Goal: Contribute content: Contribute content

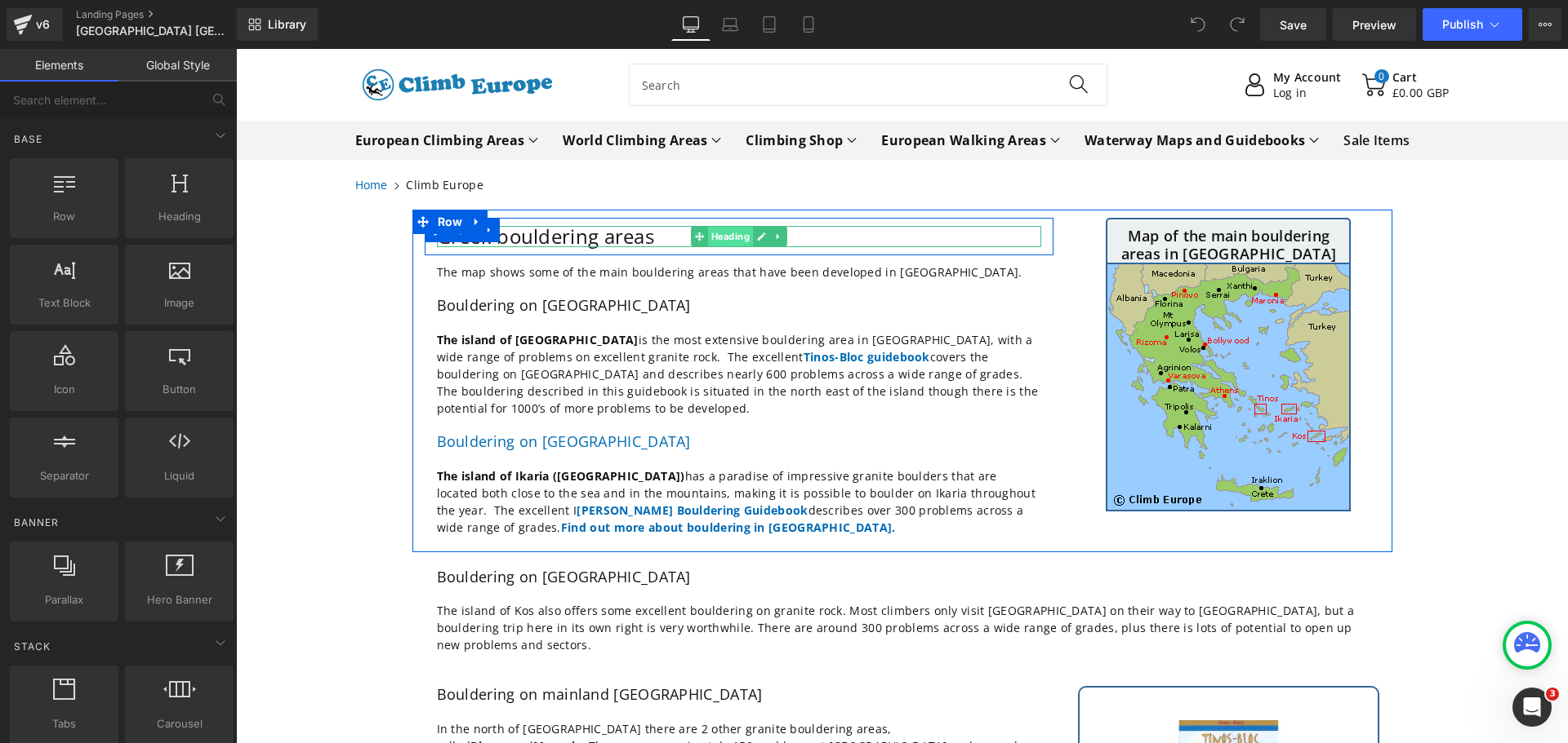
click at [719, 238] on span "Heading" at bounding box center [730, 236] width 45 height 19
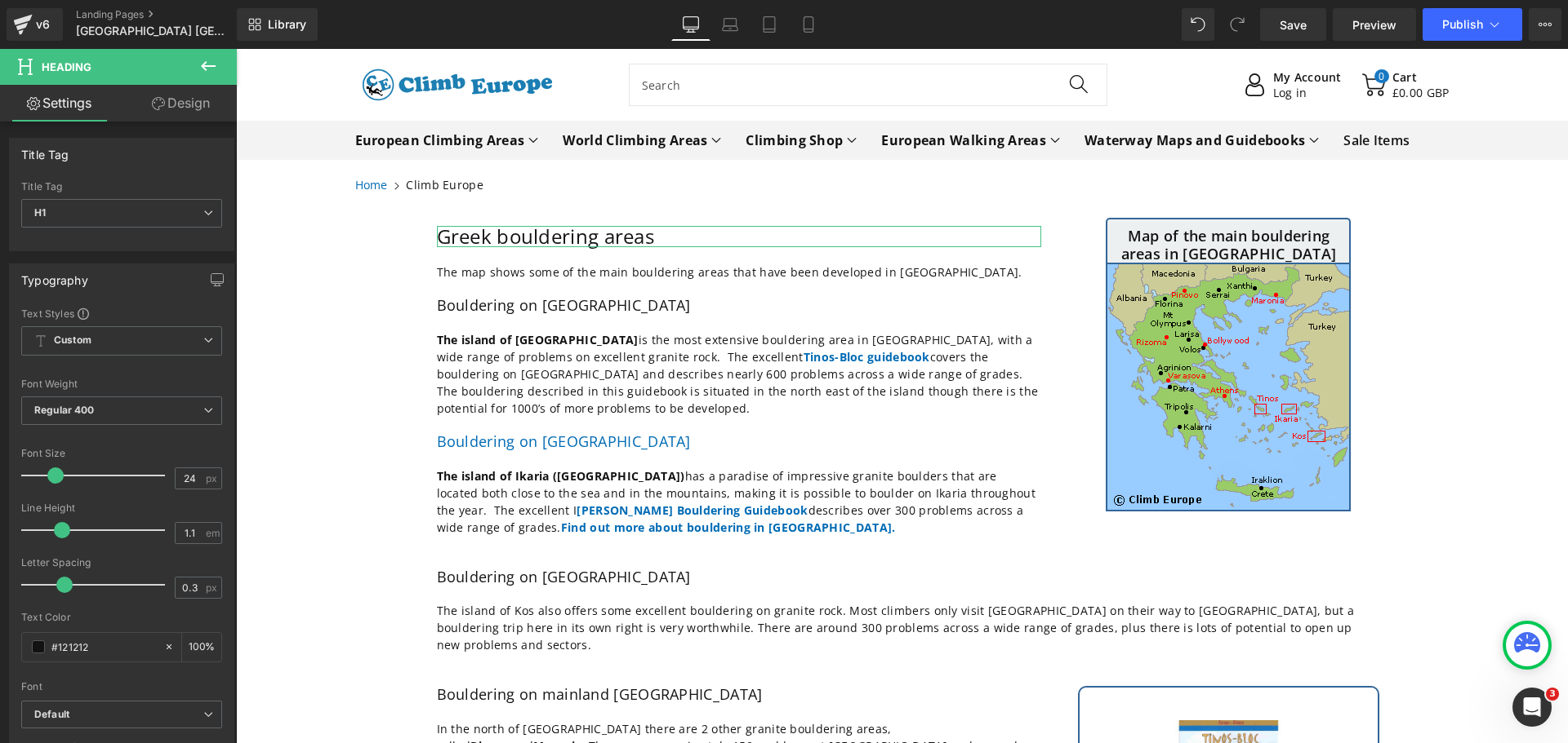
click at [205, 102] on link "Design" at bounding box center [181, 103] width 119 height 37
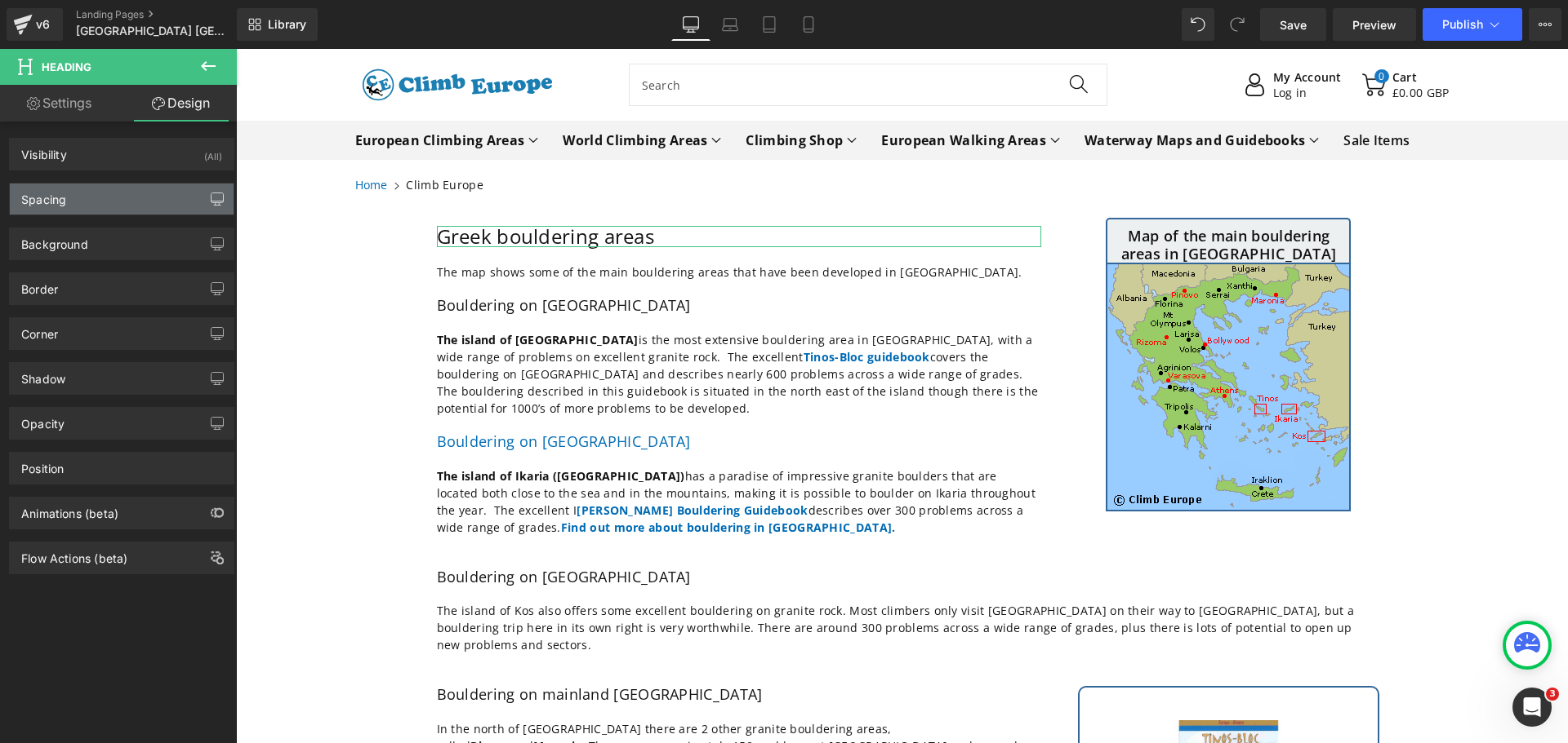
click at [212, 202] on icon "button" at bounding box center [217, 202] width 12 height 0
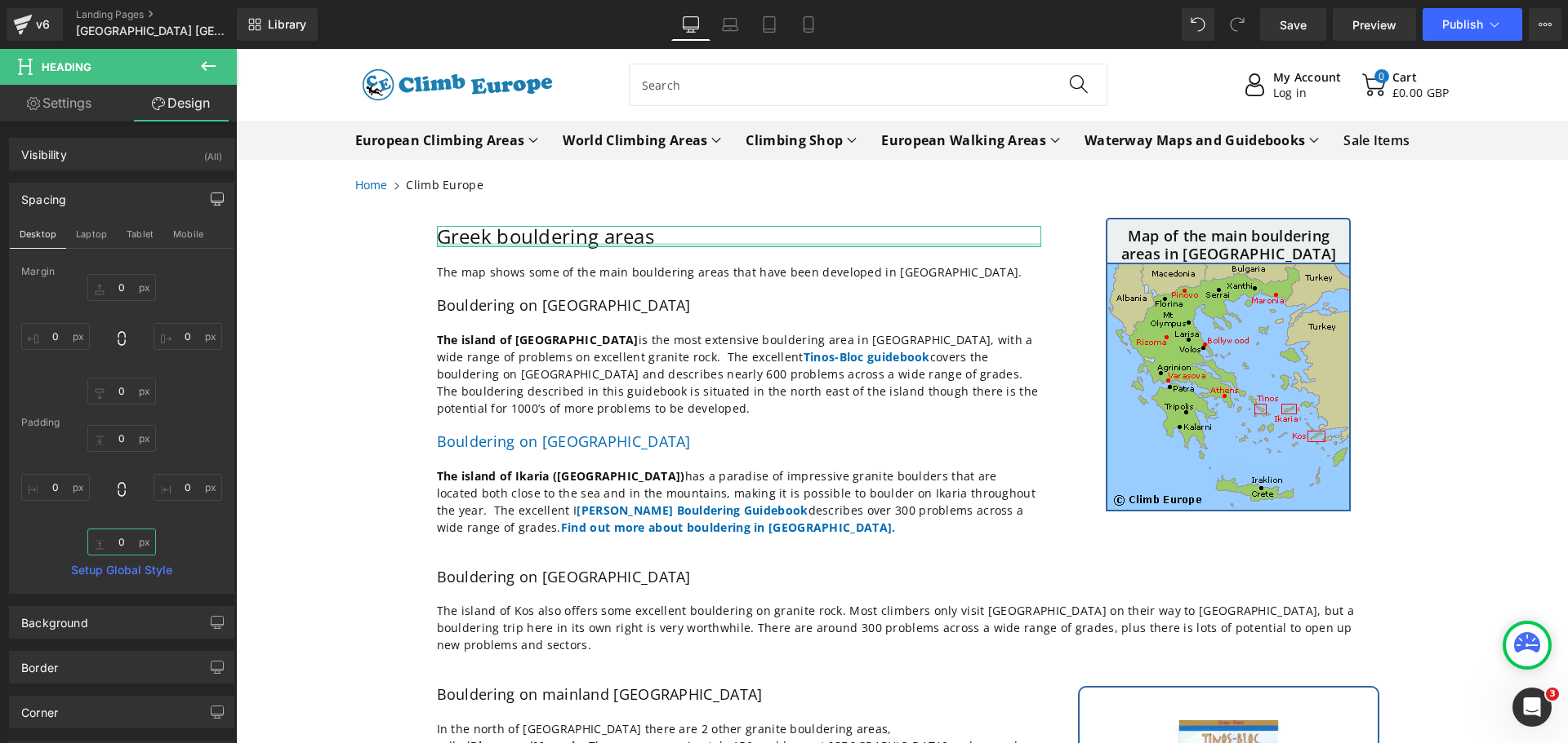
click at [124, 545] on input "0" at bounding box center [122, 541] width 68 height 27
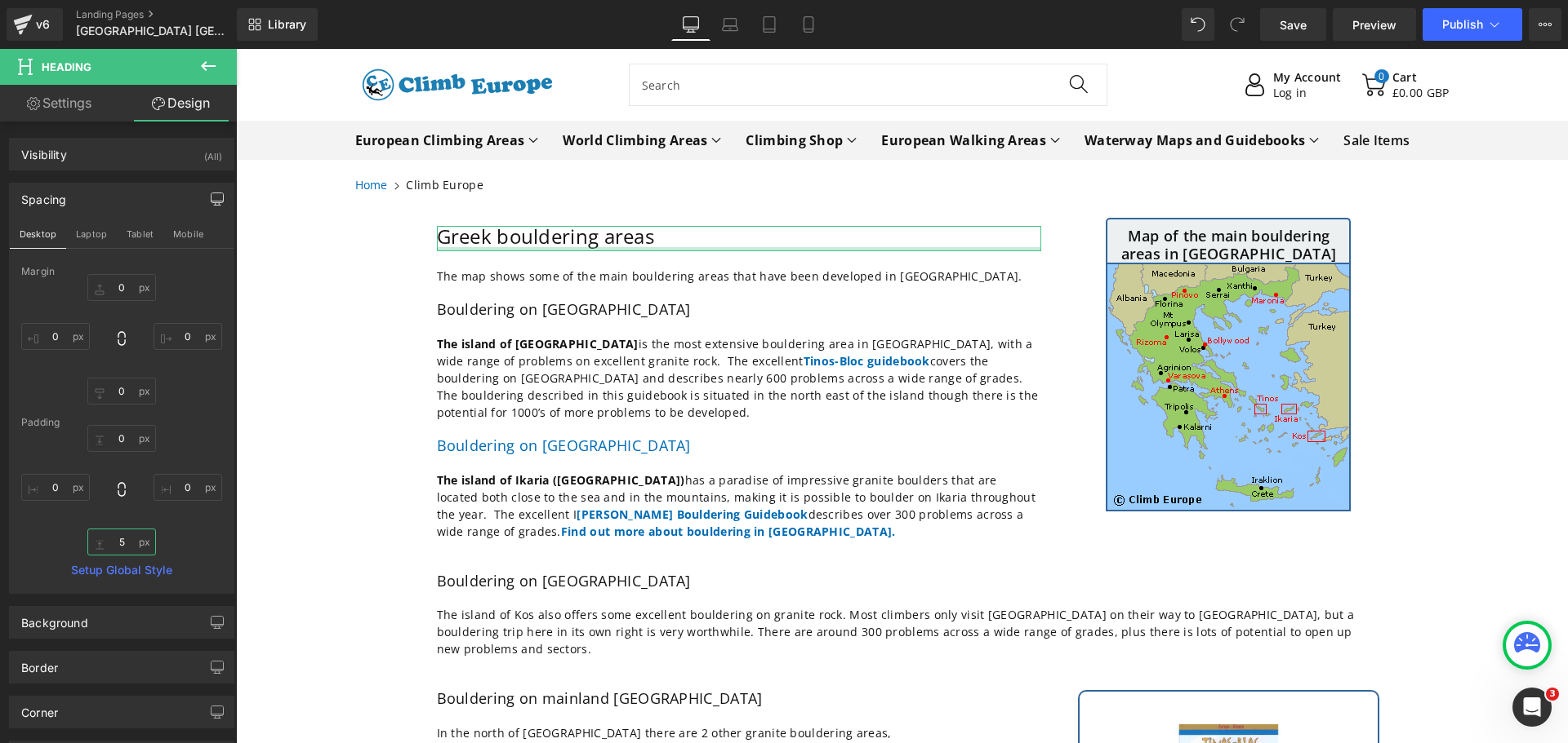
click at [134, 550] on input "5" at bounding box center [122, 541] width 68 height 27
type input "0"
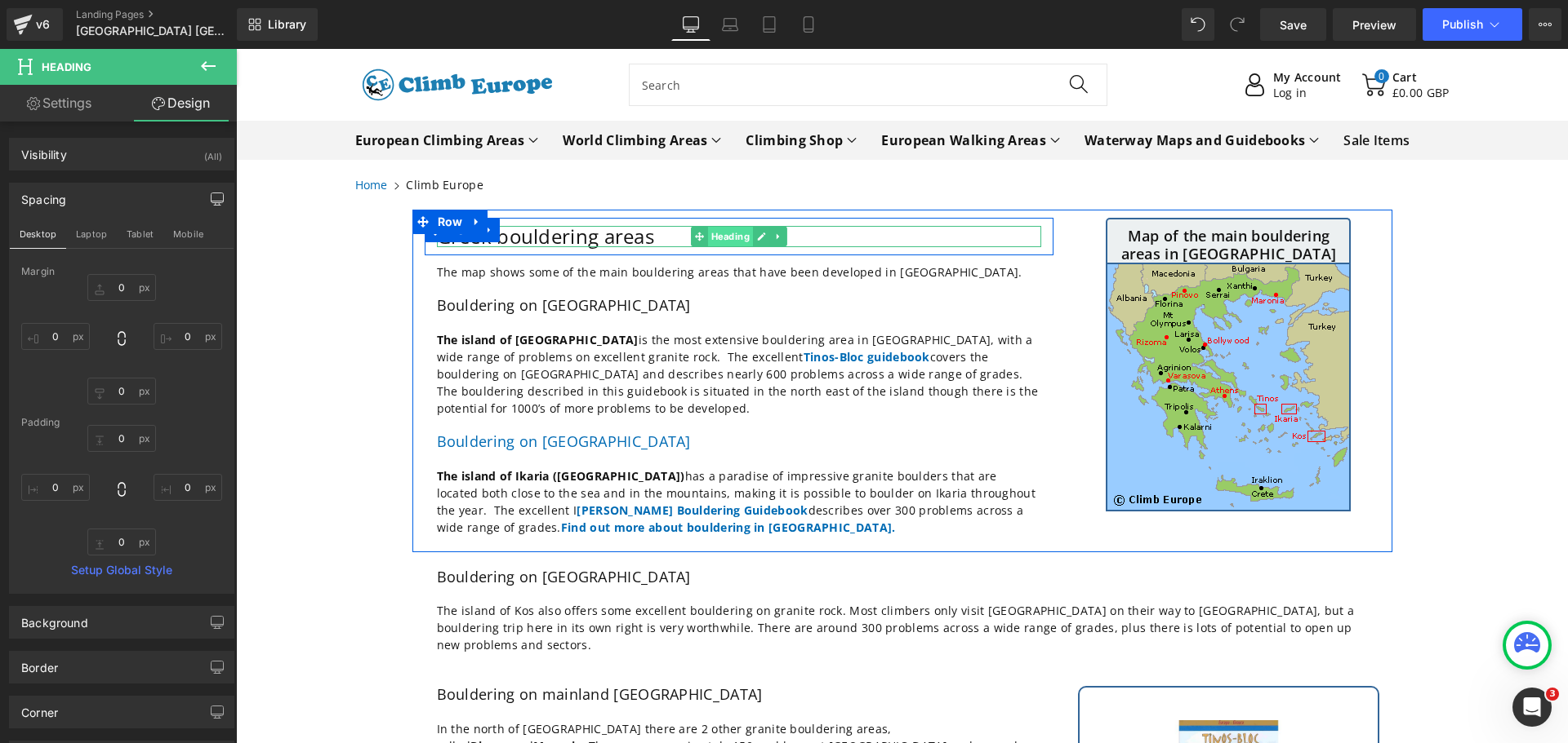
click at [715, 237] on span "Heading" at bounding box center [730, 236] width 45 height 19
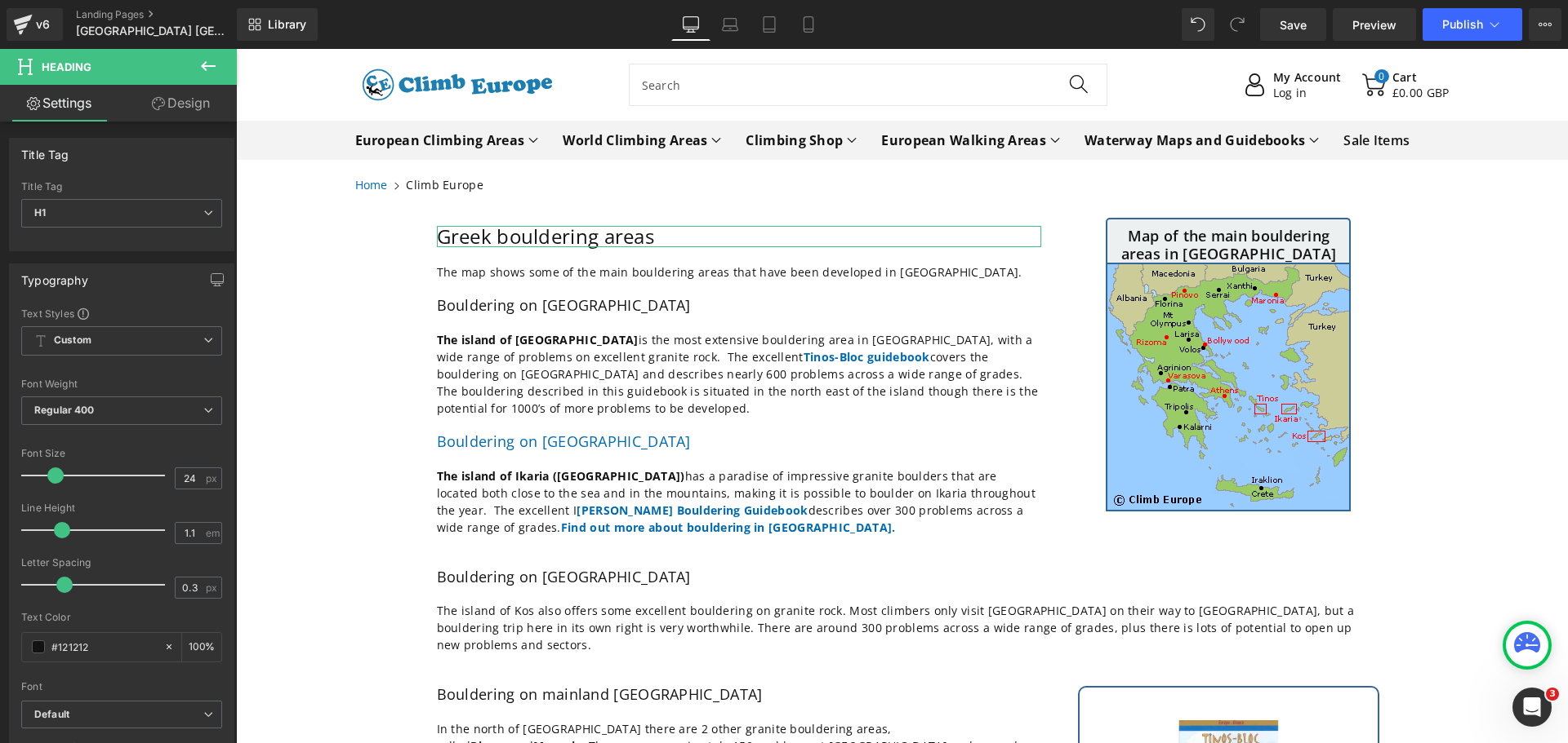
click at [172, 98] on link "Design" at bounding box center [181, 103] width 119 height 37
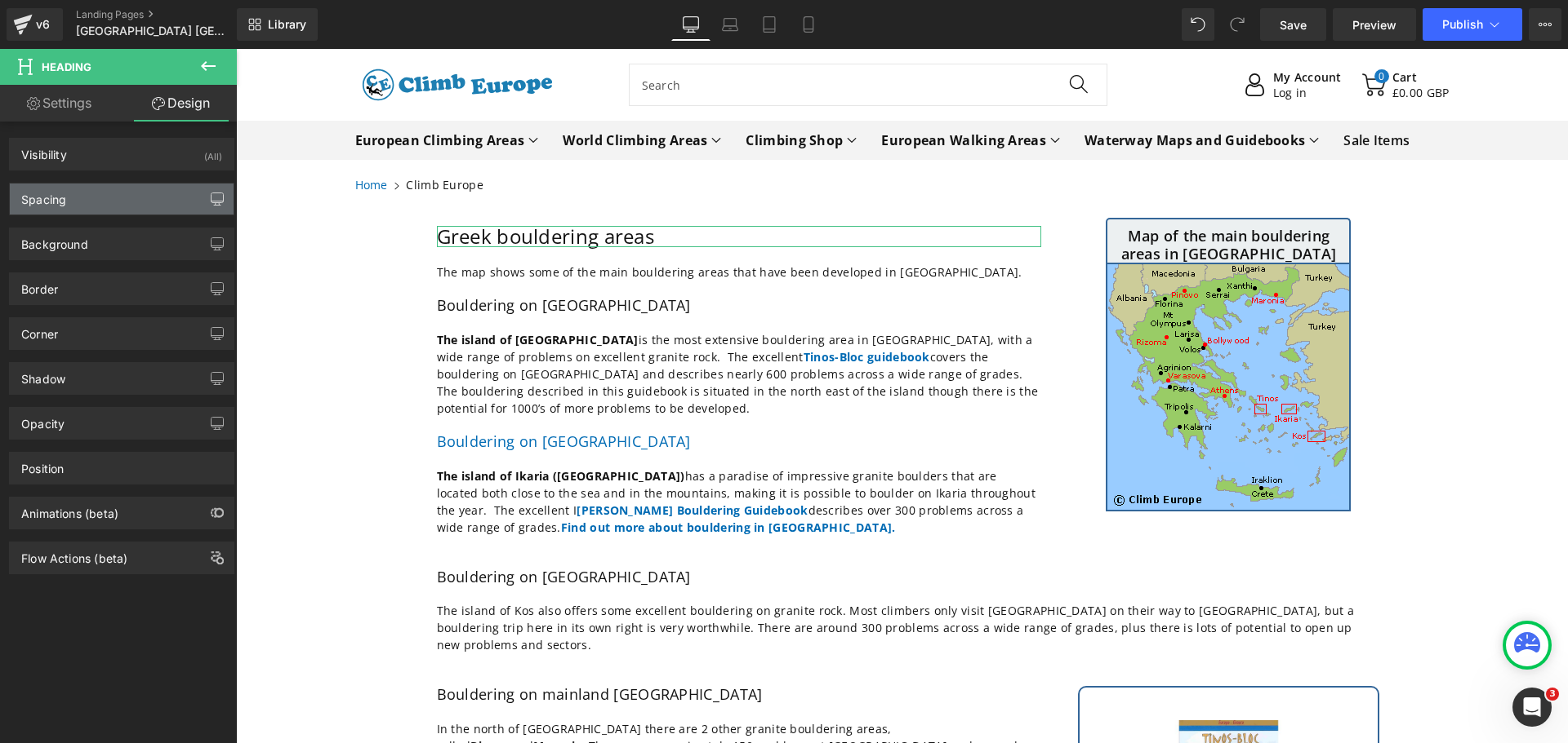
click at [214, 205] on button "button" at bounding box center [217, 199] width 26 height 31
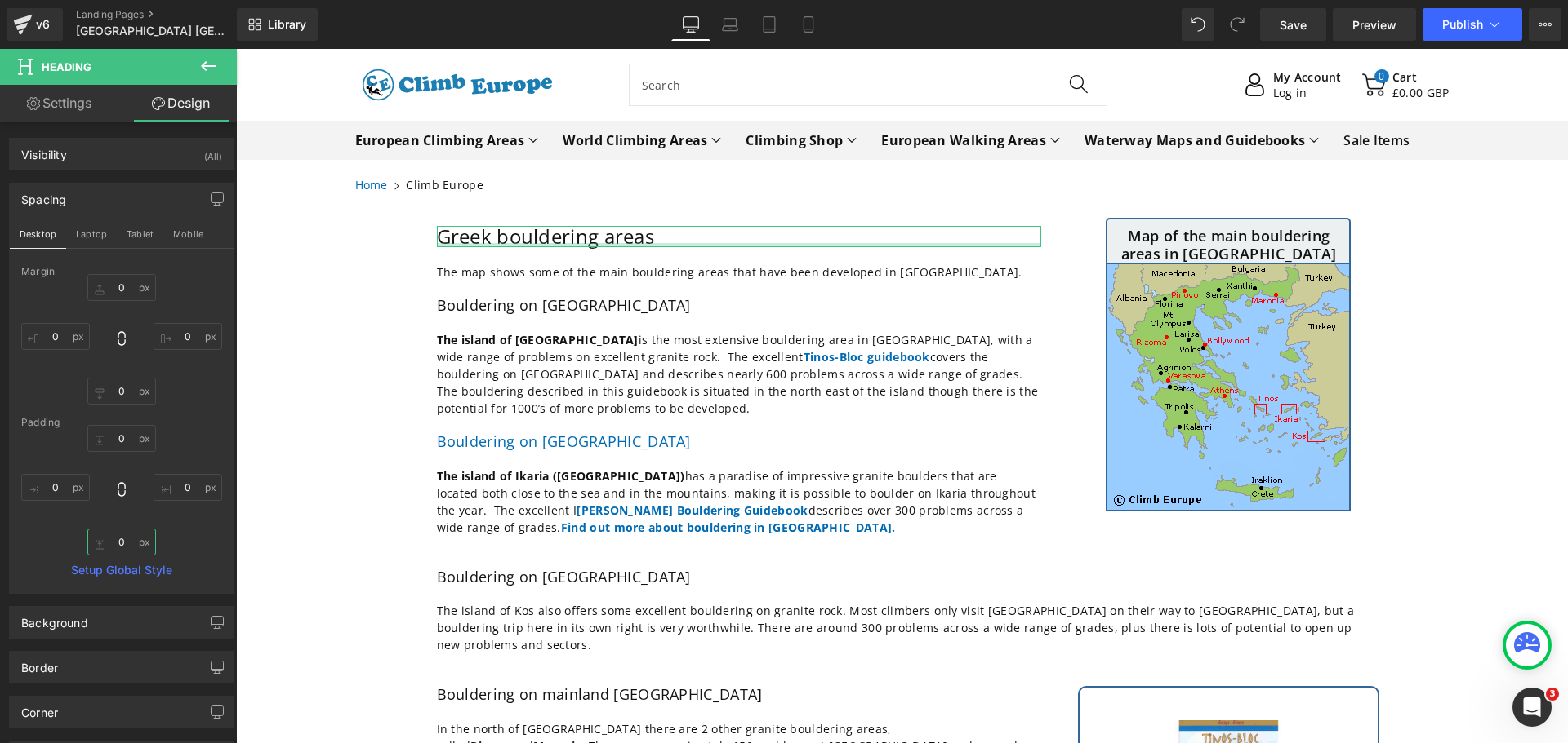
click at [134, 551] on input "0" at bounding box center [122, 541] width 68 height 27
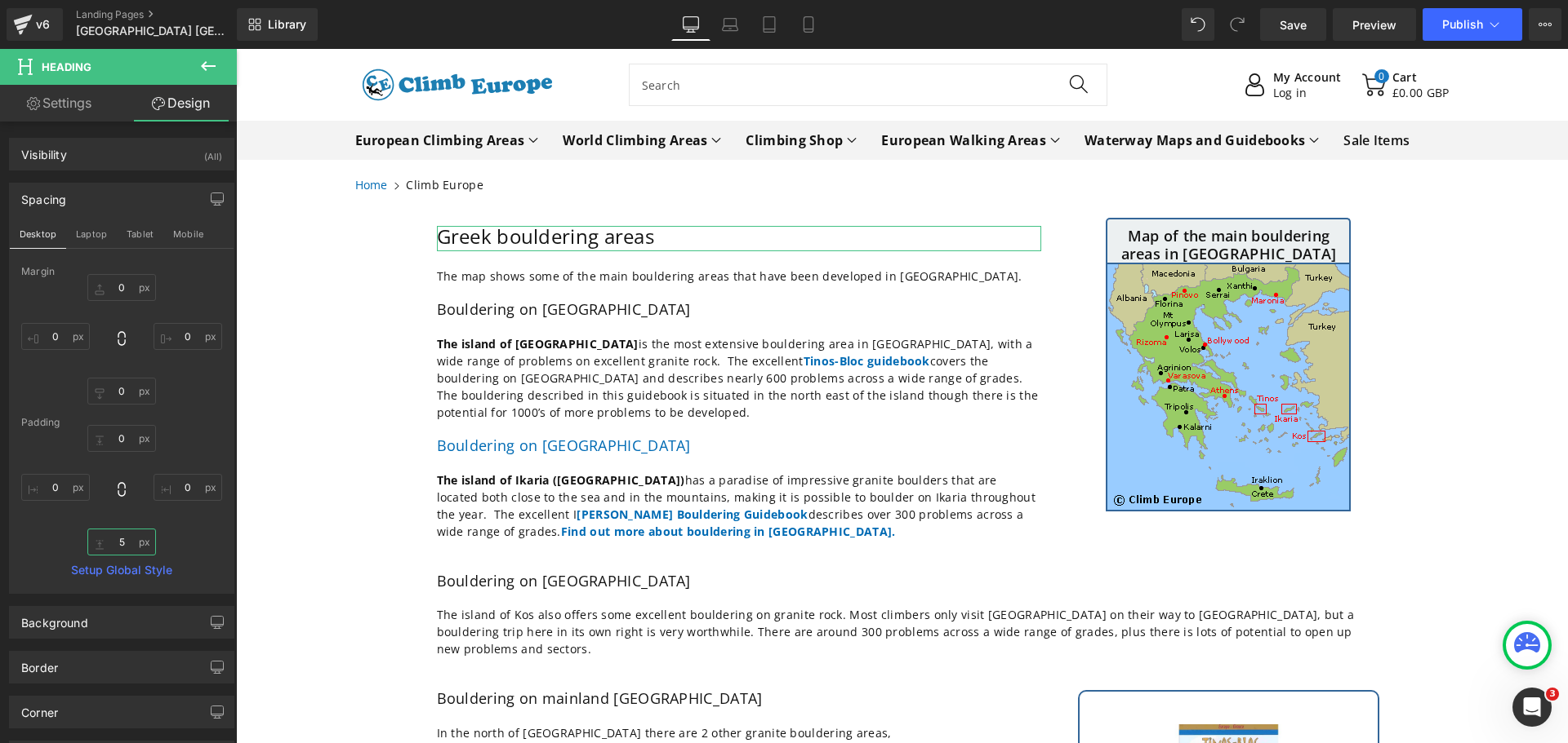
type input "5"
click at [208, 68] on icon at bounding box center [207, 65] width 19 height 19
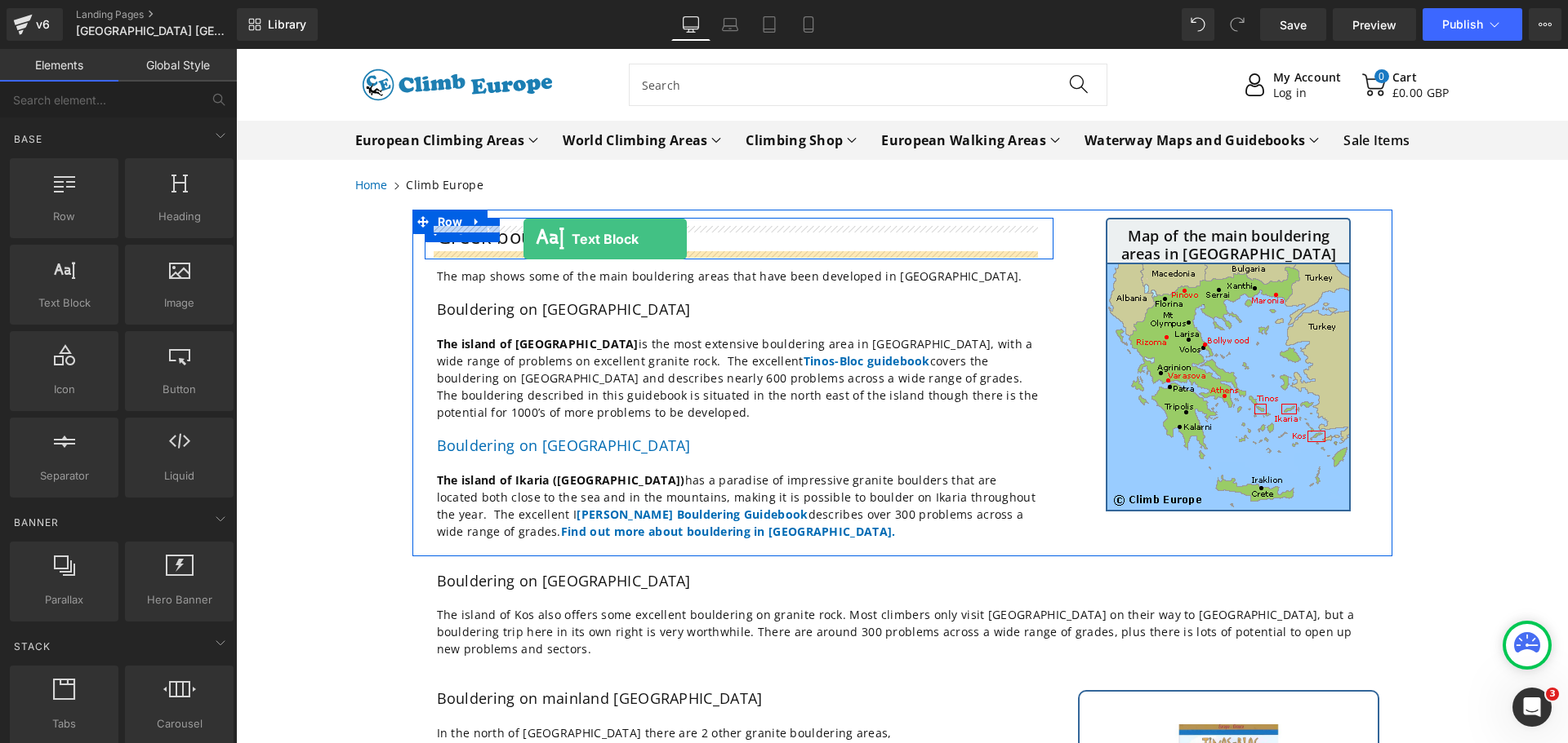
drag, startPoint x: 302, startPoint y: 344, endPoint x: 523, endPoint y: 239, distance: 244.7
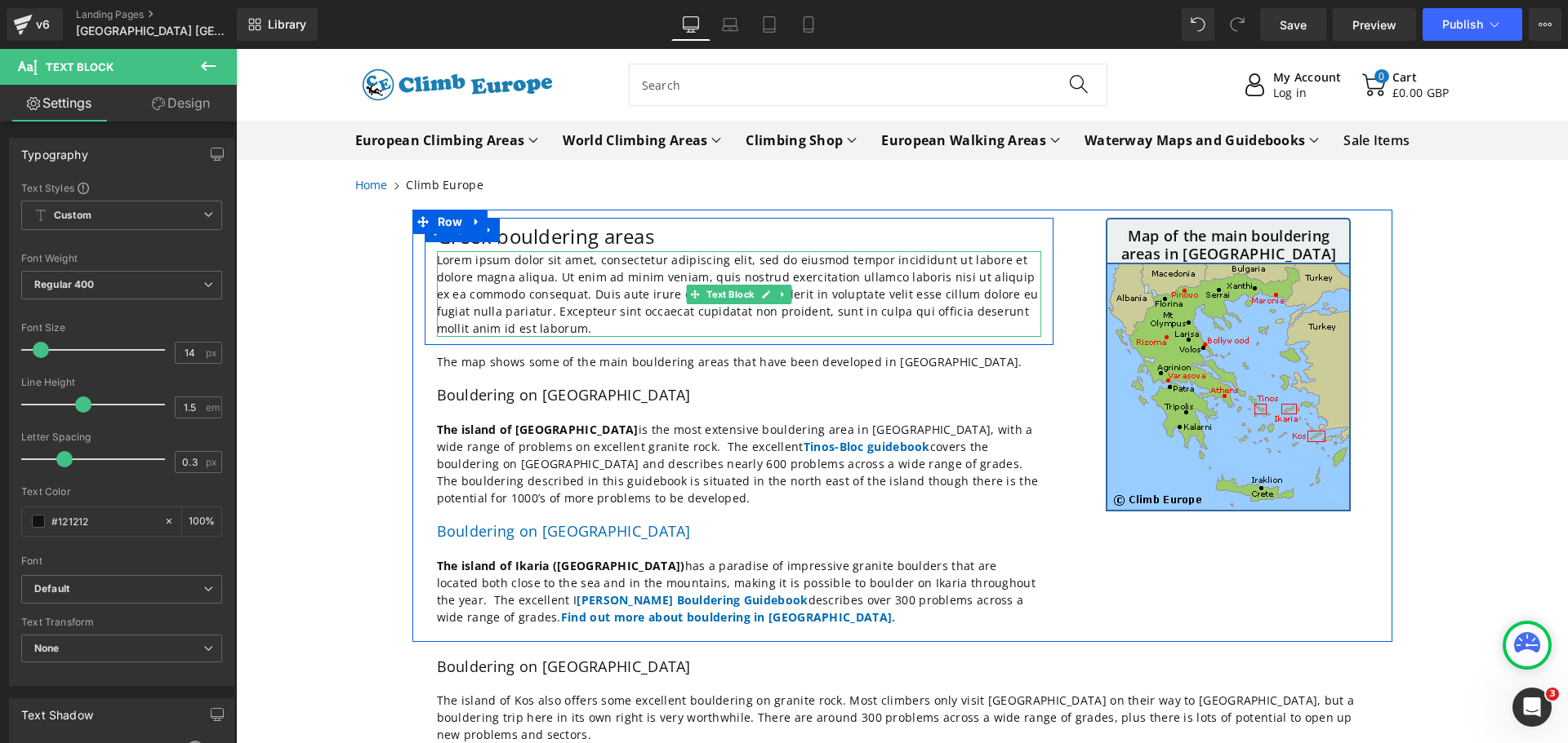
click at [528, 332] on p "Lorem ipsum dolor sit amet, consectetur adipiscing elit, sed do eiusmod tempor …" at bounding box center [739, 294] width 604 height 86
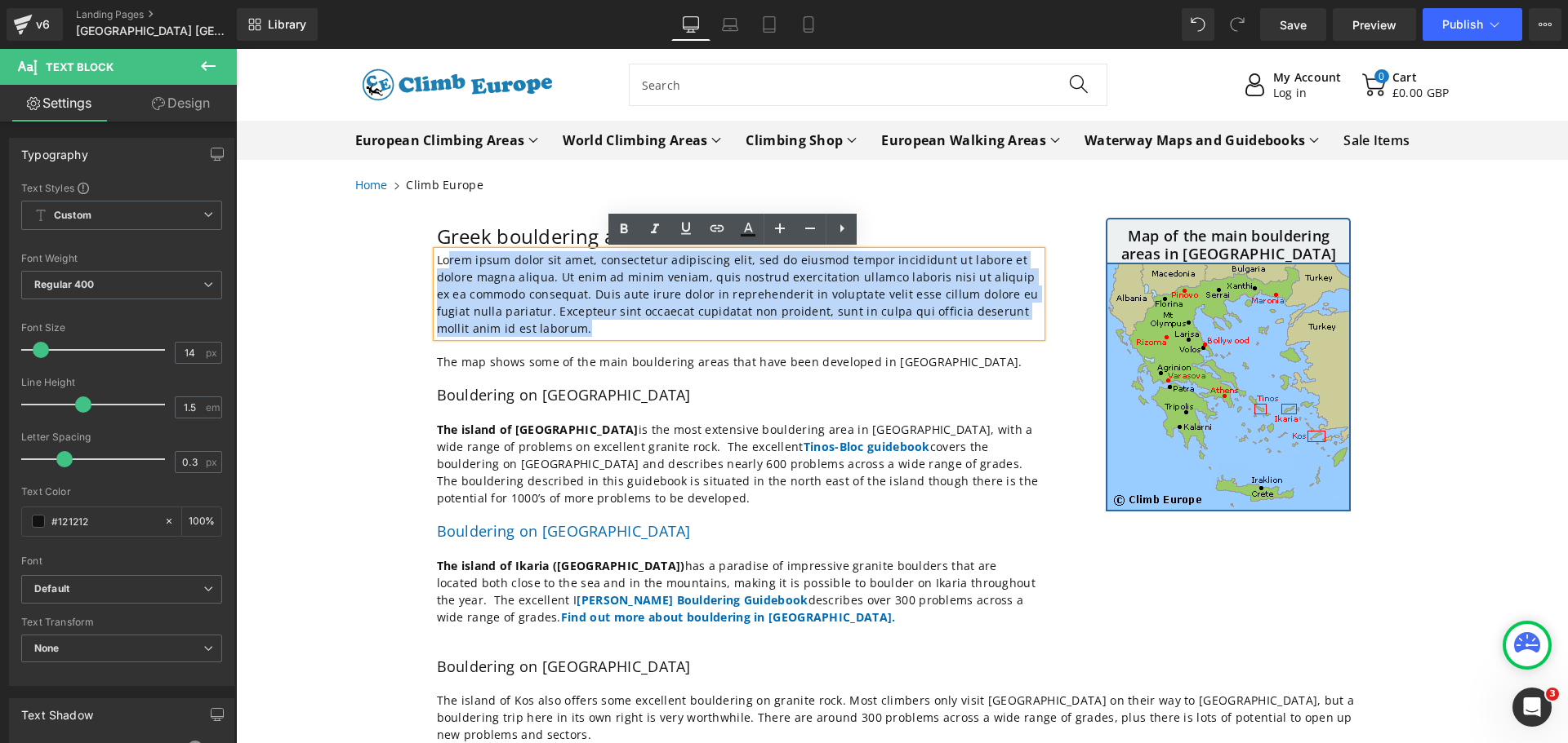
drag, startPoint x: 528, startPoint y: 332, endPoint x: 441, endPoint y: 262, distance: 111.7
click at [441, 262] on p "Lorem ipsum dolor sit amet, consectetur adipiscing elit, sed do eiusmod tempor …" at bounding box center [739, 294] width 604 height 86
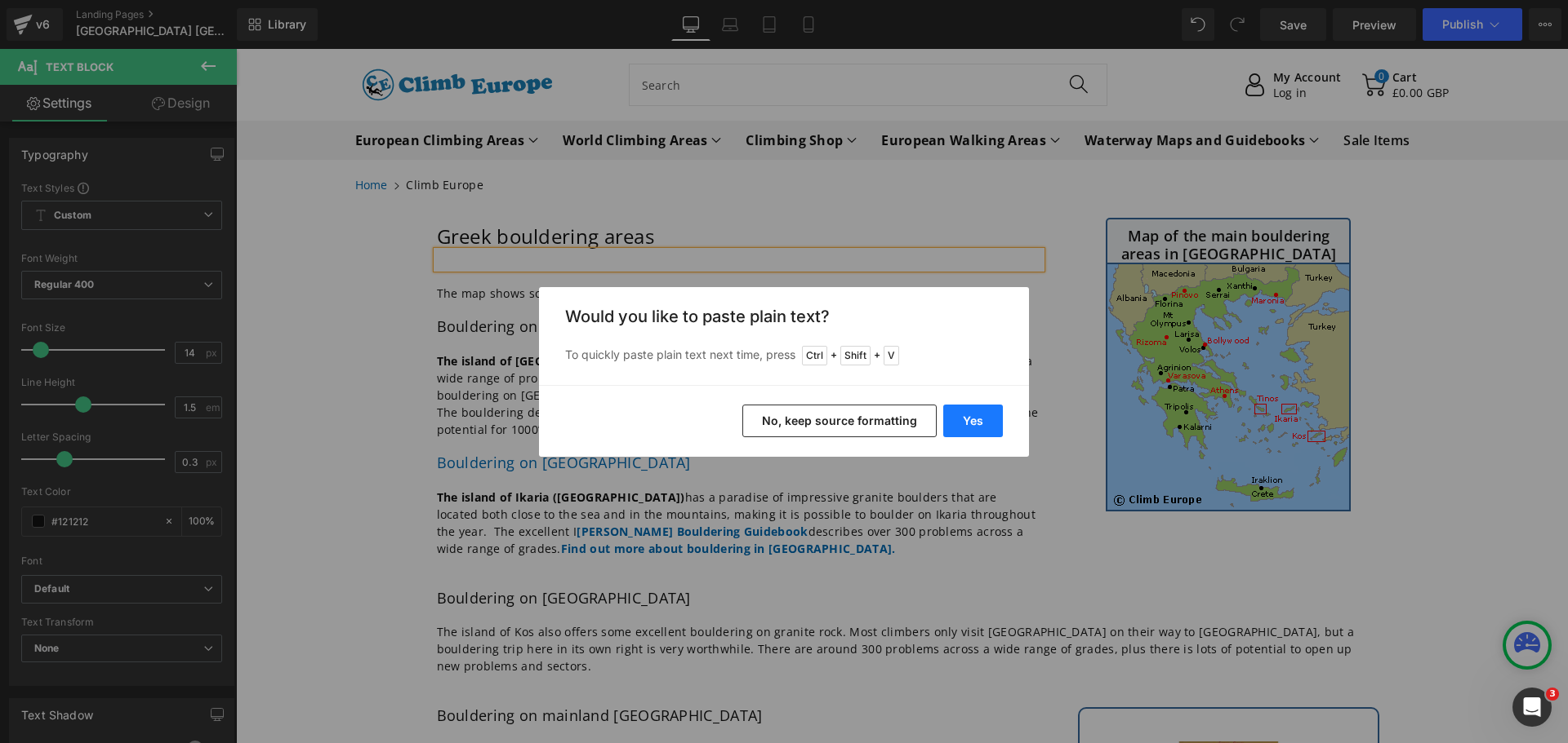
click at [963, 420] on button "Yes" at bounding box center [973, 421] width 60 height 32
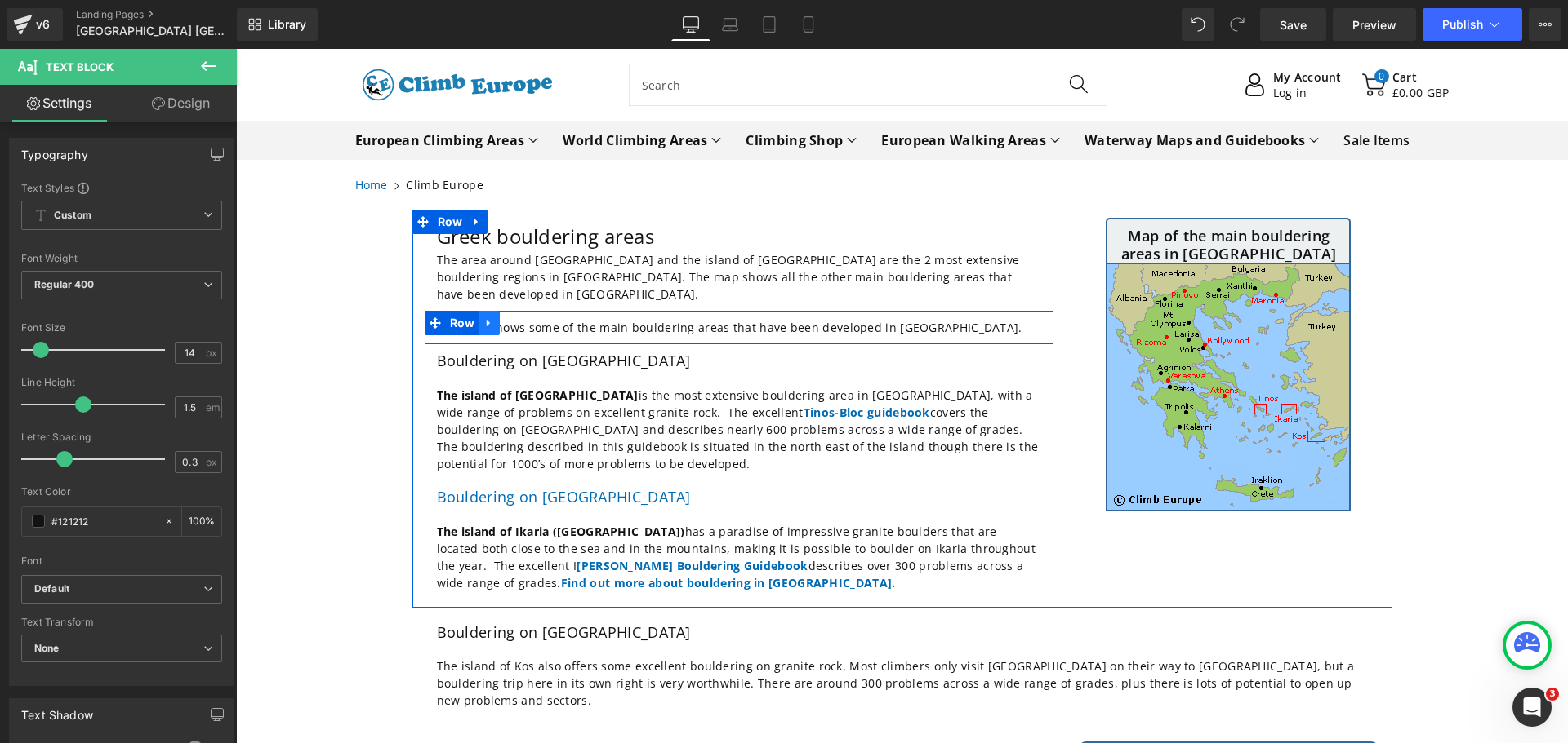
click at [486, 319] on icon at bounding box center [488, 323] width 4 height 7
click at [526, 318] on icon at bounding box center [532, 323] width 11 height 11
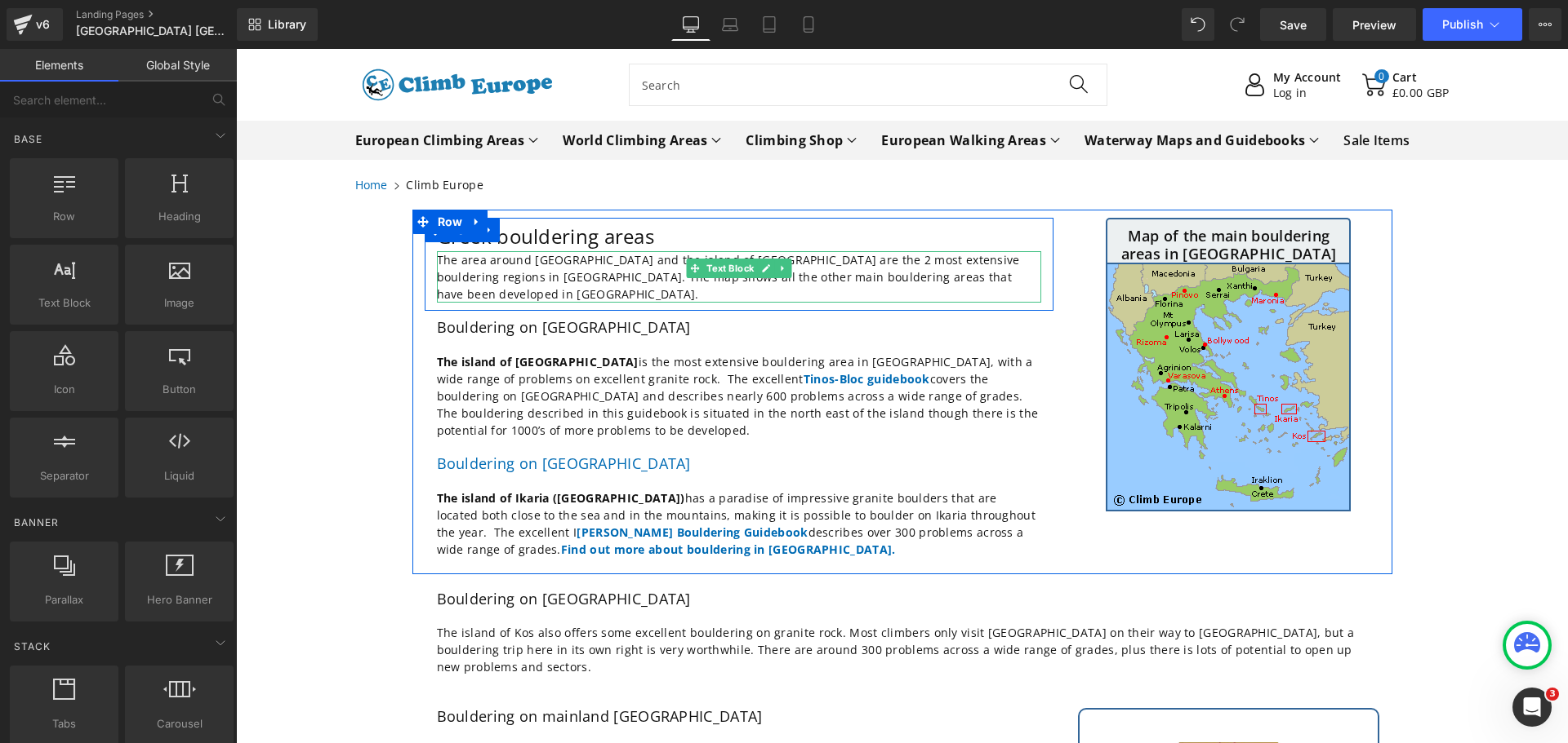
click at [601, 260] on p "The area around [GEOGRAPHIC_DATA] and the island of [GEOGRAPHIC_DATA] are the 2…" at bounding box center [739, 277] width 604 height 52
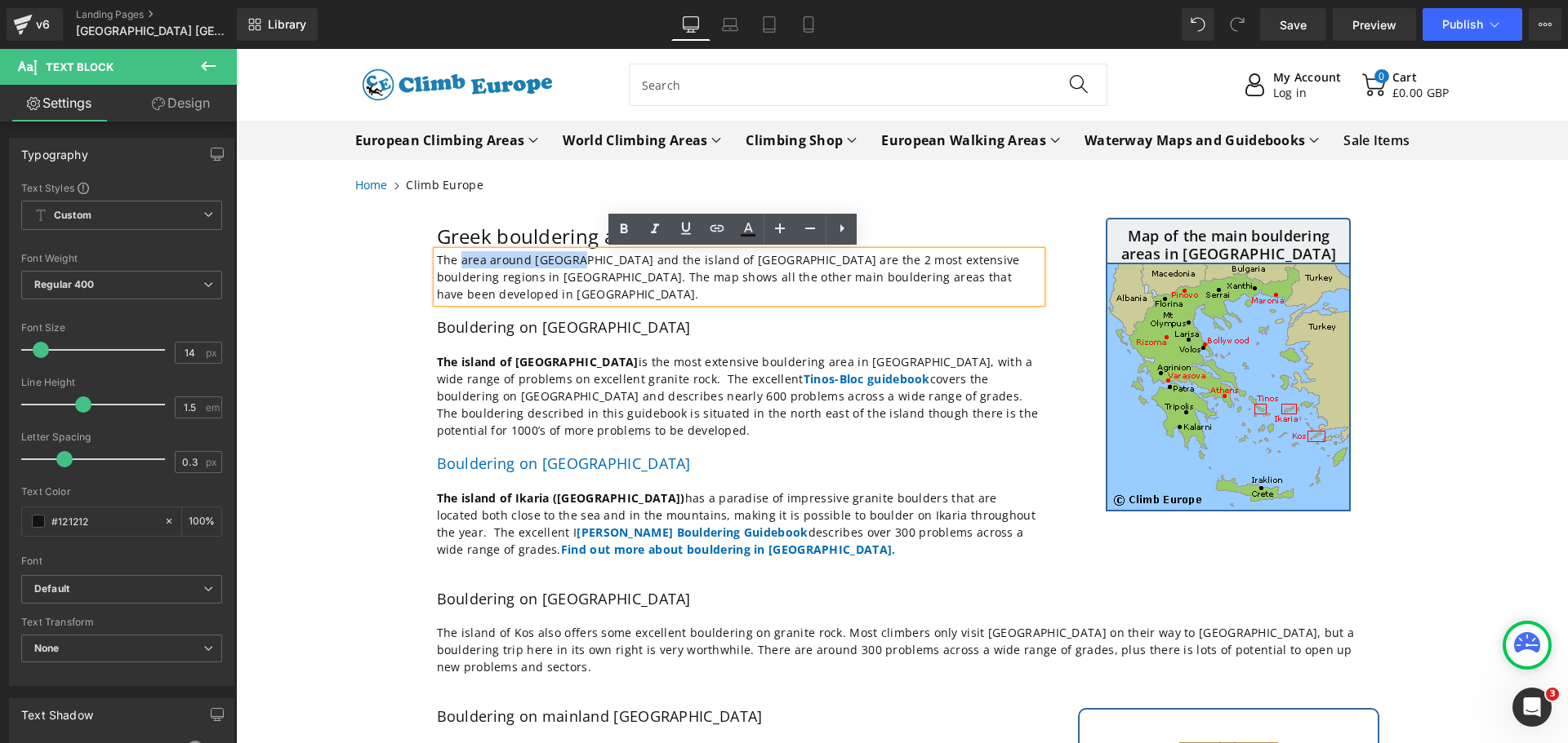
drag, startPoint x: 566, startPoint y: 260, endPoint x: 456, endPoint y: 262, distance: 110.0
click at [456, 262] on p "The area around [GEOGRAPHIC_DATA] and the island of [GEOGRAPHIC_DATA] are the 2…" at bounding box center [739, 277] width 604 height 52
click at [617, 230] on icon at bounding box center [624, 228] width 19 height 19
click at [700, 262] on p "The area around [GEOGRAPHIC_DATA] and the island of [GEOGRAPHIC_DATA] are the 2…" at bounding box center [739, 277] width 604 height 52
drag, startPoint x: 700, startPoint y: 262, endPoint x: 621, endPoint y: 264, distance: 79.0
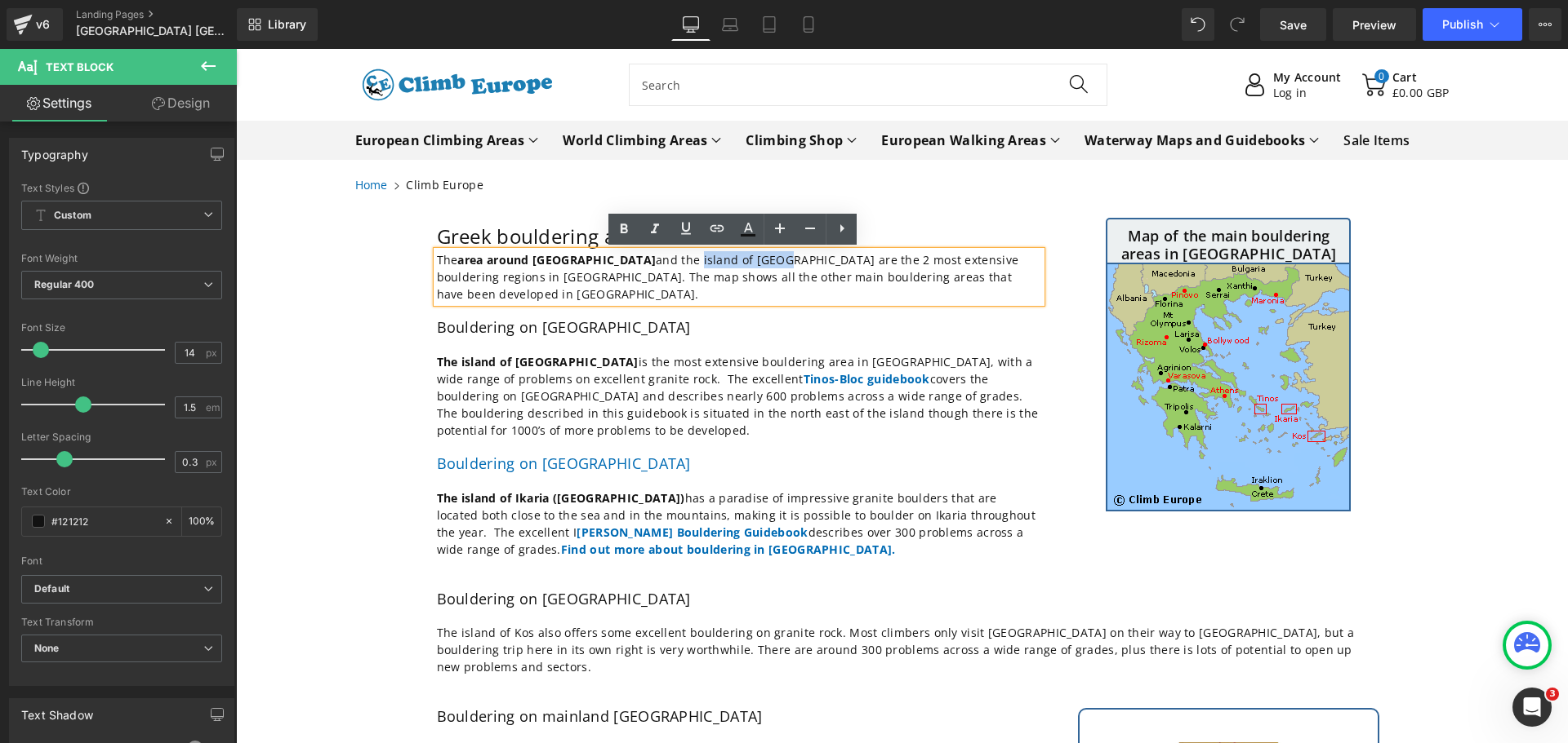
click at [621, 264] on p "The area around [GEOGRAPHIC_DATA] and the island of [GEOGRAPHIC_DATA] are the 2…" at bounding box center [739, 277] width 604 height 52
click at [622, 223] on icon at bounding box center [624, 228] width 19 height 19
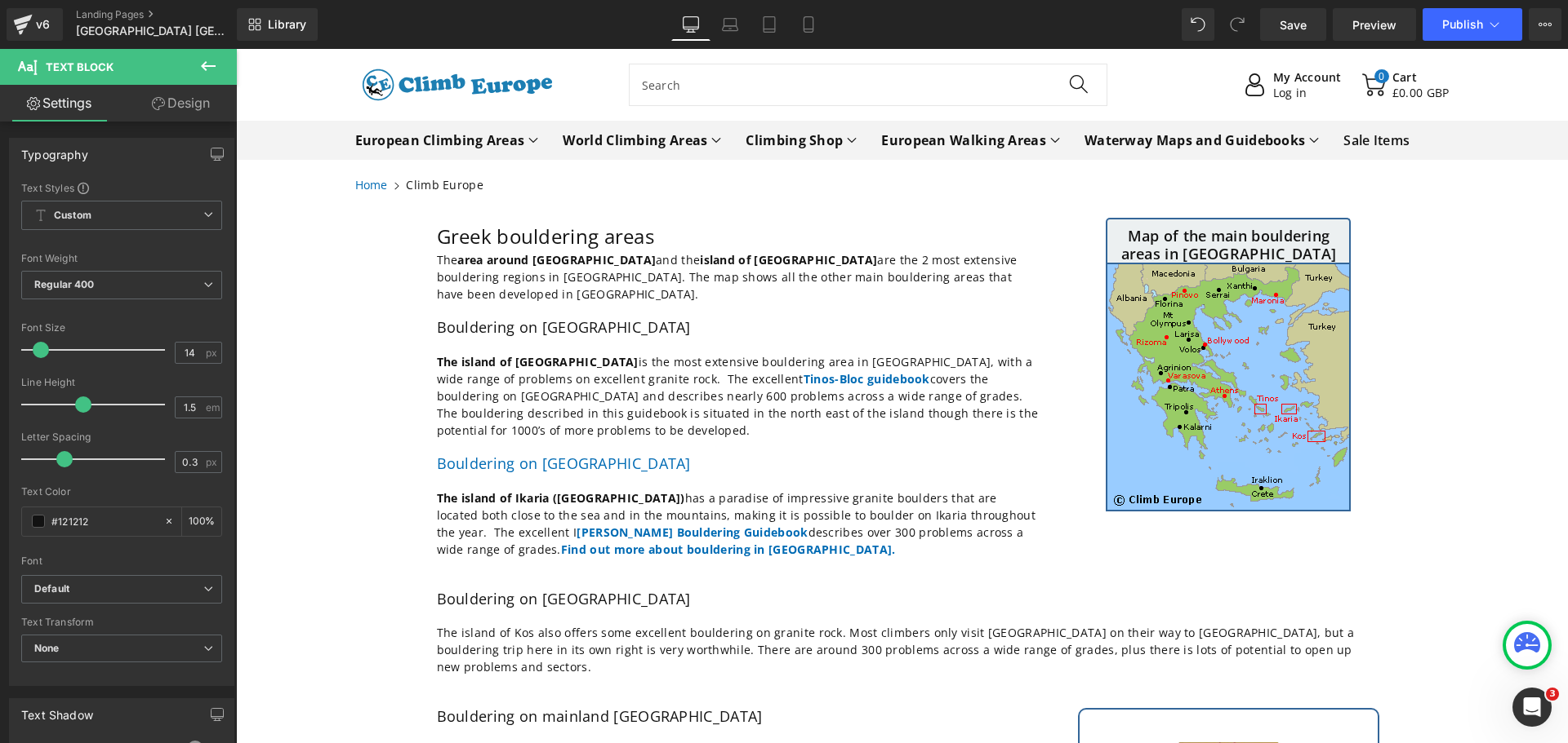
click at [192, 104] on link "Design" at bounding box center [181, 103] width 119 height 37
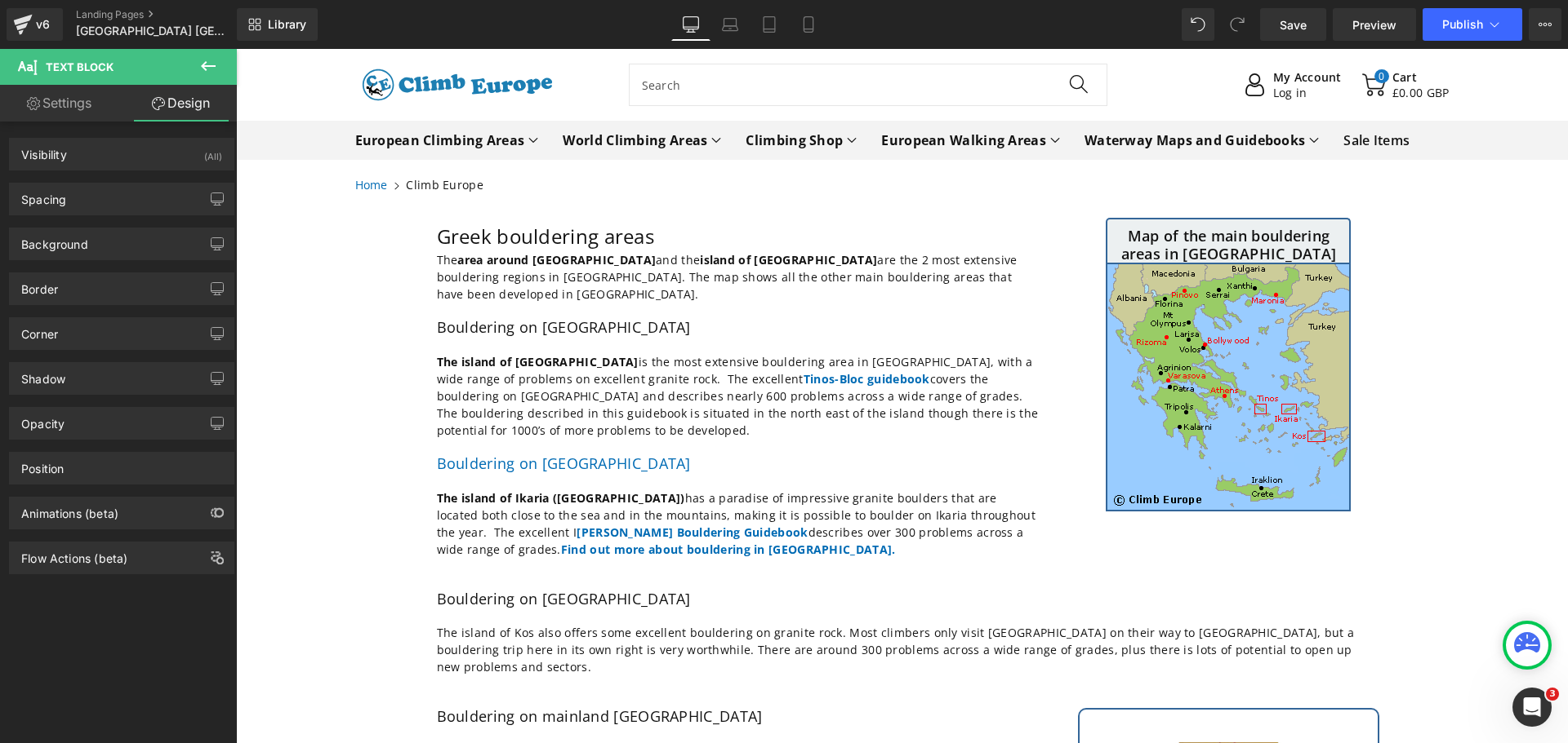
click at [204, 65] on icon at bounding box center [208, 65] width 15 height 10
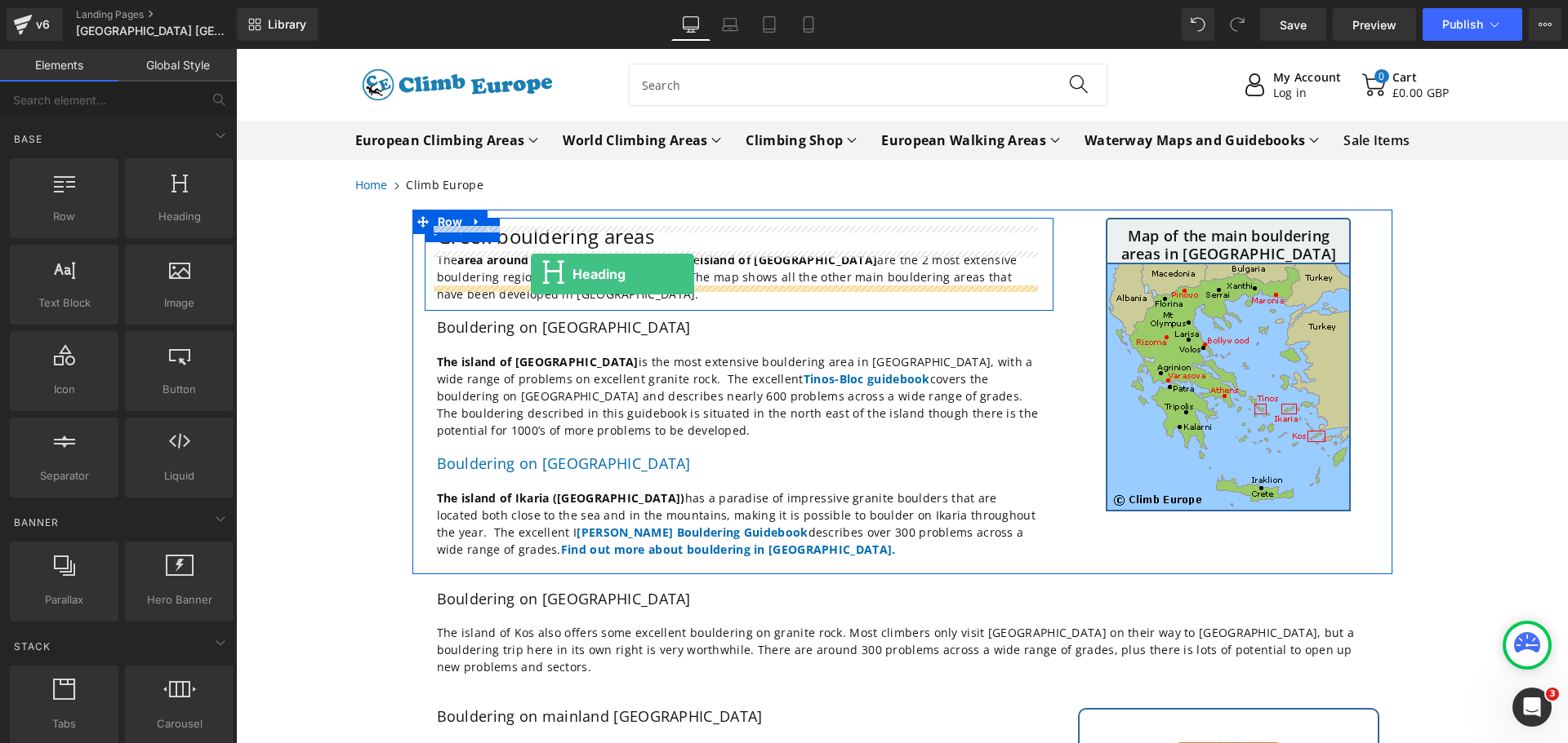
drag, startPoint x: 404, startPoint y: 249, endPoint x: 531, endPoint y: 274, distance: 129.4
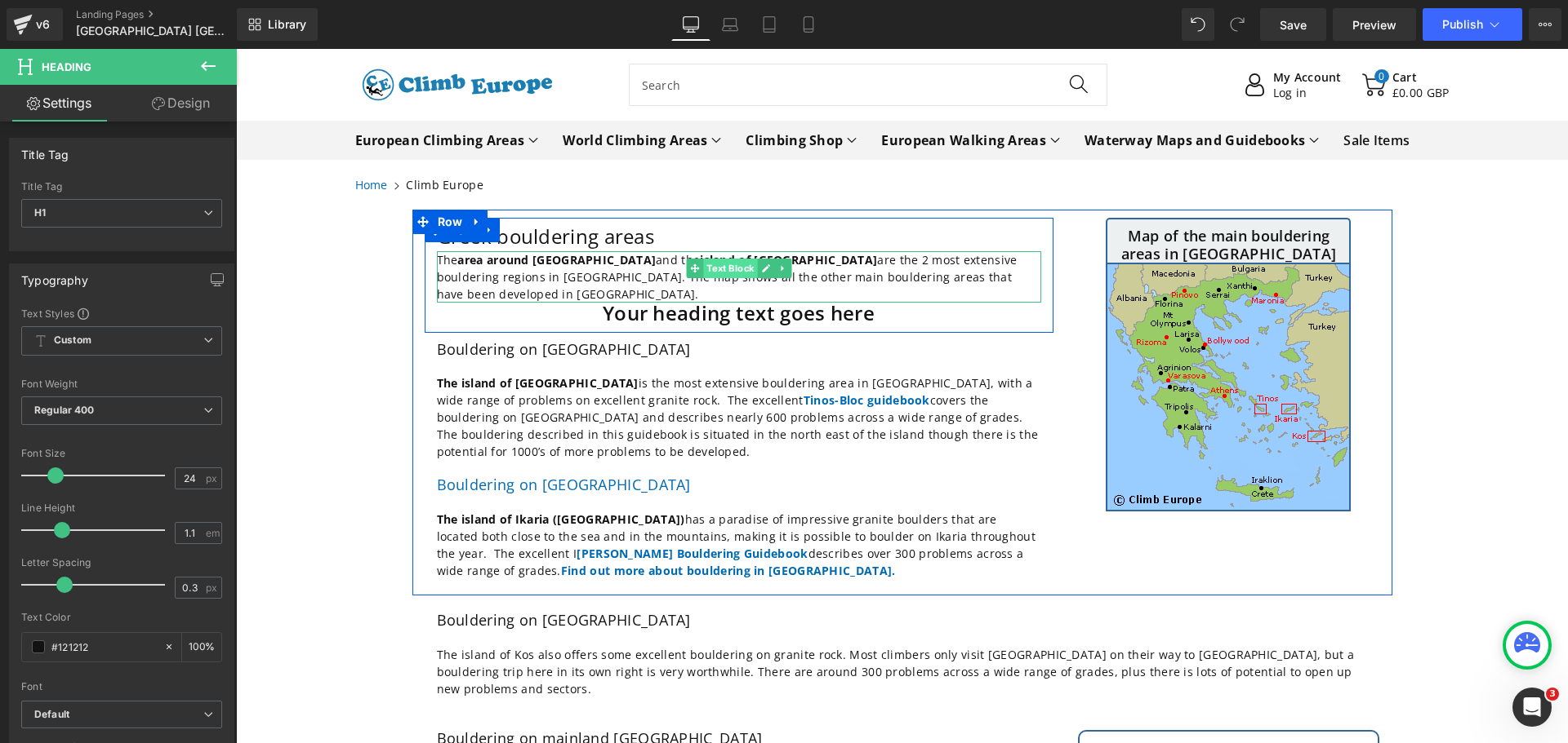
click at [726, 271] on span "Text Block" at bounding box center [730, 268] width 54 height 19
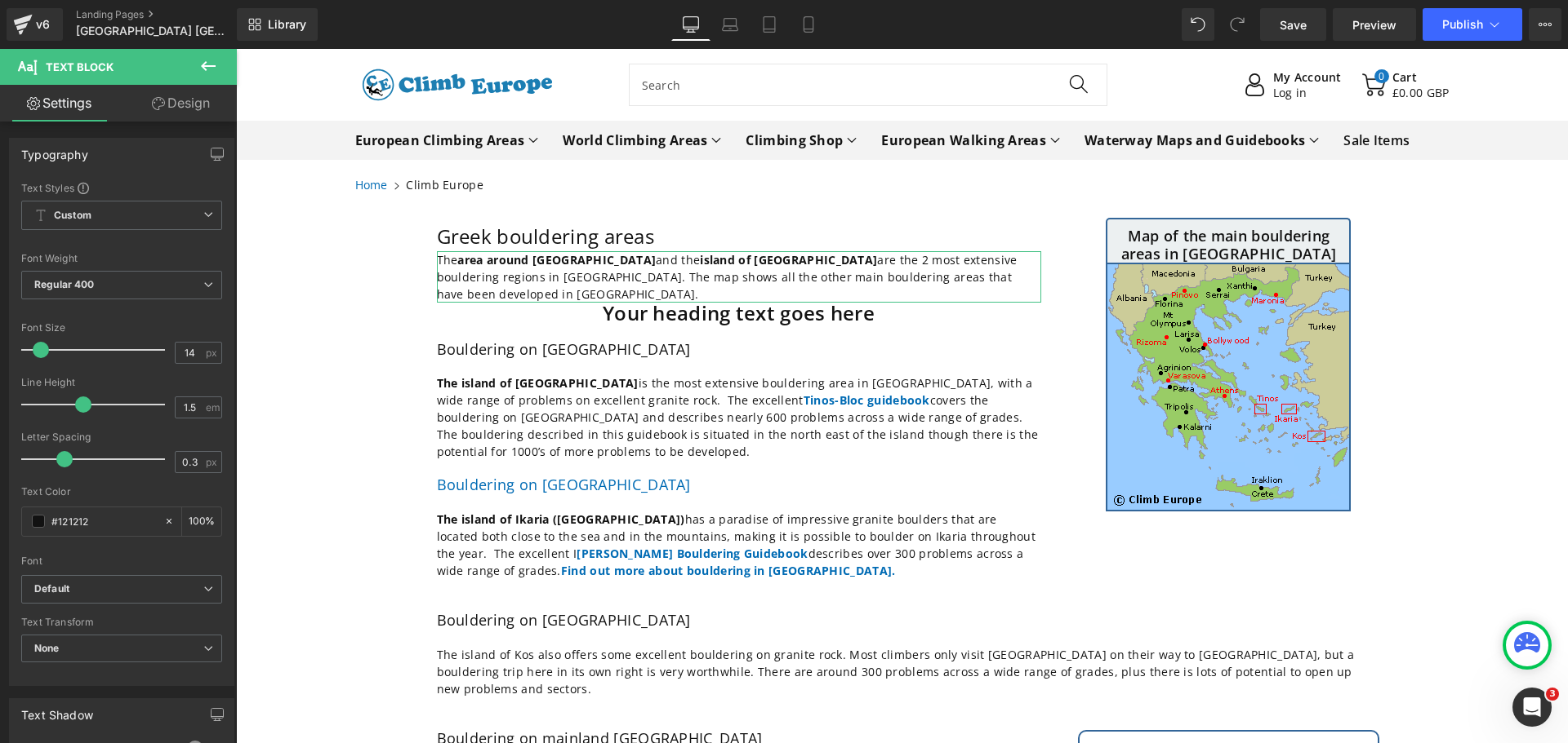
click at [189, 103] on link "Design" at bounding box center [181, 103] width 119 height 37
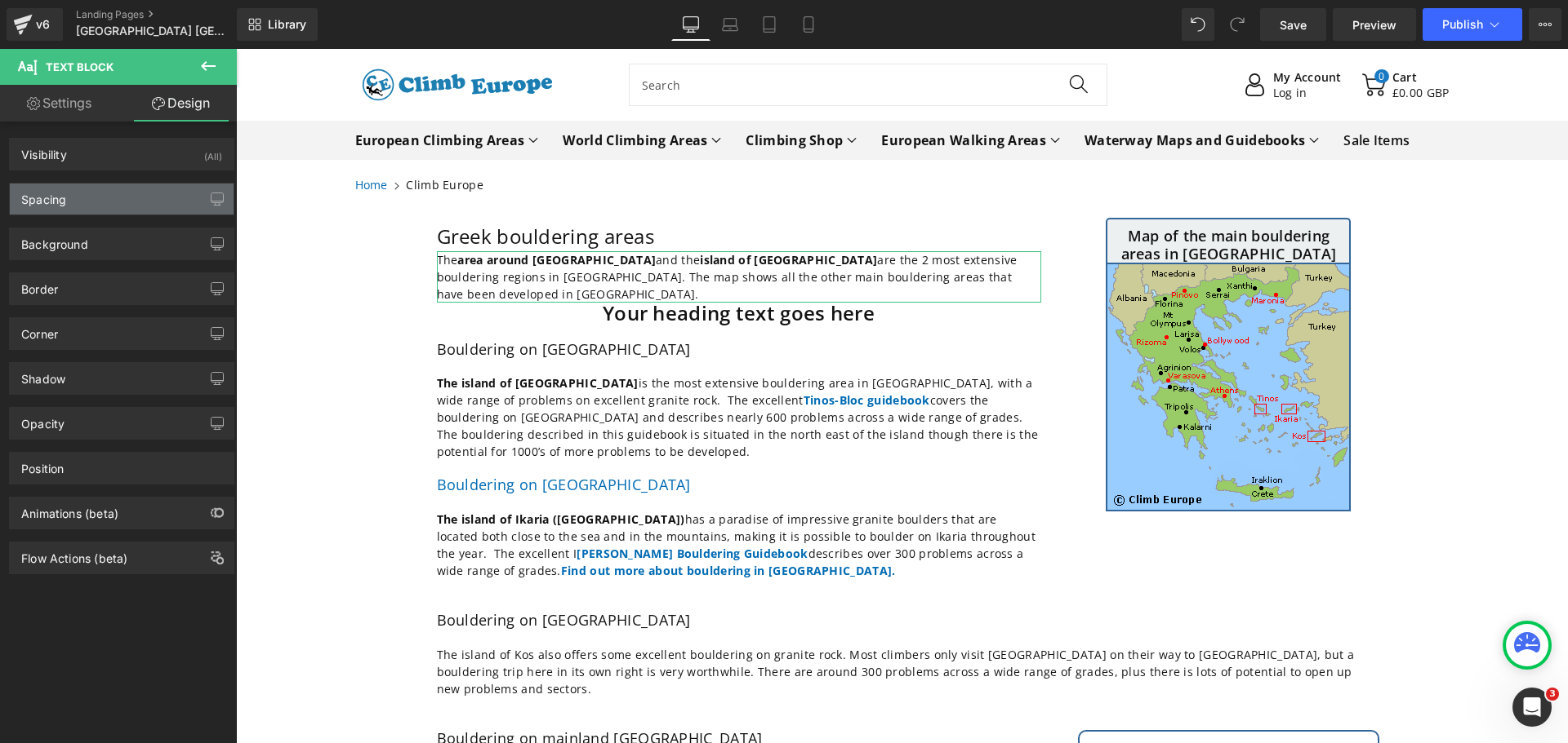
click at [115, 201] on div "Spacing" at bounding box center [122, 199] width 224 height 31
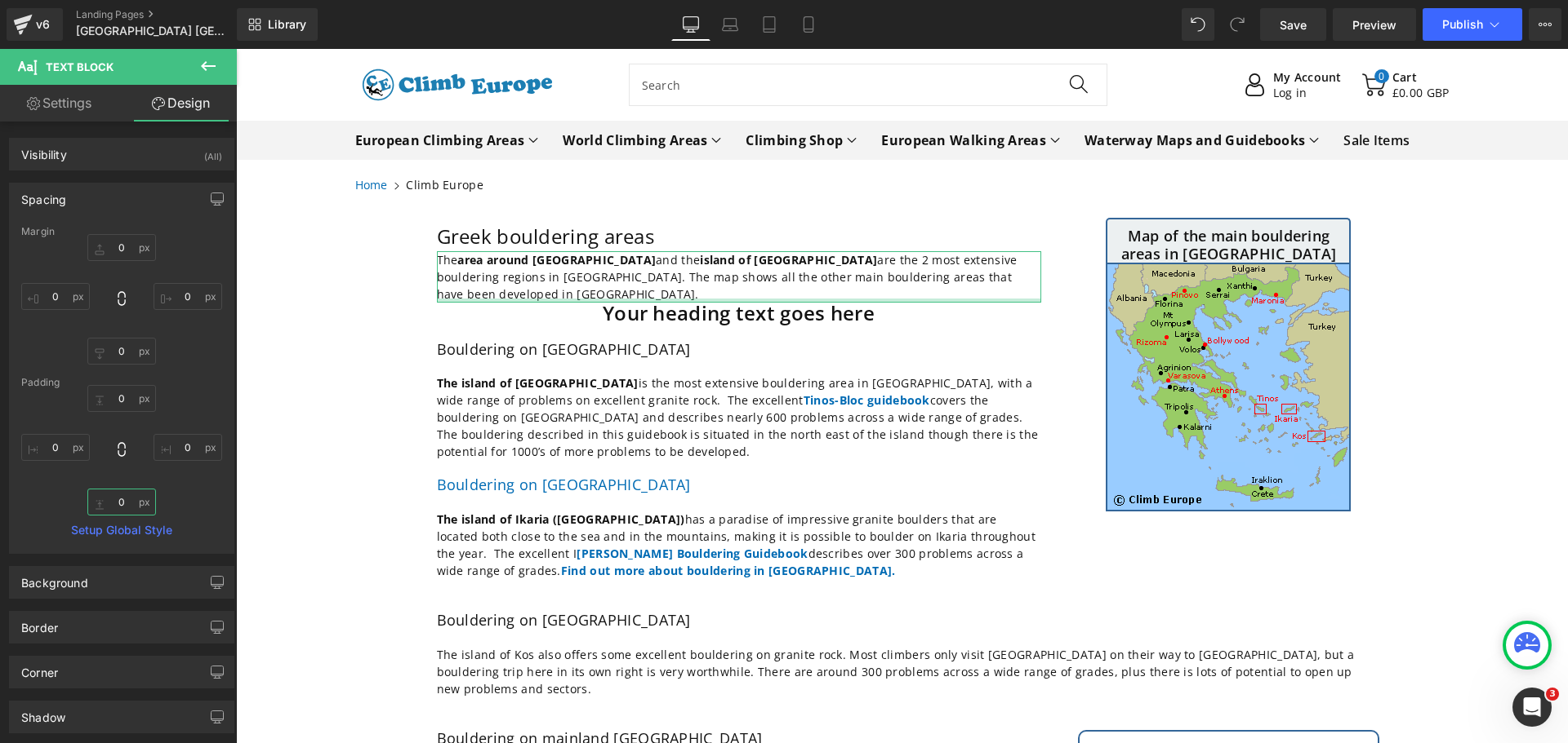
click at [131, 502] on input "0" at bounding box center [122, 502] width 68 height 27
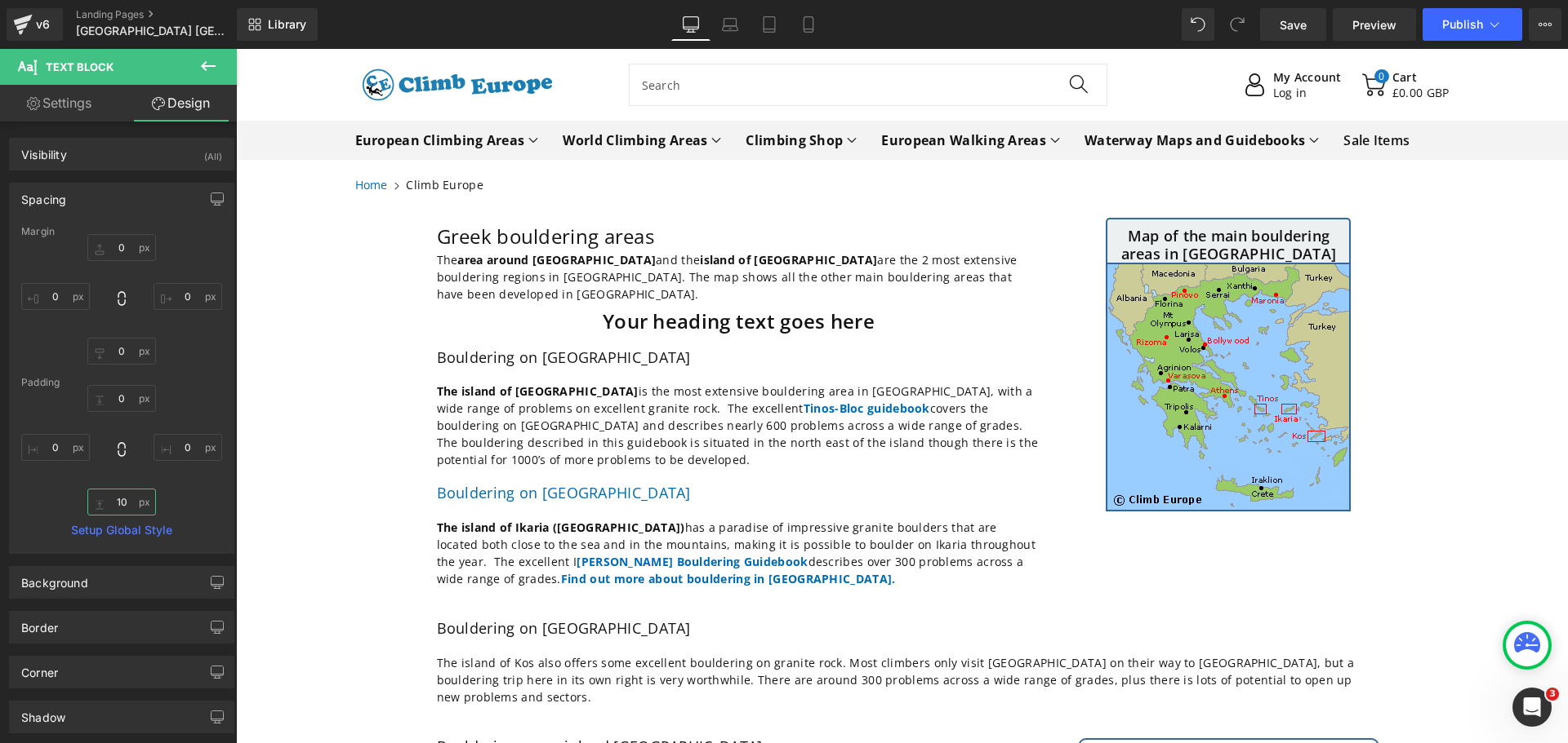
type input "10"
click at [203, 68] on icon at bounding box center [207, 65] width 19 height 19
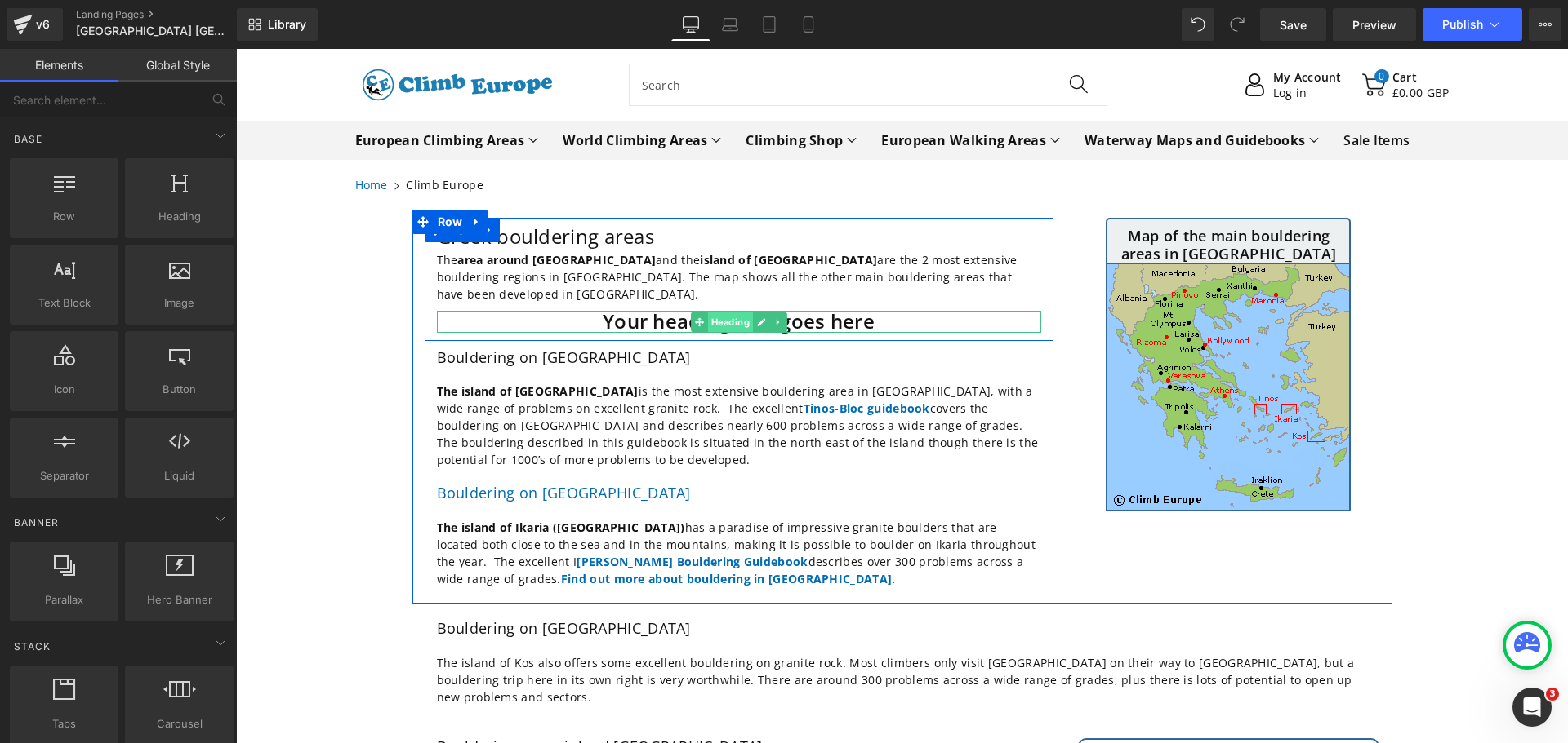
click at [724, 312] on span "Heading" at bounding box center [730, 321] width 45 height 19
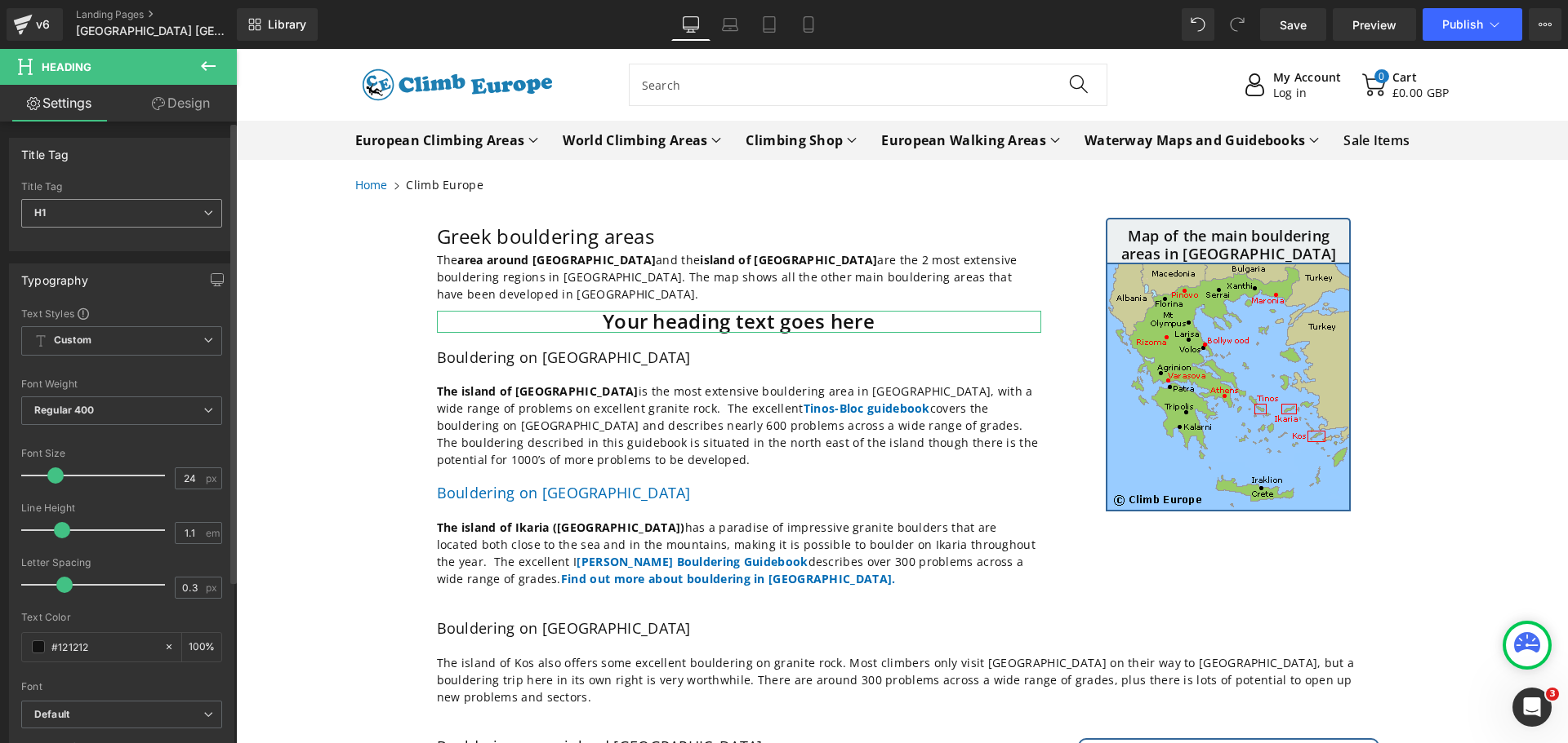
click at [204, 212] on icon at bounding box center [208, 213] width 10 height 10
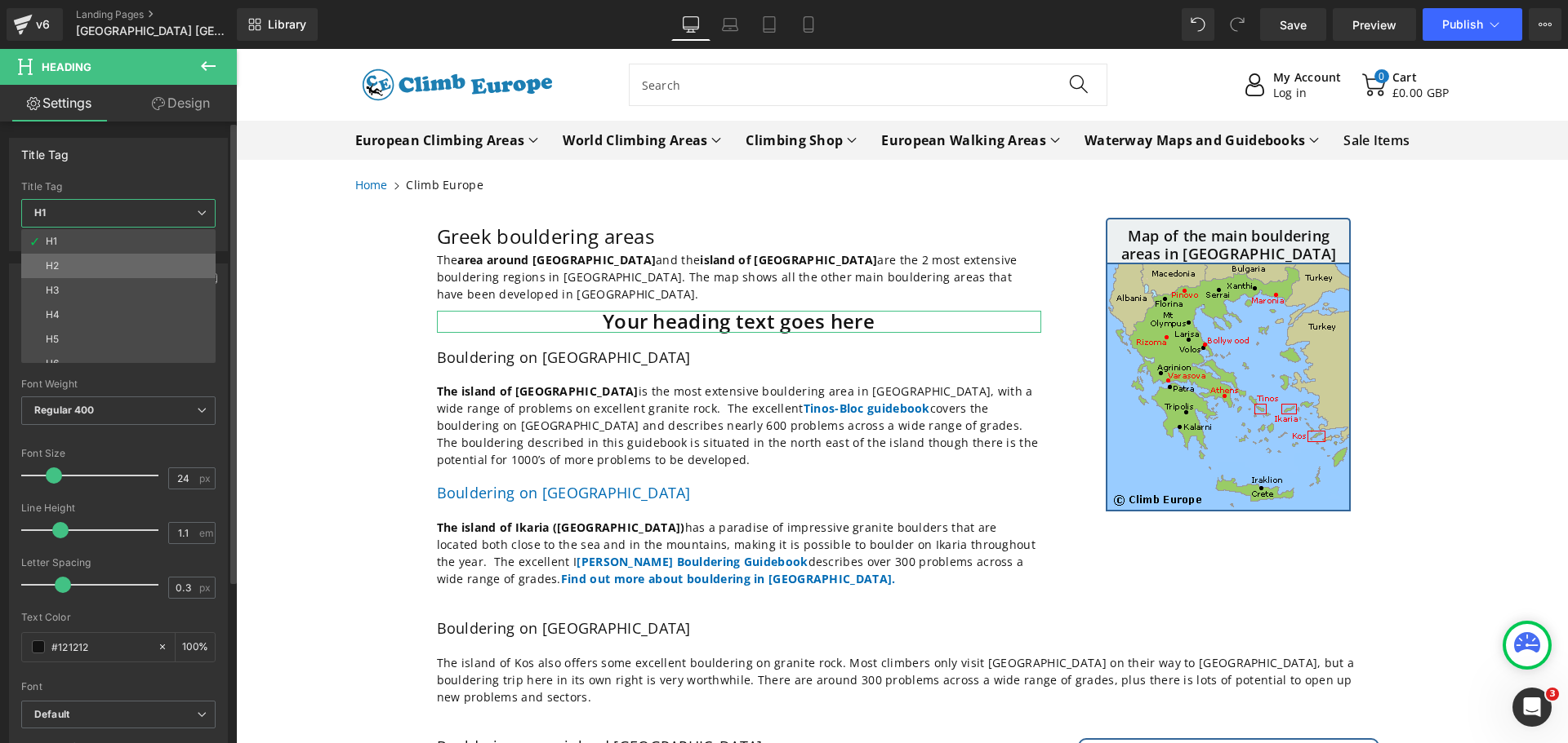
click at [95, 257] on li "H2" at bounding box center [122, 266] width 202 height 25
type input "18"
type input "1.2"
type input "100"
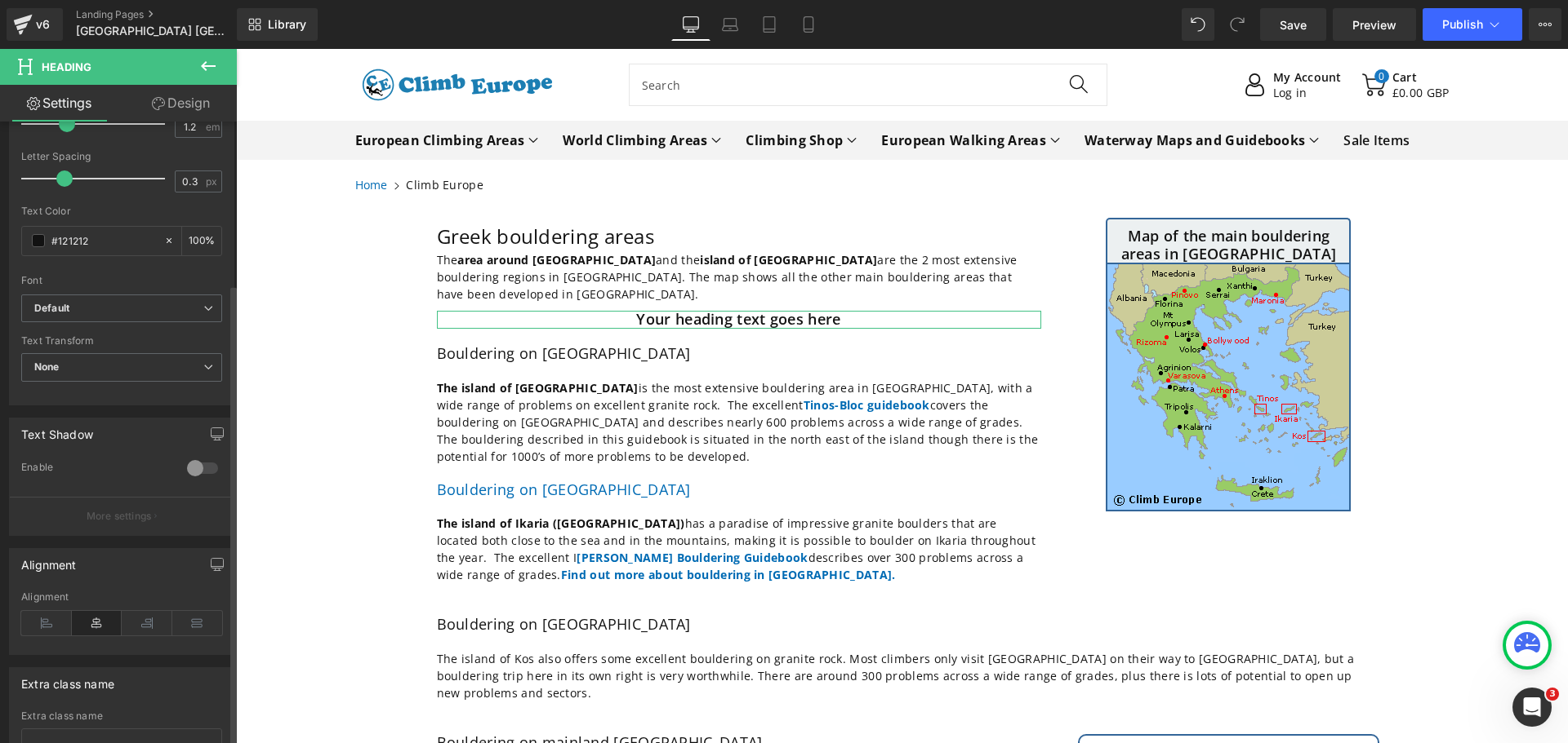
scroll to position [408, 0]
click at [53, 626] on icon at bounding box center [46, 621] width 51 height 25
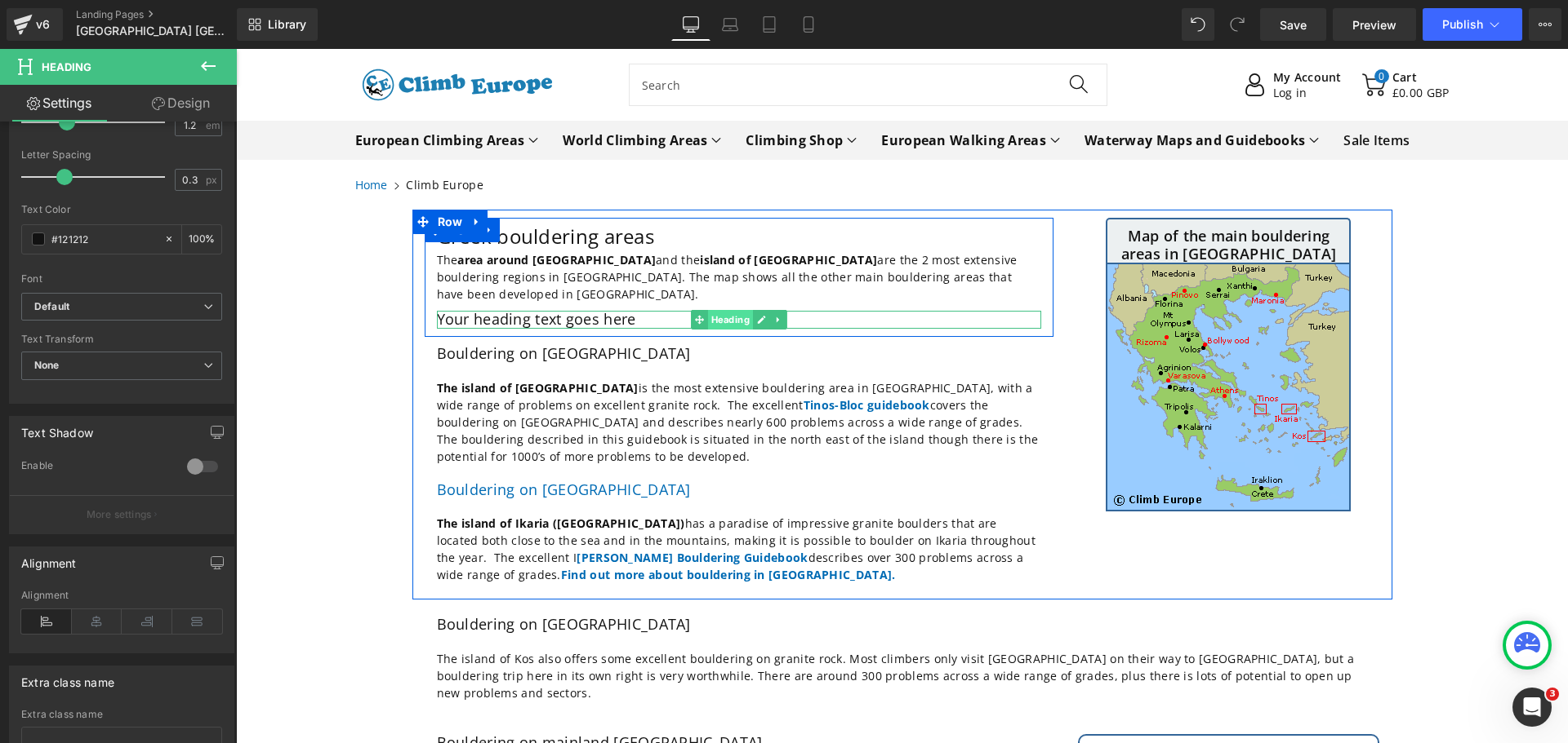
click at [723, 310] on span "Heading" at bounding box center [730, 319] width 45 height 19
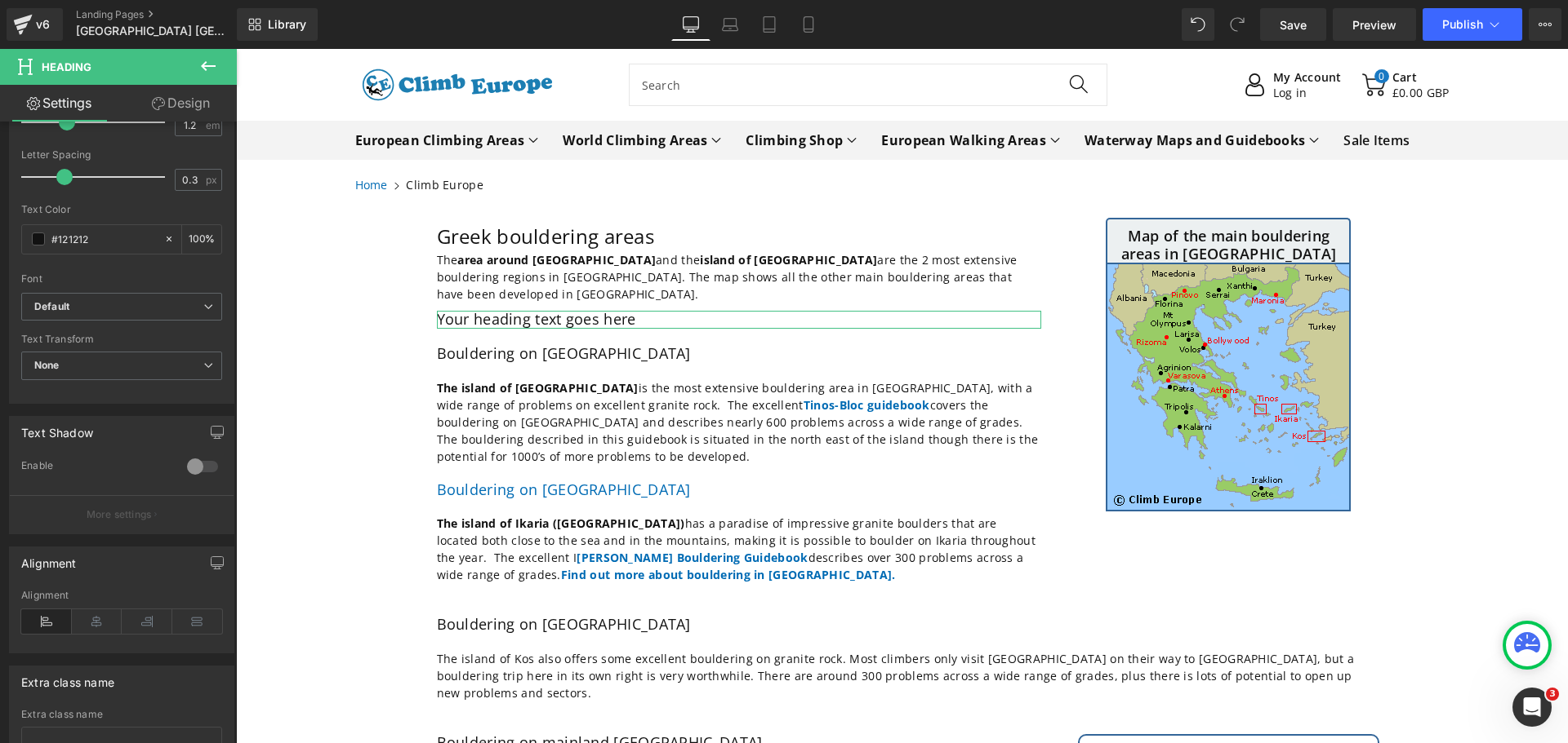
click at [183, 99] on link "Design" at bounding box center [181, 103] width 119 height 37
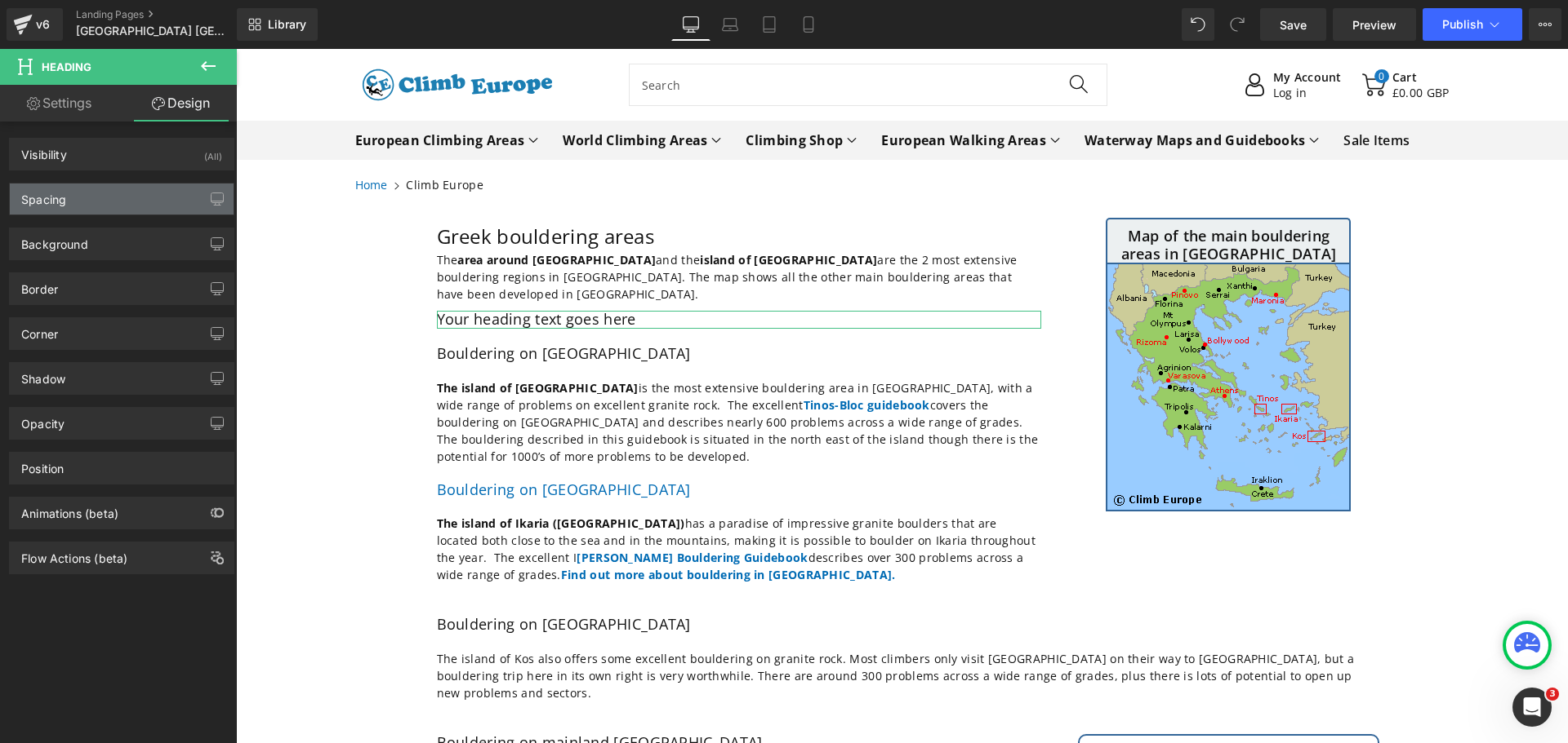
click at [75, 200] on div "Spacing" at bounding box center [122, 199] width 224 height 31
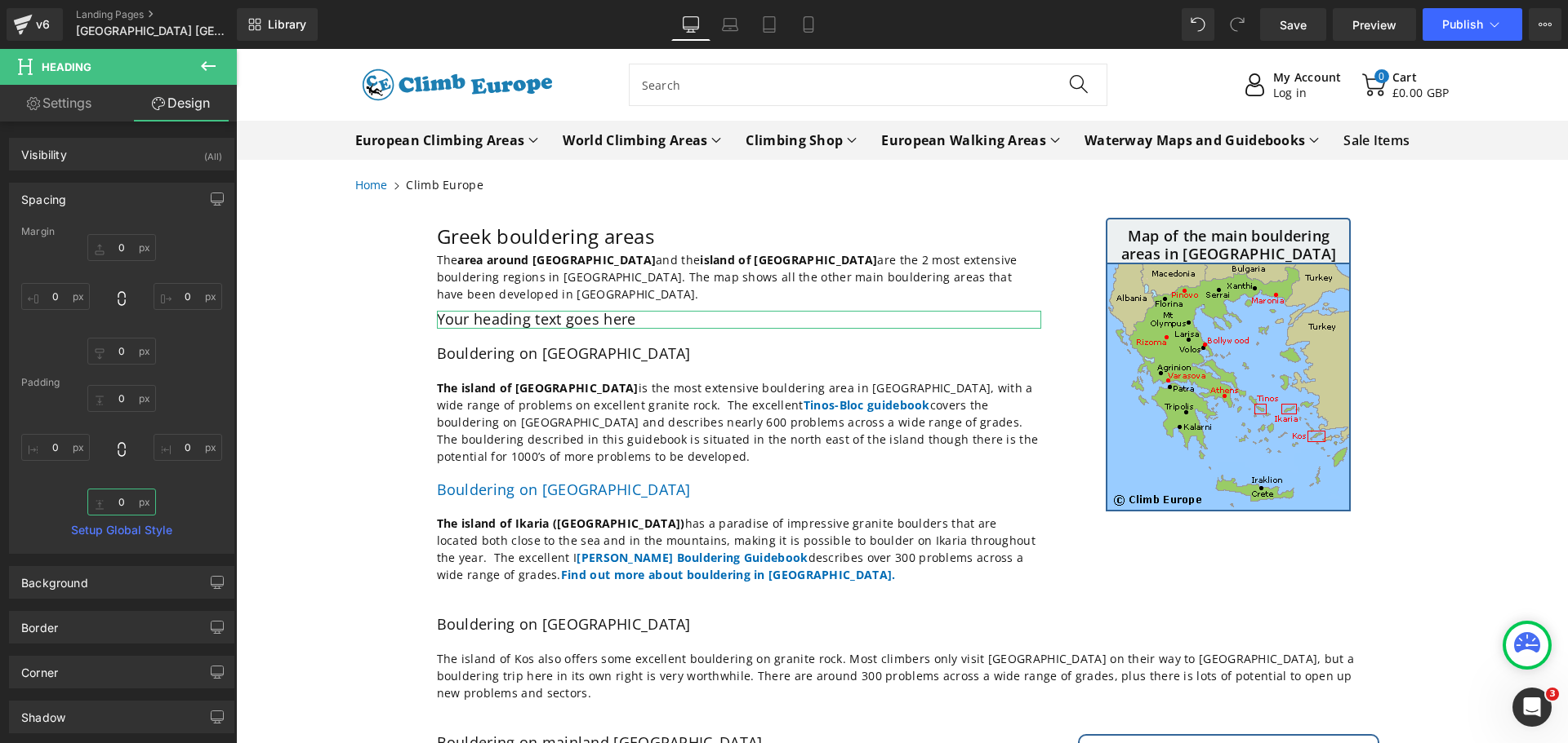
click at [117, 505] on input "0" at bounding box center [122, 502] width 68 height 27
type input "5"
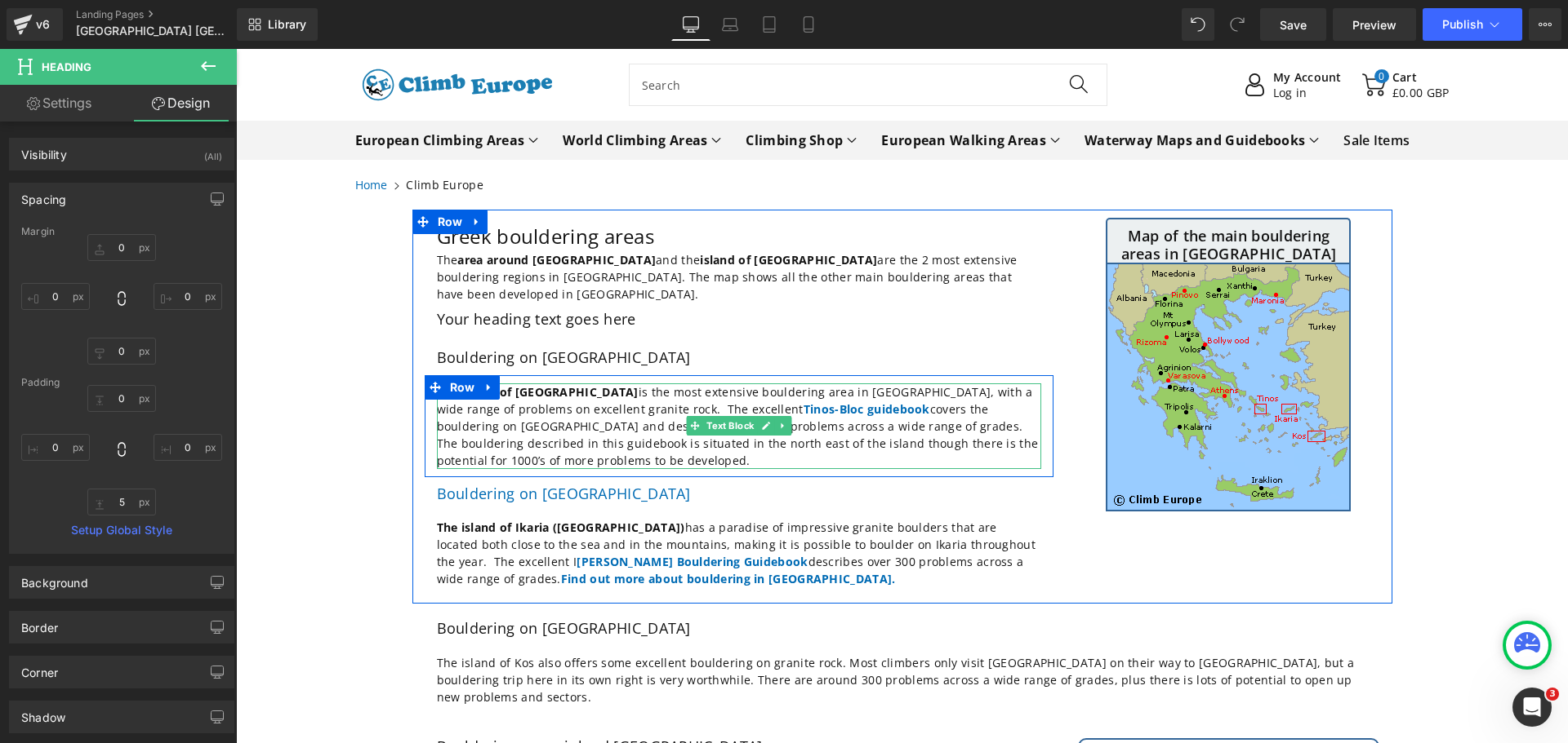
click at [839, 416] on p "The island of [GEOGRAPHIC_DATA] is the most extensive bouldering area in [GEOGR…" at bounding box center [739, 426] width 604 height 86
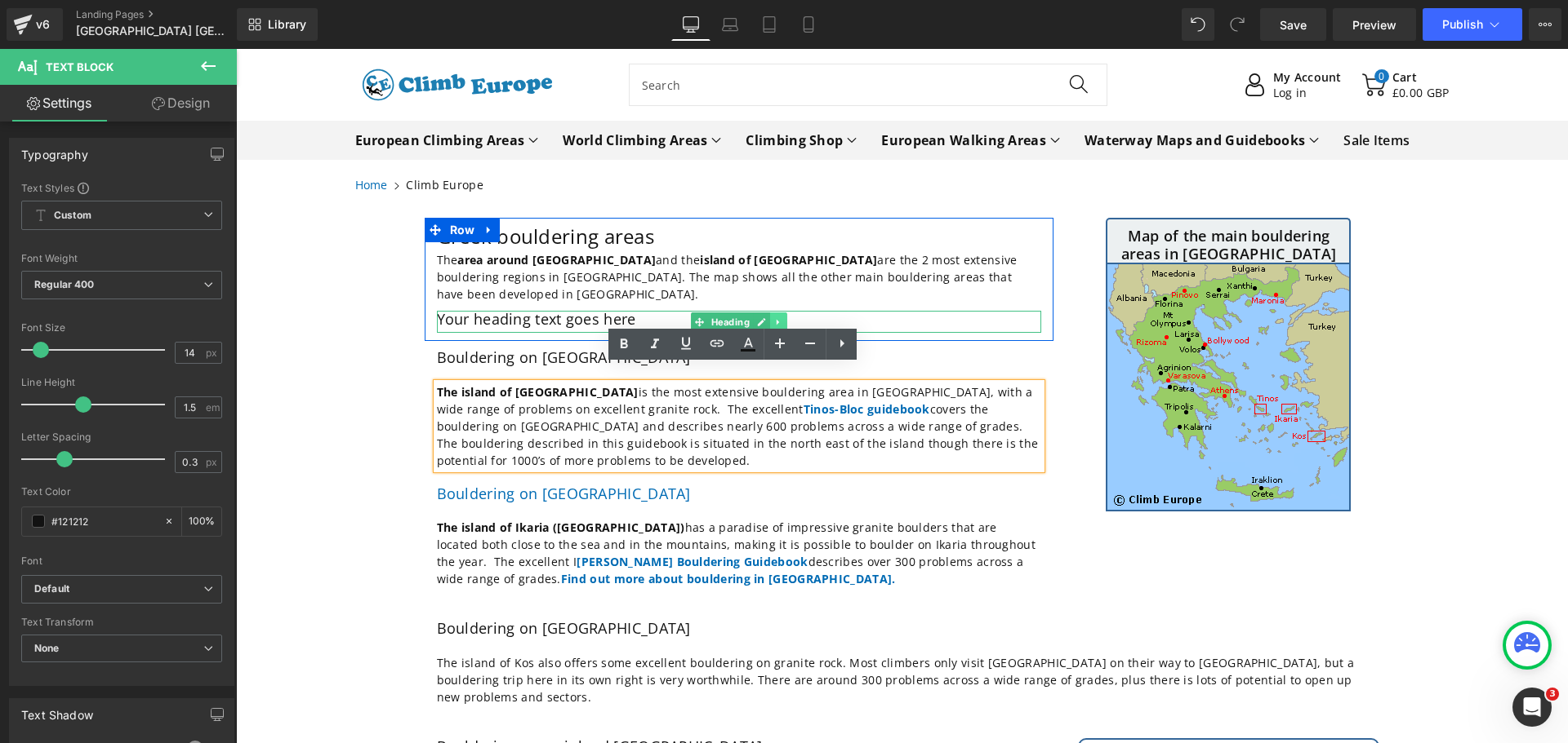
click at [776, 319] on icon at bounding box center [777, 322] width 3 height 6
click at [766, 318] on icon at bounding box center [770, 322] width 9 height 10
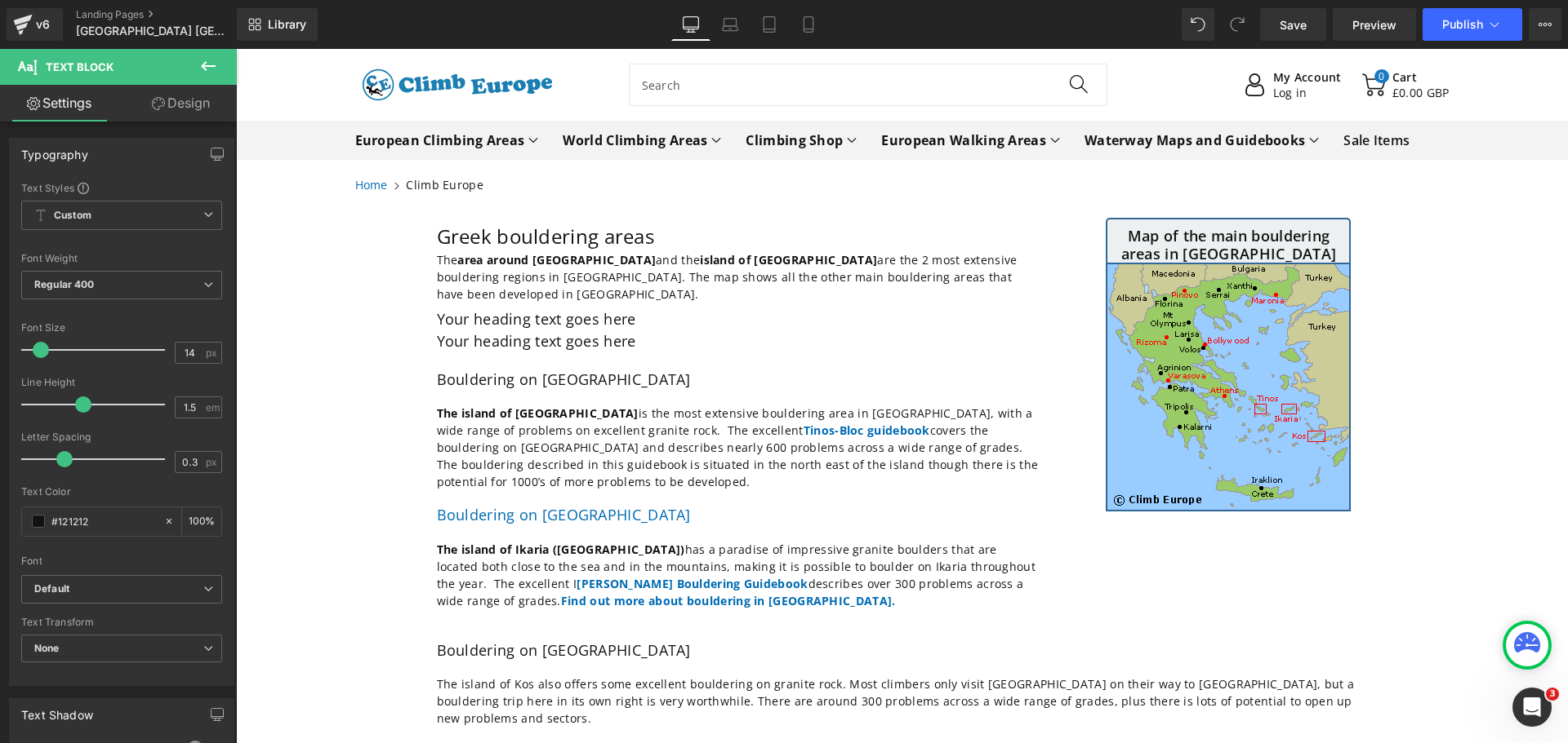
click at [212, 68] on icon at bounding box center [207, 65] width 19 height 19
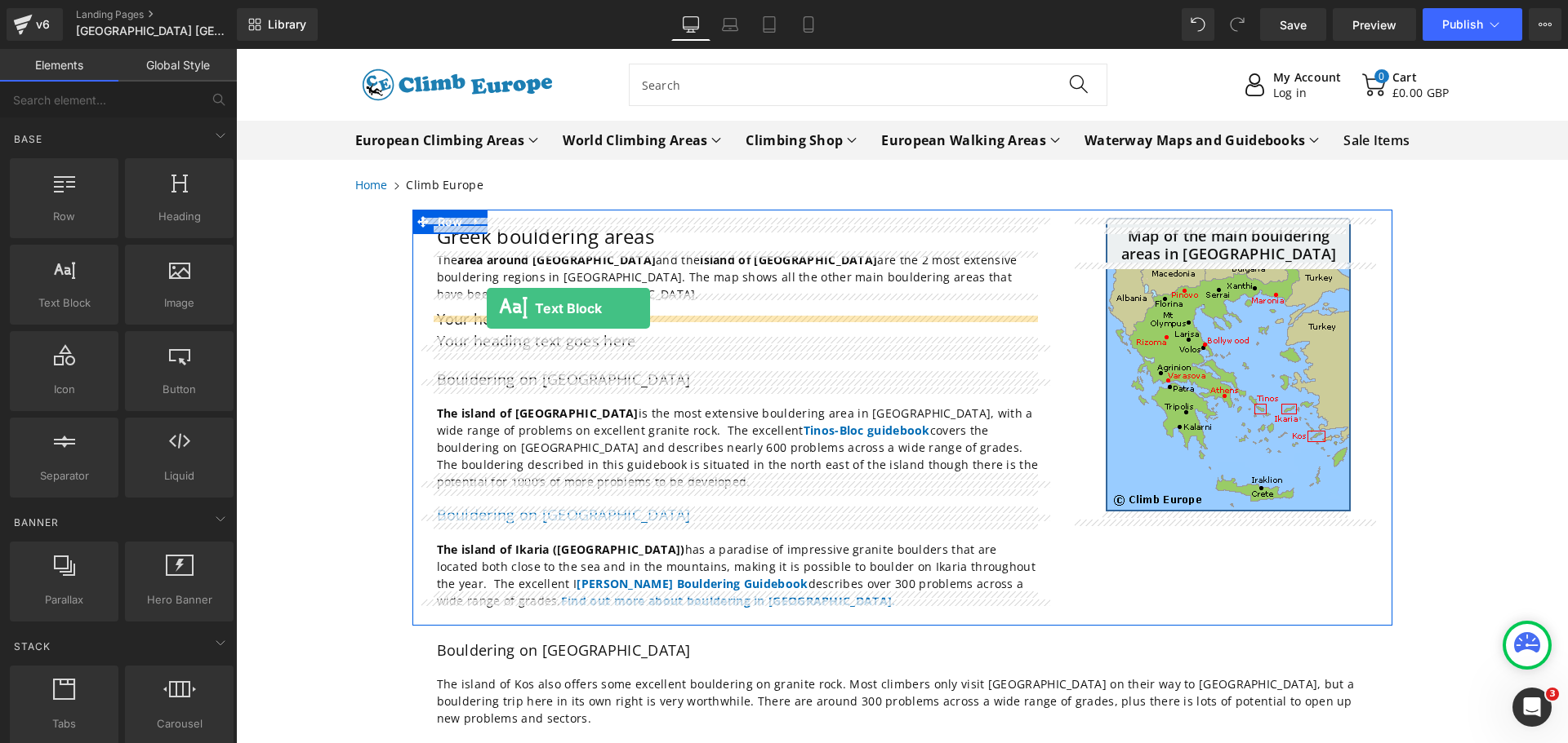
drag, startPoint x: 298, startPoint y: 333, endPoint x: 486, endPoint y: 308, distance: 189.7
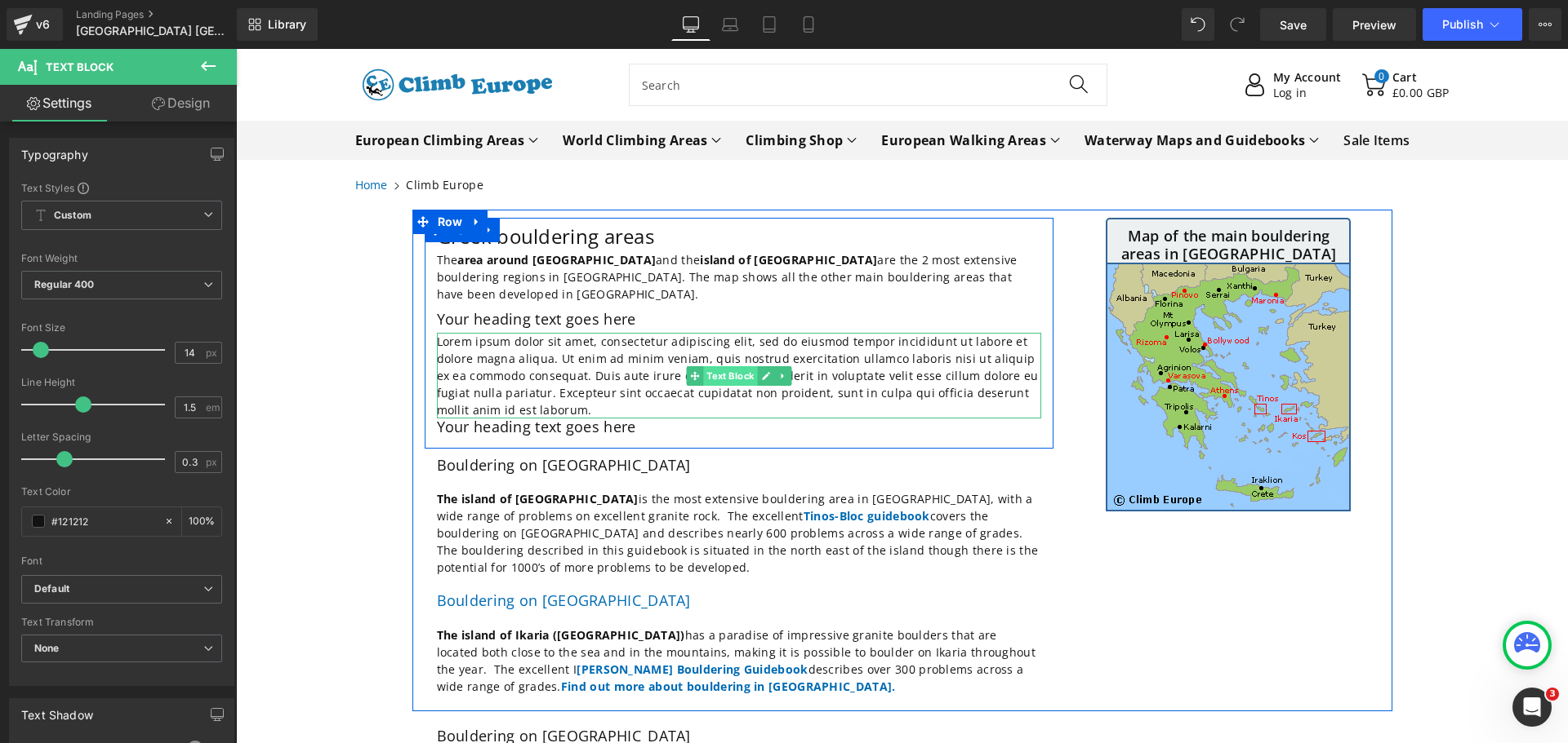
click at [722, 366] on span "Text Block" at bounding box center [730, 376] width 54 height 19
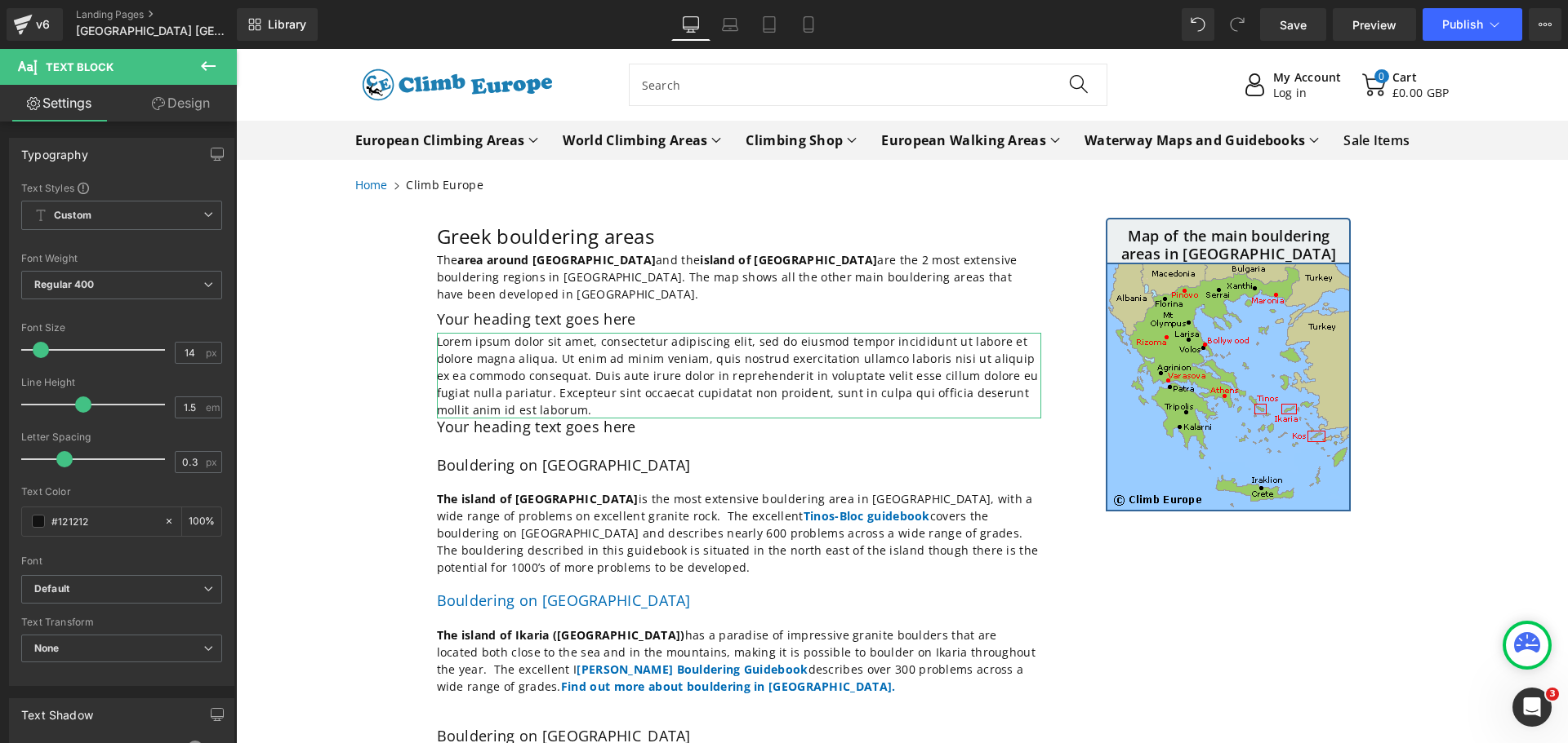
click at [193, 108] on link "Design" at bounding box center [181, 103] width 119 height 37
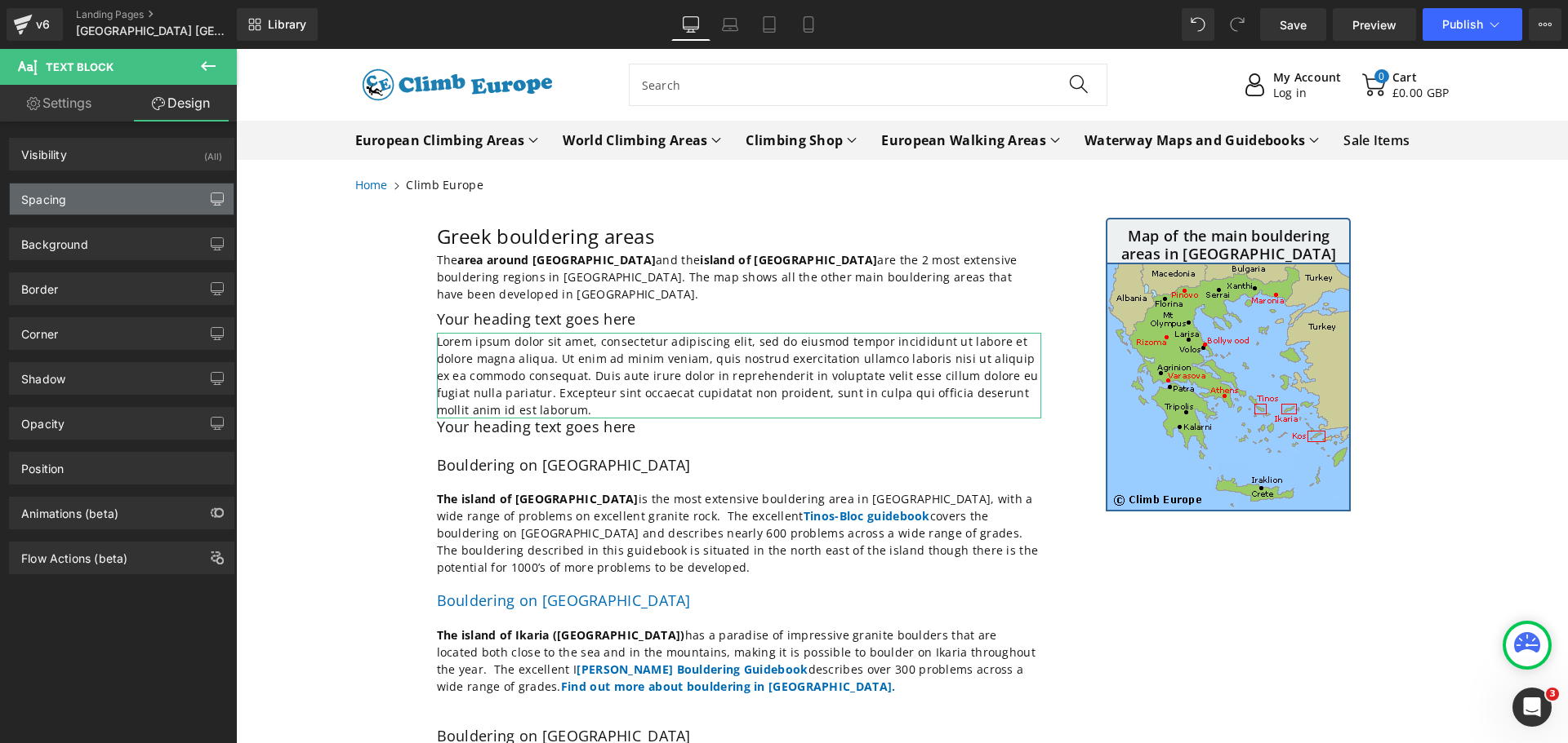
click at [212, 202] on icon "button" at bounding box center [217, 202] width 12 height 0
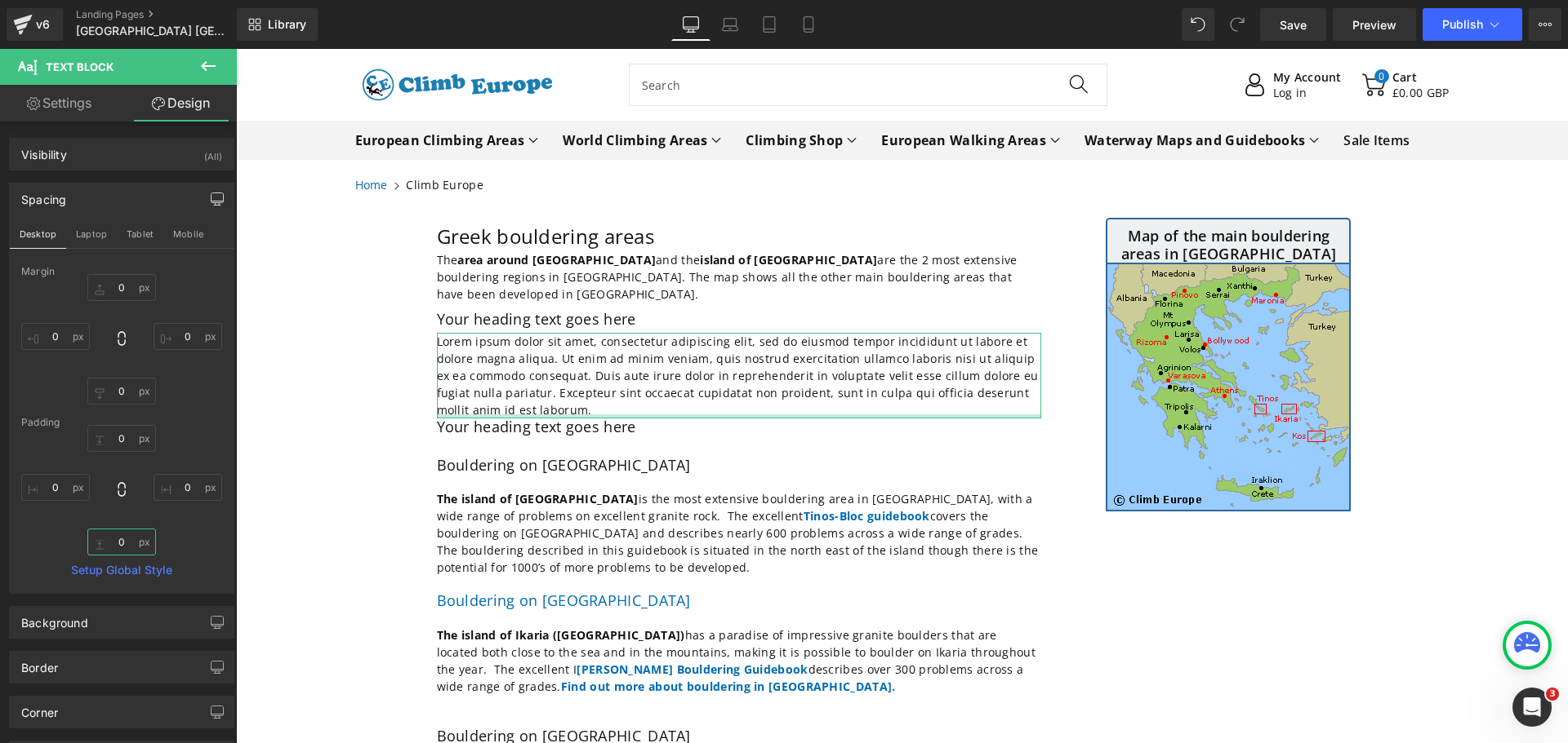
click at [128, 540] on input "0" at bounding box center [122, 541] width 68 height 27
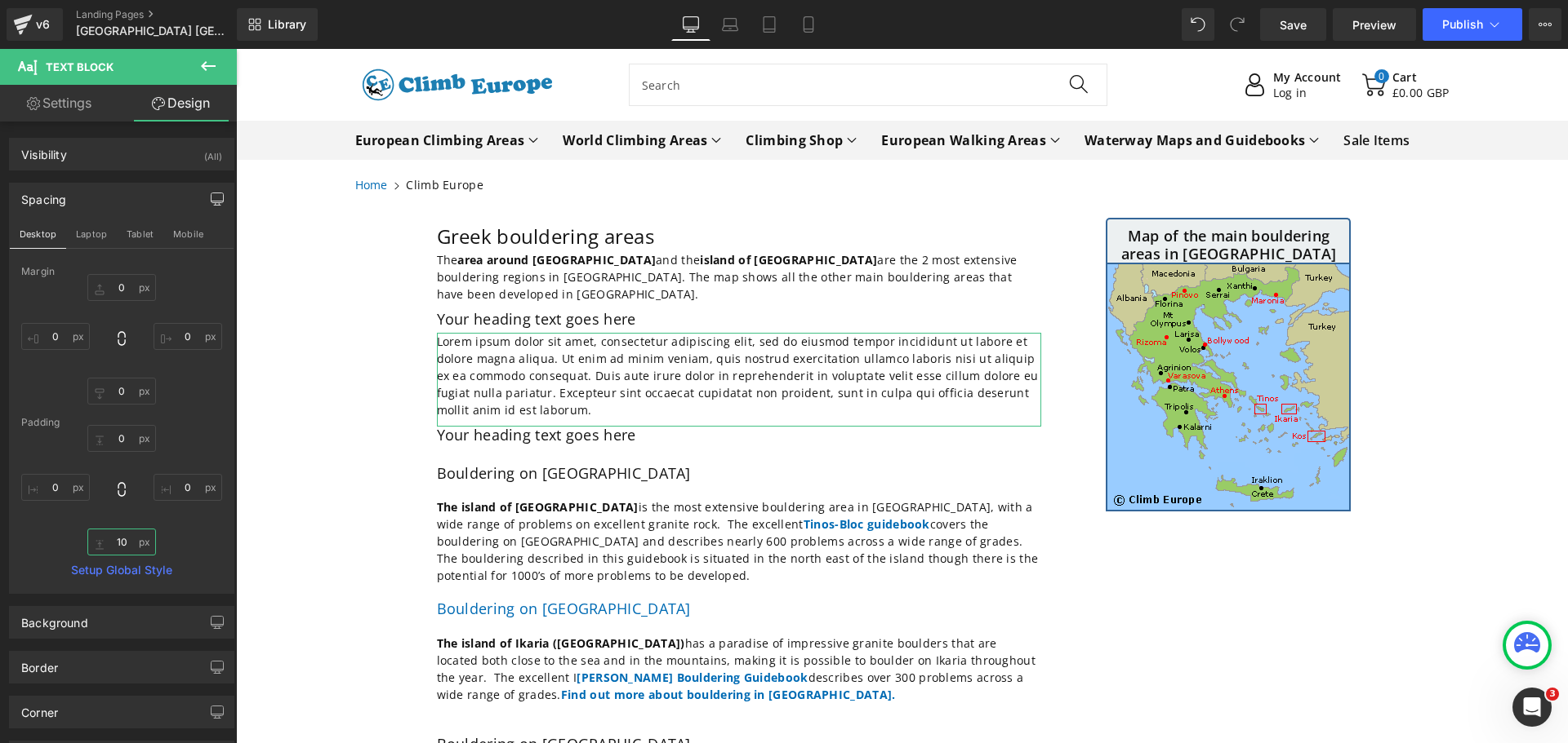
type input "10"
click at [208, 64] on icon at bounding box center [207, 65] width 19 height 19
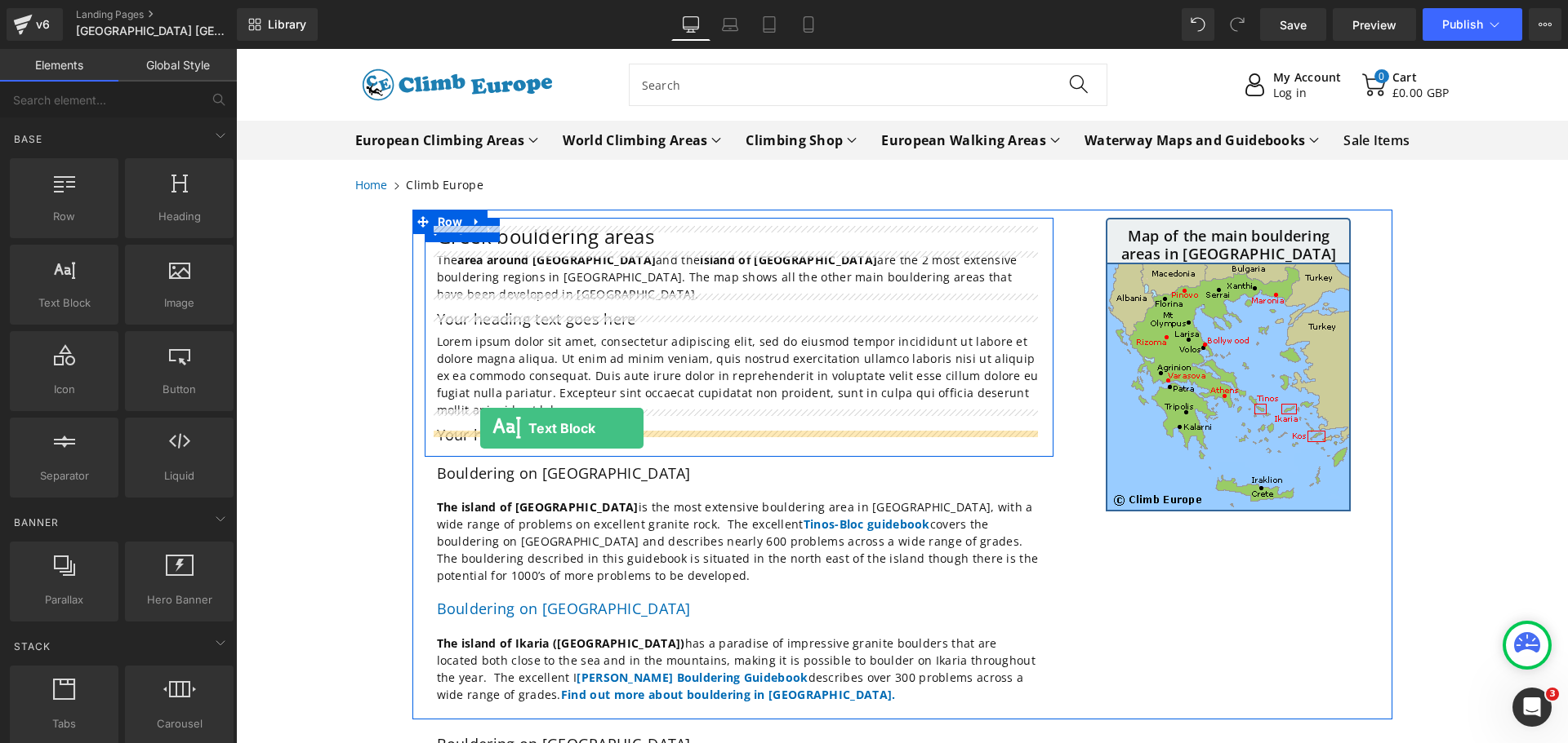
drag, startPoint x: 286, startPoint y: 327, endPoint x: 480, endPoint y: 428, distance: 218.7
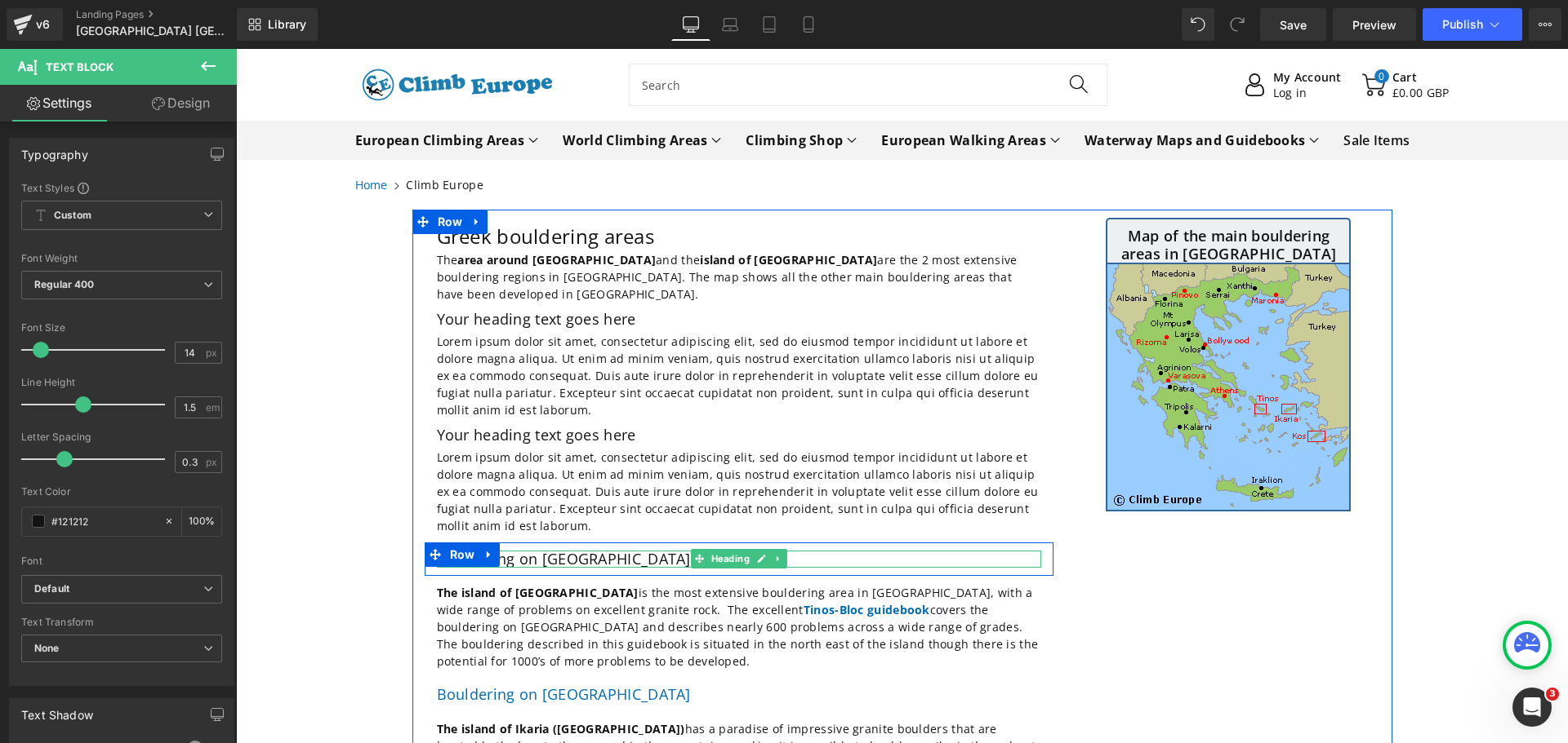
click at [623, 551] on h2 "Bouldering on [GEOGRAPHIC_DATA]" at bounding box center [739, 560] width 604 height 18
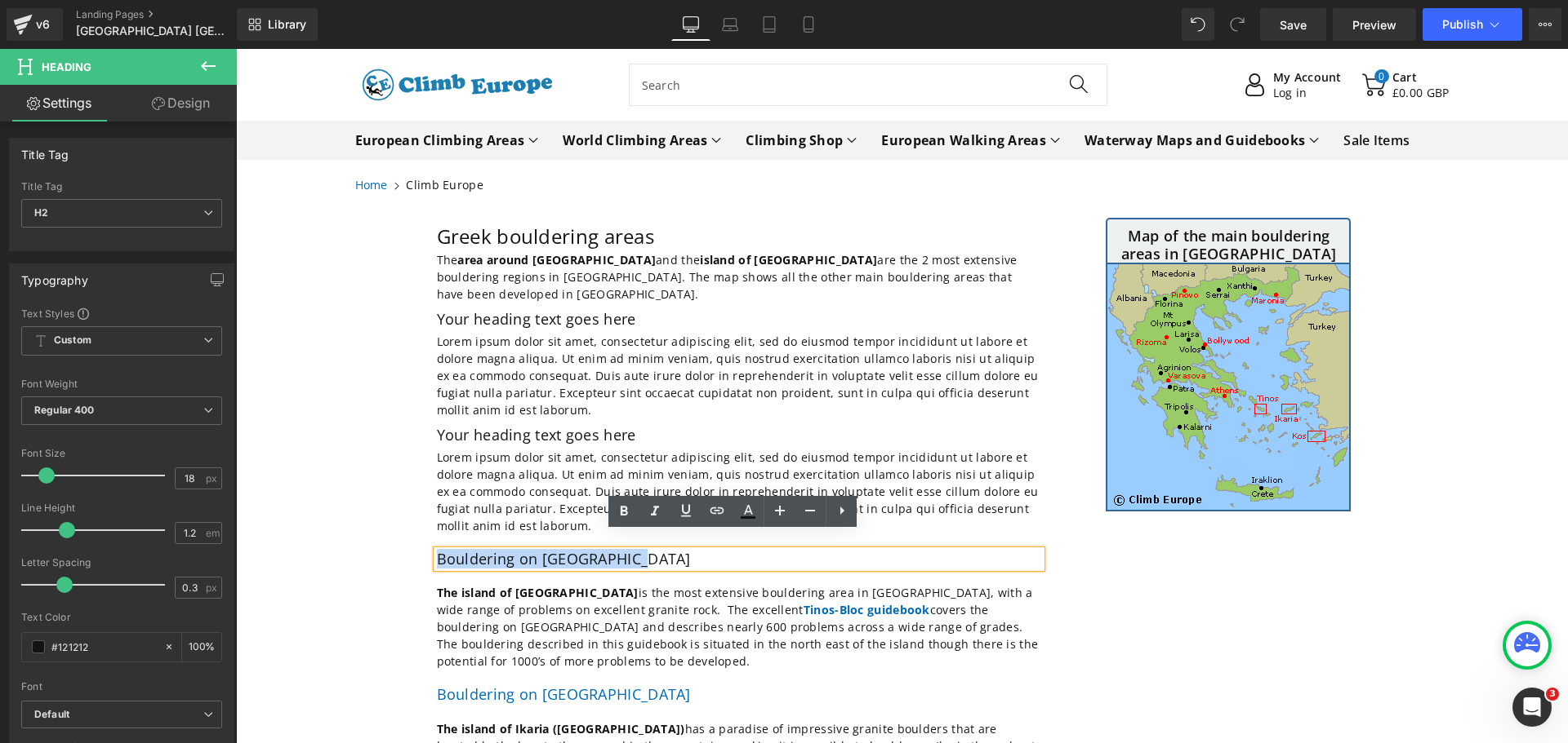
drag, startPoint x: 626, startPoint y: 543, endPoint x: 430, endPoint y: 542, distance: 196.0
click at [437, 551] on h2 "Bouldering on [GEOGRAPHIC_DATA]" at bounding box center [739, 560] width 604 height 18
copy h2 "Bouldering on [GEOGRAPHIC_DATA]"
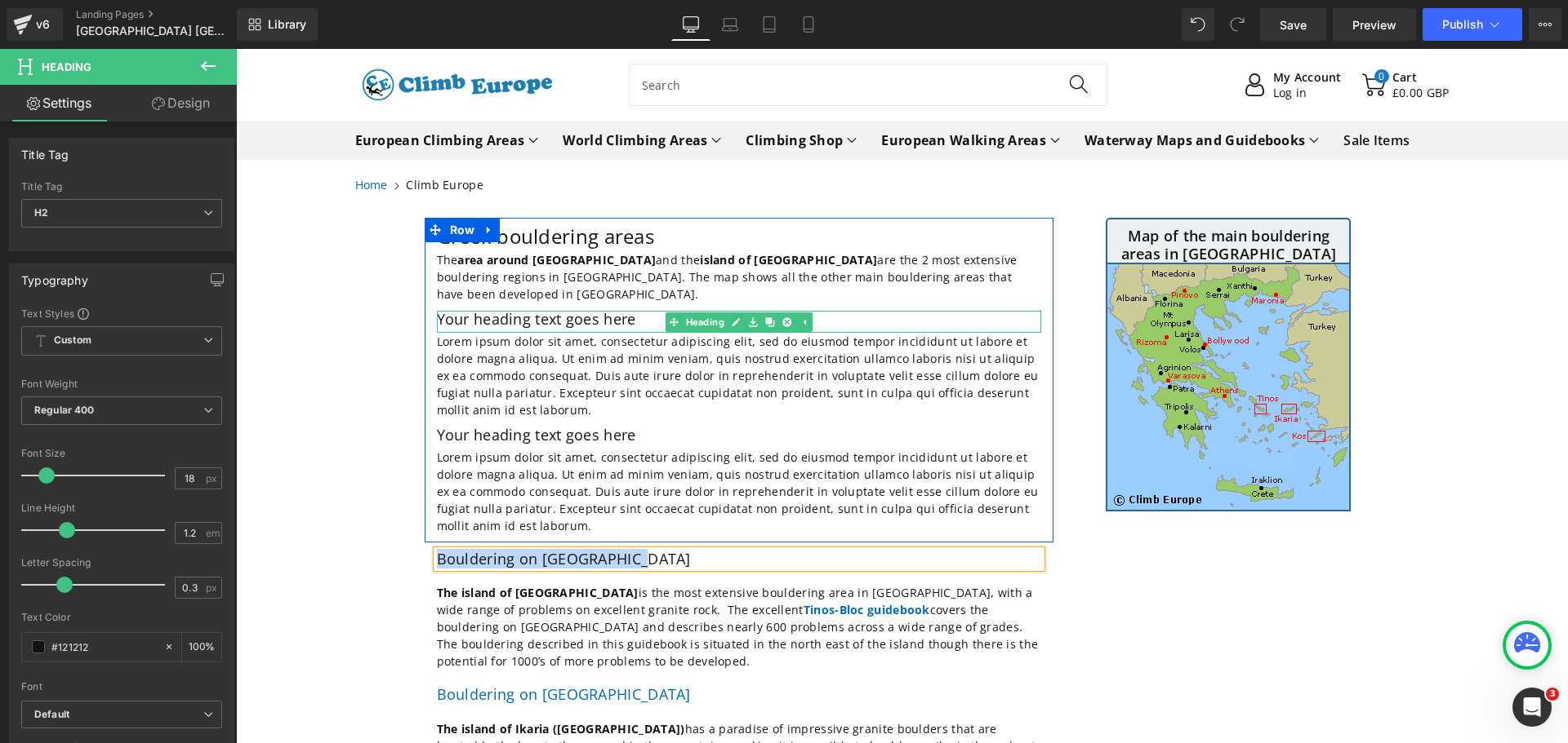
click at [551, 311] on h2 "Your heading text goes here" at bounding box center [739, 320] width 604 height 18
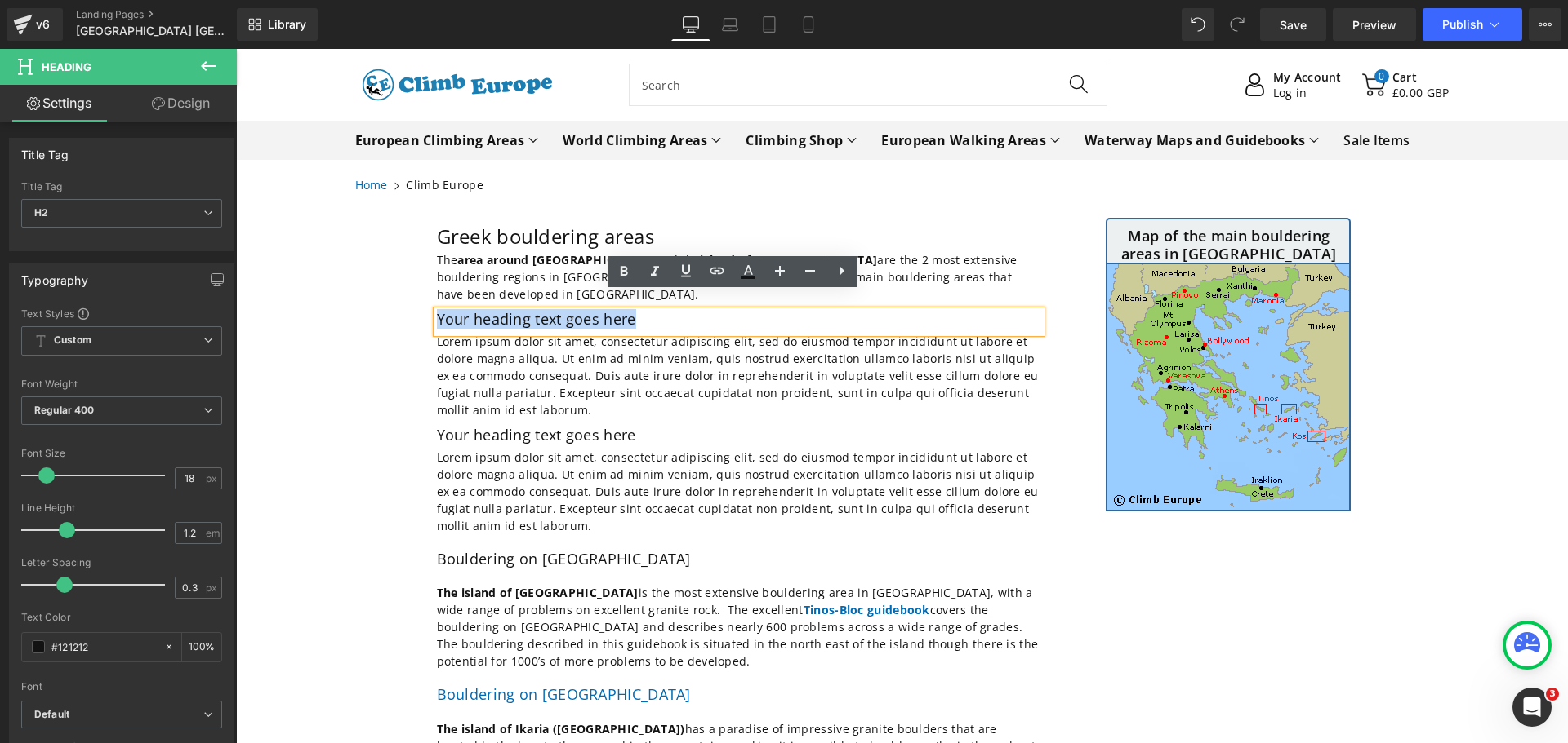
drag, startPoint x: 630, startPoint y: 306, endPoint x: 433, endPoint y: 298, distance: 197.2
click at [437, 311] on h2 "Your heading text goes here" at bounding box center [739, 320] width 604 height 18
paste div
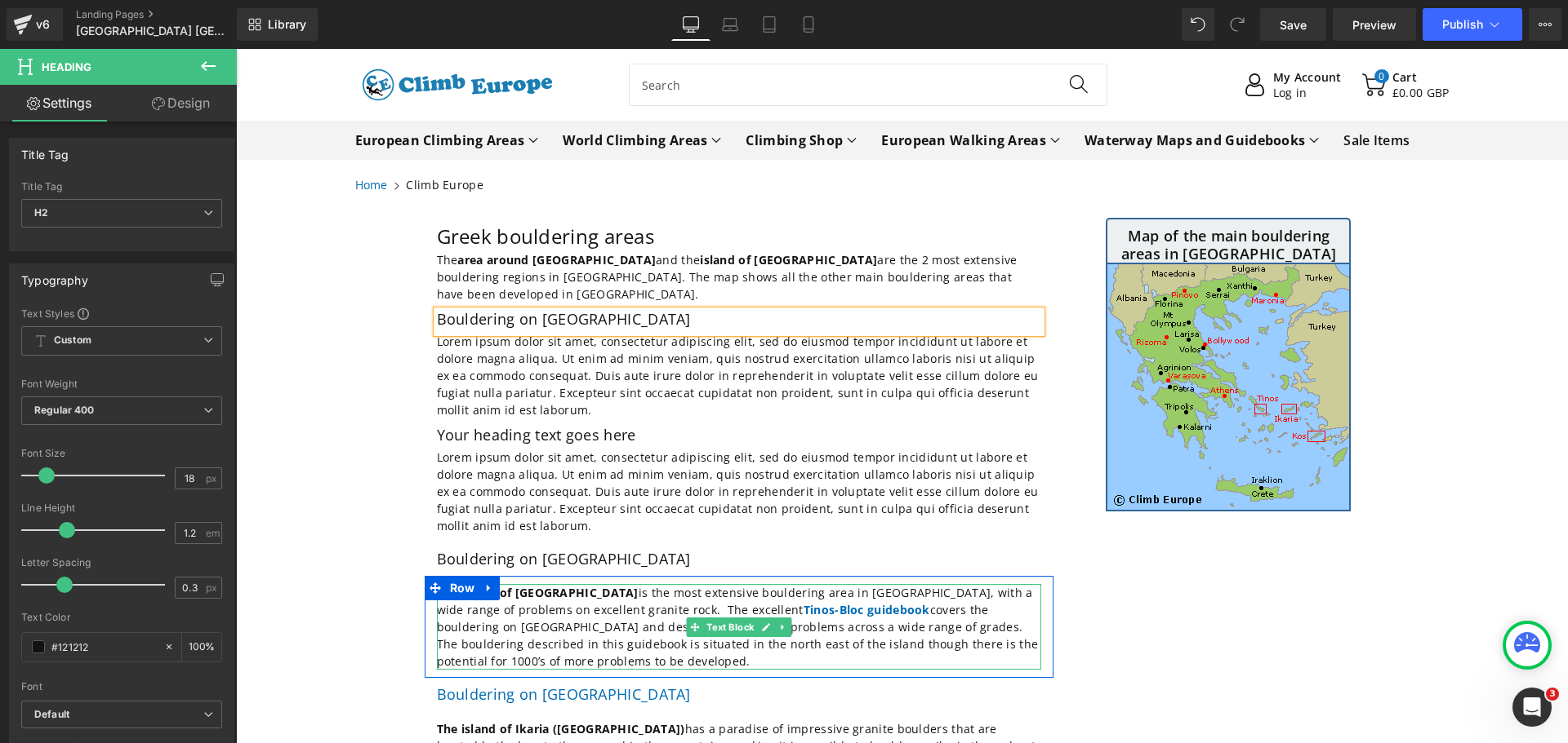
click at [504, 644] on p "The island of [GEOGRAPHIC_DATA] is the most extensive bouldering area in [GEOGR…" at bounding box center [739, 627] width 604 height 86
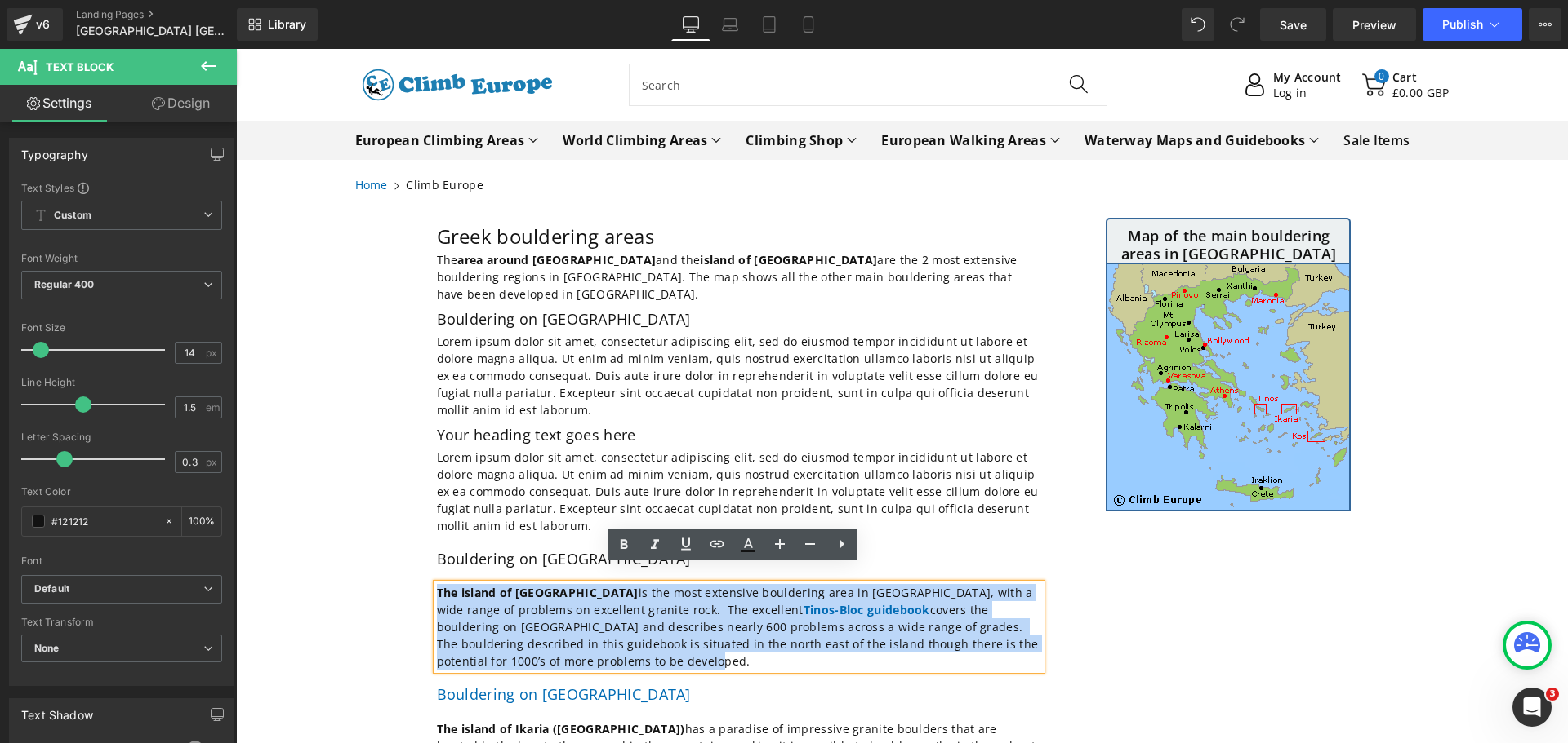
drag, startPoint x: 504, startPoint y: 644, endPoint x: 420, endPoint y: 577, distance: 107.4
click at [425, 585] on div "The island of [GEOGRAPHIC_DATA] is the most extensive bouldering area in [GEOGR…" at bounding box center [739, 627] width 629 height 86
copy p "The island of [GEOGRAPHIC_DATA] is the most extensive bouldering area in [GEOGR…"
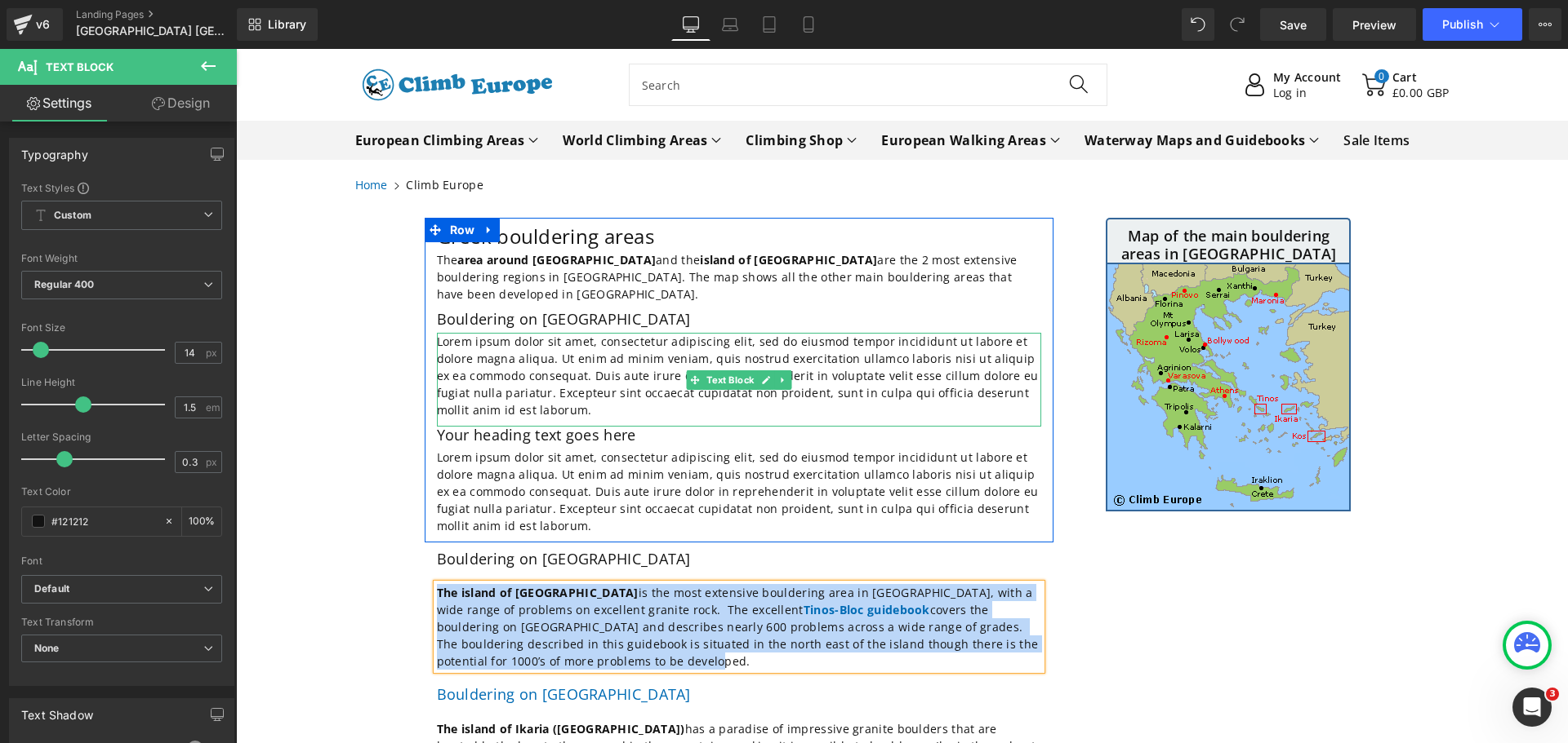
click at [533, 392] on p "Lorem ipsum dolor sit amet, consectetur adipiscing elit, sed do eiusmod tempor …" at bounding box center [739, 376] width 604 height 86
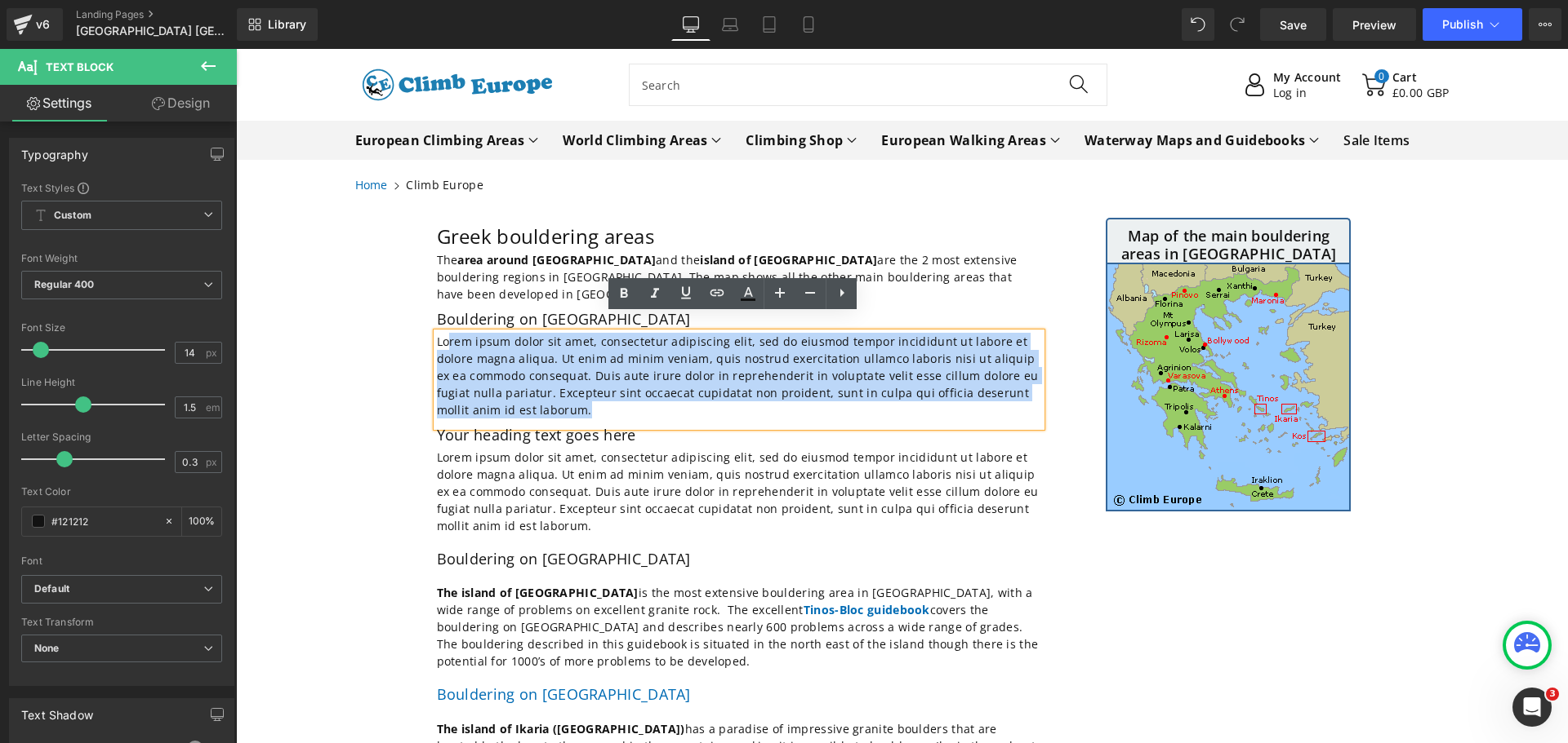
drag, startPoint x: 533, startPoint y: 392, endPoint x: 441, endPoint y: 327, distance: 112.6
click at [441, 333] on p "Lorem ipsum dolor sit amet, consectetur adipiscing elit, sed do eiusmod tempor …" at bounding box center [739, 376] width 604 height 86
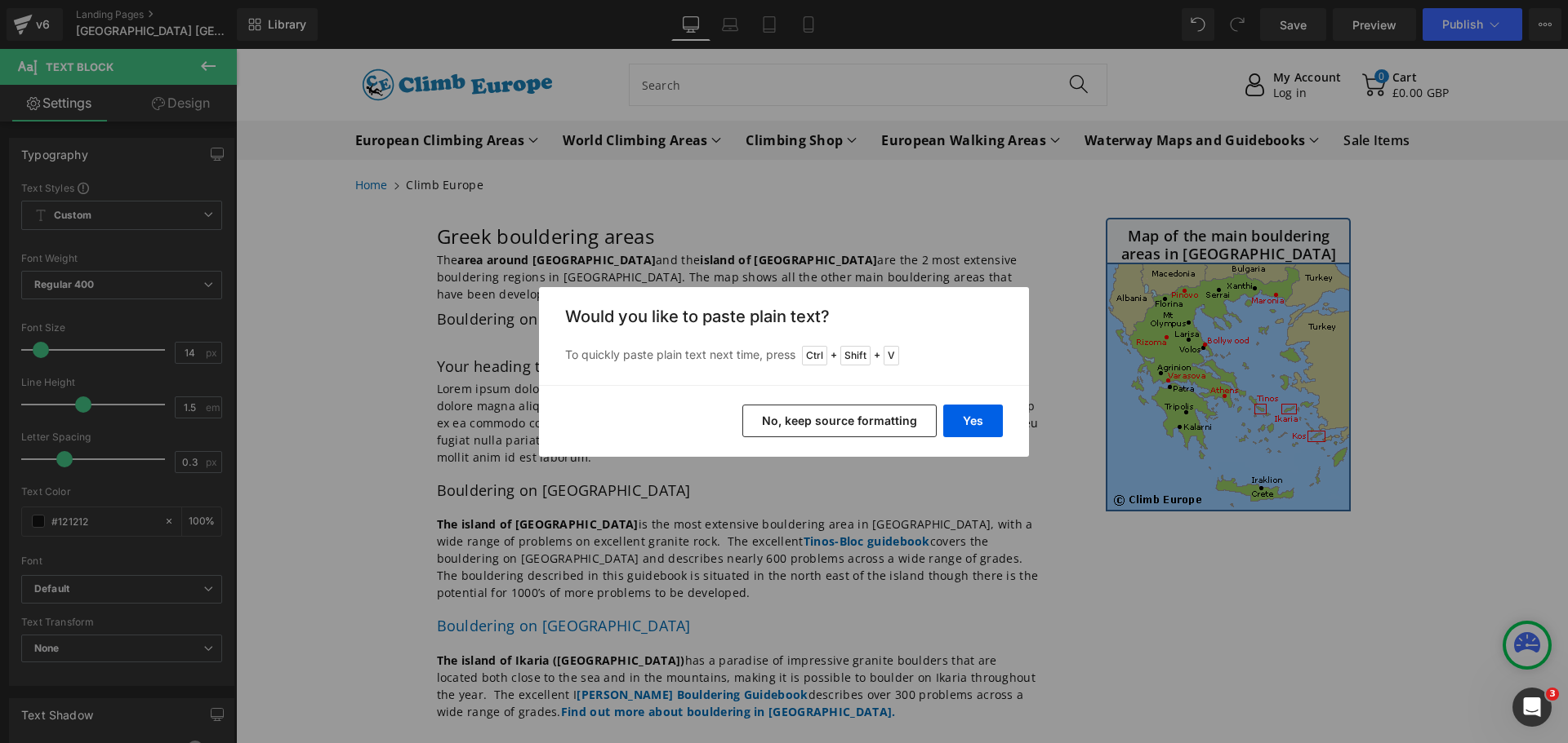
click at [847, 427] on button "No, keep source formatting" at bounding box center [839, 421] width 194 height 32
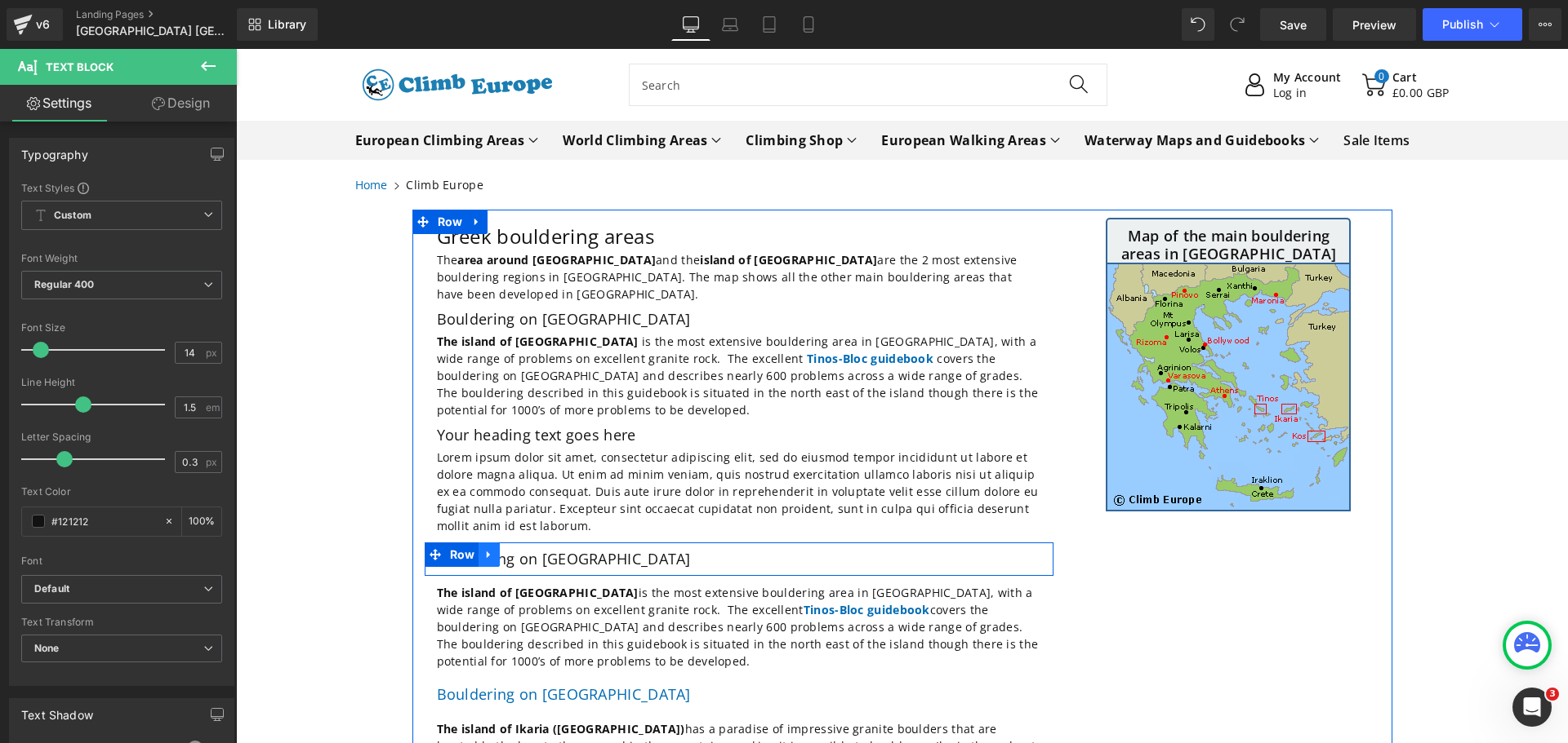
click at [485, 549] on icon at bounding box center [489, 554] width 11 height 12
click at [526, 550] on icon at bounding box center [532, 555] width 11 height 11
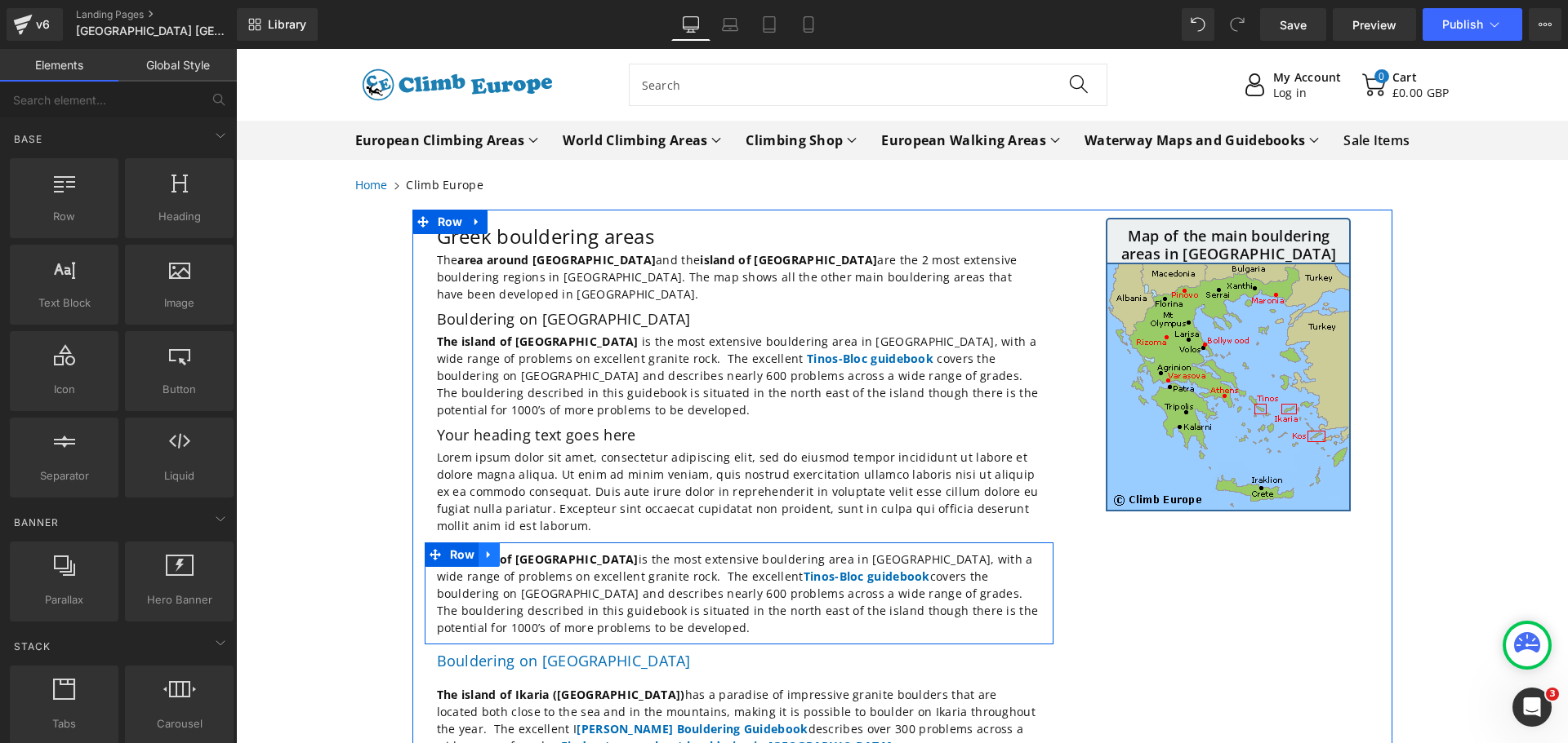
click at [485, 549] on icon at bounding box center [489, 554] width 11 height 12
click at [505, 550] on icon at bounding box center [510, 555] width 11 height 11
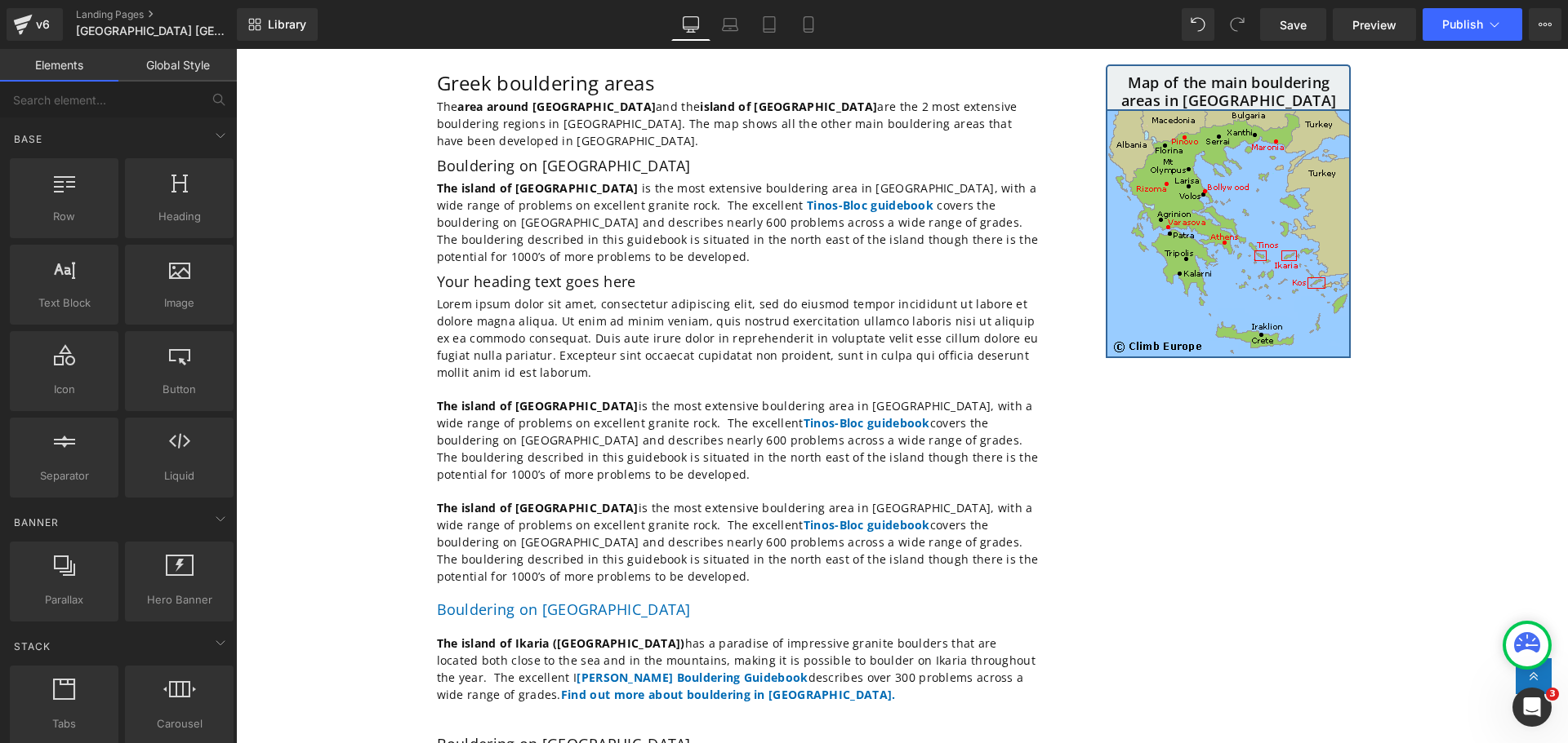
scroll to position [24, 0]
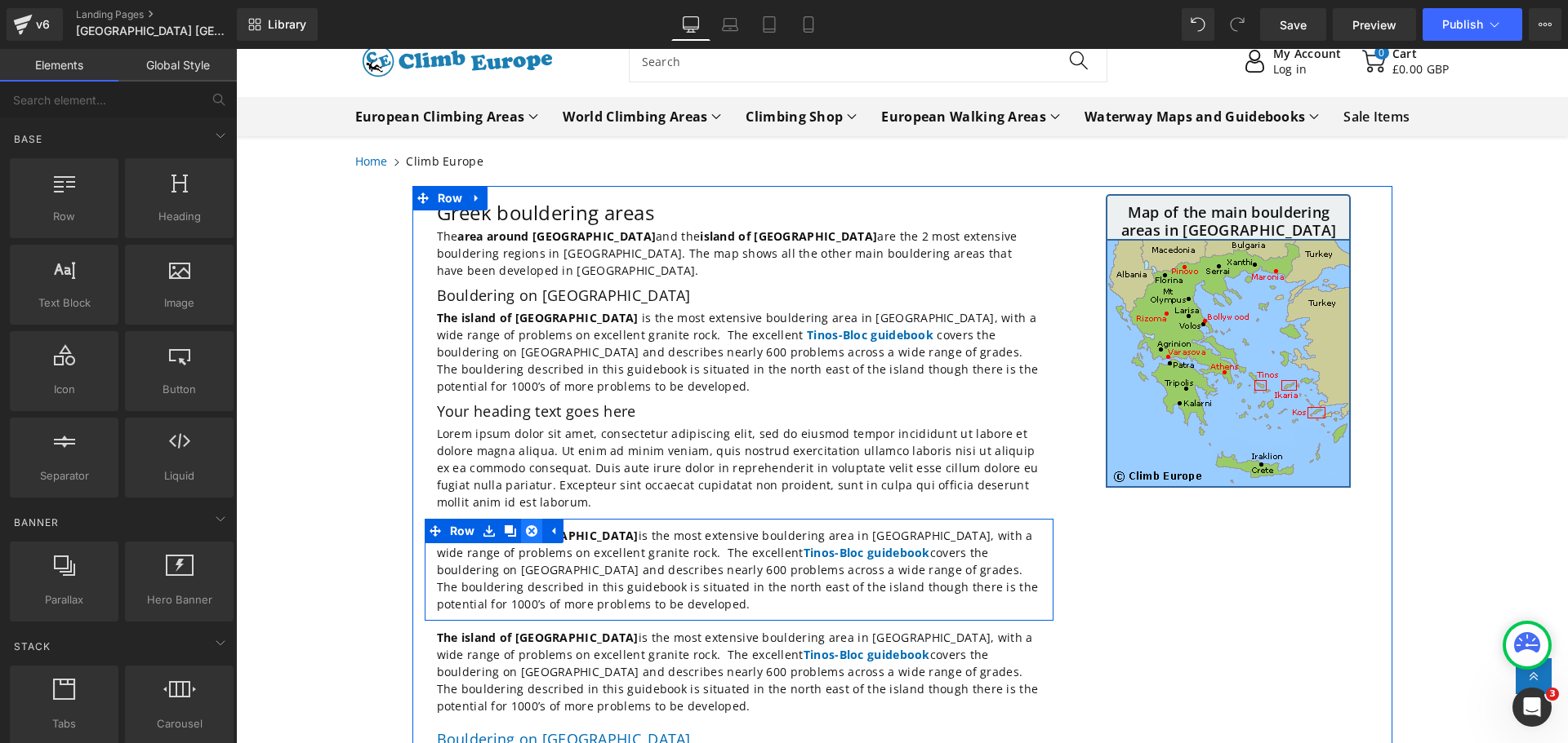
click at [528, 526] on icon at bounding box center [532, 531] width 11 height 11
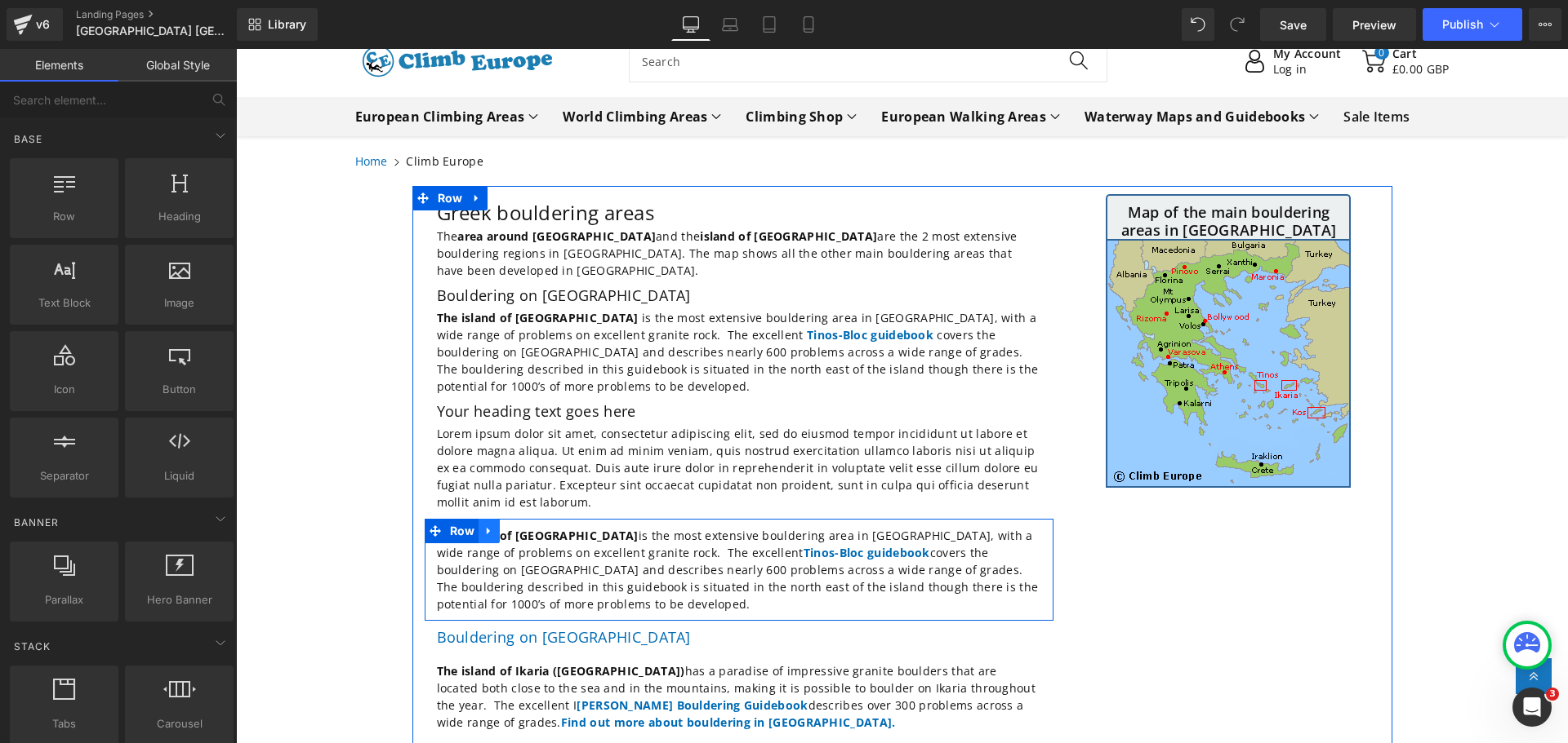
click at [486, 528] on icon at bounding box center [488, 531] width 4 height 7
click at [526, 526] on icon at bounding box center [532, 531] width 11 height 11
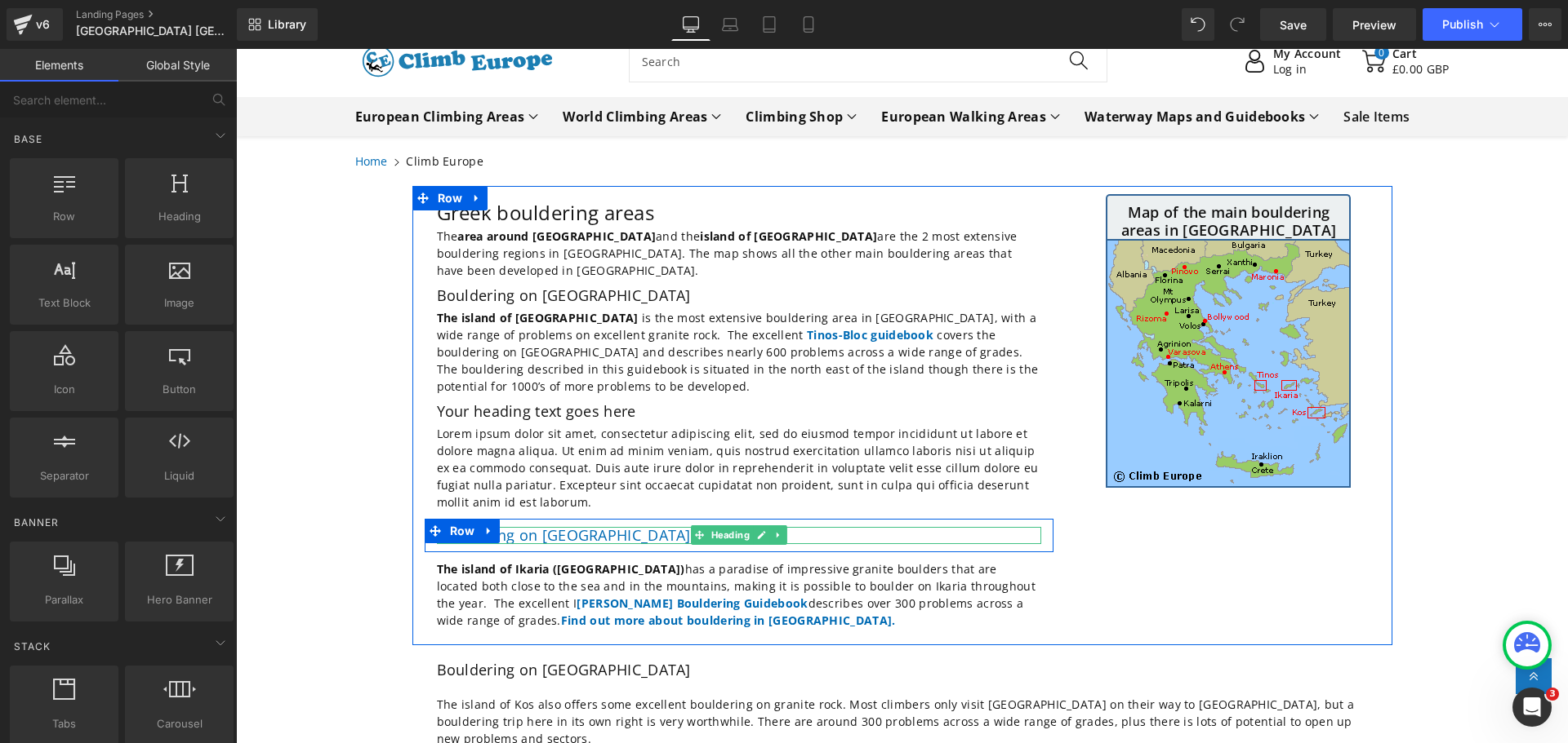
click at [634, 528] on h2 "Bouldering on [GEOGRAPHIC_DATA]" at bounding box center [739, 537] width 604 height 18
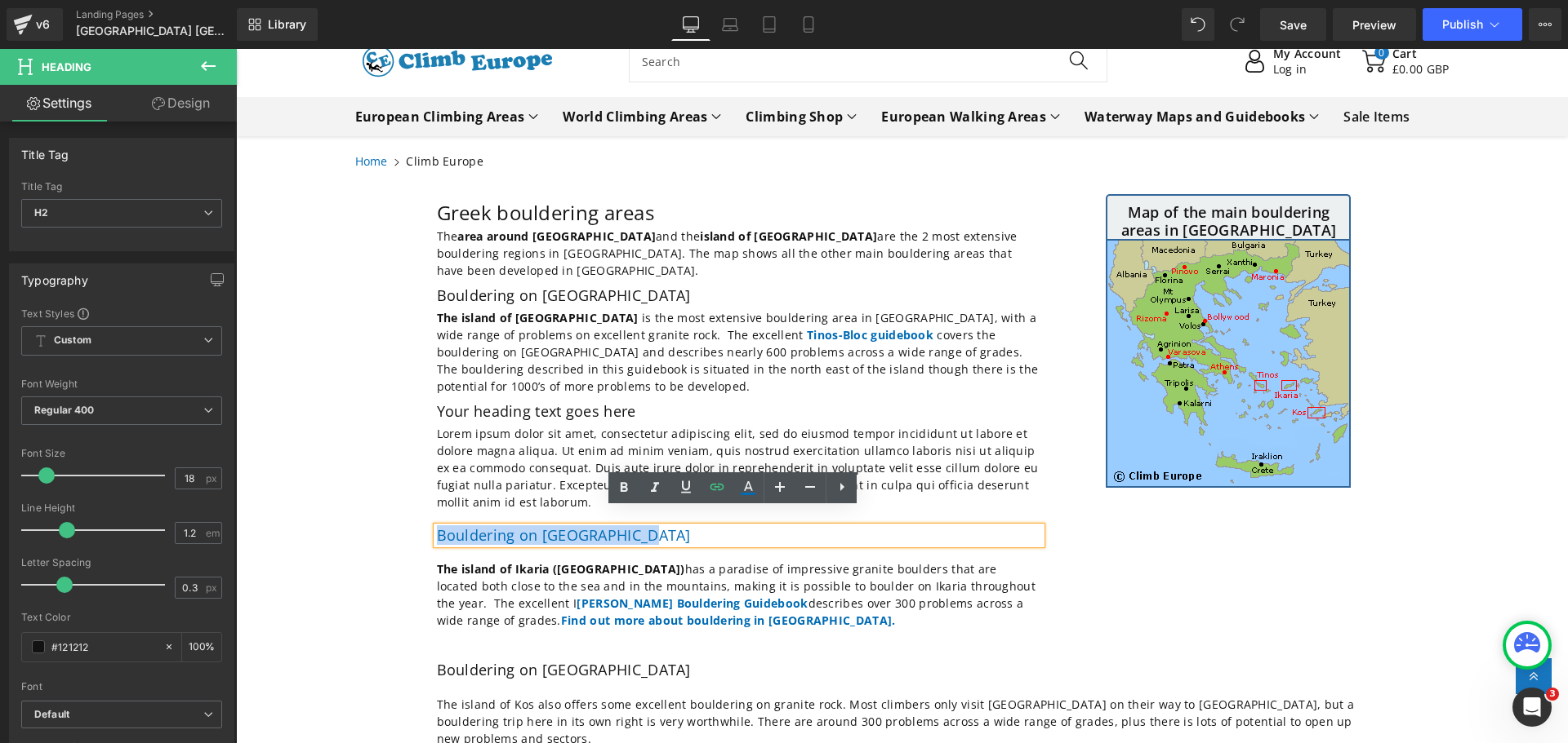
drag, startPoint x: 634, startPoint y: 517, endPoint x: 424, endPoint y: 505, distance: 210.3
click at [425, 519] on div "Bouldering on [GEOGRAPHIC_DATA] Heading Row" at bounding box center [739, 536] width 629 height 34
copy link "Bouldering on [GEOGRAPHIC_DATA]"
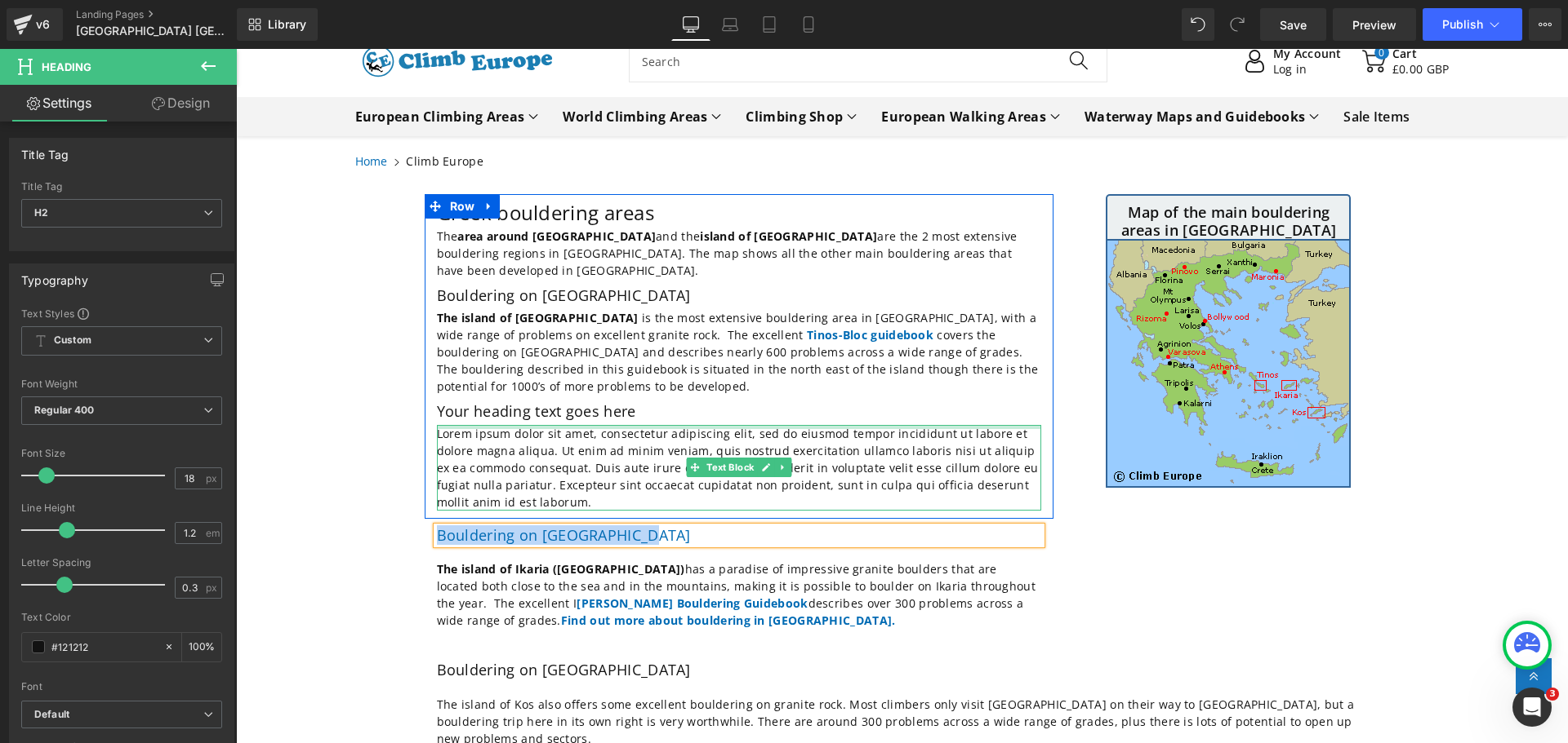
click at [565, 403] on h2 "Your heading text goes here" at bounding box center [739, 412] width 604 height 18
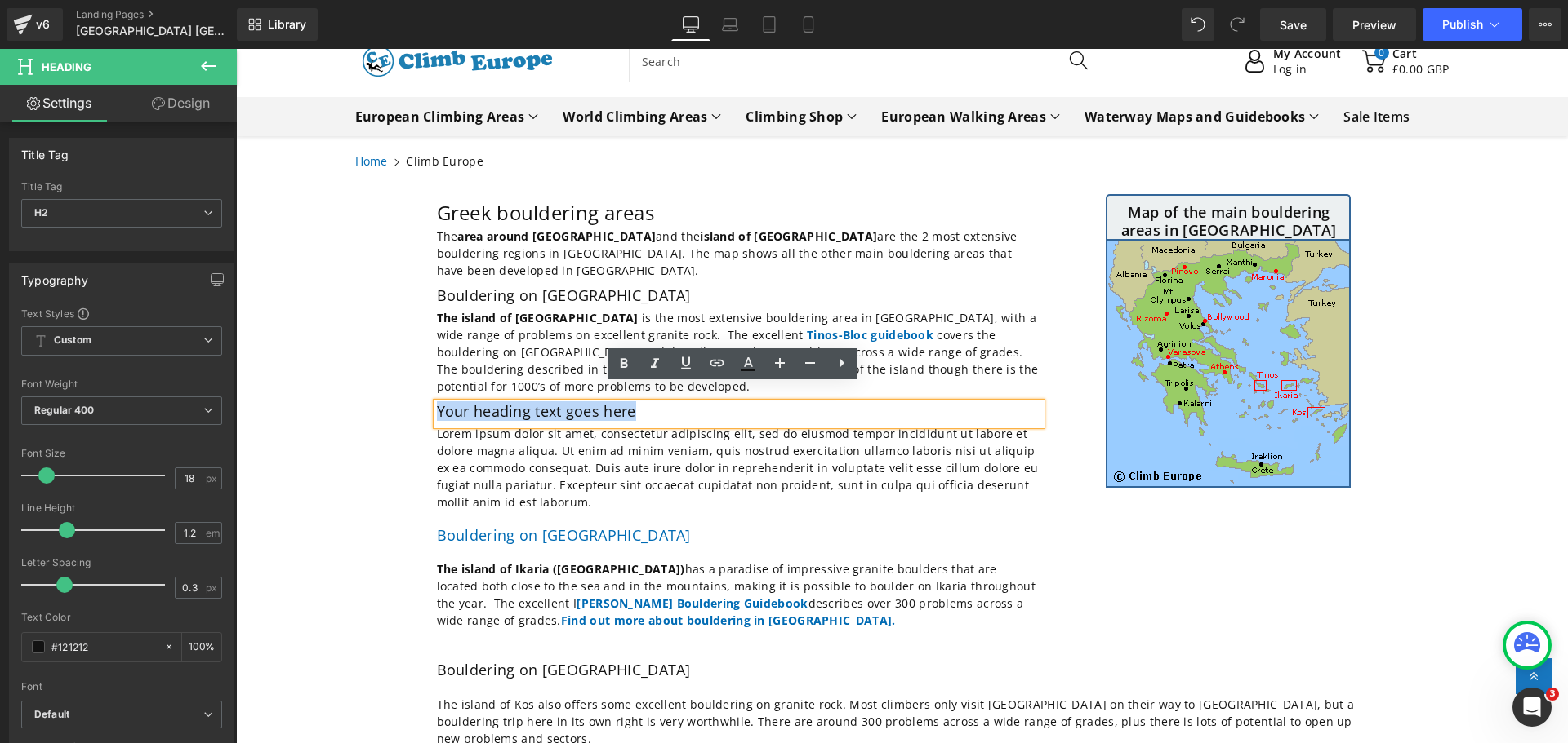
drag, startPoint x: 641, startPoint y: 400, endPoint x: 421, endPoint y: 389, distance: 220.3
click at [425, 389] on div "Greek bouldering areas Heading The area around [GEOGRAPHIC_DATA] and the island…" at bounding box center [739, 356] width 629 height 308
paste div
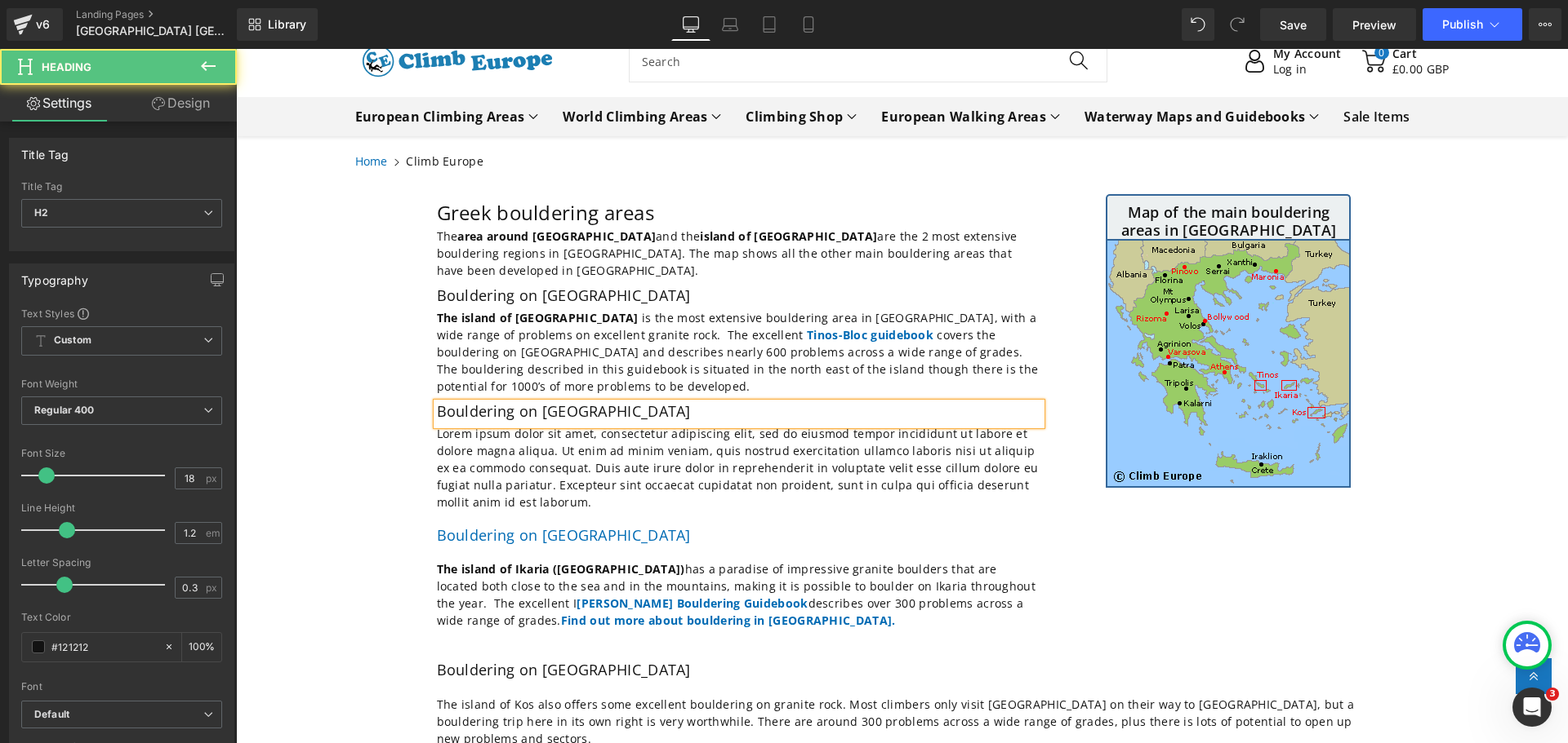
drag, startPoint x: 626, startPoint y: 395, endPoint x: 428, endPoint y: 392, distance: 198.0
click at [437, 403] on div "Bouldering on [GEOGRAPHIC_DATA]" at bounding box center [739, 414] width 604 height 22
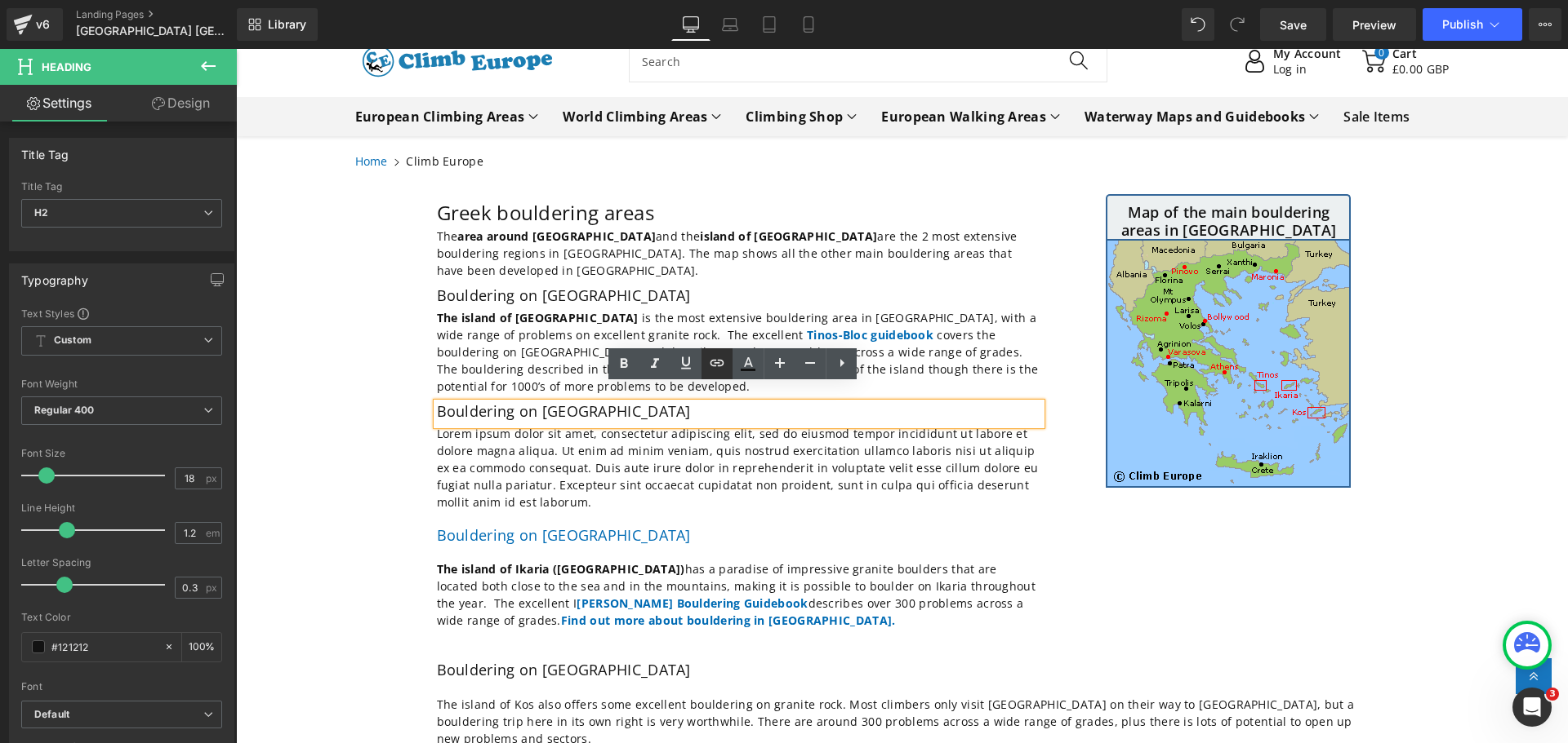
click at [718, 364] on icon at bounding box center [717, 363] width 19 height 19
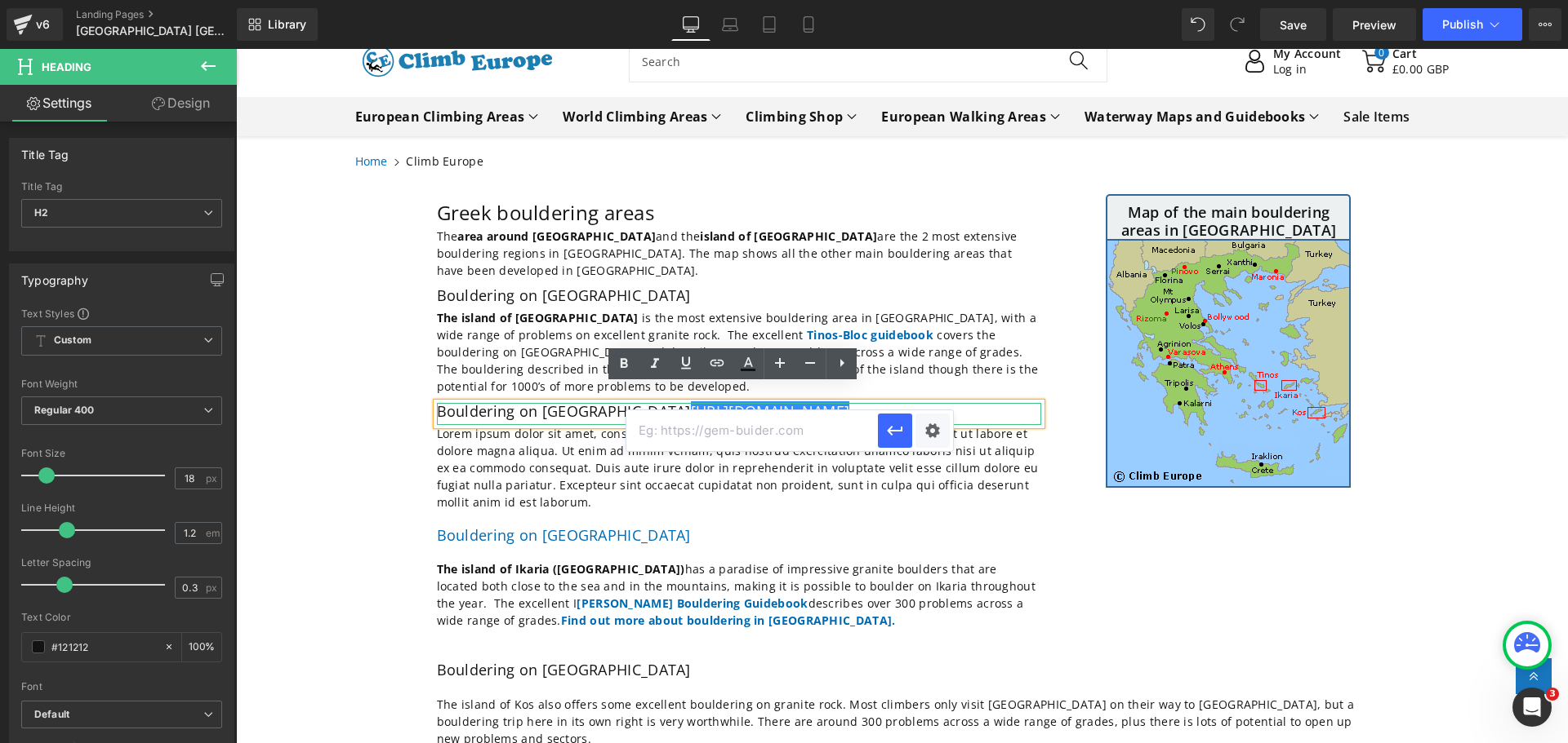
click at [819, 403] on h2 "Bouldering on [GEOGRAPHIC_DATA] [URL][DOMAIN_NAME]" at bounding box center [739, 412] width 604 height 18
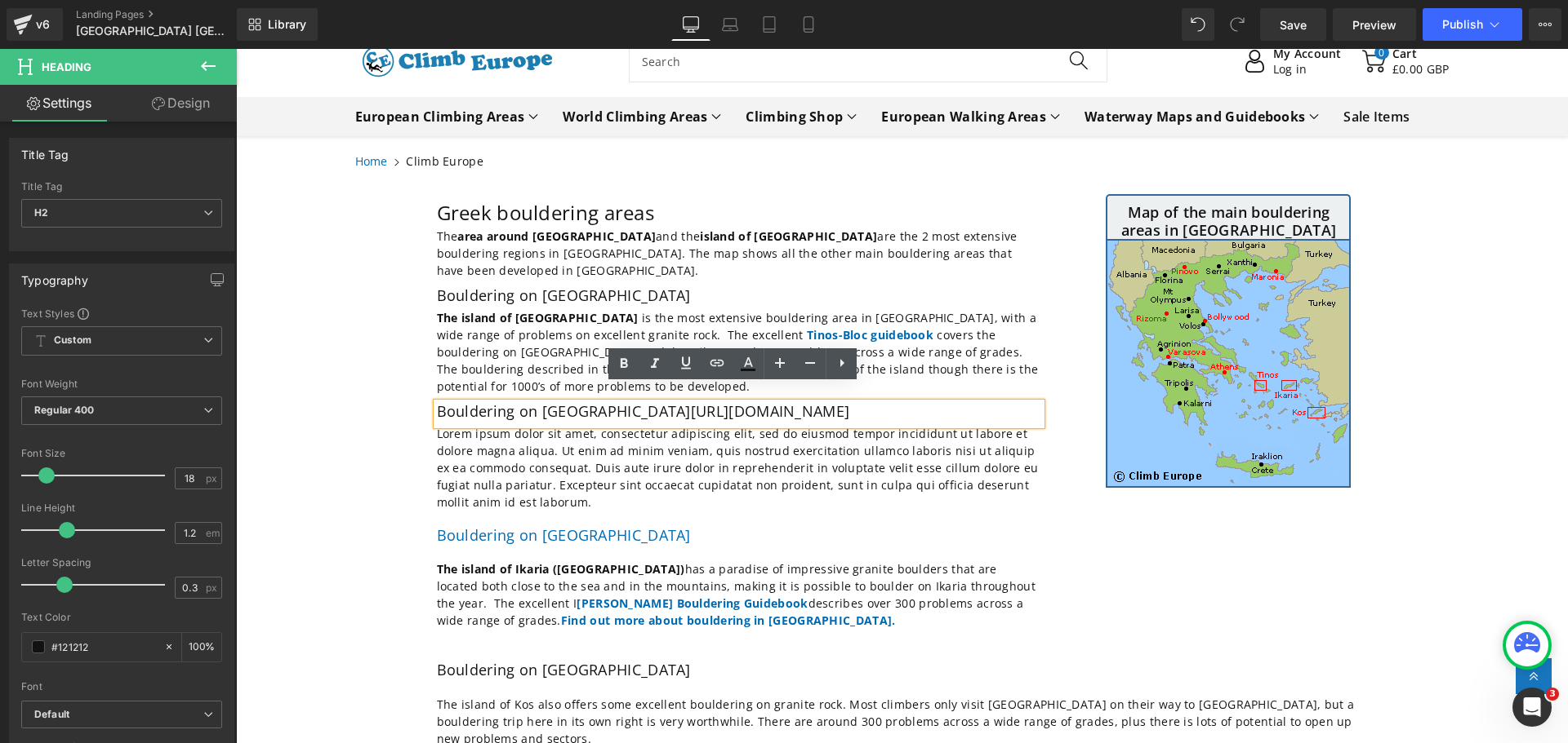
click at [827, 403] on h2 "Bouldering on [GEOGRAPHIC_DATA] [URL][DOMAIN_NAME]" at bounding box center [739, 412] width 604 height 18
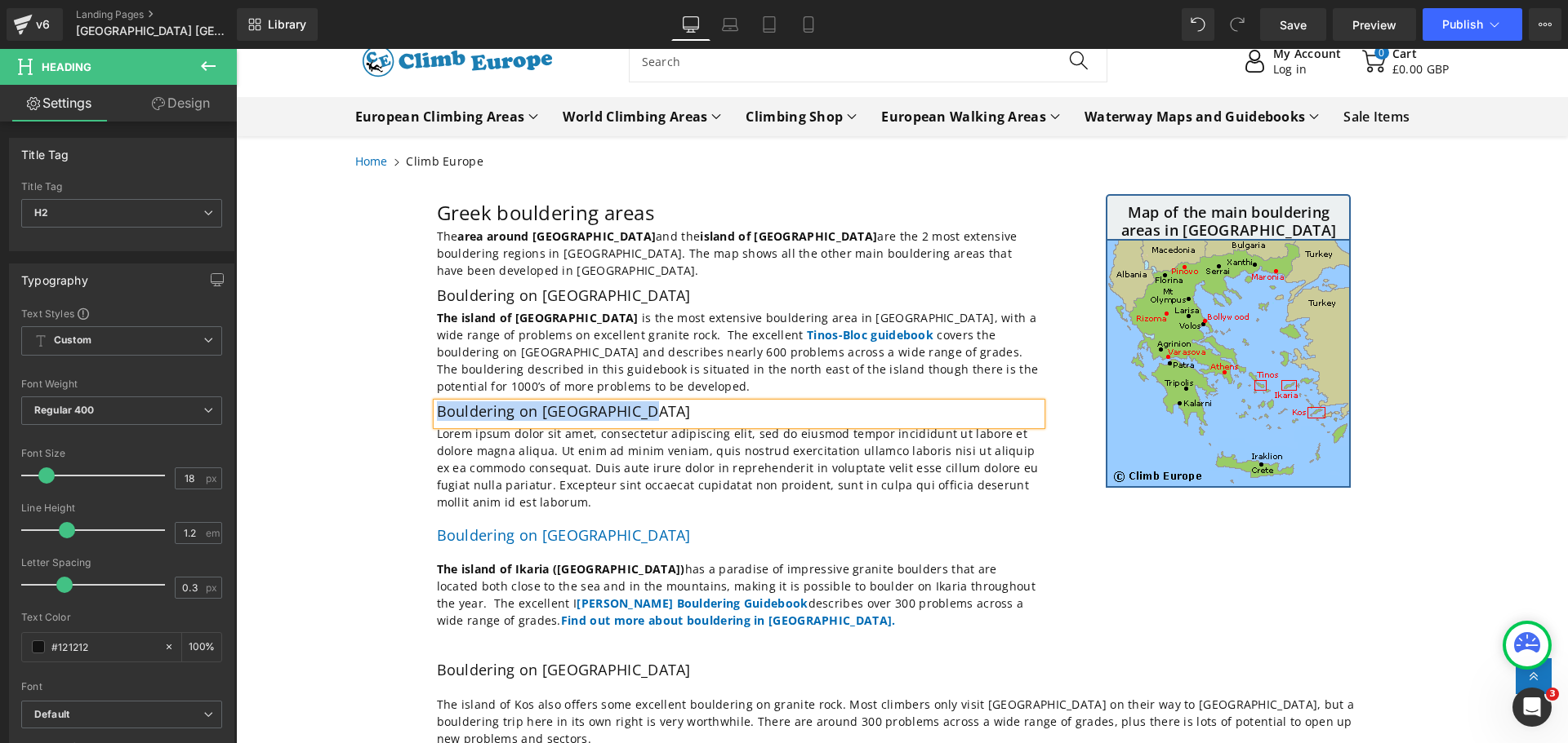
drag, startPoint x: 632, startPoint y: 393, endPoint x: 431, endPoint y: 391, distance: 201.0
click at [437, 403] on h2 "Bouldering on [GEOGRAPHIC_DATA]" at bounding box center [739, 412] width 604 height 18
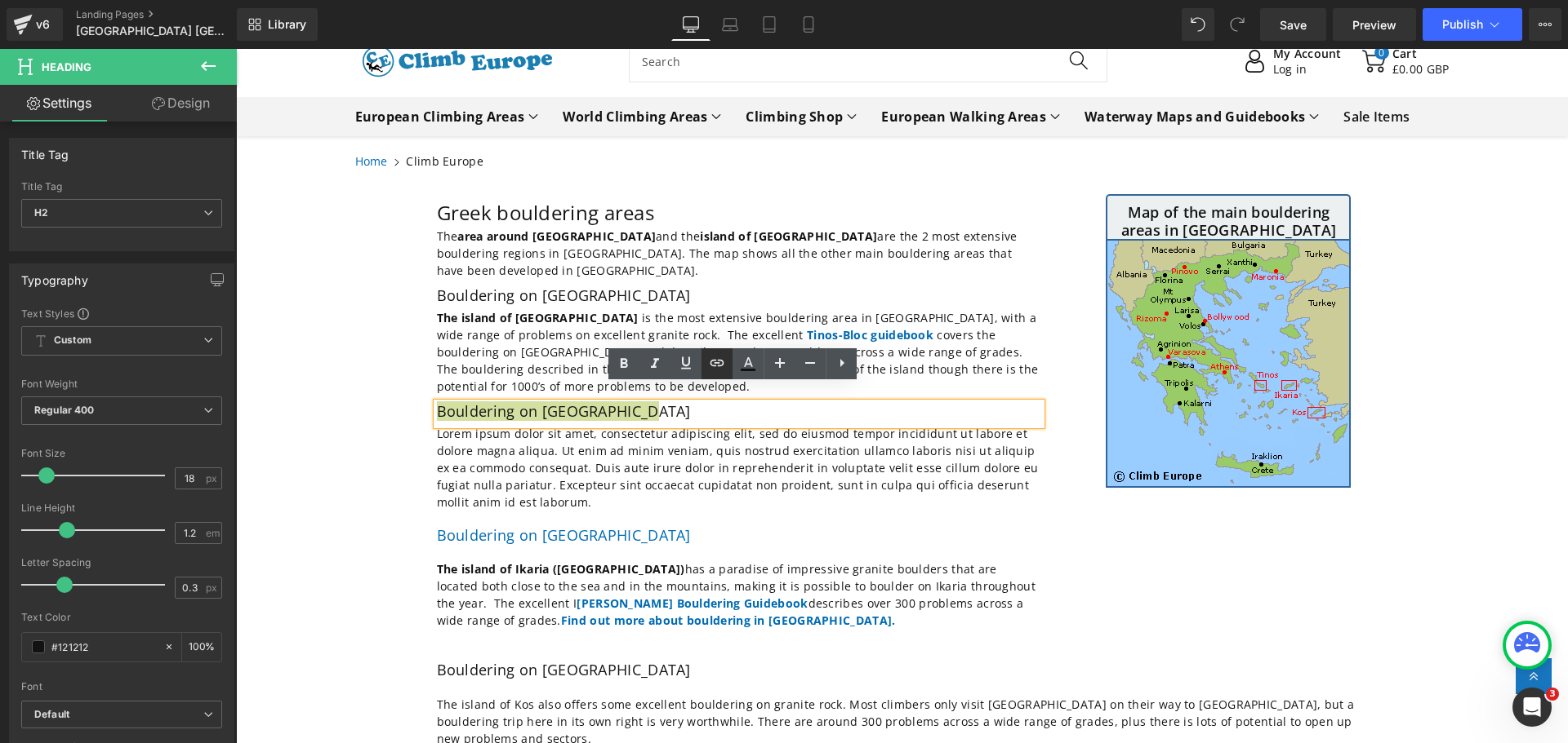
click at [715, 363] on icon at bounding box center [717, 363] width 14 height 6
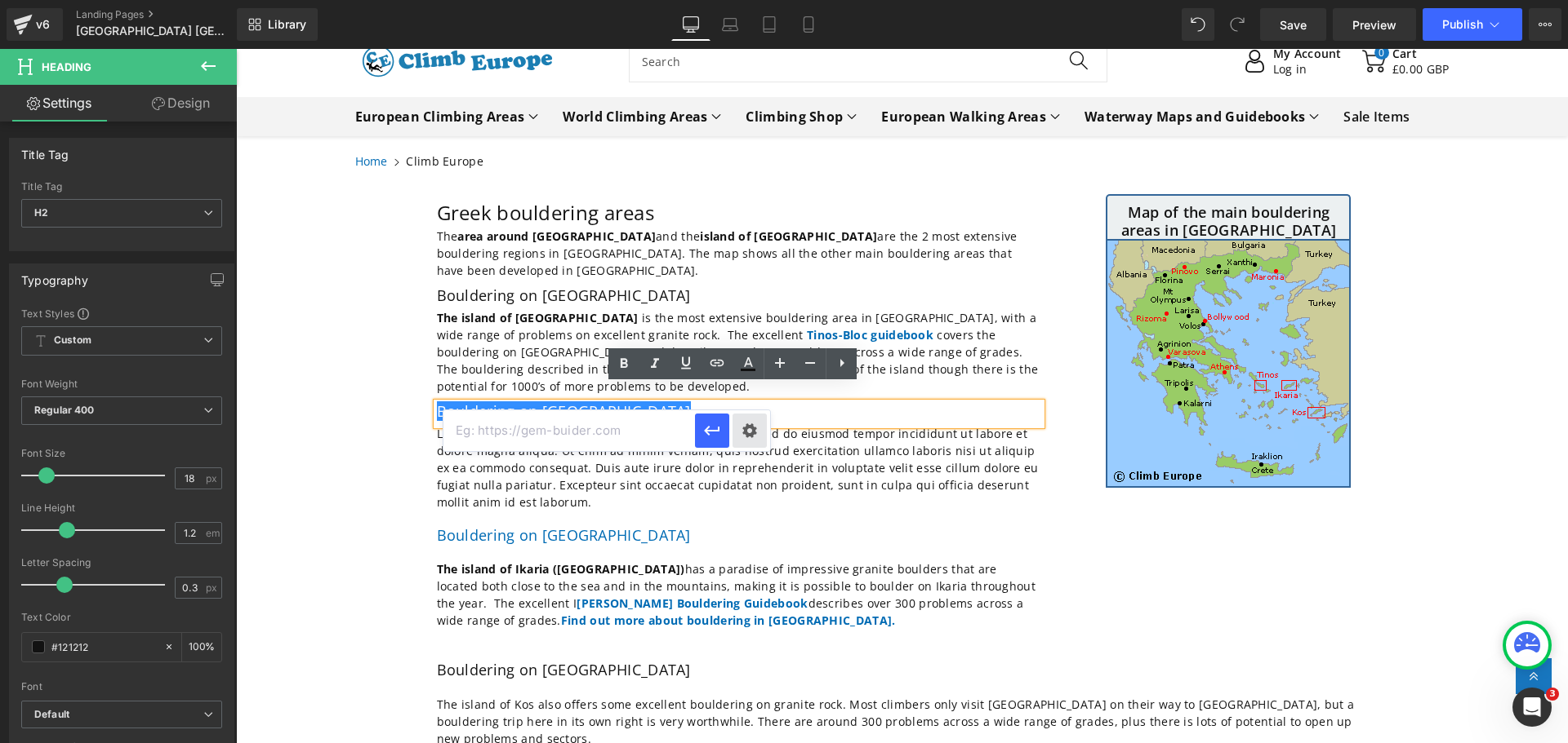
click at [748, 0] on div "Text Color Highlight Color #333333 Edit or remove link: Edit - Unlink - Cancel" at bounding box center [784, 0] width 1568 height 0
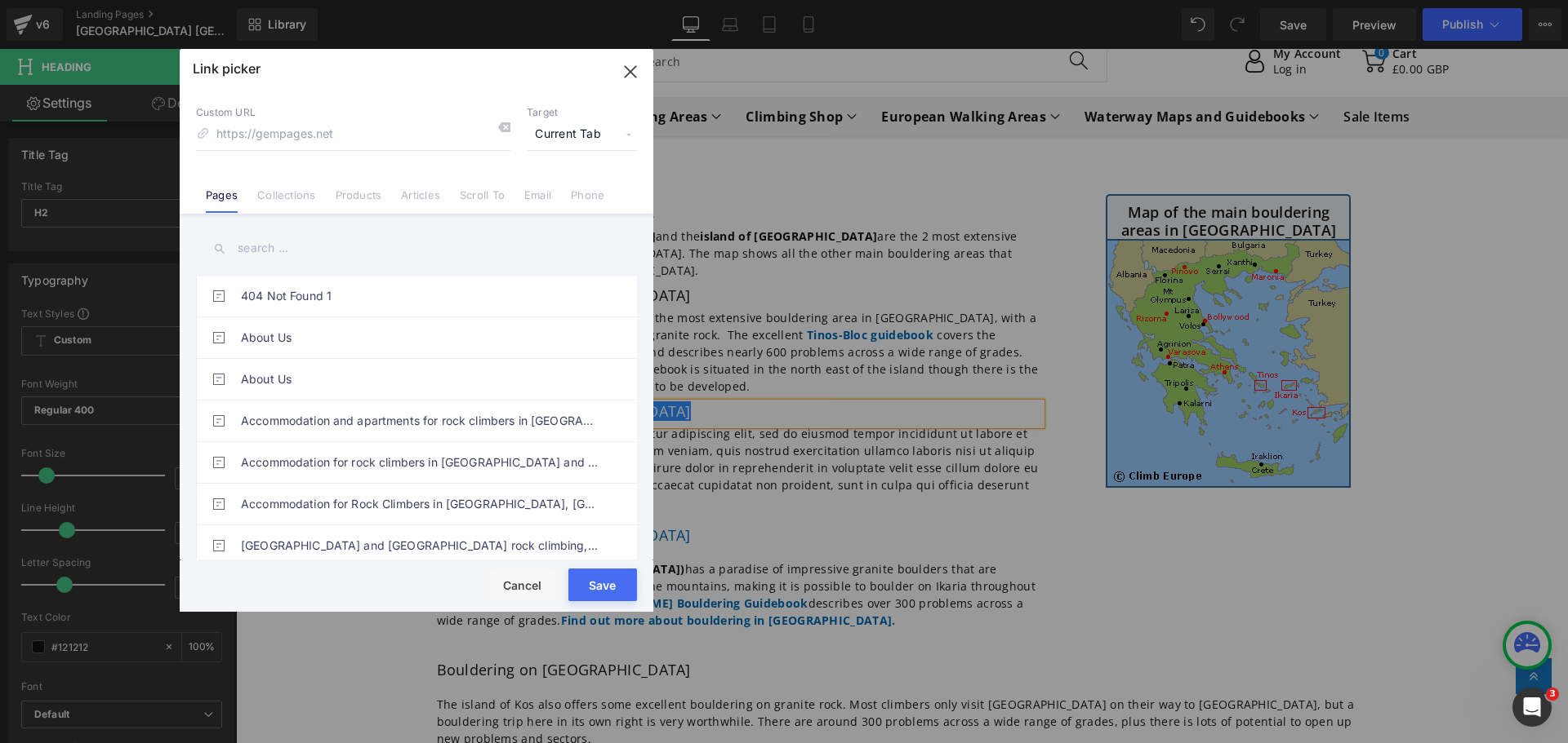
click at [276, 255] on input "text" at bounding box center [416, 249] width 441 height 37
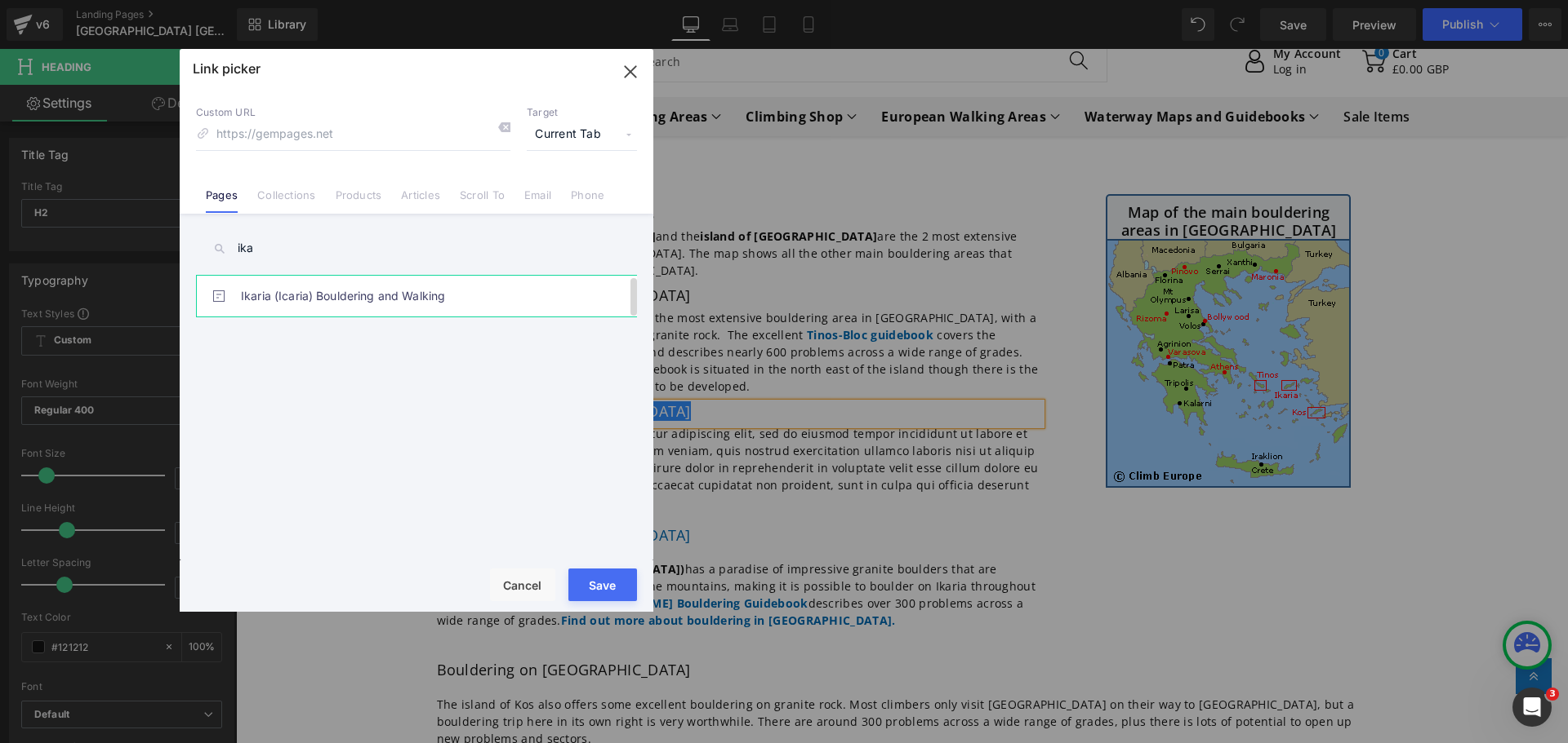
type input "ika"
click at [287, 296] on link "Ikaria (Icaria) Bouldering and Walking" at bounding box center [420, 296] width 359 height 41
type input "/pages/[GEOGRAPHIC_DATA]-bouldering-[GEOGRAPHIC_DATA]"
click at [586, 582] on button "Save" at bounding box center [603, 585] width 68 height 32
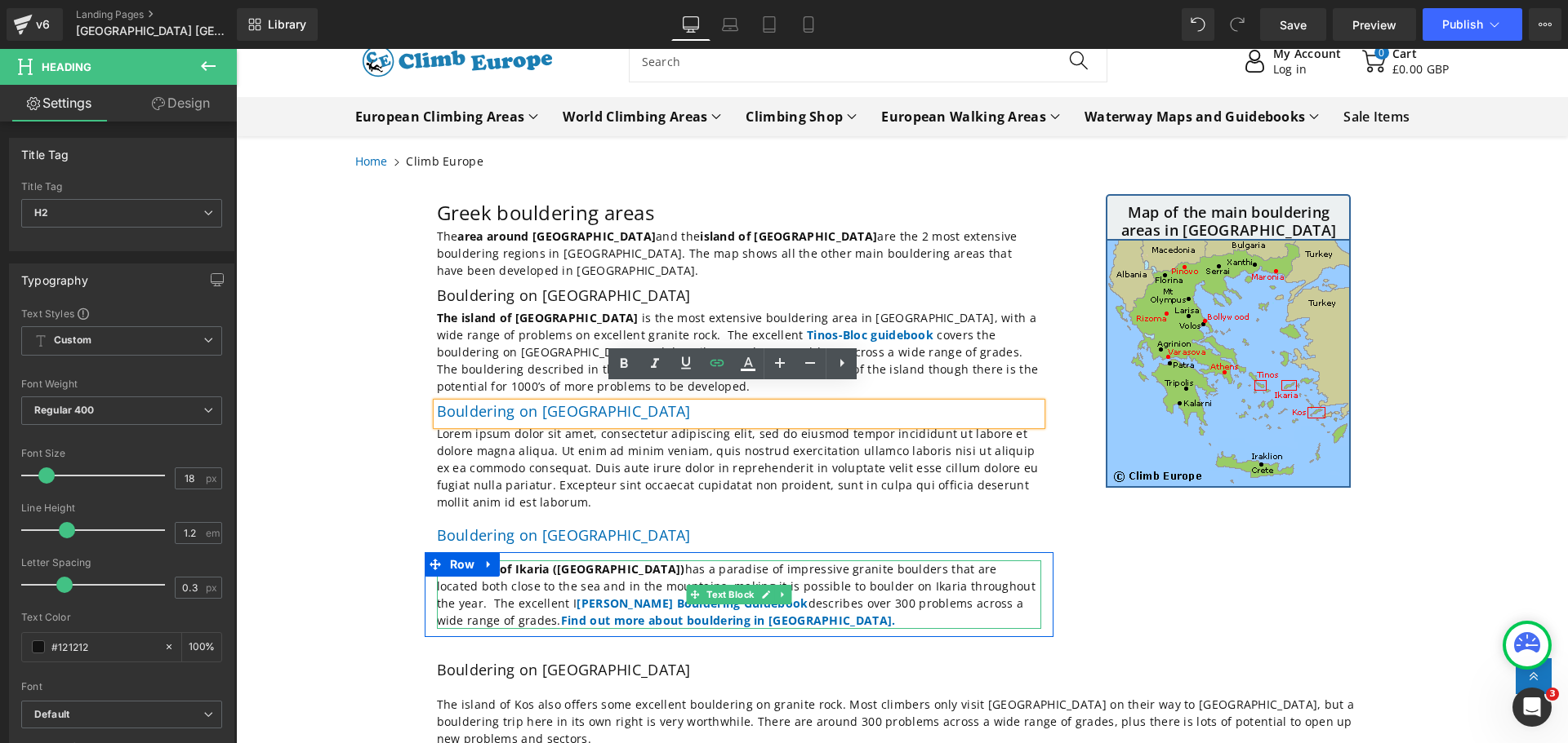
click at [601, 602] on p "The island of [GEOGRAPHIC_DATA] ([GEOGRAPHIC_DATA]) has a paradise of impressiv…" at bounding box center [739, 595] width 604 height 68
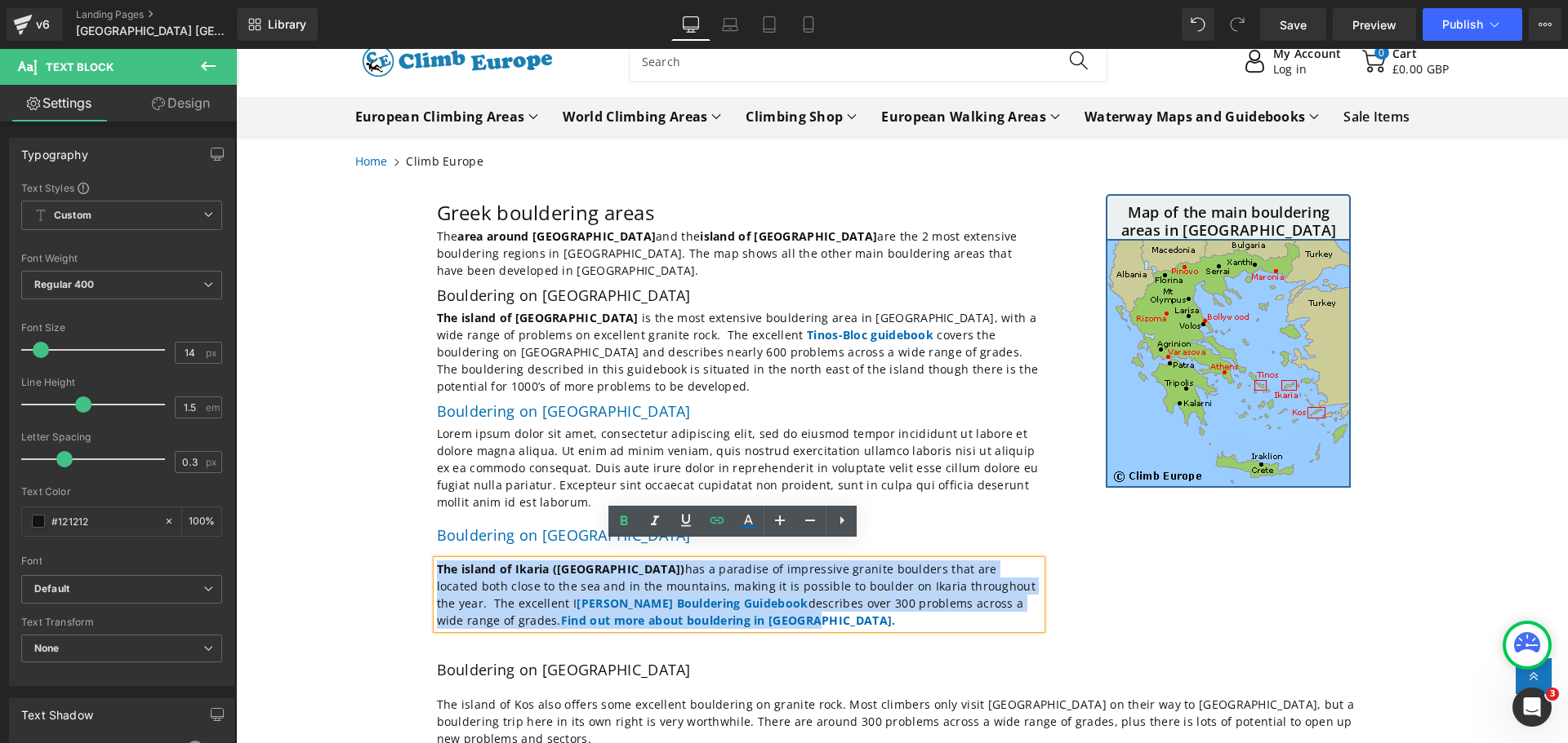
drag, startPoint x: 601, startPoint y: 602, endPoint x: 432, endPoint y: 550, distance: 176.8
click at [437, 561] on p "The island of [GEOGRAPHIC_DATA] ([GEOGRAPHIC_DATA]) has a paradise of impressiv…" at bounding box center [739, 595] width 604 height 68
copy p "The island of [GEOGRAPHIC_DATA] ([GEOGRAPHIC_DATA]) has a paradise of impressiv…"
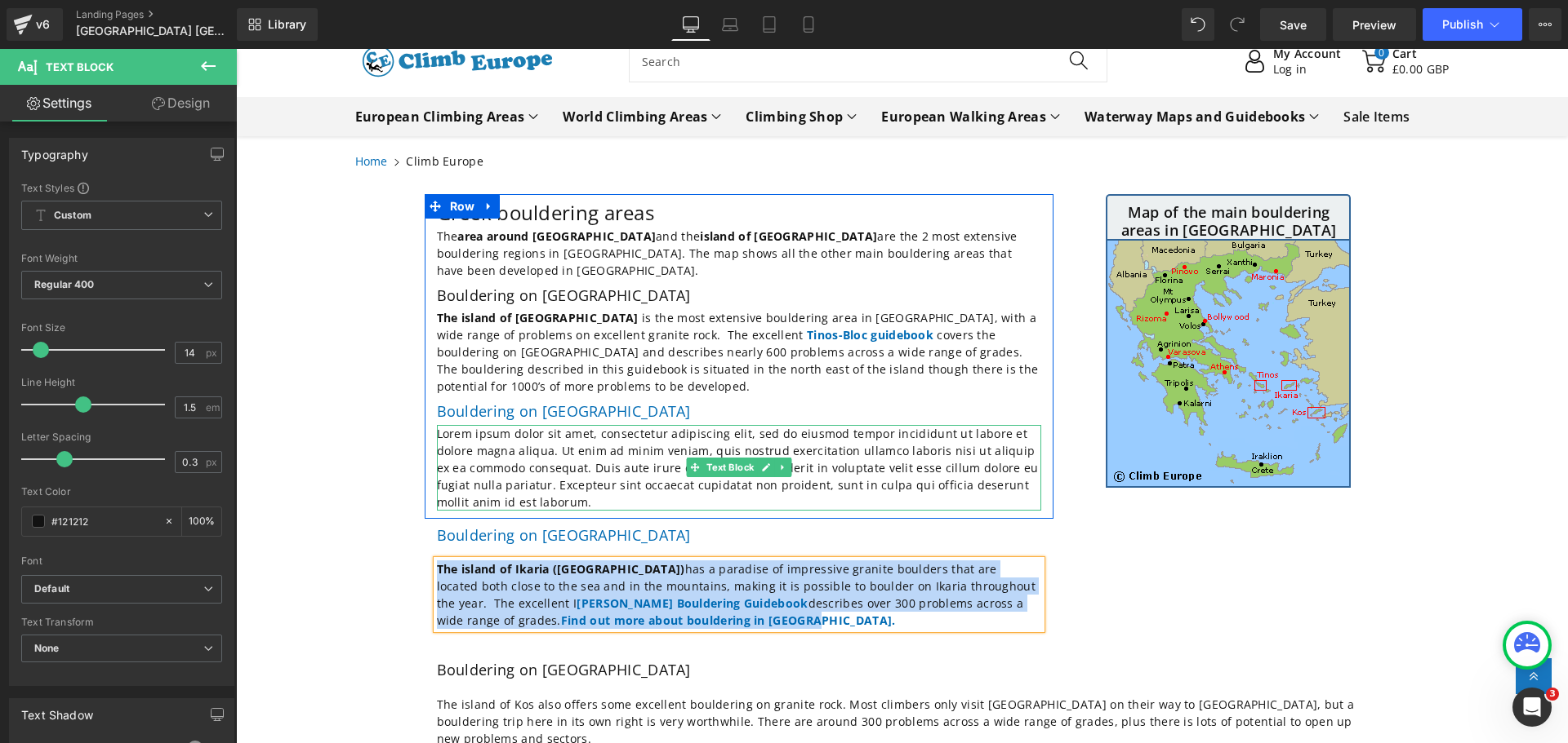
click at [517, 480] on p "Lorem ipsum dolor sit amet, consectetur adipiscing elit, sed do eiusmod tempor …" at bounding box center [739, 468] width 604 height 86
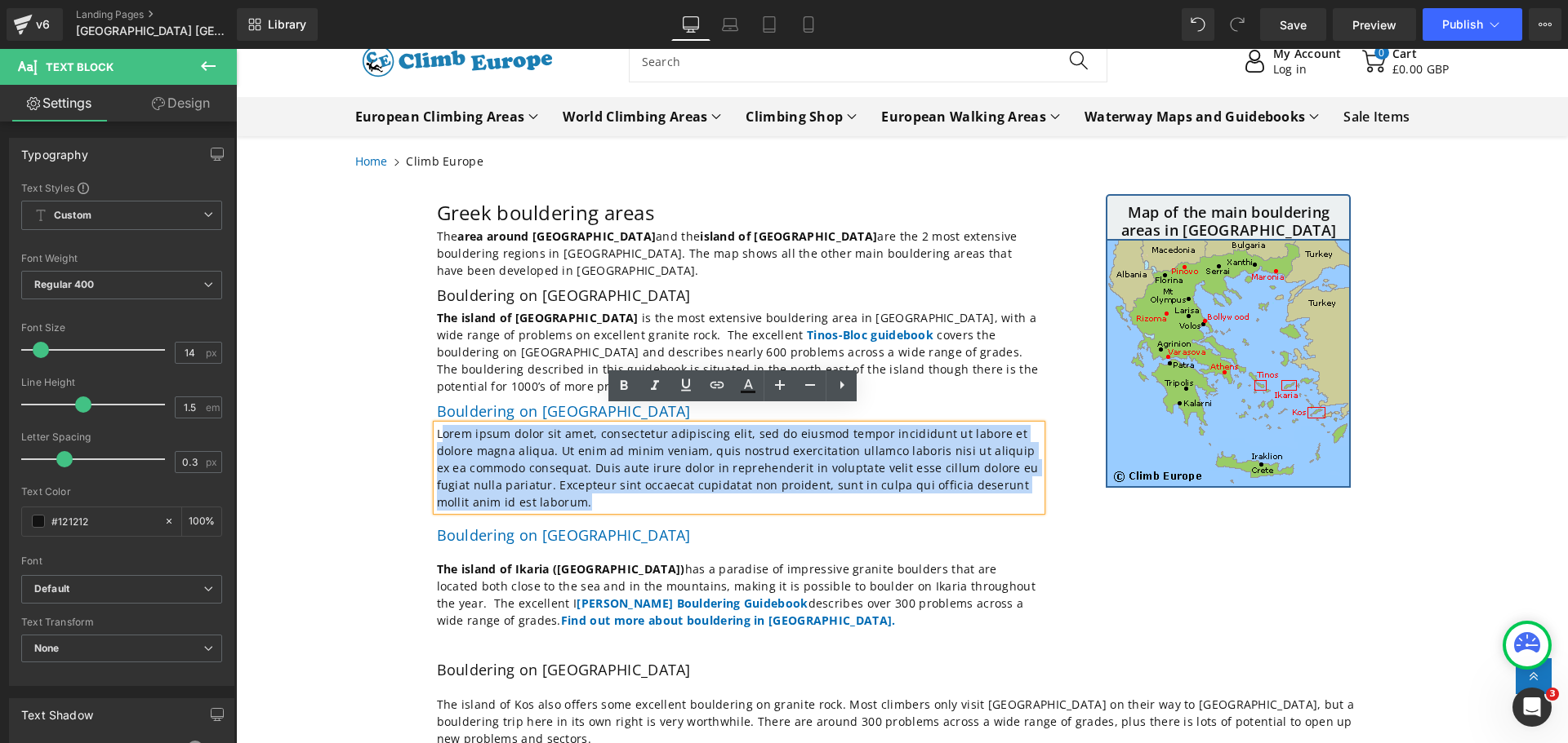
drag, startPoint x: 523, startPoint y: 483, endPoint x: 439, endPoint y: 423, distance: 103.2
click at [439, 425] on p "Lorem ipsum dolor sit amet, consectetur adipiscing elit, sed do eiusmod tempor …" at bounding box center [739, 468] width 604 height 86
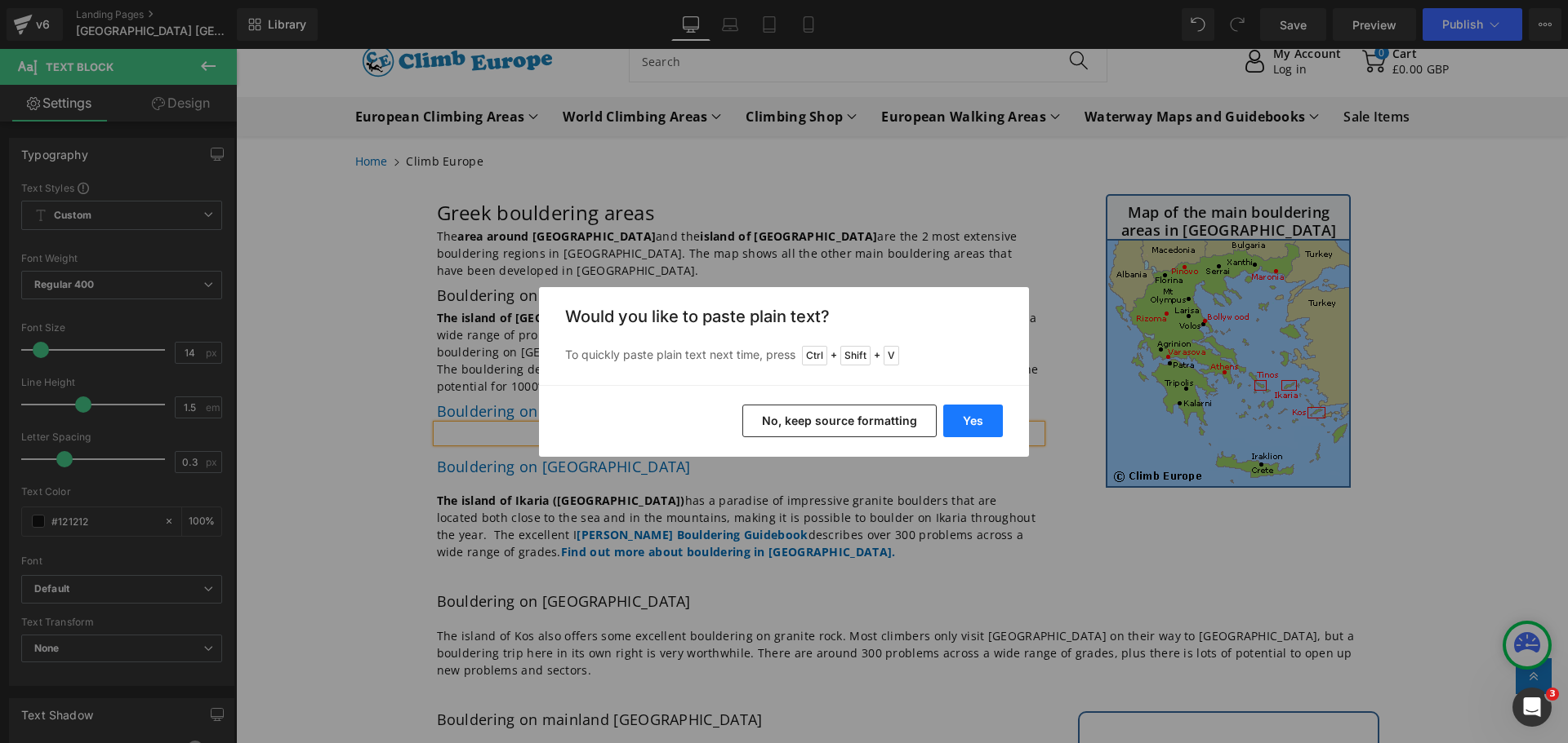
click at [966, 414] on button "Yes" at bounding box center [973, 421] width 60 height 32
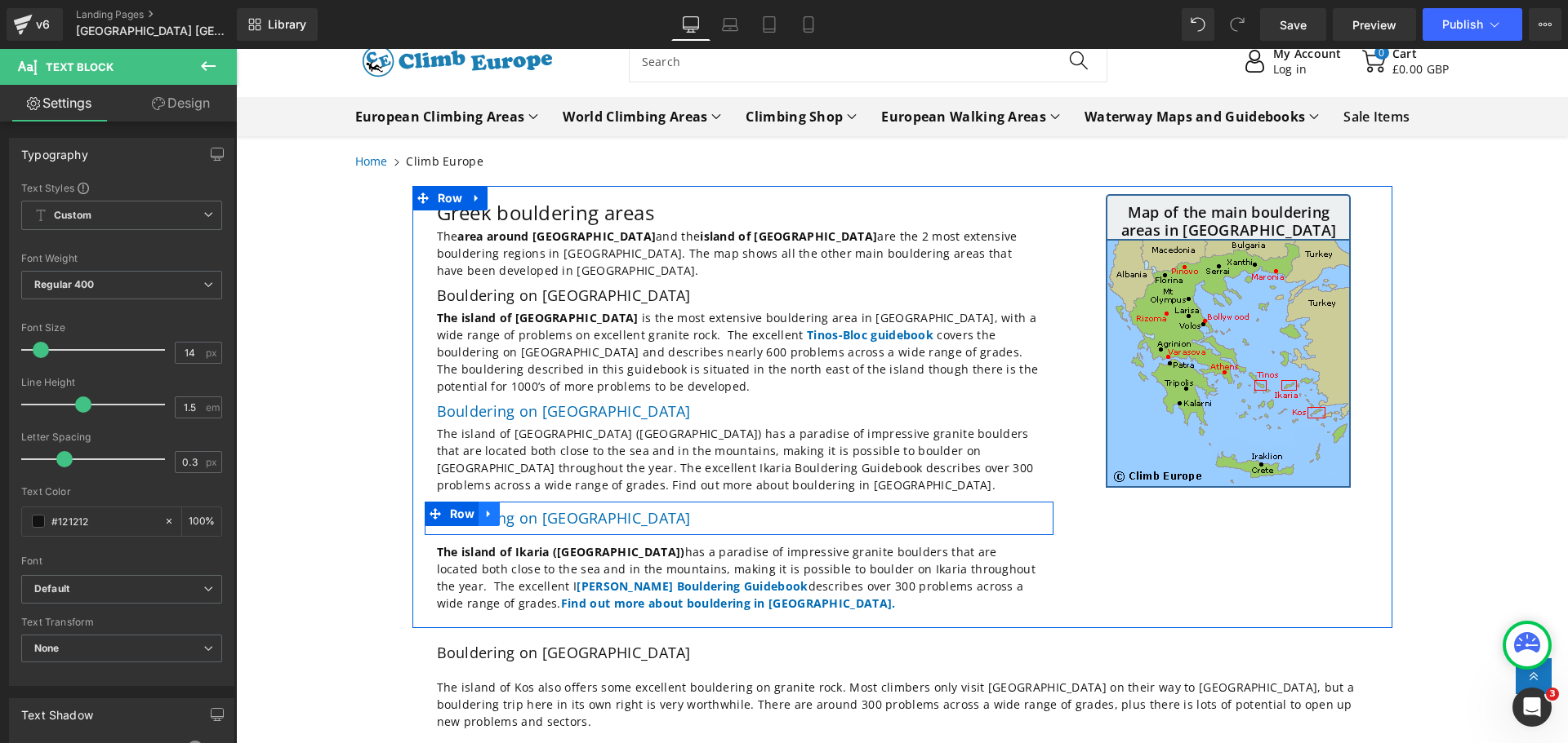
click at [486, 507] on icon at bounding box center [489, 513] width 11 height 12
click at [526, 507] on icon at bounding box center [532, 513] width 11 height 12
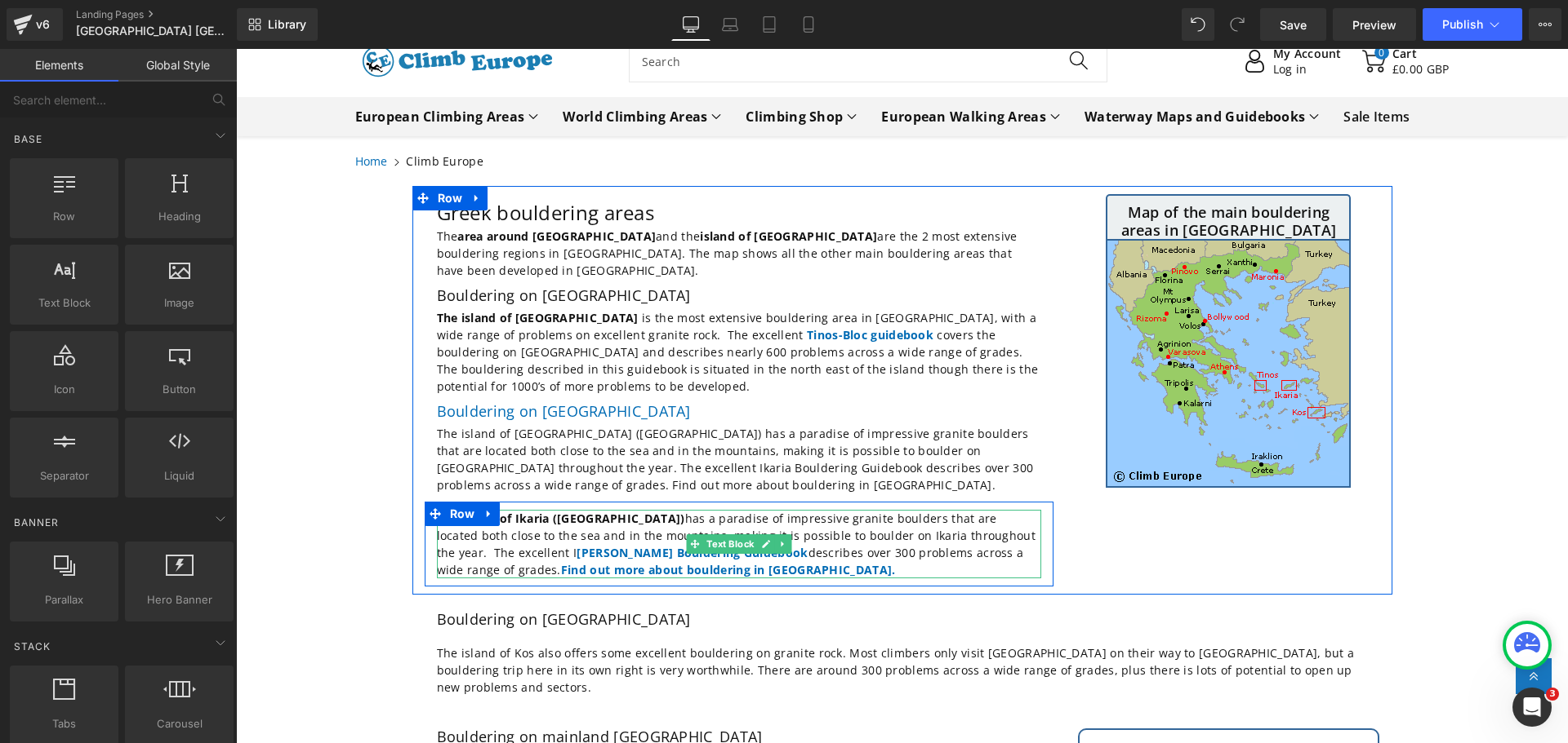
click at [600, 551] on p "The island of [GEOGRAPHIC_DATA] ([GEOGRAPHIC_DATA]) has a paradise of impressiv…" at bounding box center [739, 544] width 604 height 68
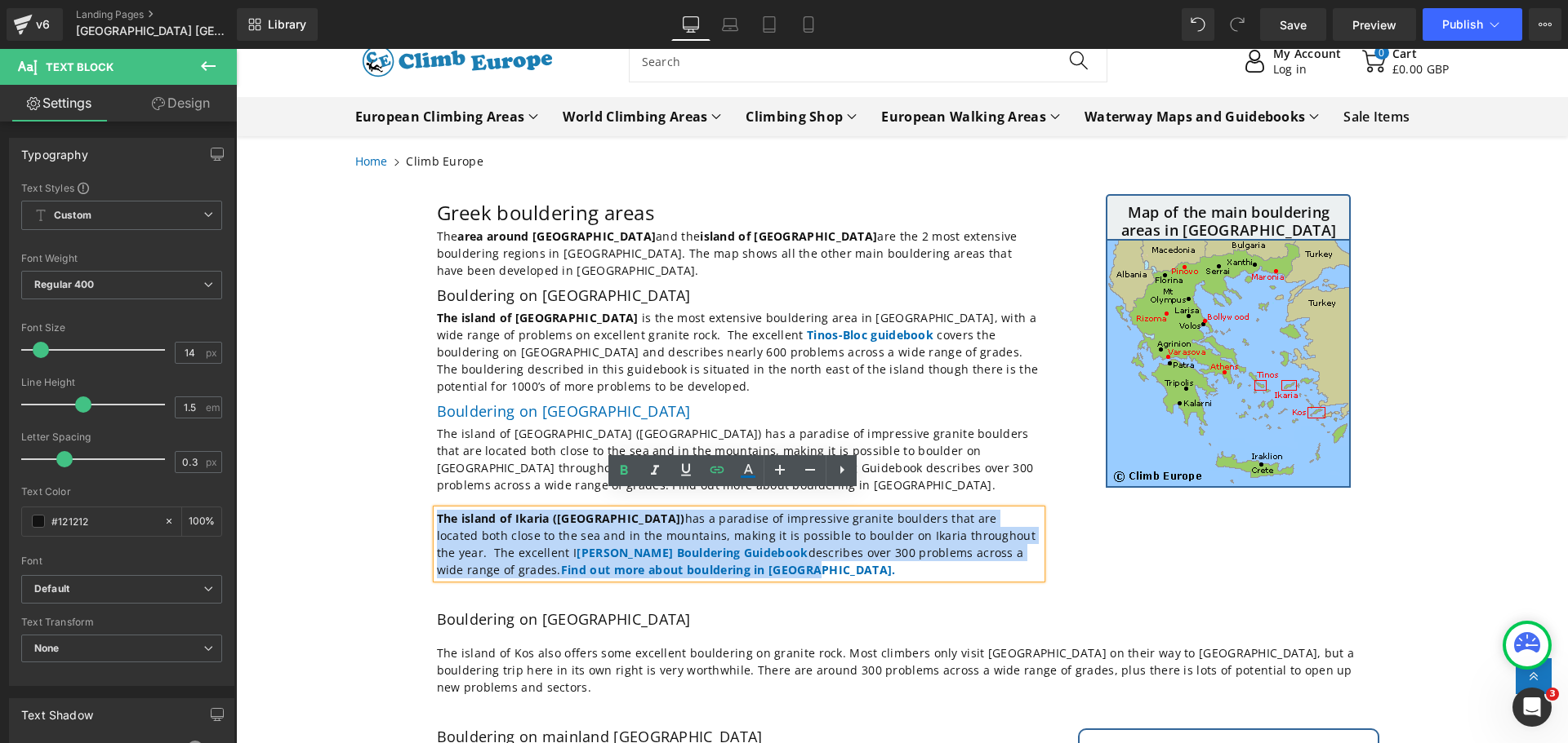
drag, startPoint x: 596, startPoint y: 555, endPoint x: 433, endPoint y: 499, distance: 172.4
click at [437, 510] on p "The island of [GEOGRAPHIC_DATA] ([GEOGRAPHIC_DATA]) has a paradise of impressiv…" at bounding box center [739, 544] width 604 height 68
copy p "The island of [GEOGRAPHIC_DATA] ([GEOGRAPHIC_DATA]) has a paradise of impressiv…"
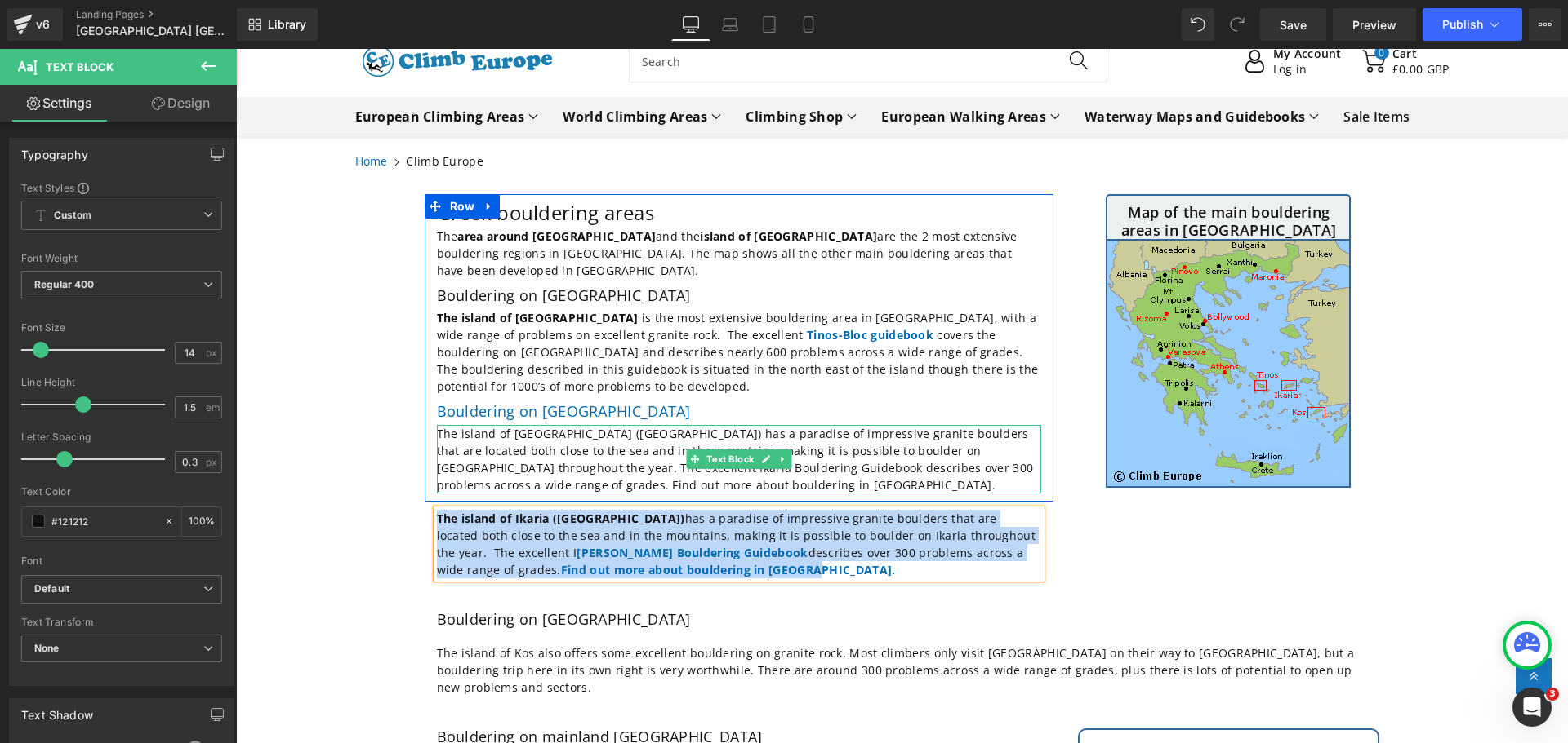
click at [555, 468] on p "The island of [GEOGRAPHIC_DATA] ([GEOGRAPHIC_DATA]) has a paradise of impressiv…" at bounding box center [739, 459] width 604 height 68
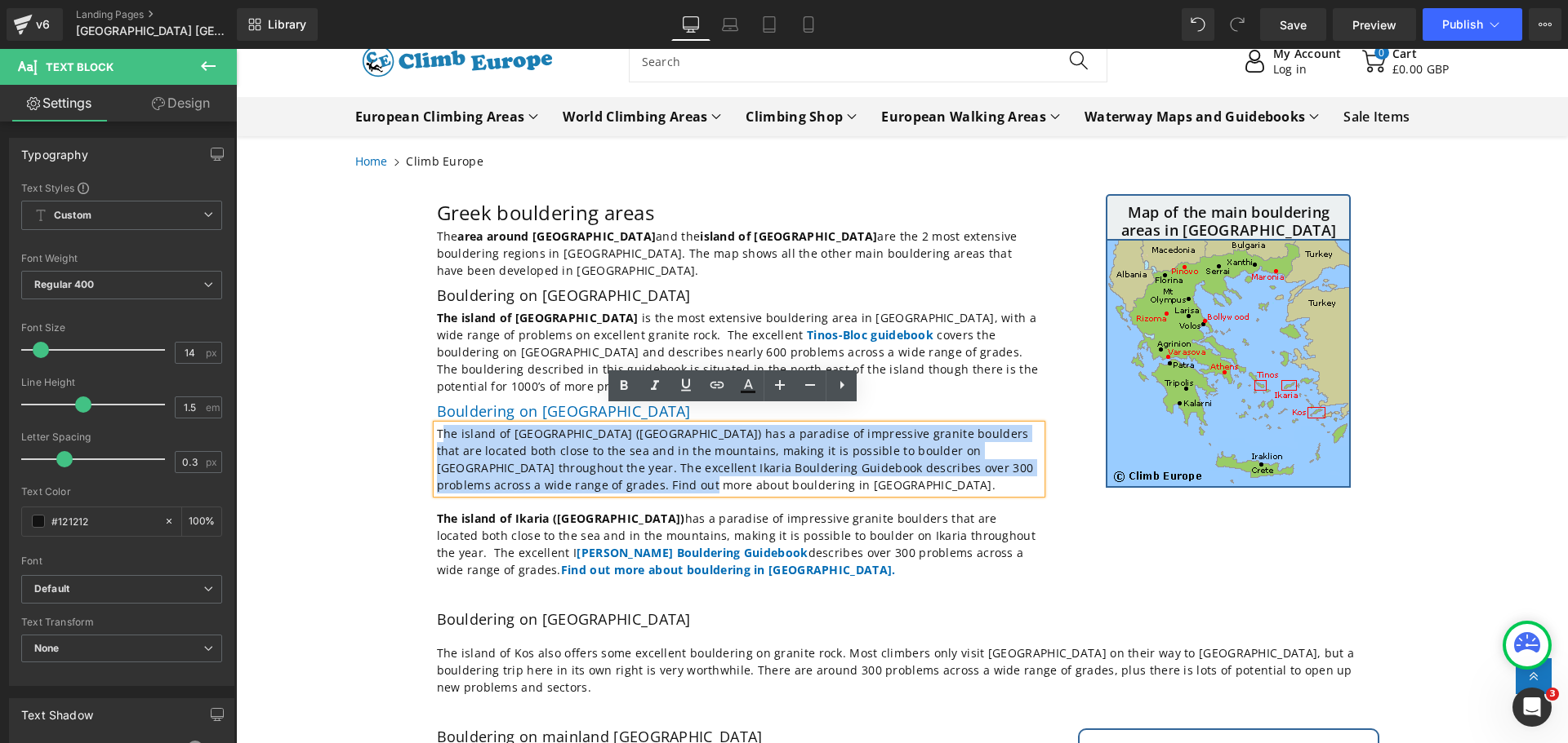
drag, startPoint x: 555, startPoint y: 468, endPoint x: 438, endPoint y: 420, distance: 126.5
click at [438, 425] on p "The island of [GEOGRAPHIC_DATA] ([GEOGRAPHIC_DATA]) has a paradise of impressiv…" at bounding box center [739, 459] width 604 height 68
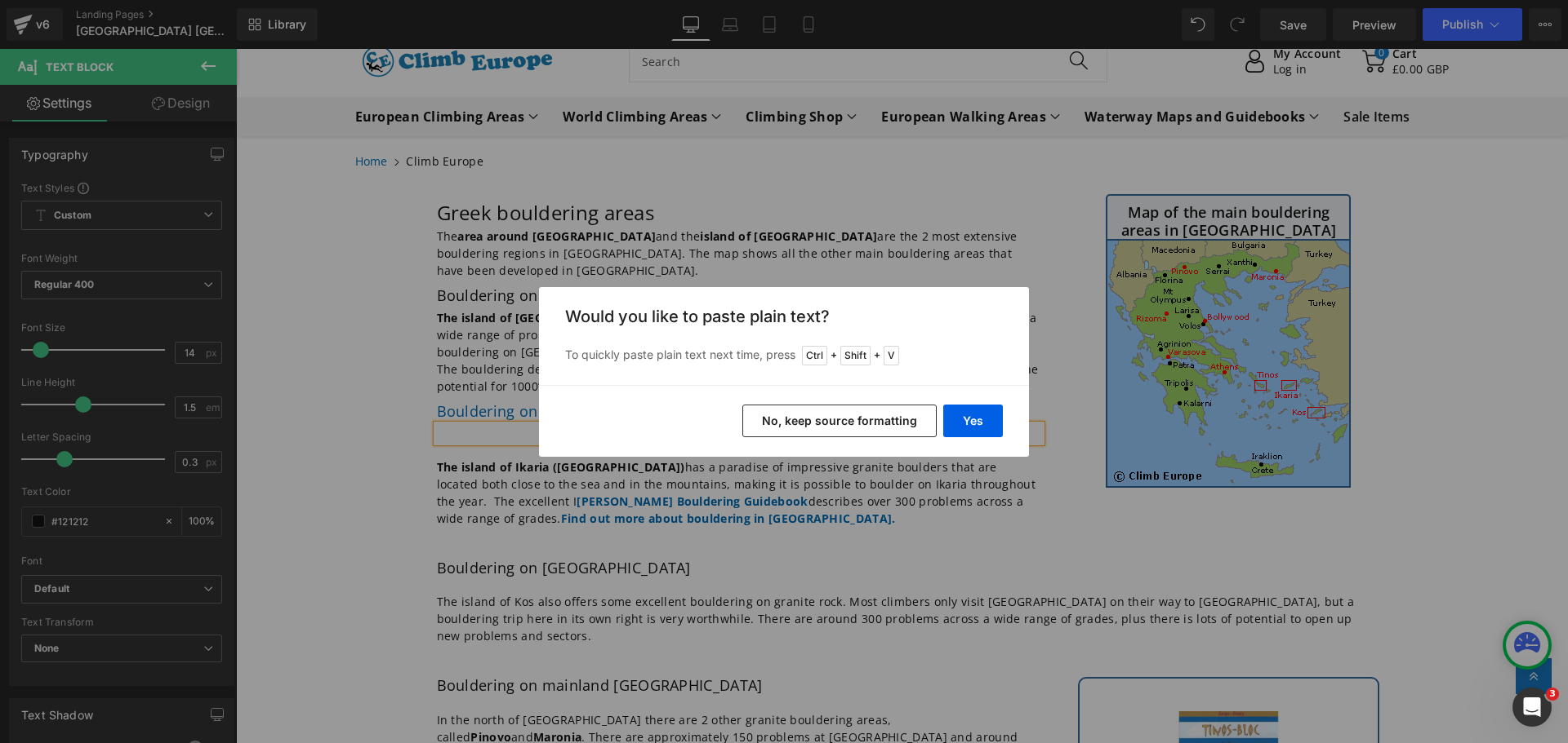
click at [861, 424] on button "No, keep source formatting" at bounding box center [839, 421] width 194 height 32
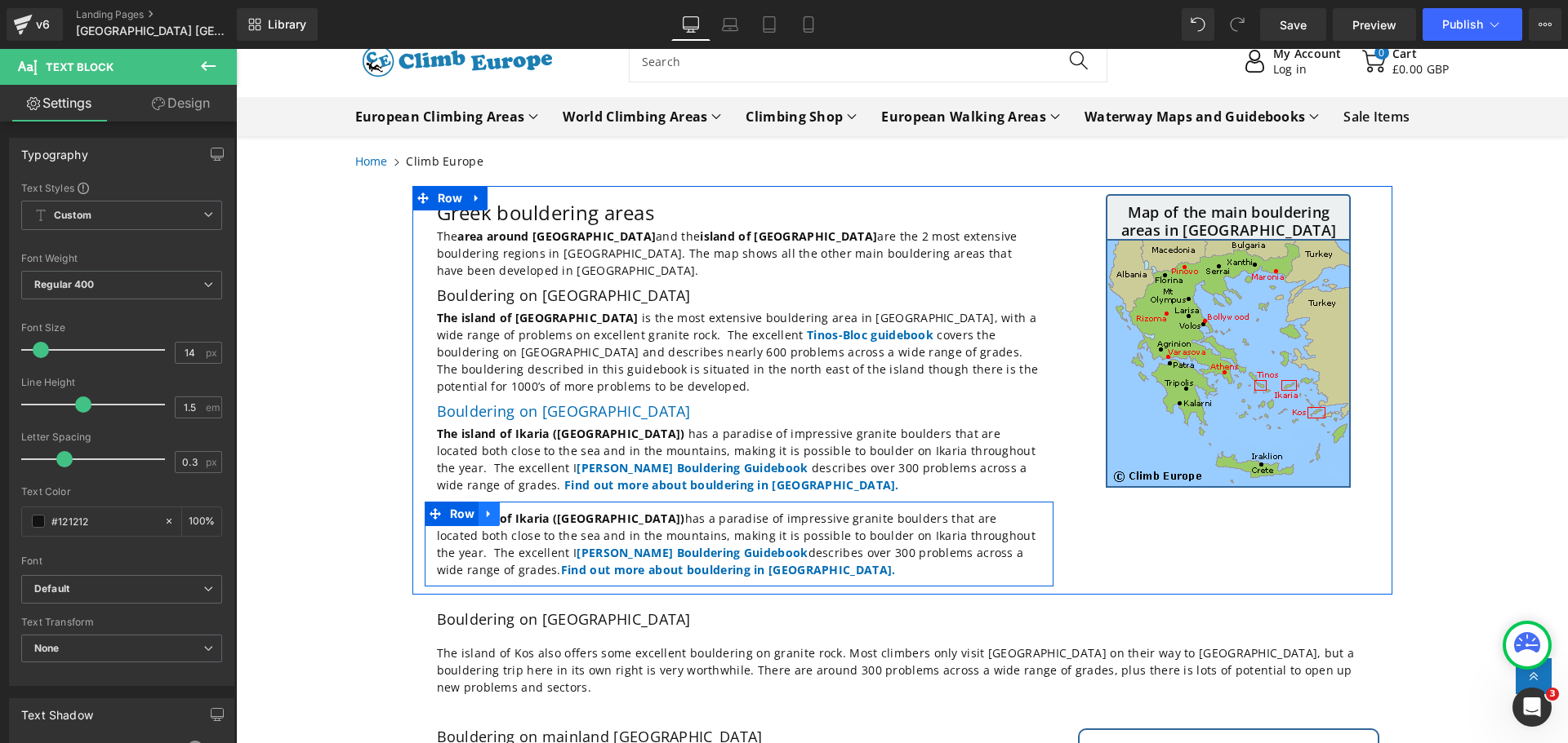
click at [486, 507] on icon at bounding box center [489, 513] width 11 height 12
click at [527, 507] on icon at bounding box center [532, 513] width 11 height 12
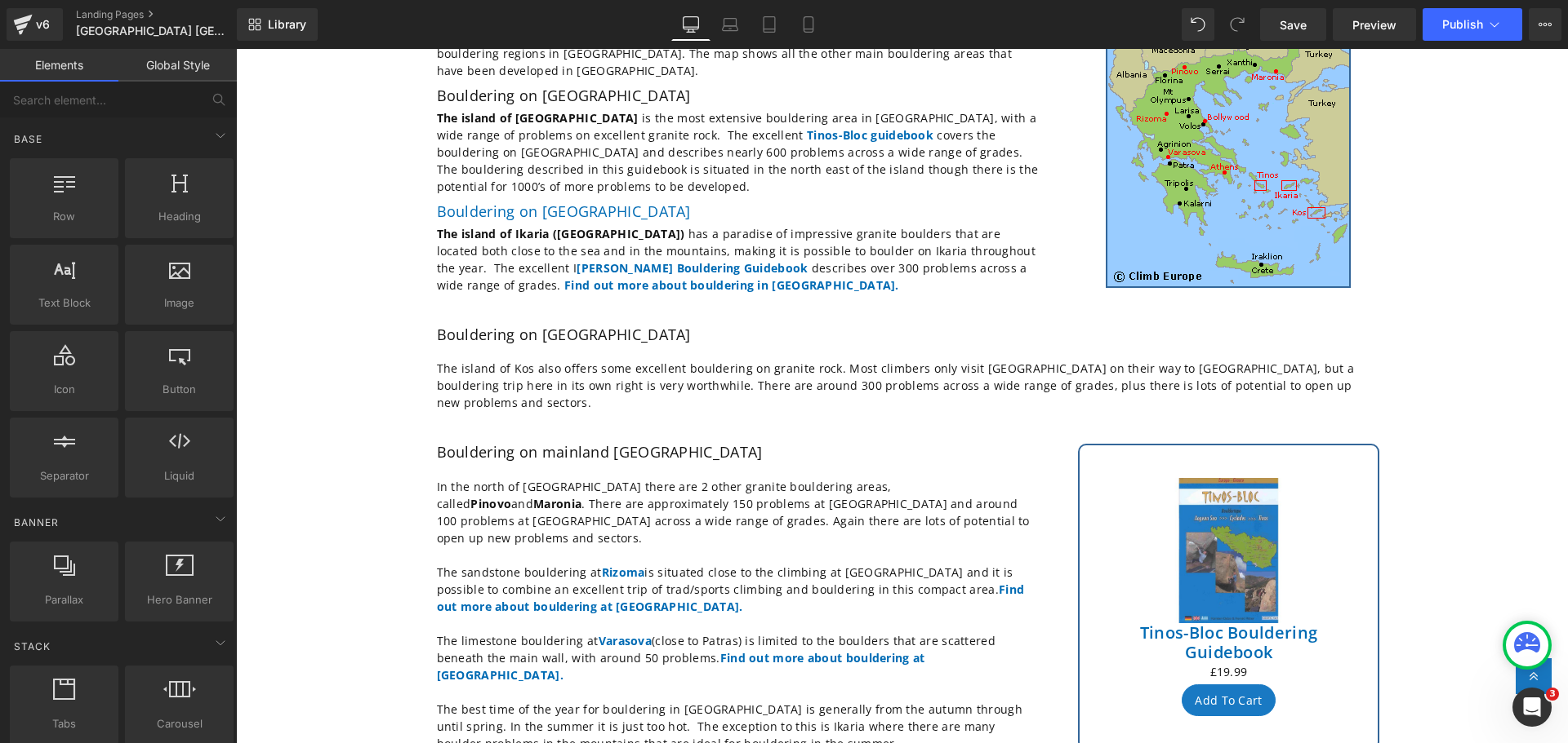
scroll to position [187, 0]
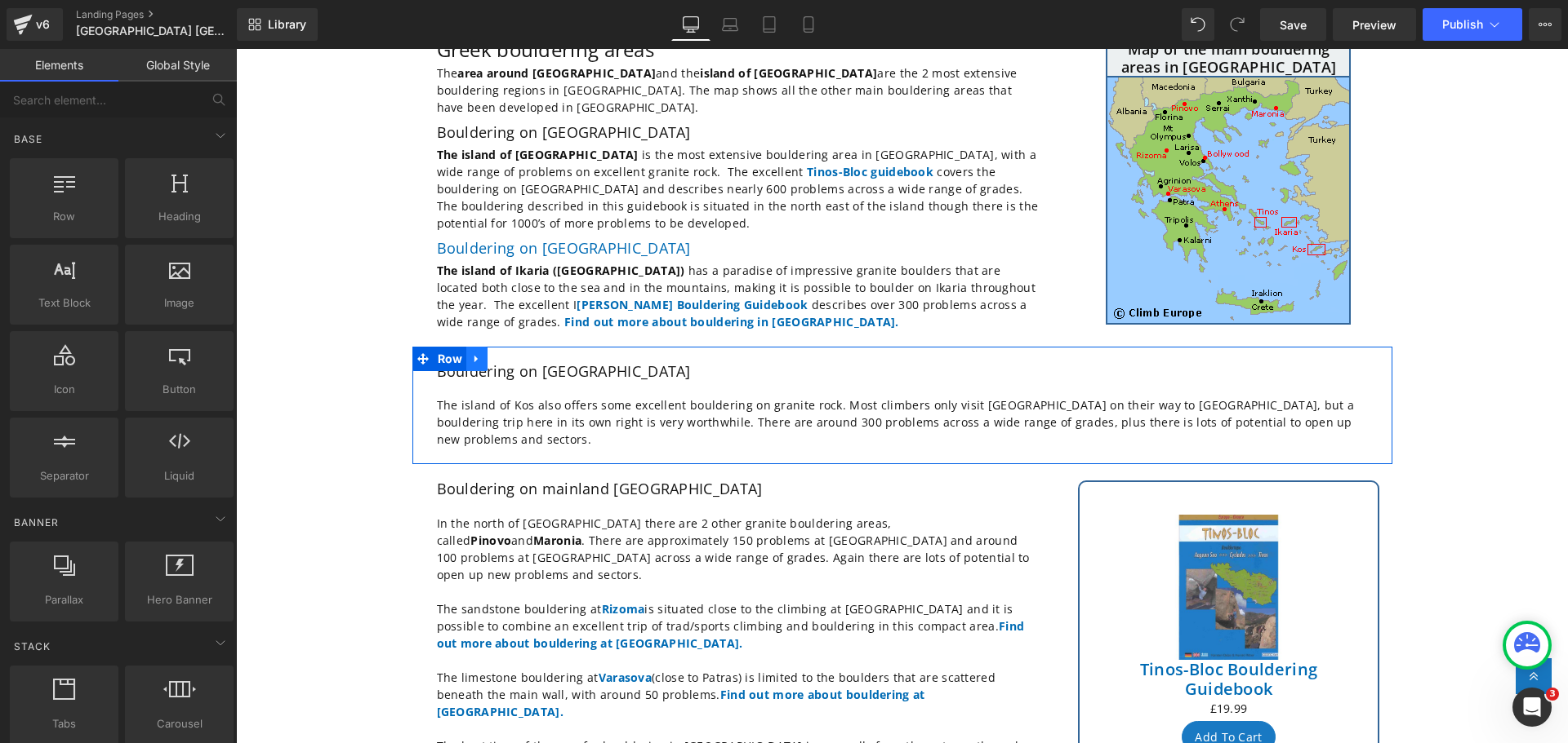
click at [471, 353] on icon at bounding box center [476, 358] width 11 height 12
click at [445, 353] on span "Row" at bounding box center [451, 359] width 33 height 25
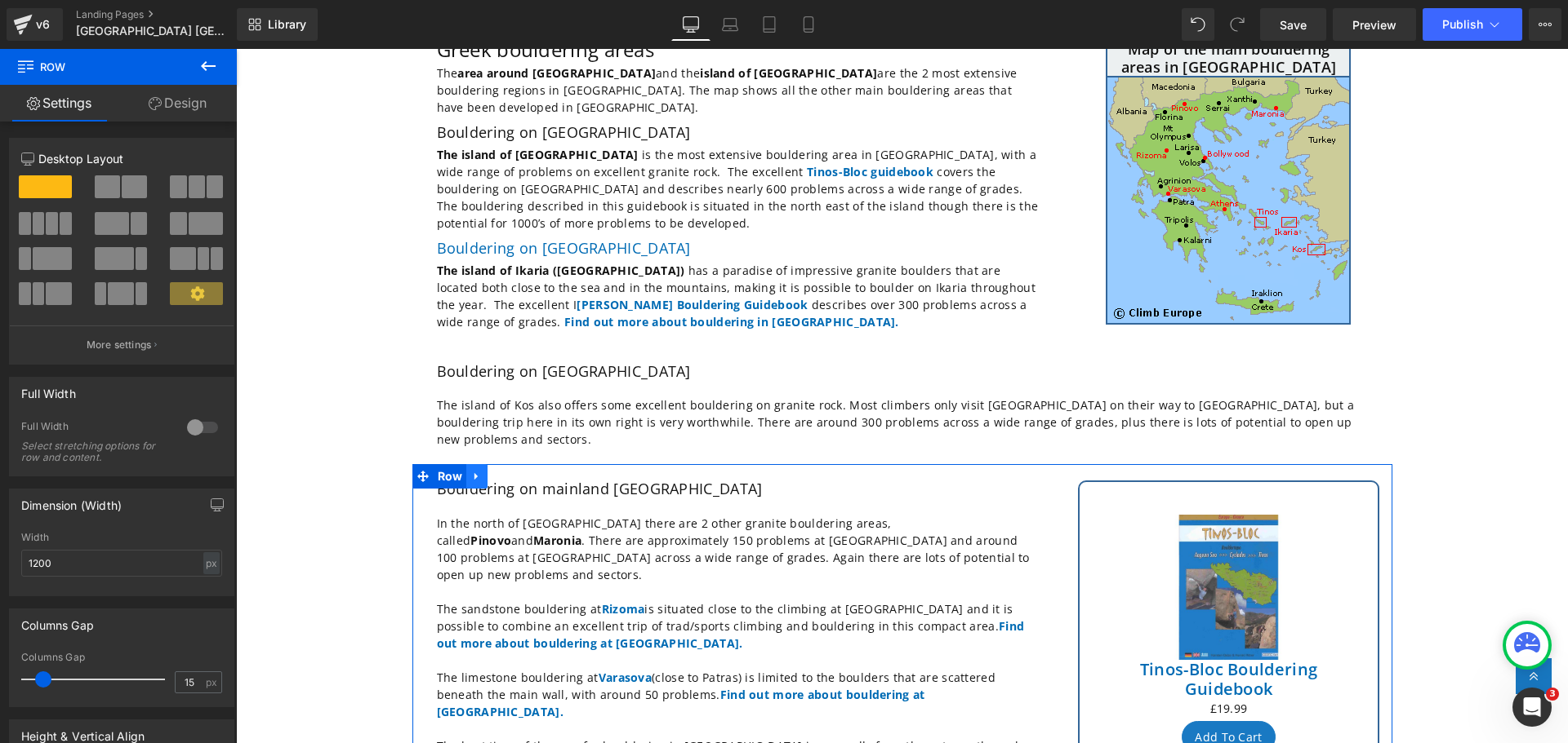
click at [474, 470] on icon at bounding box center [476, 476] width 11 height 12
click at [493, 470] on icon at bounding box center [497, 476] width 11 height 11
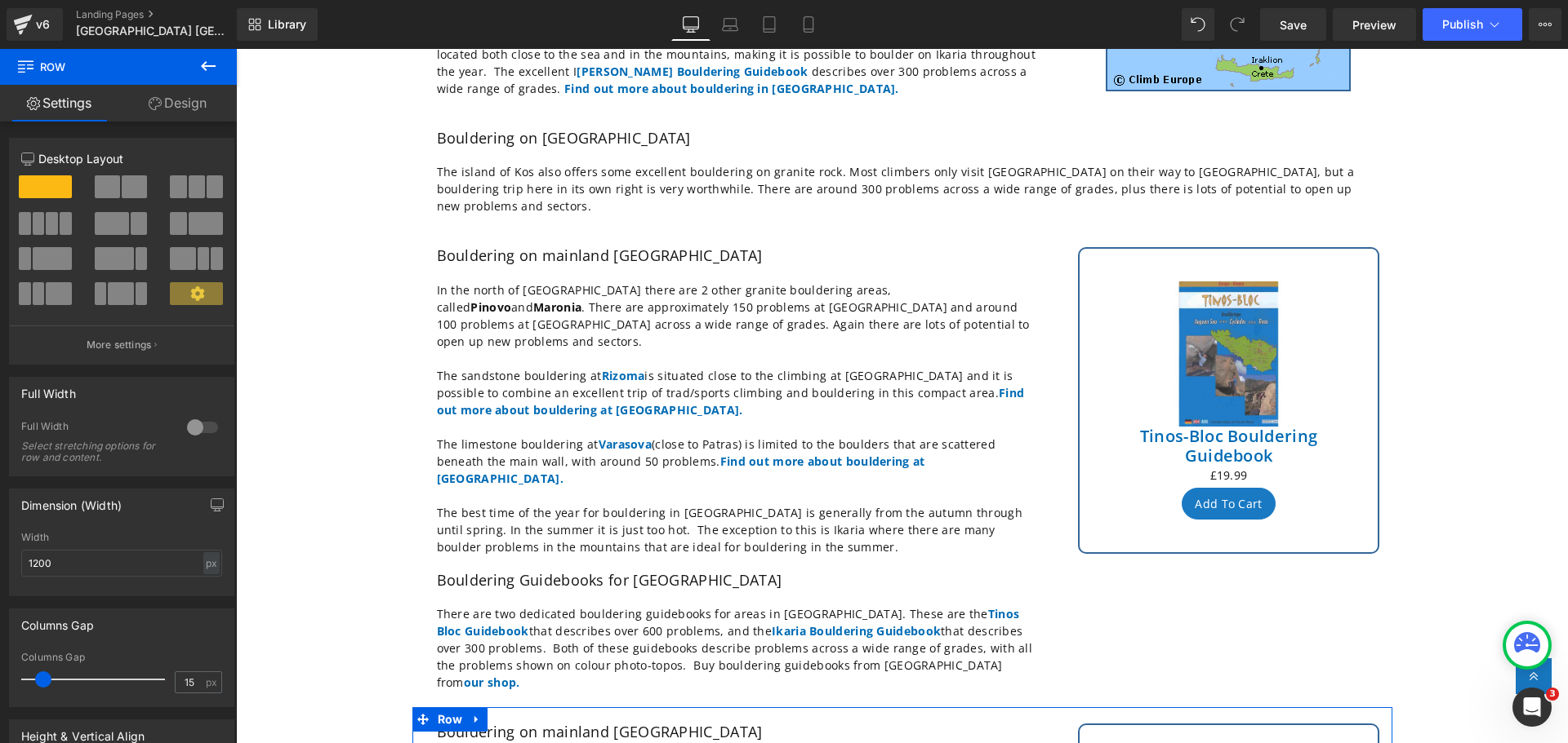
scroll to position [369, 0]
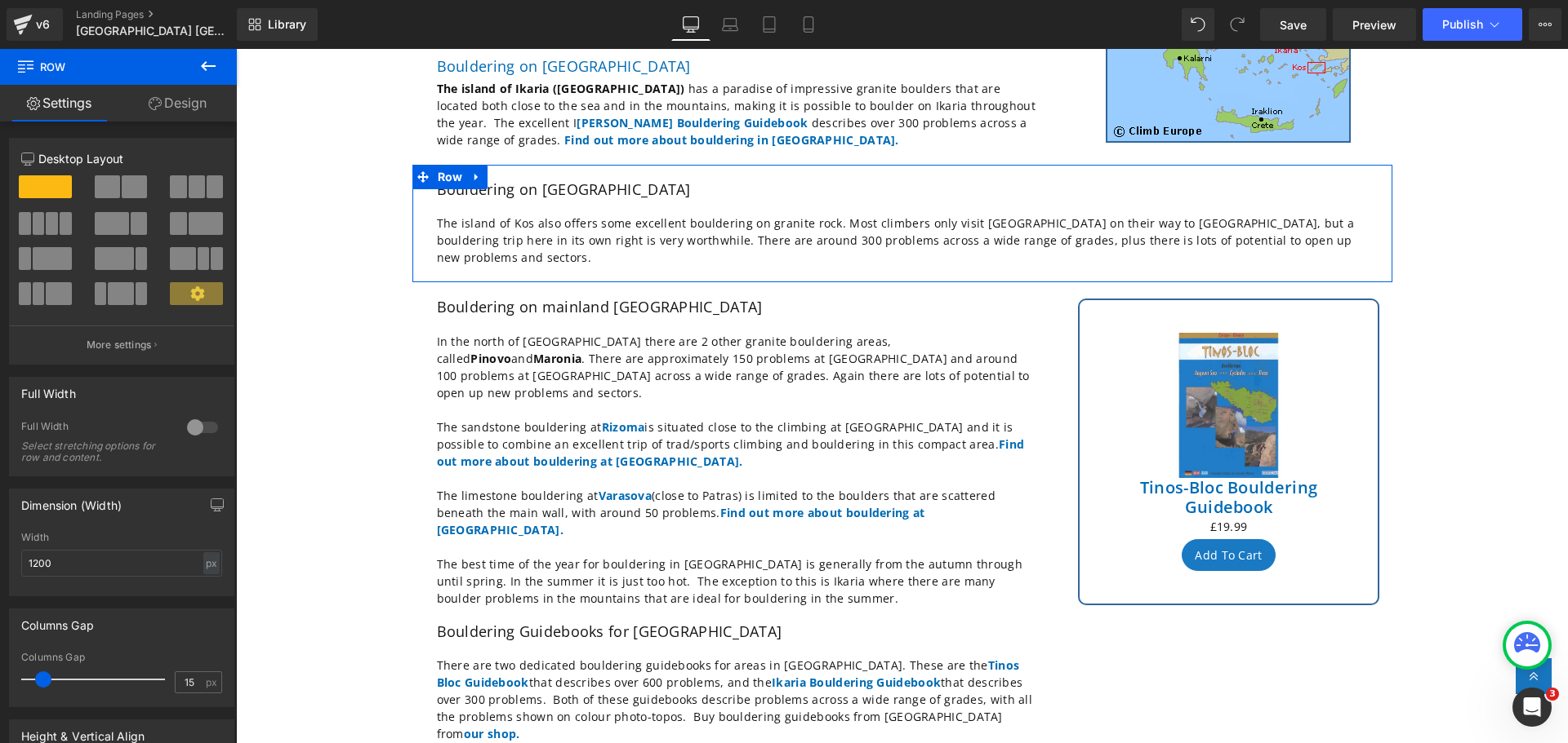
click at [233, 357] on div "Column Size Customizer 12 Desktop Layout Laptop Layout Tablet Layout Mobile Lay…" at bounding box center [122, 246] width 244 height 239
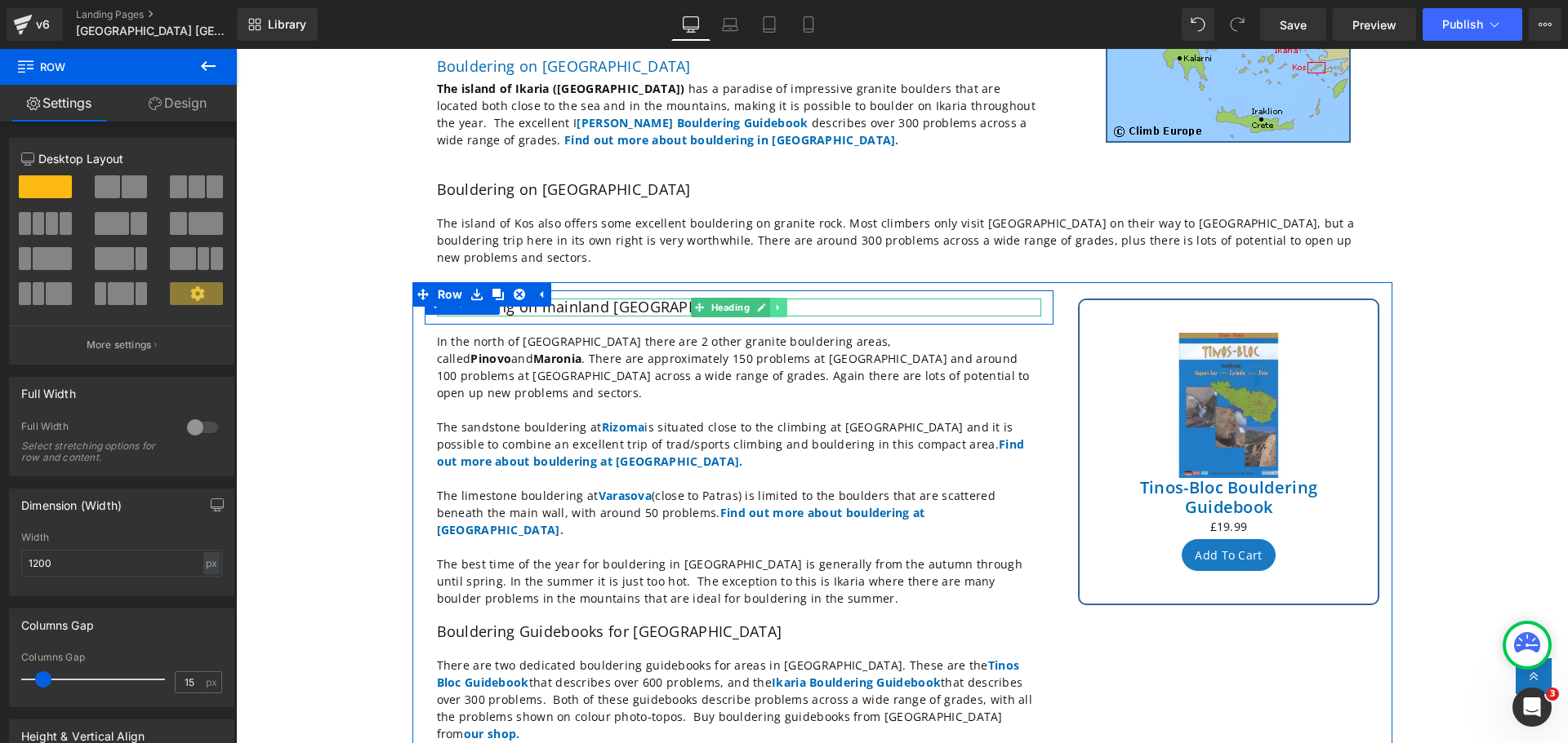
click at [775, 303] on icon at bounding box center [778, 308] width 9 height 10
click at [603, 298] on h2 "Bouldering on mainland [GEOGRAPHIC_DATA]" at bounding box center [739, 308] width 604 height 18
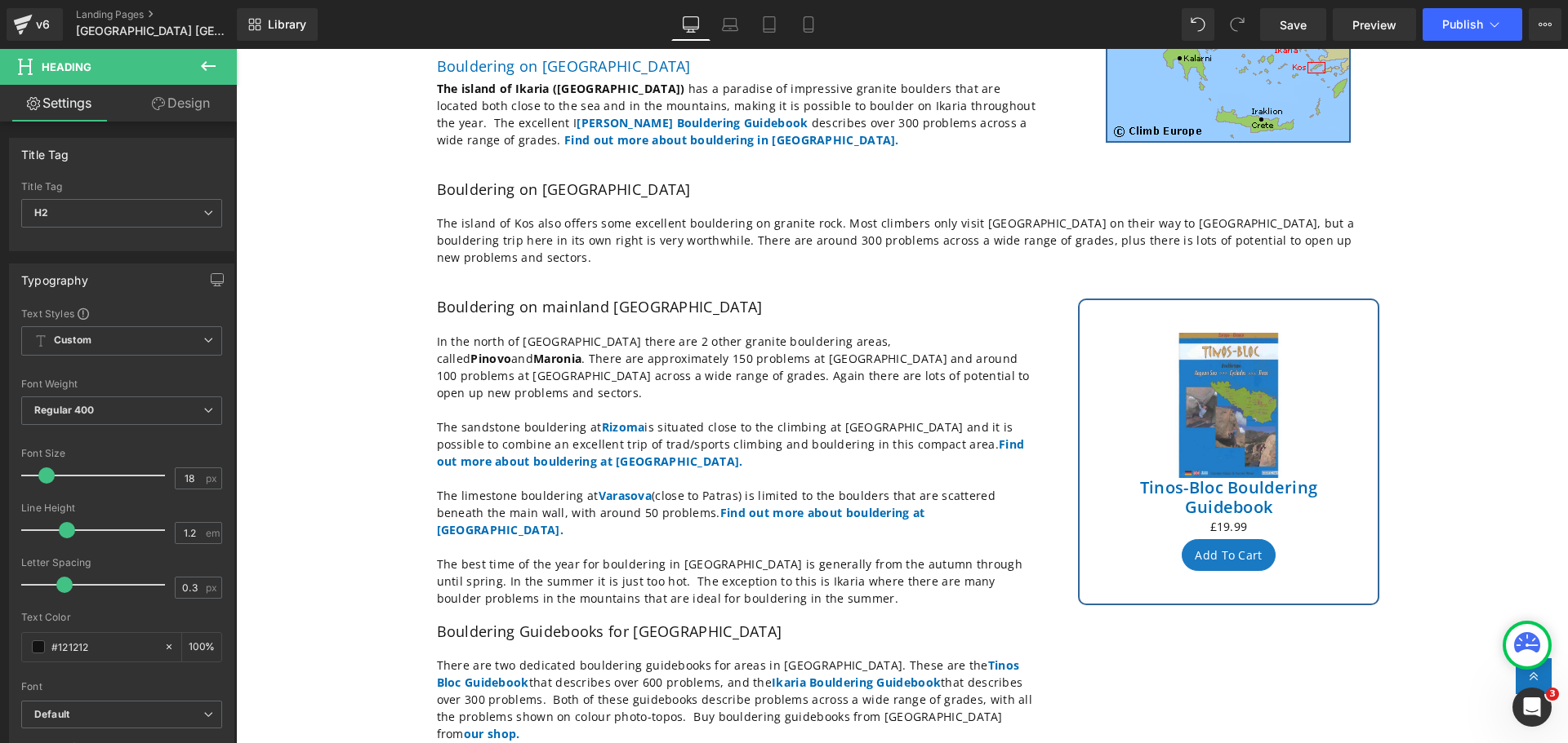
click at [190, 110] on link "Design" at bounding box center [181, 103] width 119 height 37
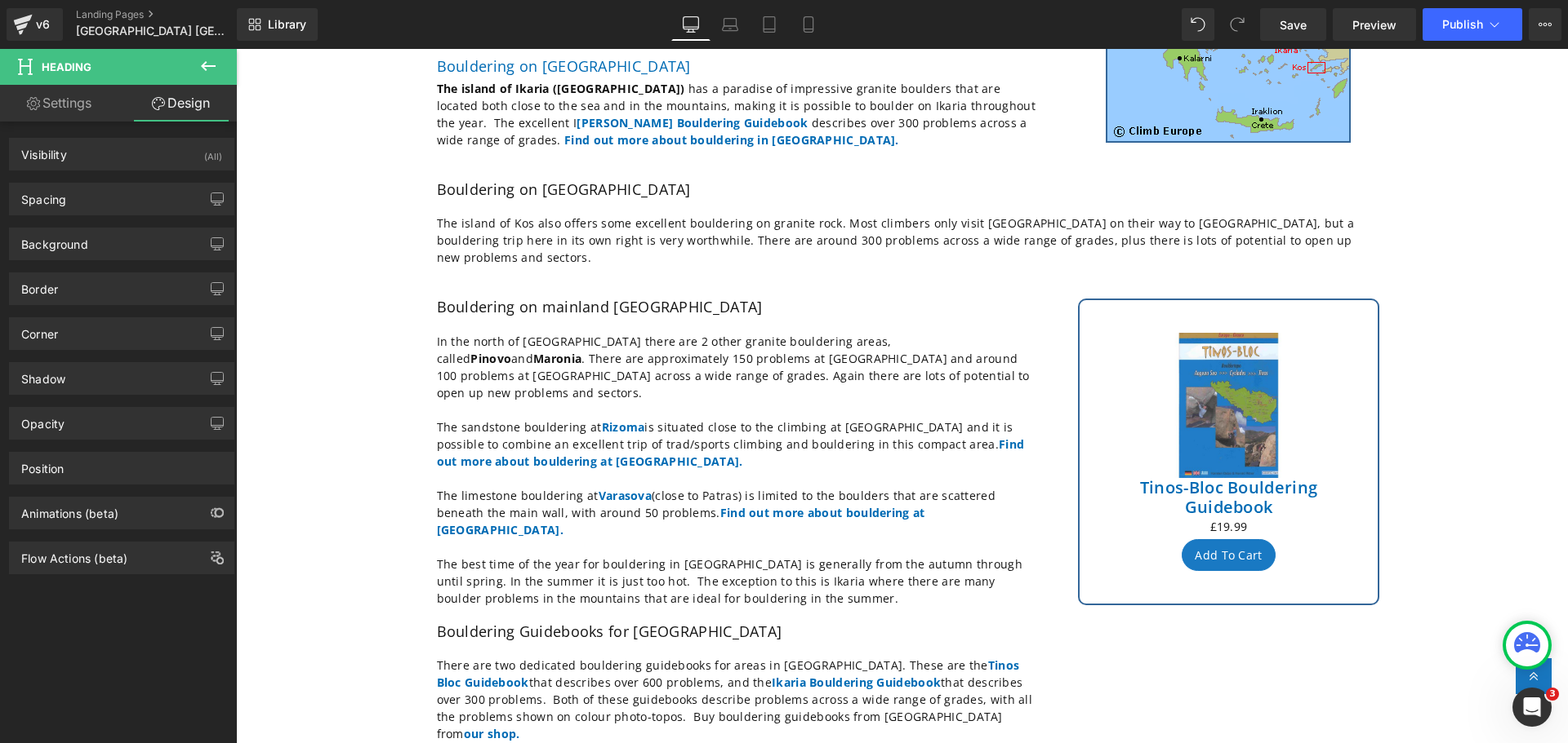
type input "0"
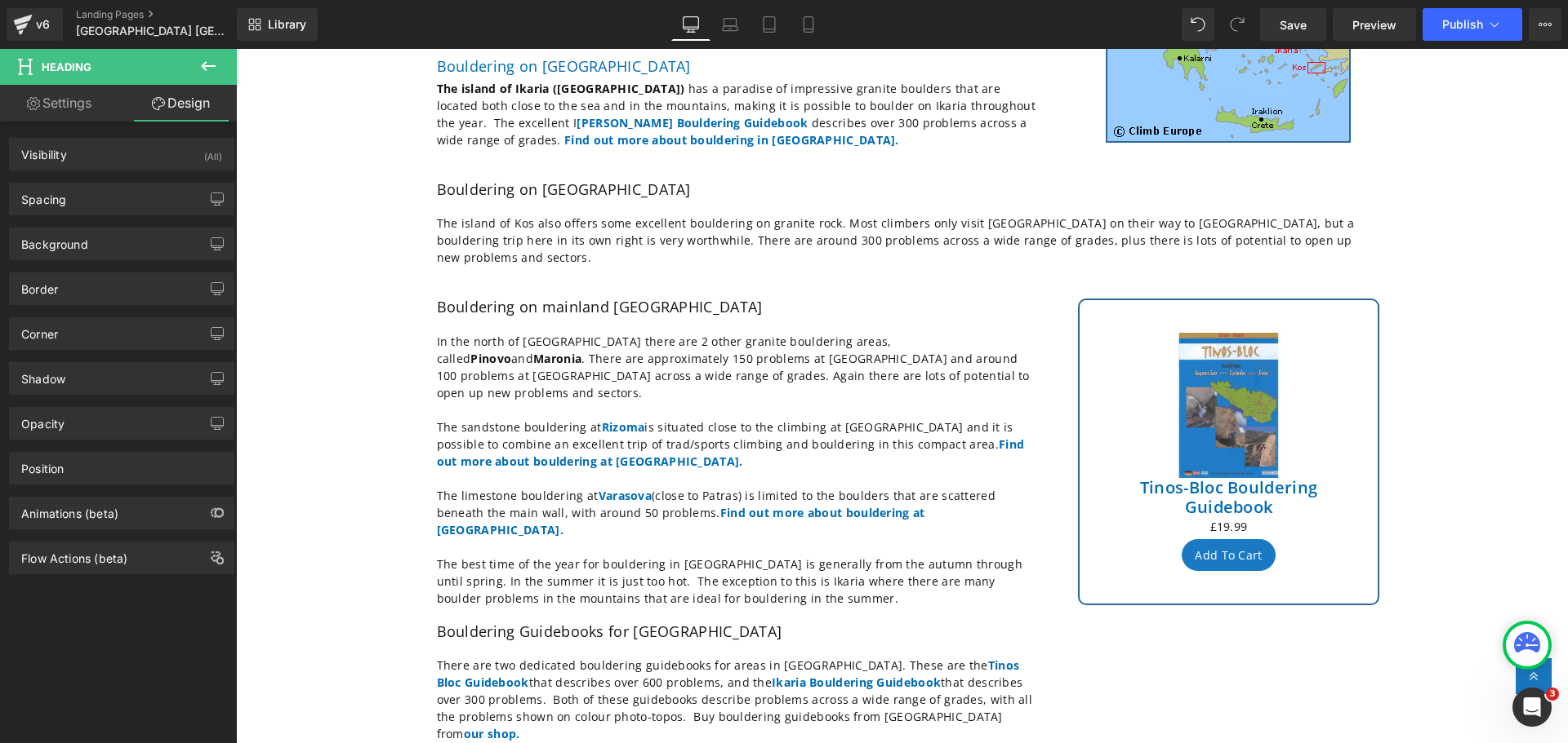
type input "0"
click at [212, 198] on icon "button" at bounding box center [217, 199] width 13 height 13
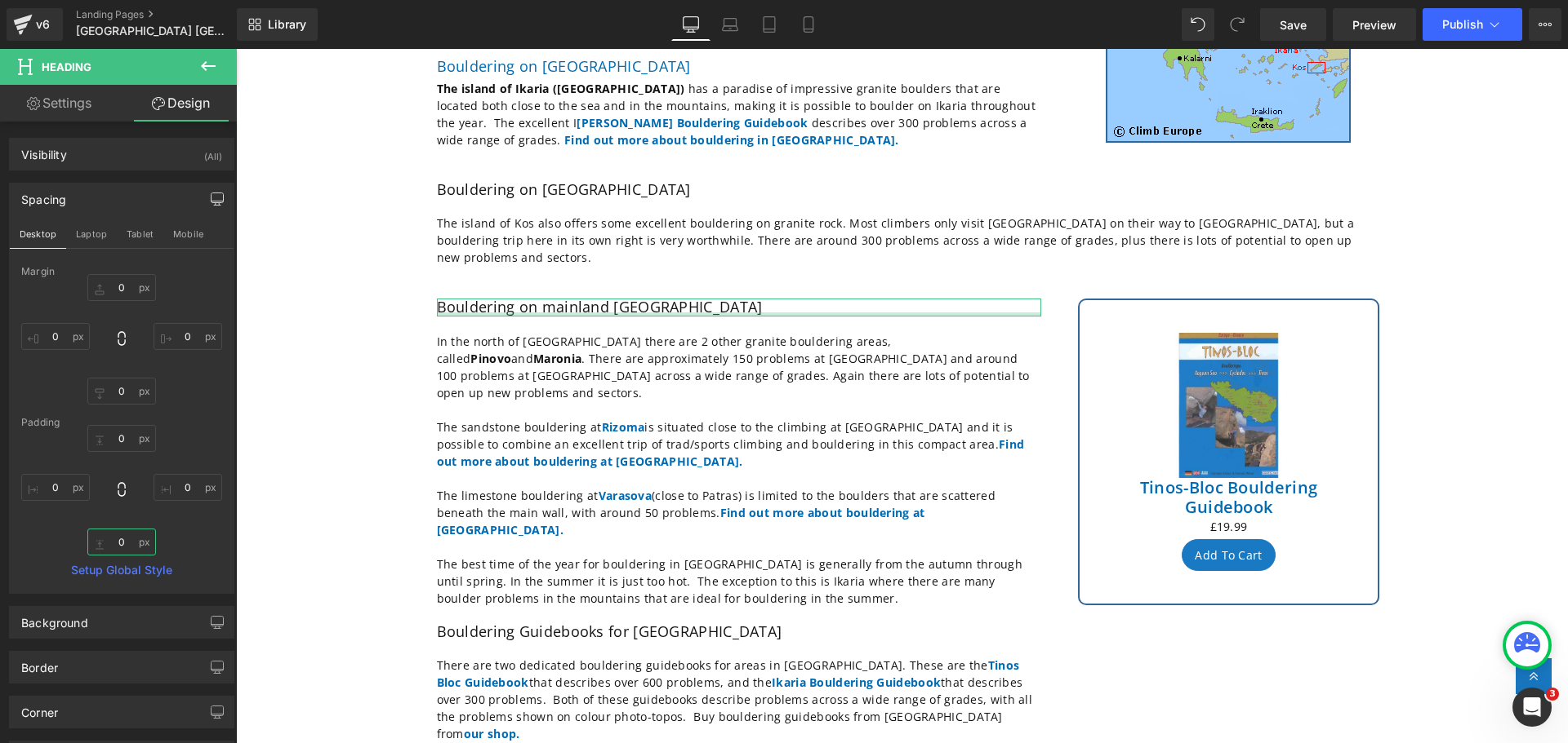
click at [121, 547] on input "0" at bounding box center [122, 541] width 68 height 27
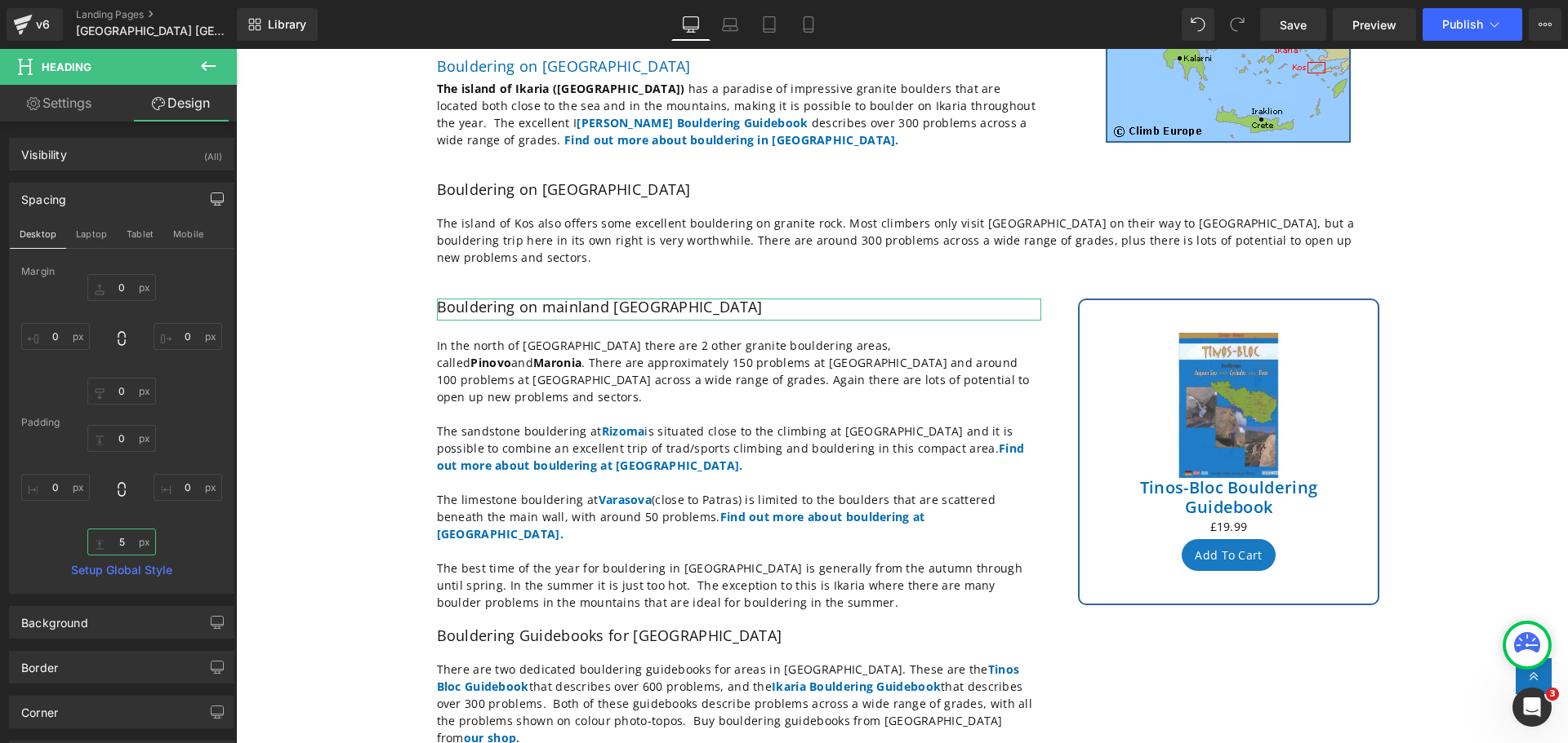
type input "5"
click at [1293, 22] on span "Save" at bounding box center [1293, 25] width 27 height 17
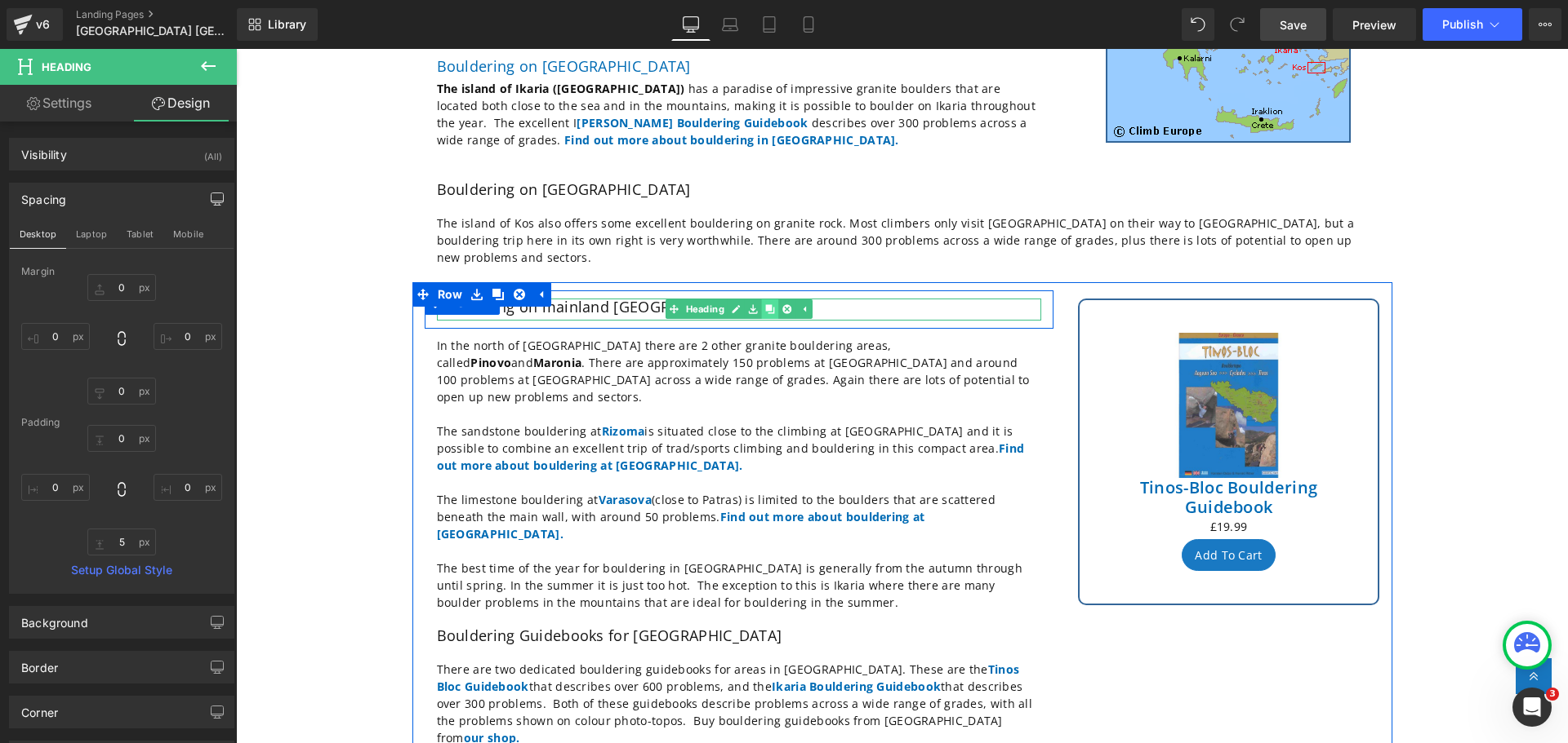
click at [766, 305] on icon at bounding box center [770, 309] width 9 height 10
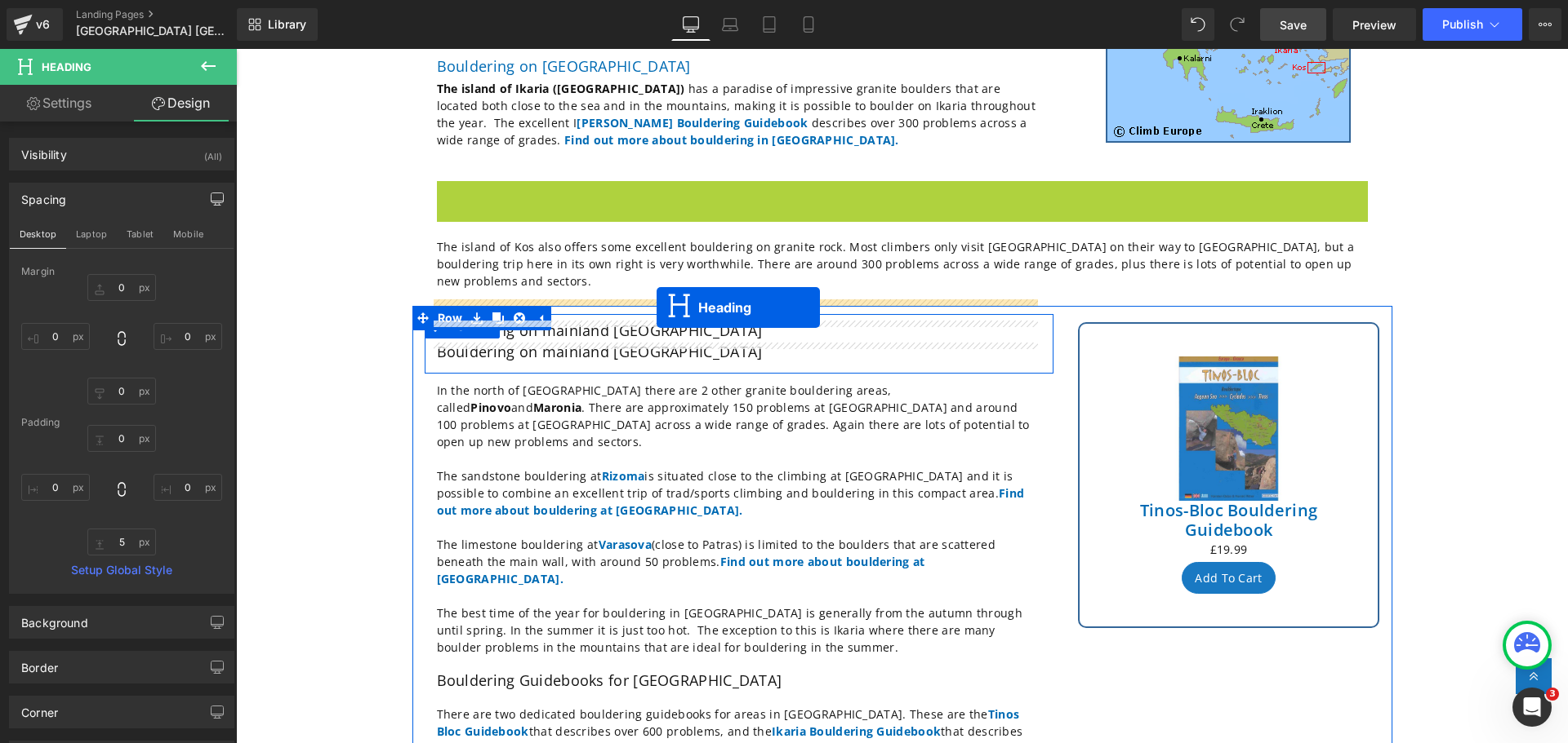
drag, startPoint x: 886, startPoint y: 182, endPoint x: 657, endPoint y: 308, distance: 261.4
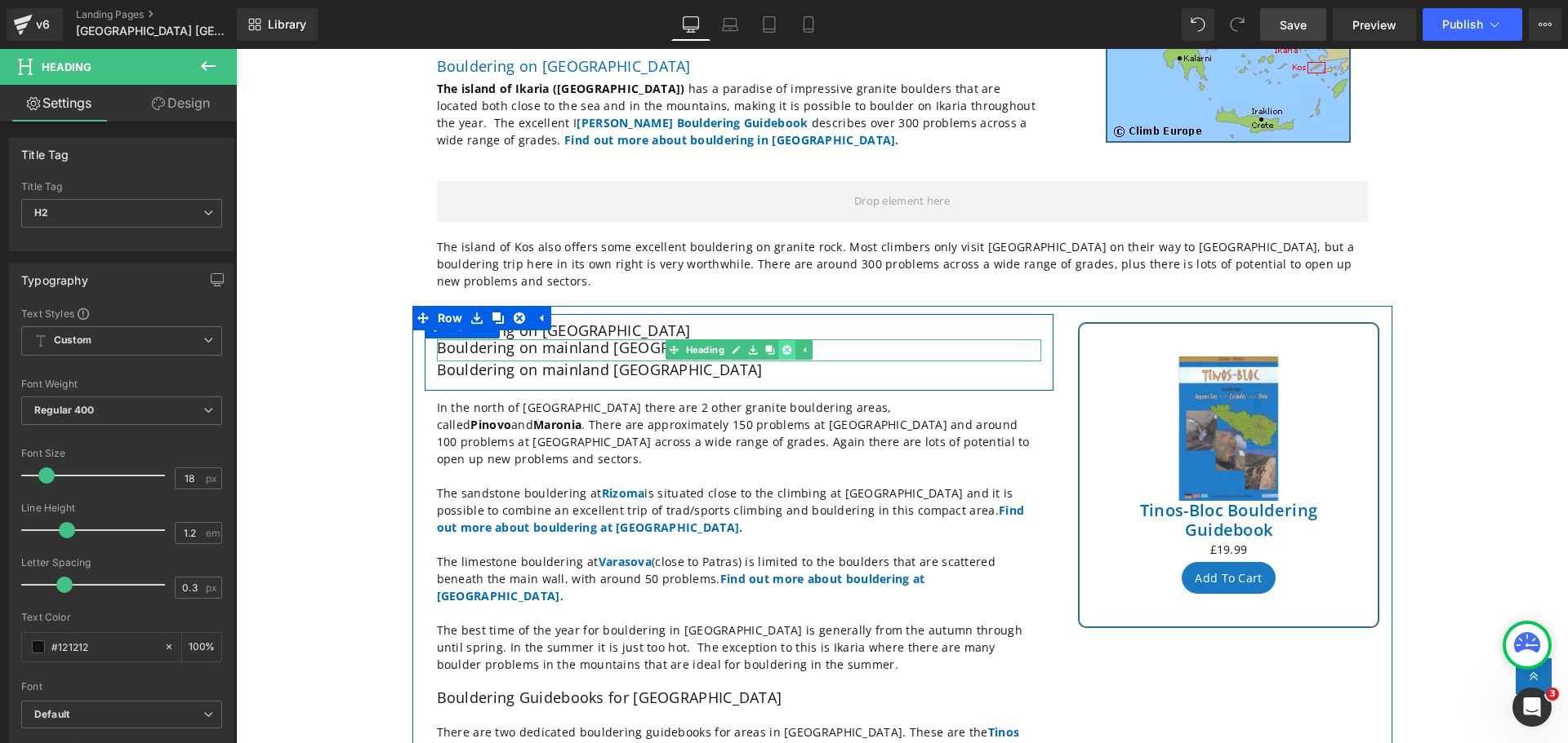
click at [782, 346] on icon at bounding box center [787, 351] width 9 height 9
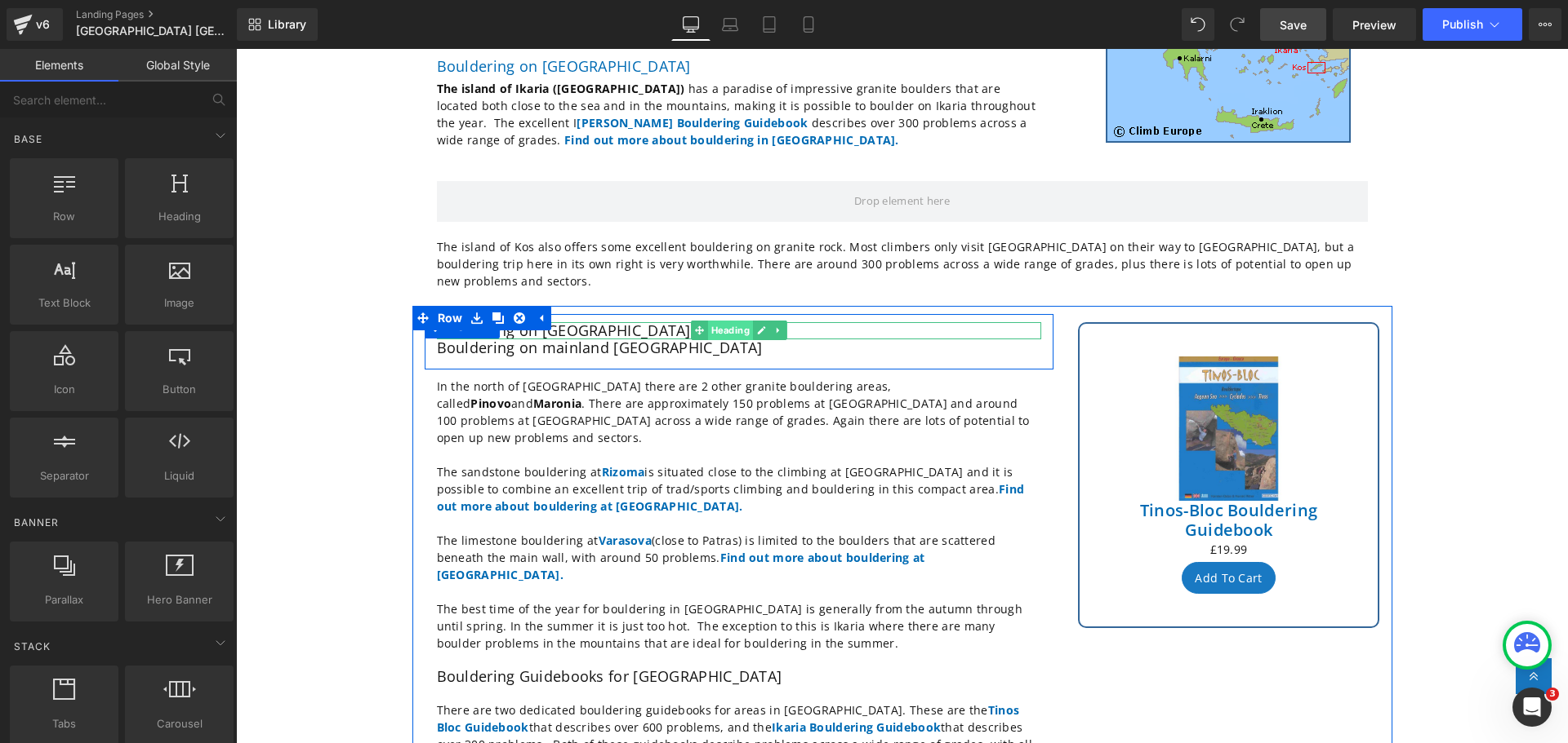
click at [720, 320] on span "Heading" at bounding box center [730, 330] width 45 height 19
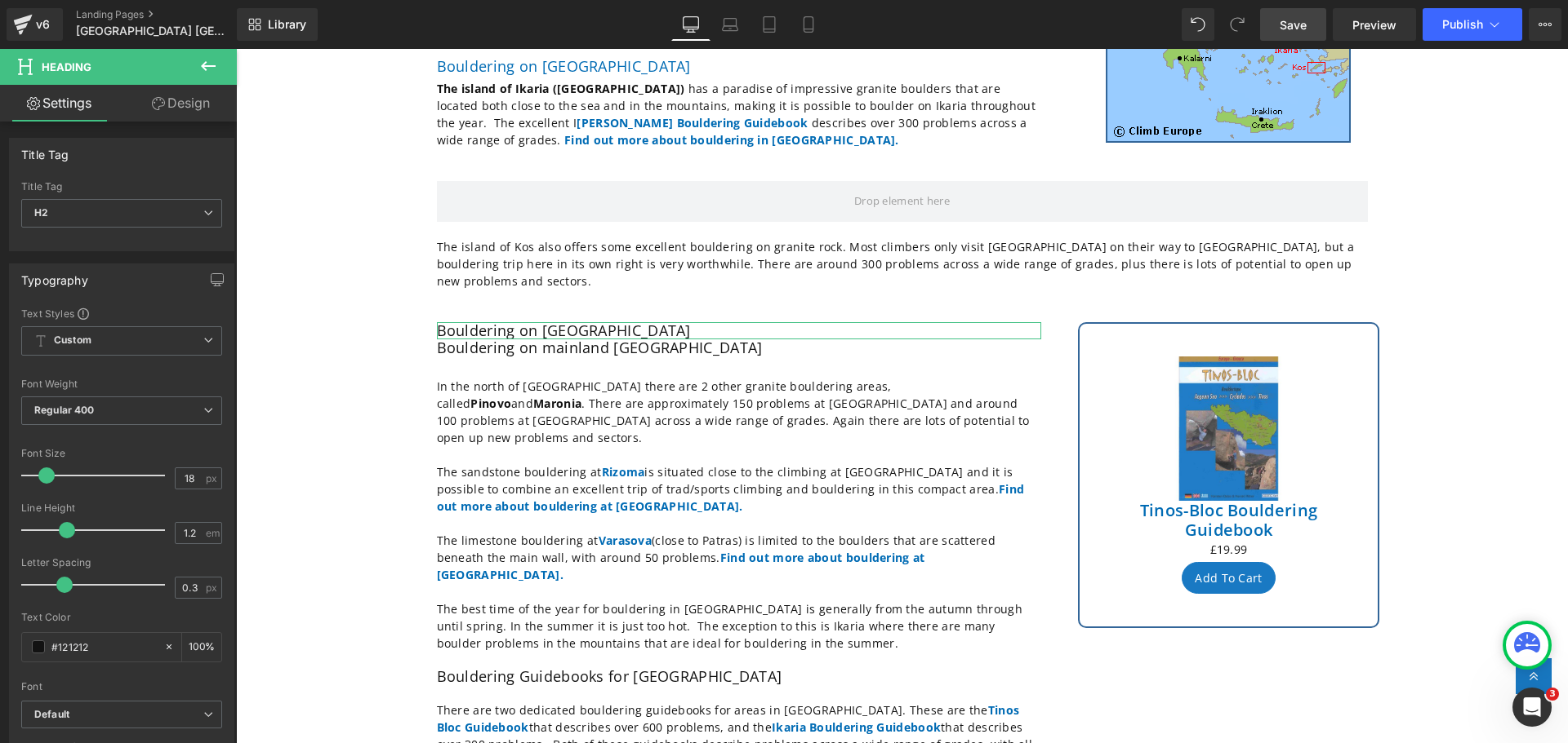
click at [192, 107] on link "Design" at bounding box center [181, 103] width 119 height 37
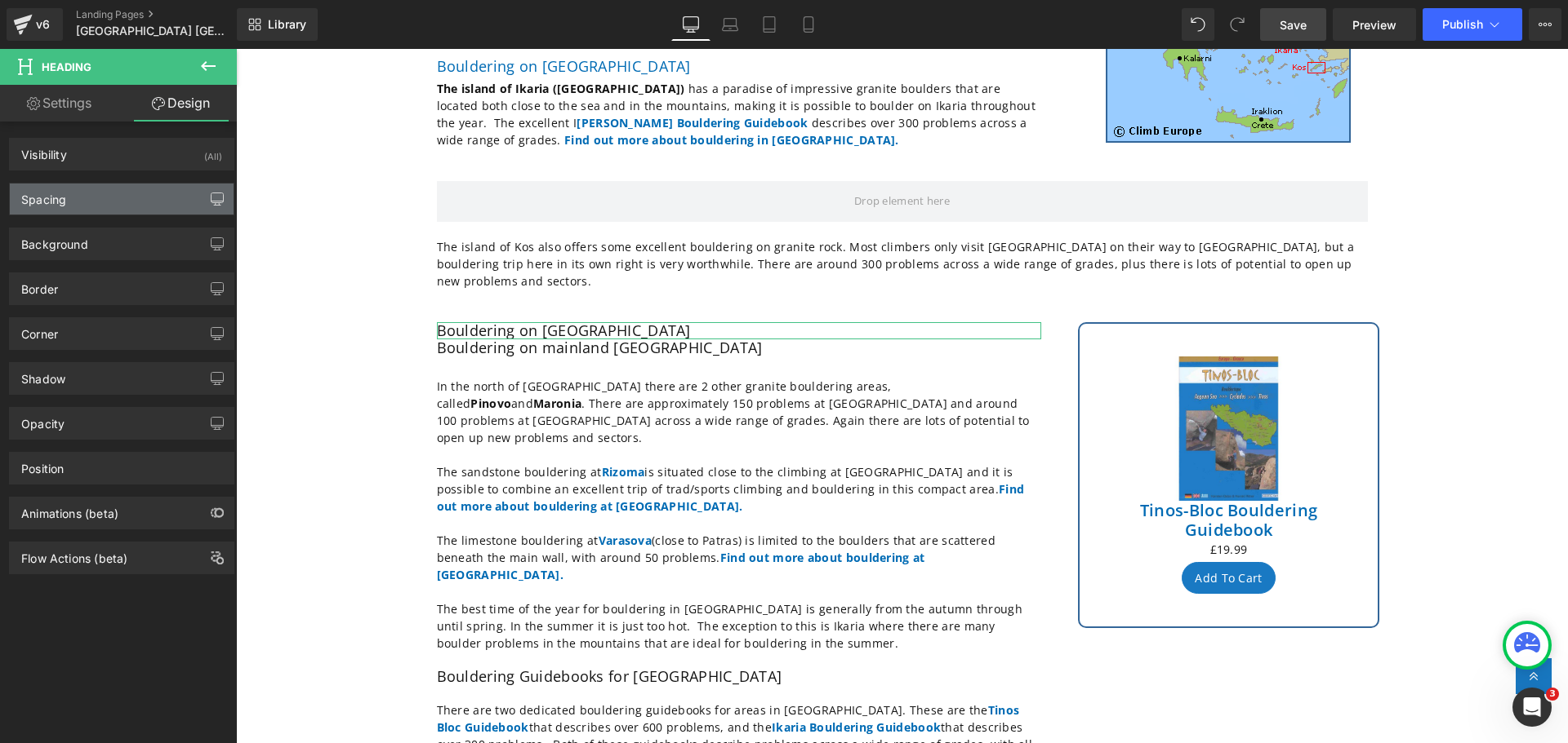
click at [212, 200] on icon "button" at bounding box center [217, 199] width 13 height 13
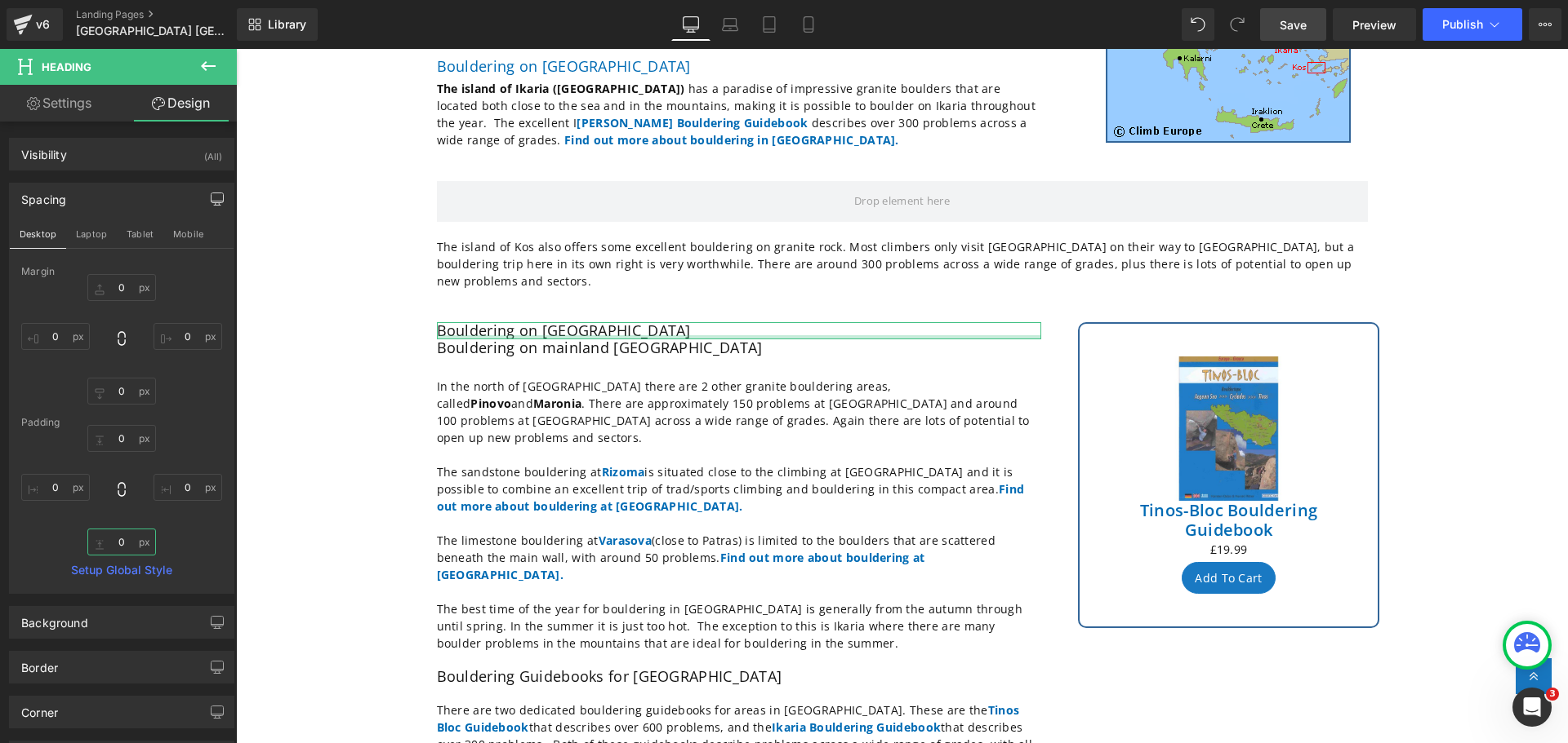
click at [126, 544] on input "0" at bounding box center [122, 541] width 68 height 27
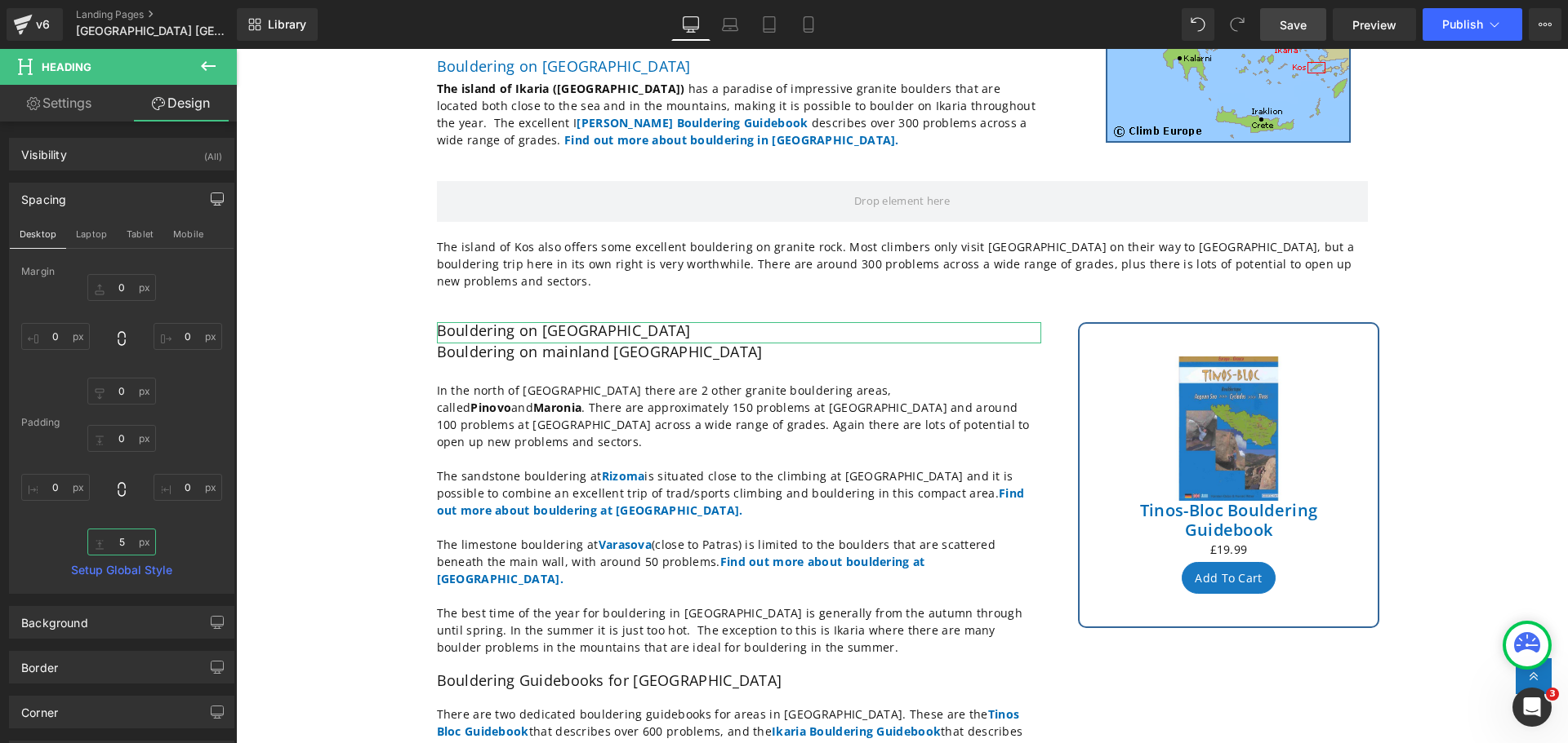
type input "5"
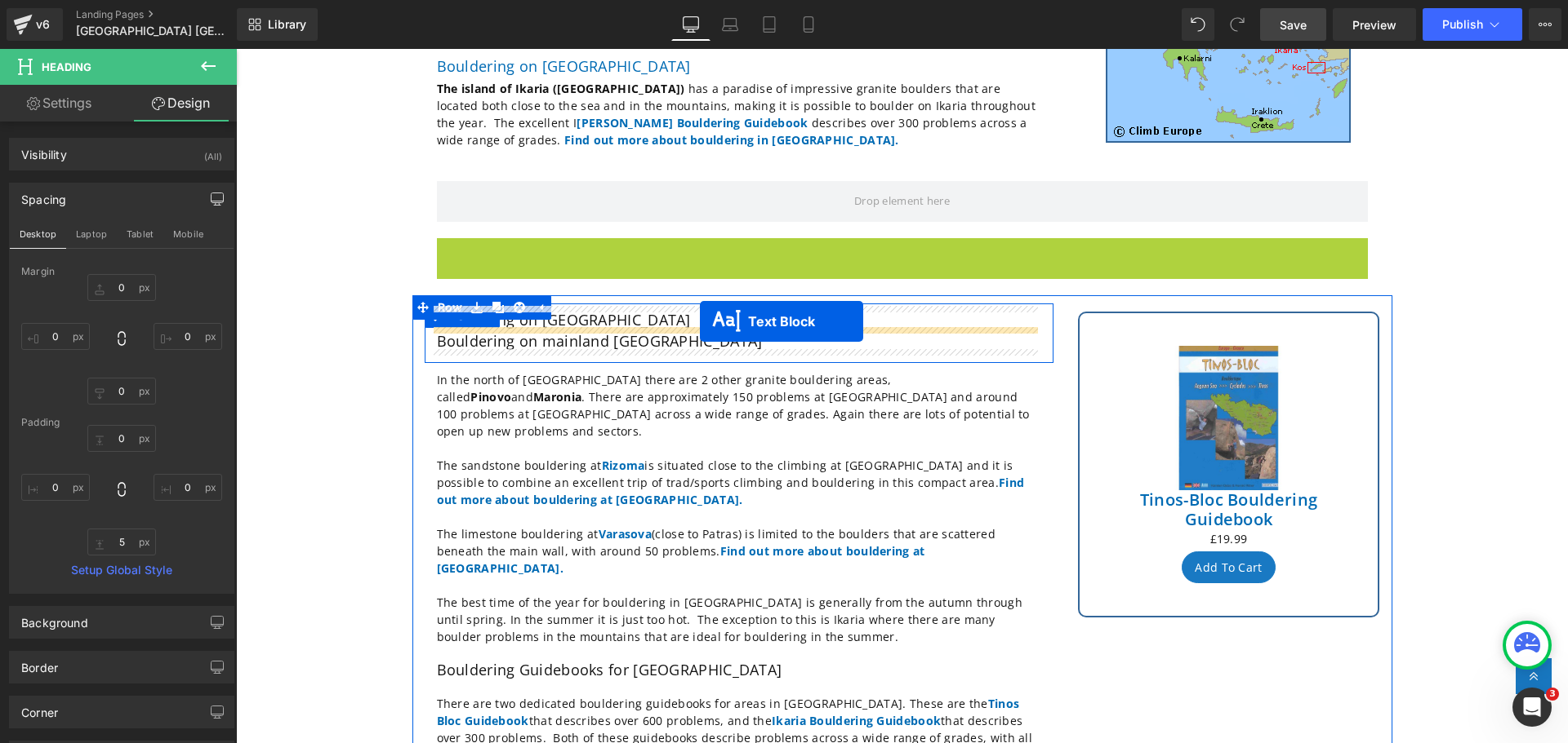
drag, startPoint x: 886, startPoint y: 248, endPoint x: 700, endPoint y: 321, distance: 199.8
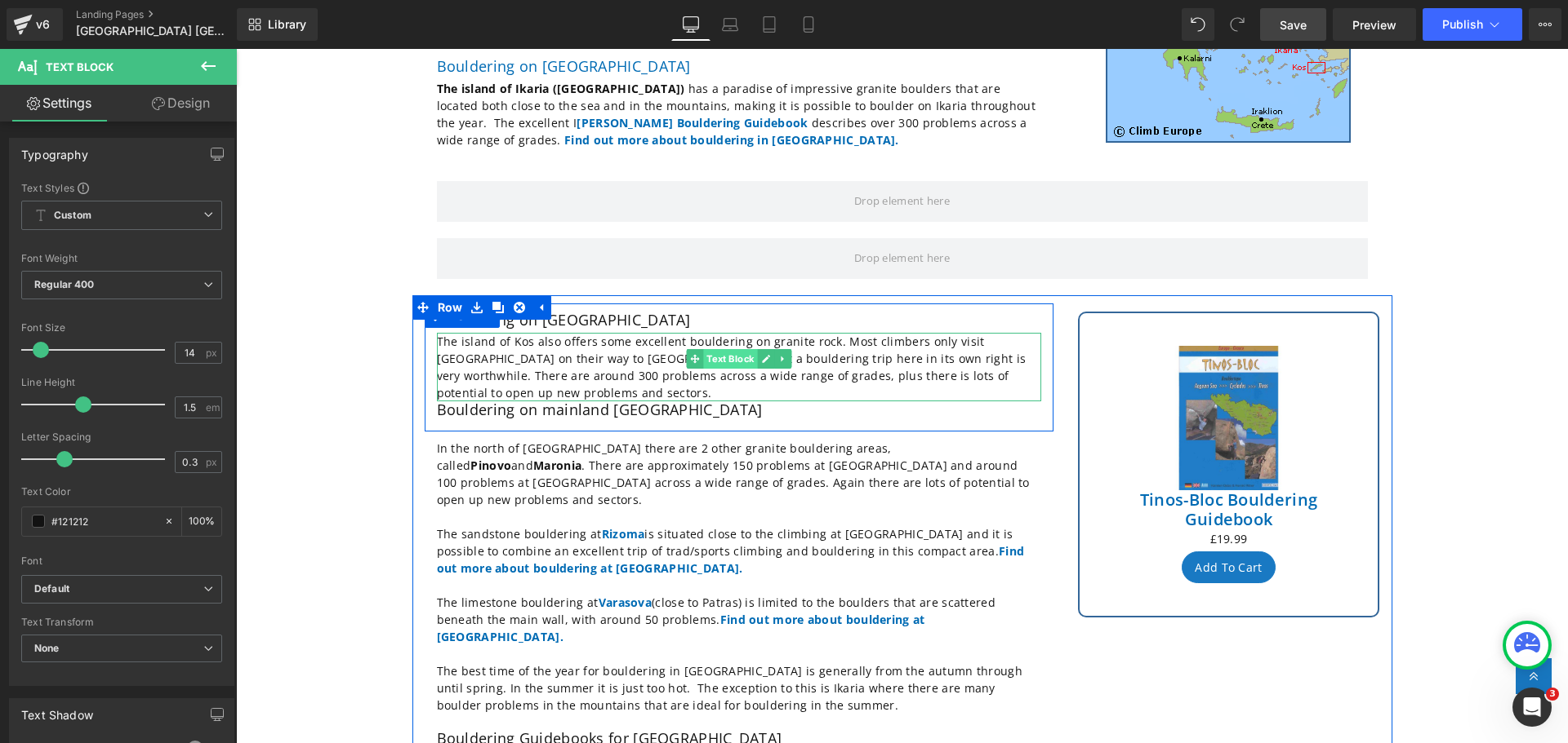
click at [724, 349] on span "Text Block" at bounding box center [730, 358] width 54 height 19
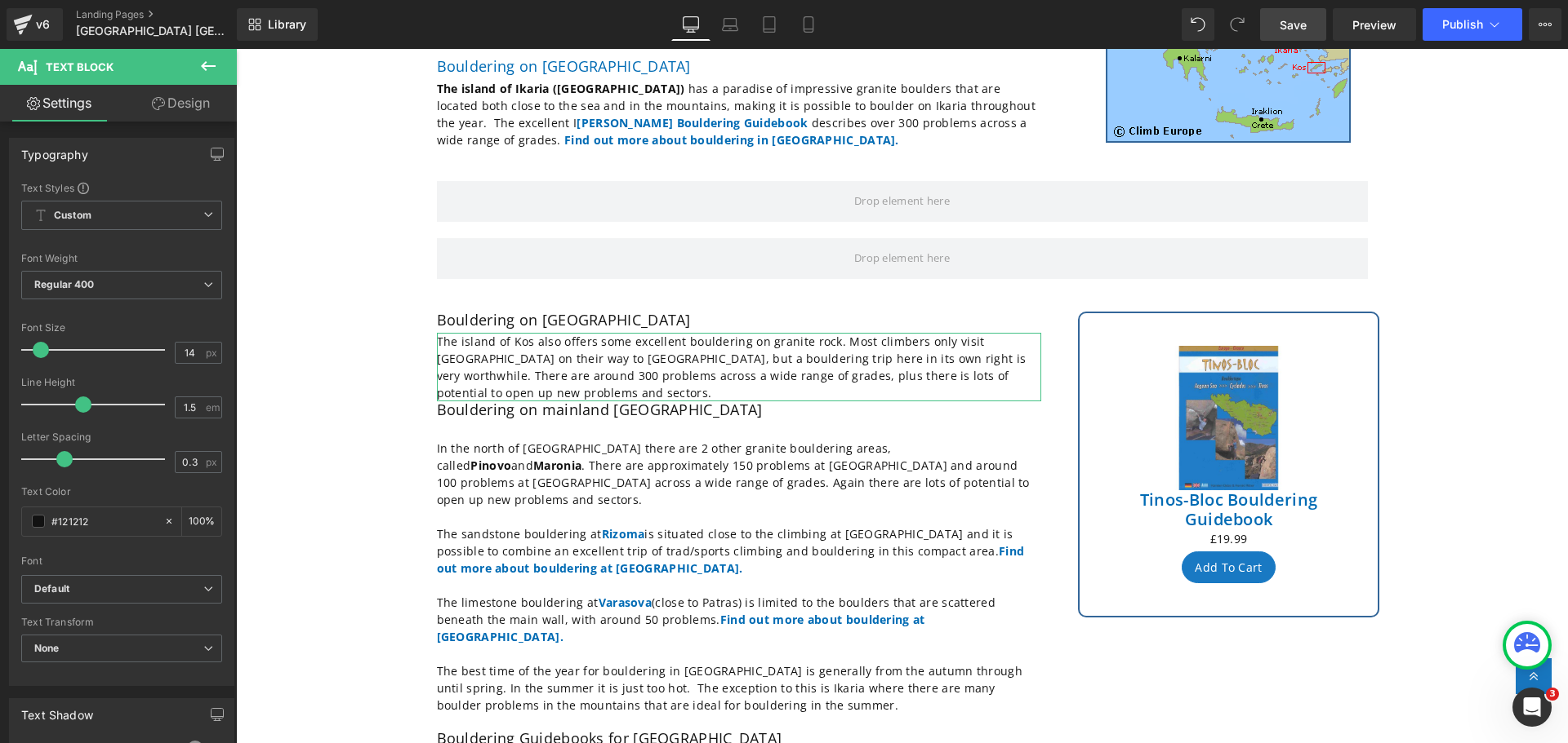
click at [192, 100] on link "Design" at bounding box center [181, 103] width 119 height 37
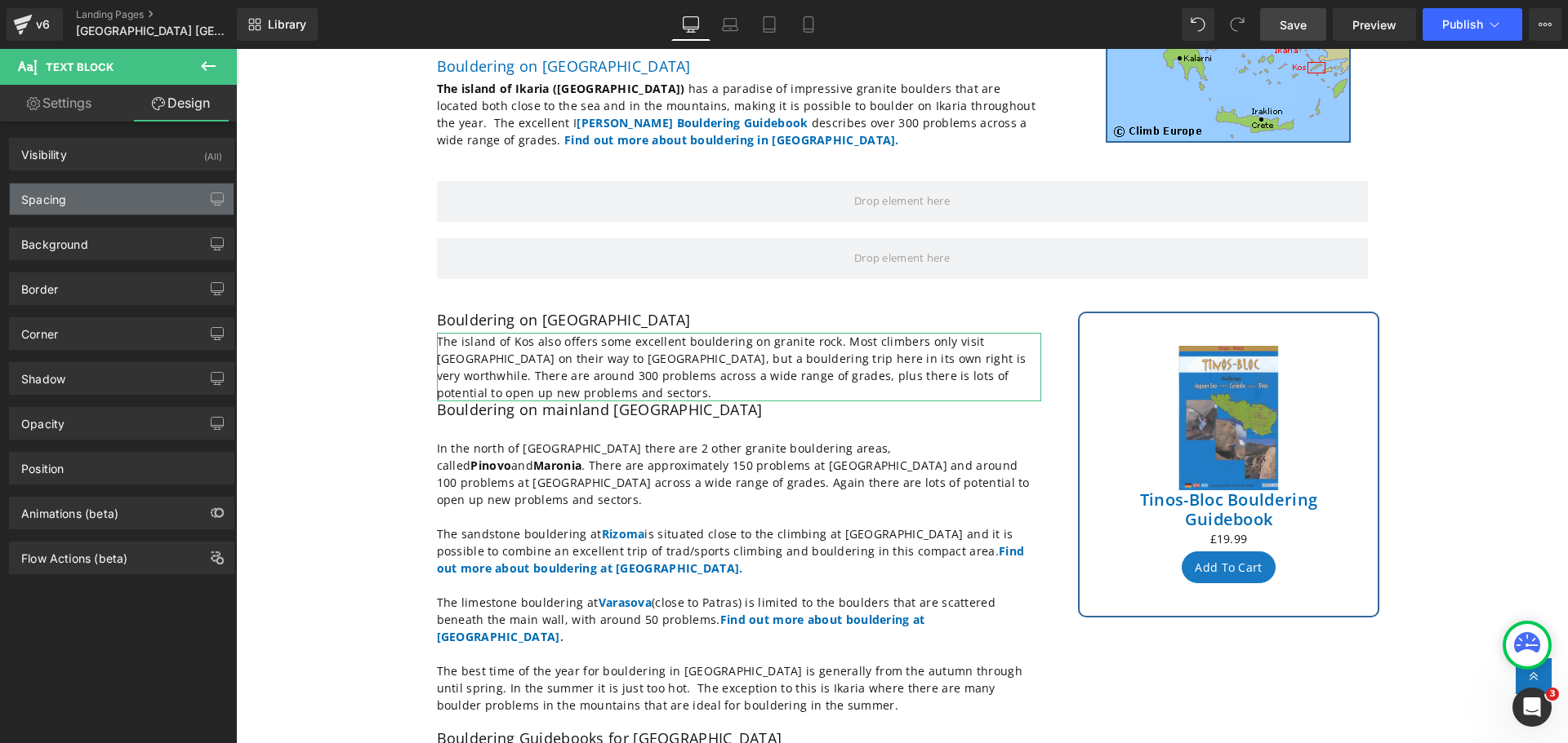
click at [154, 202] on div "Spacing" at bounding box center [122, 199] width 224 height 31
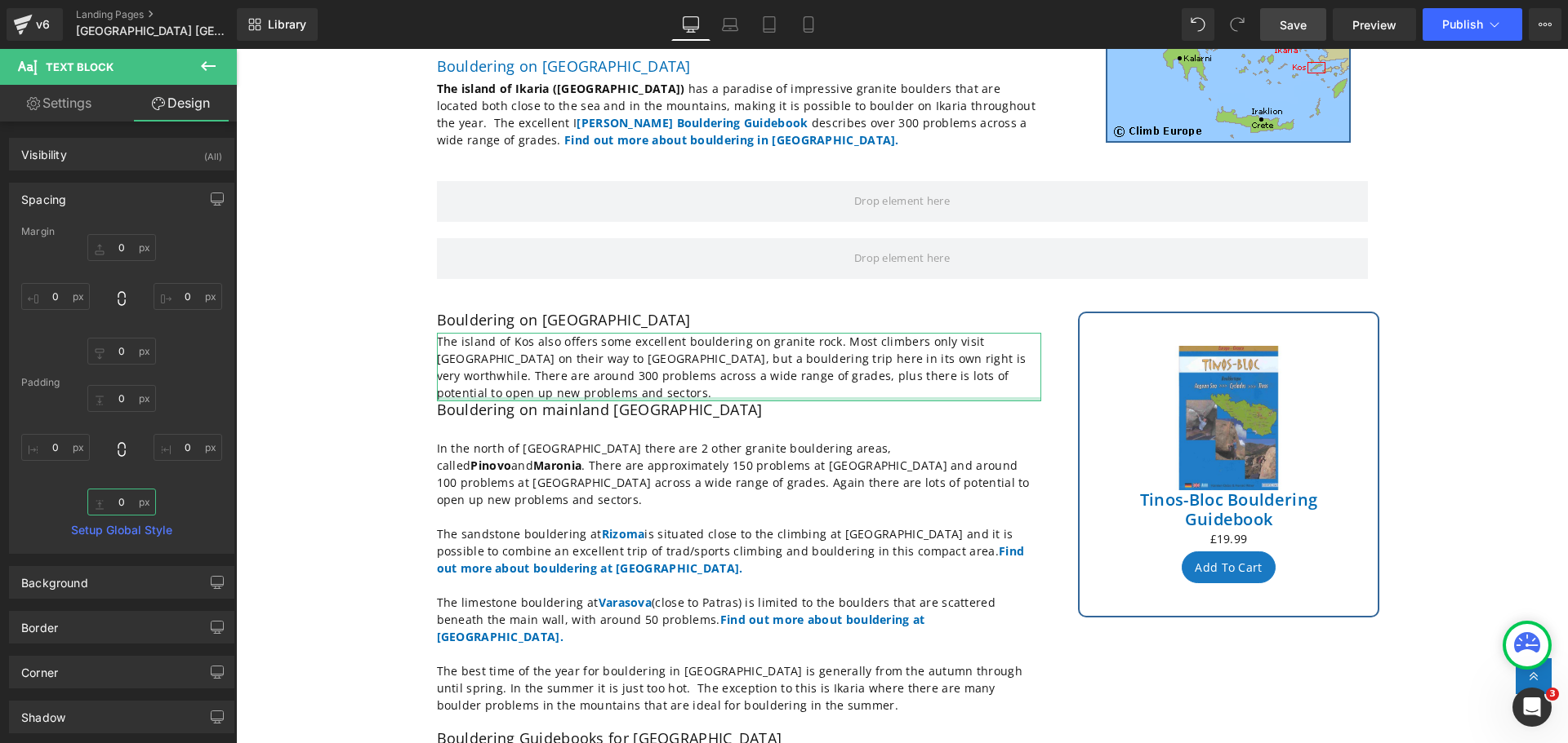
click at [120, 502] on input "0" at bounding box center [122, 502] width 68 height 27
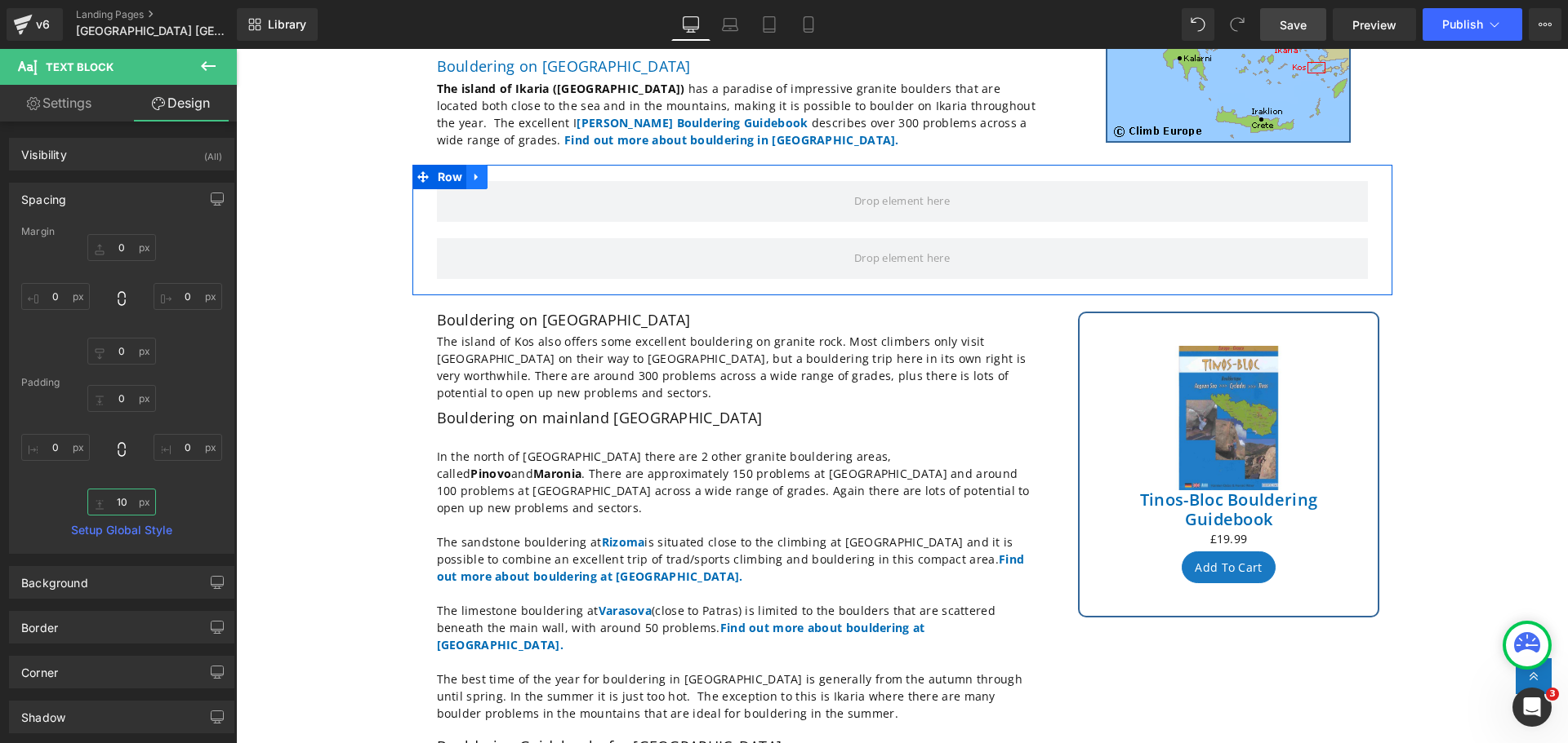
type input "10"
click at [474, 174] on icon at bounding box center [476, 177] width 4 height 7
click at [514, 171] on icon at bounding box center [520, 177] width 11 height 11
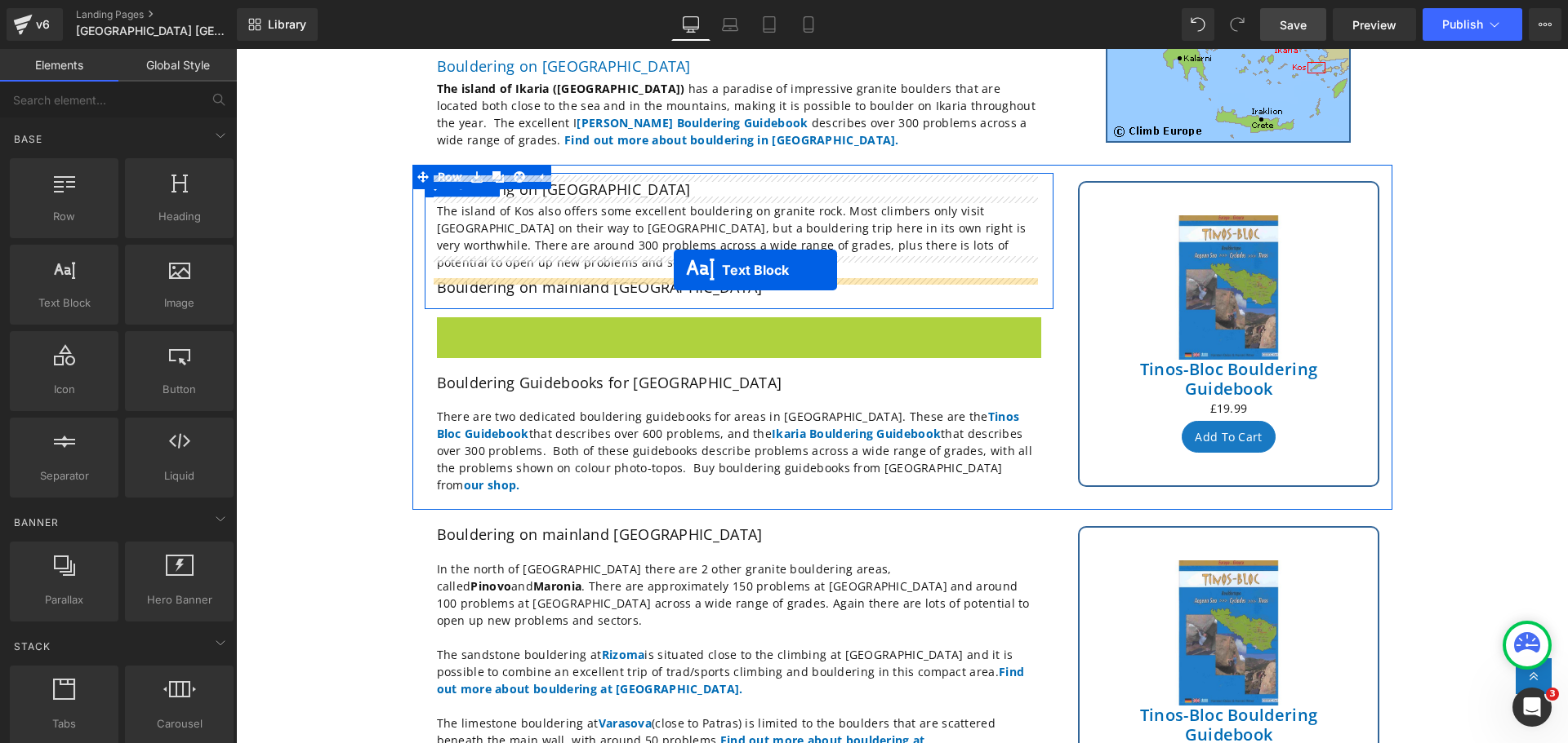
drag, startPoint x: 725, startPoint y: 413, endPoint x: 673, endPoint y: 270, distance: 152.2
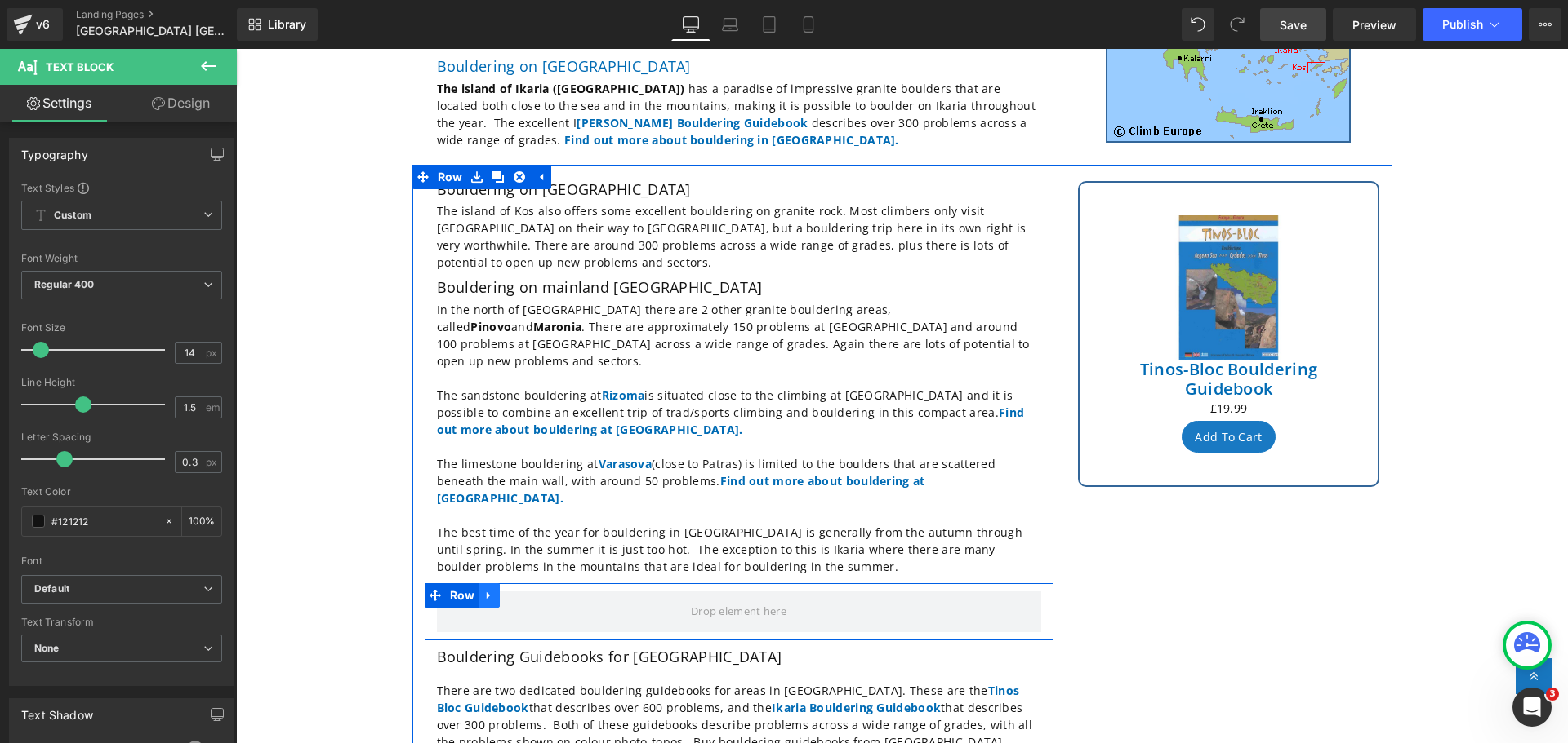
click at [486, 589] on icon at bounding box center [489, 595] width 11 height 12
click at [526, 590] on icon at bounding box center [532, 596] width 11 height 11
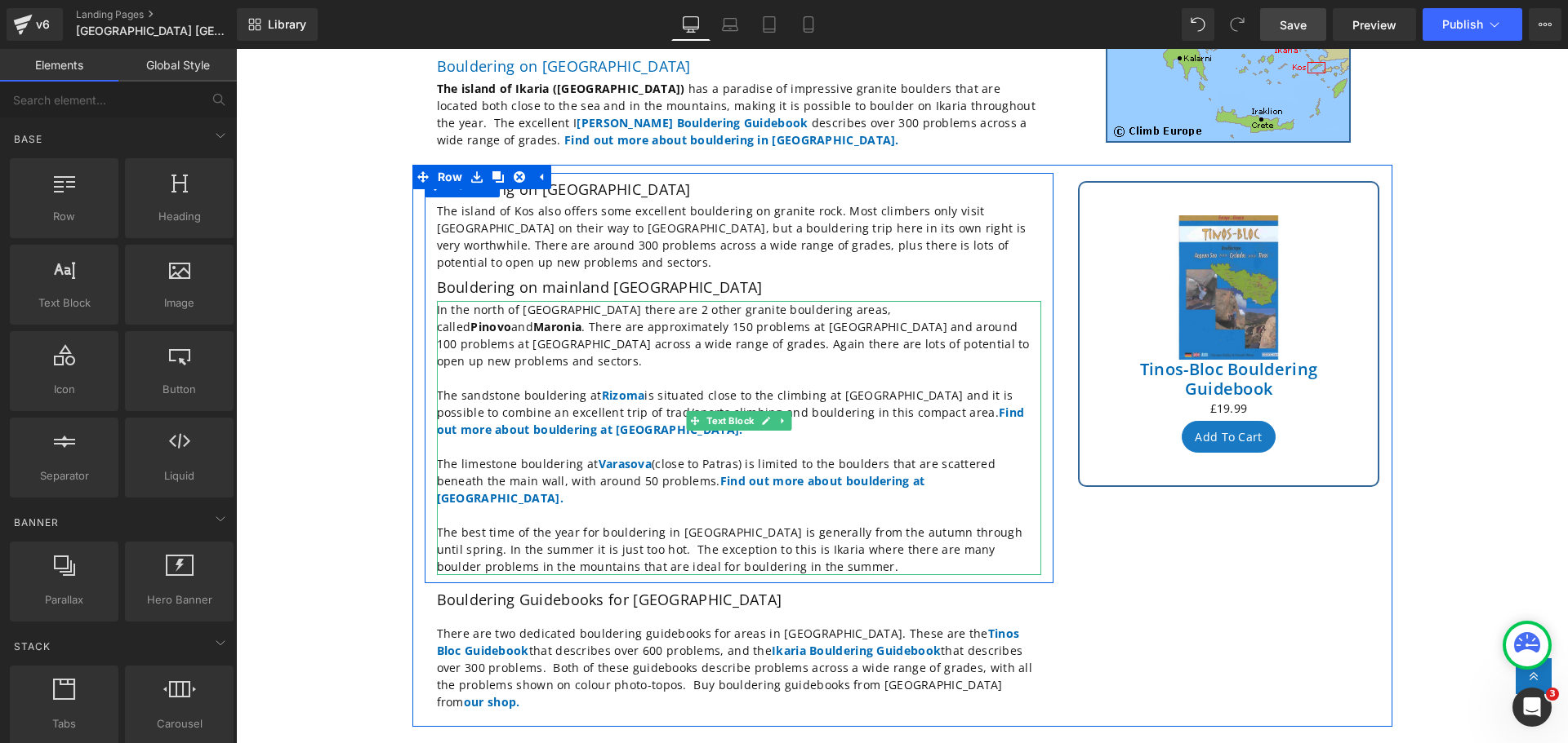
click at [438, 301] on p "In the north of [GEOGRAPHIC_DATA] there are 2 other granite bouldering areas, c…" at bounding box center [739, 335] width 604 height 68
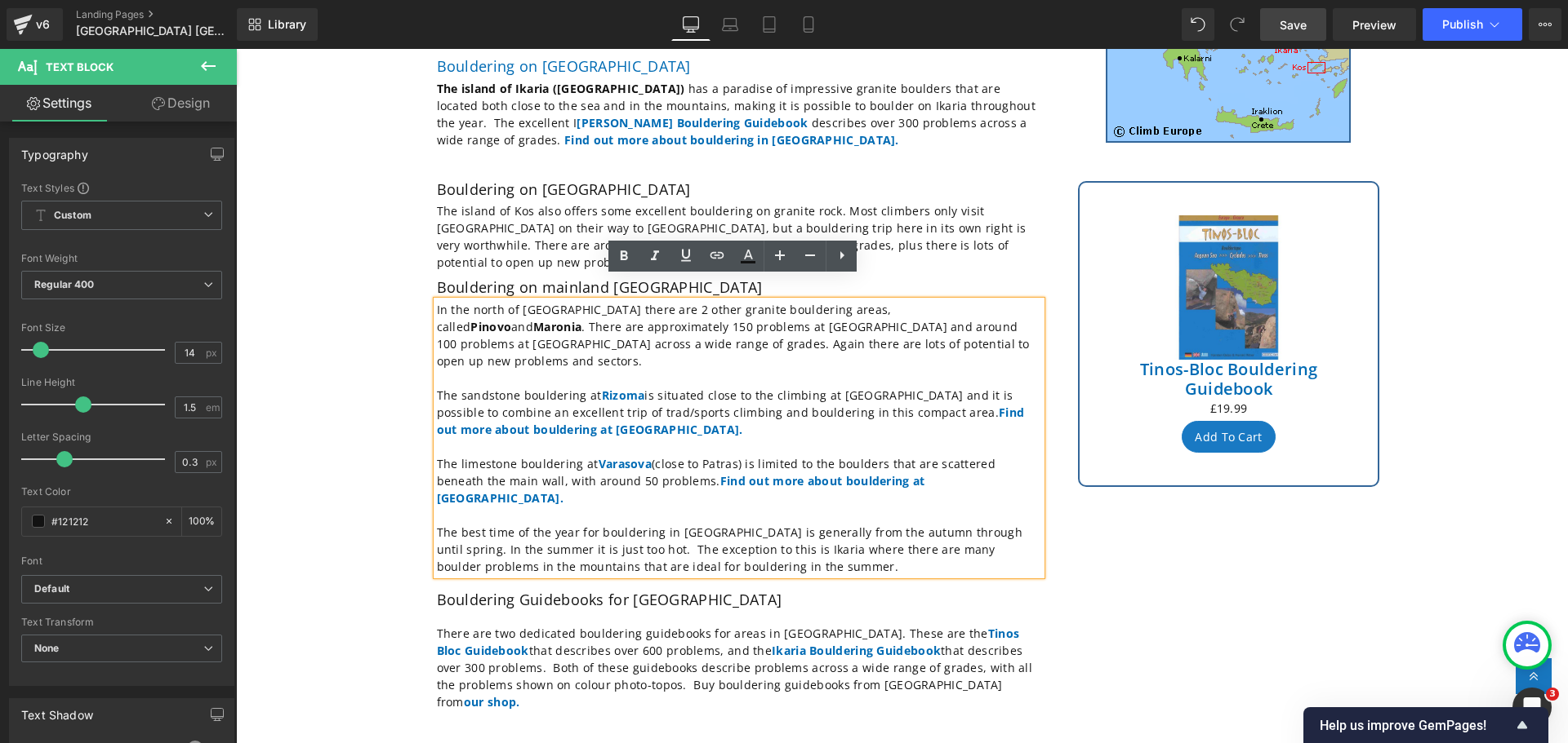
click at [437, 301] on p "In the north of [GEOGRAPHIC_DATA] there are 2 other granite bouldering areas, c…" at bounding box center [739, 335] width 604 height 68
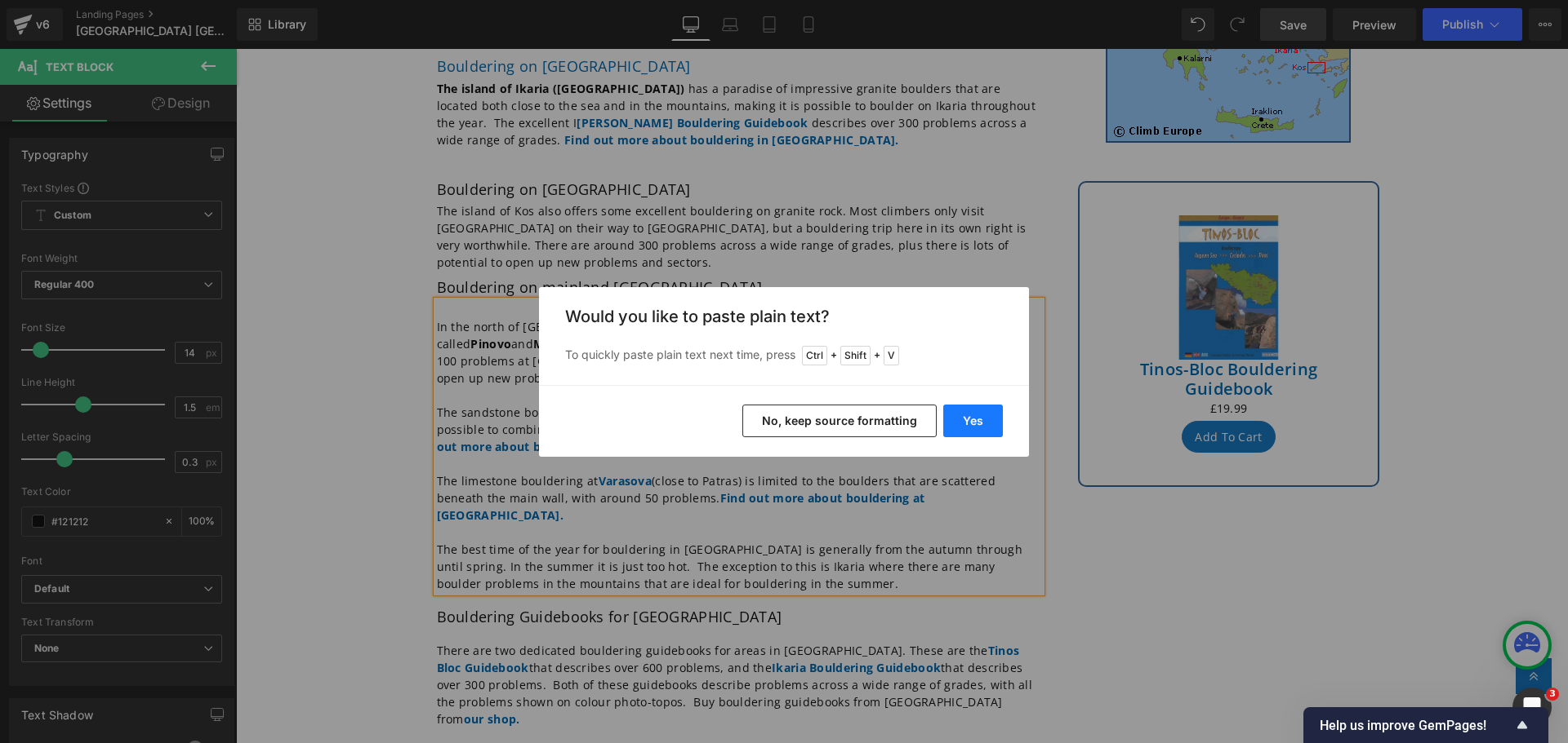
click at [979, 420] on button "Yes" at bounding box center [973, 421] width 60 height 32
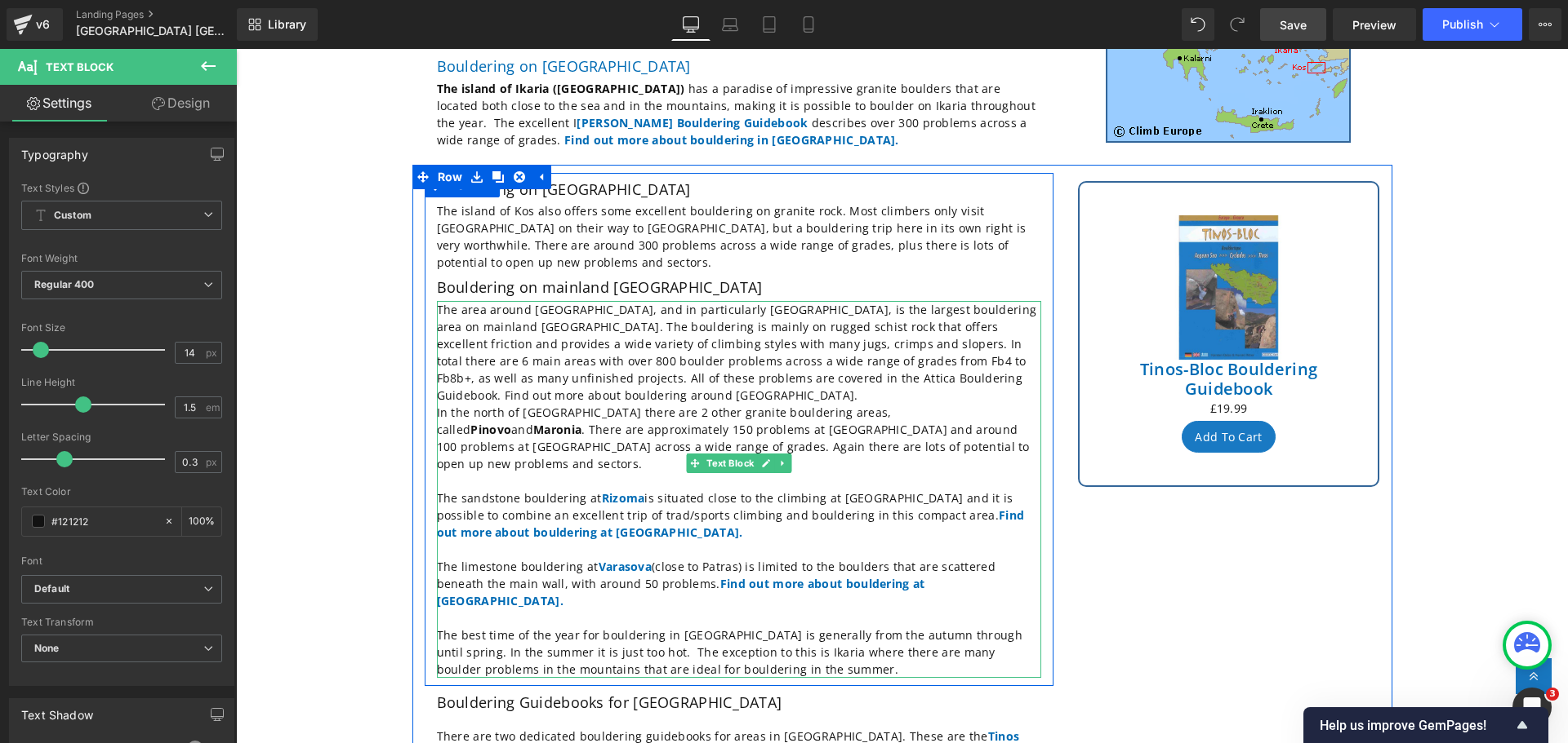
click at [1024, 355] on p "The area around [GEOGRAPHIC_DATA], and in particularly [GEOGRAPHIC_DATA], is th…" at bounding box center [739, 353] width 604 height 103
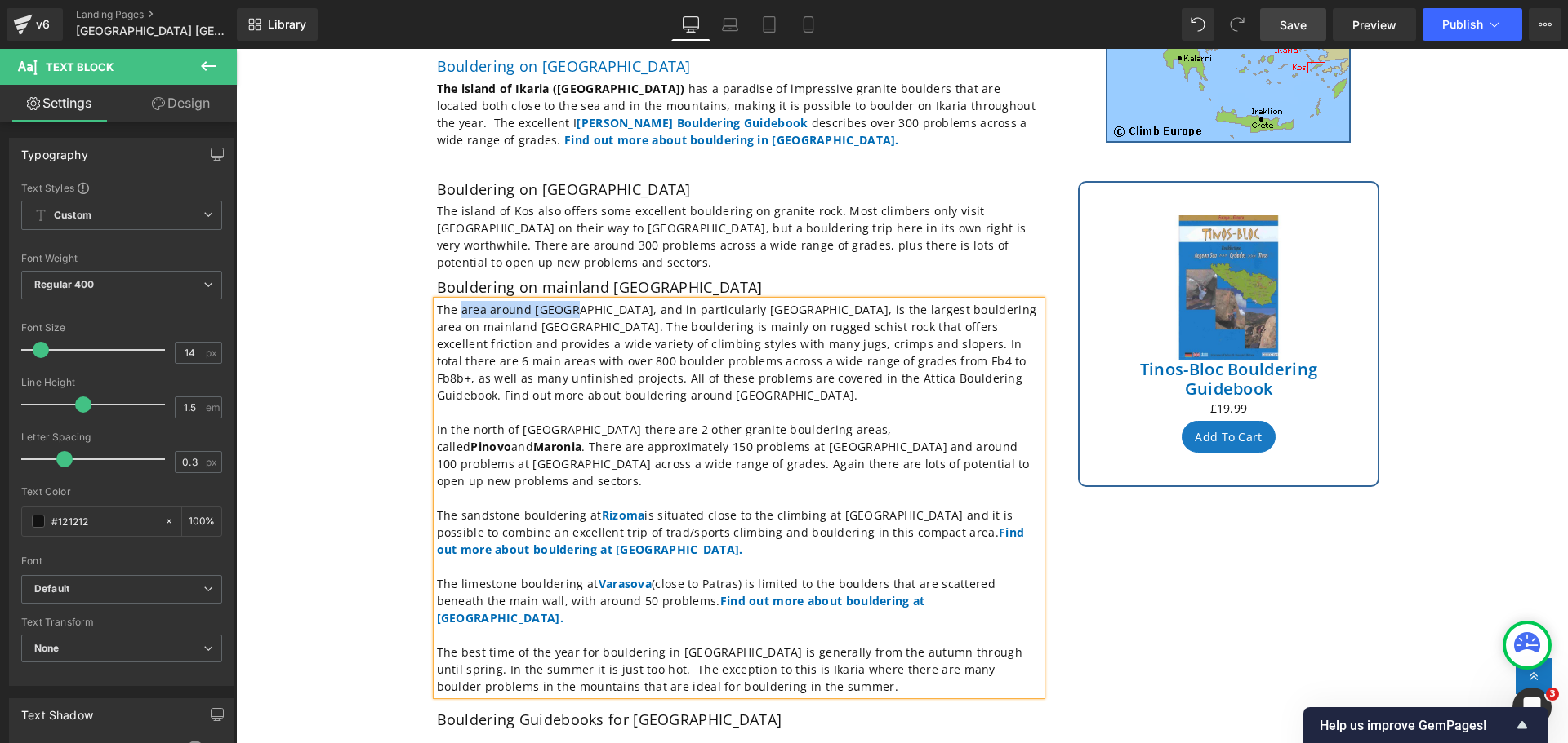
drag, startPoint x: 562, startPoint y: 286, endPoint x: 456, endPoint y: 284, distance: 106.0
click at [456, 301] on p "The area around [GEOGRAPHIC_DATA], and in particularly [GEOGRAPHIC_DATA], is th…" at bounding box center [739, 353] width 604 height 103
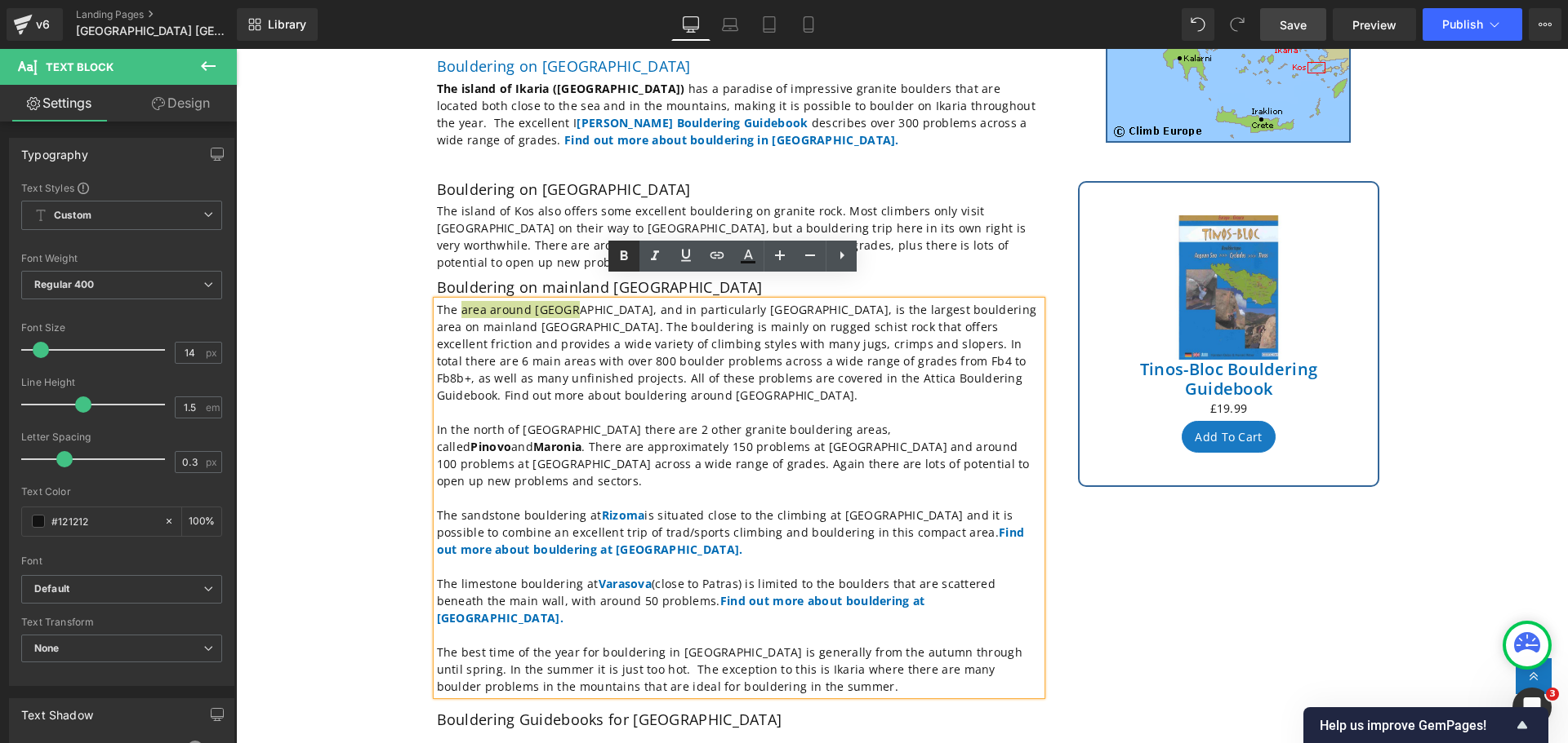
click at [621, 261] on icon at bounding box center [625, 256] width 7 height 10
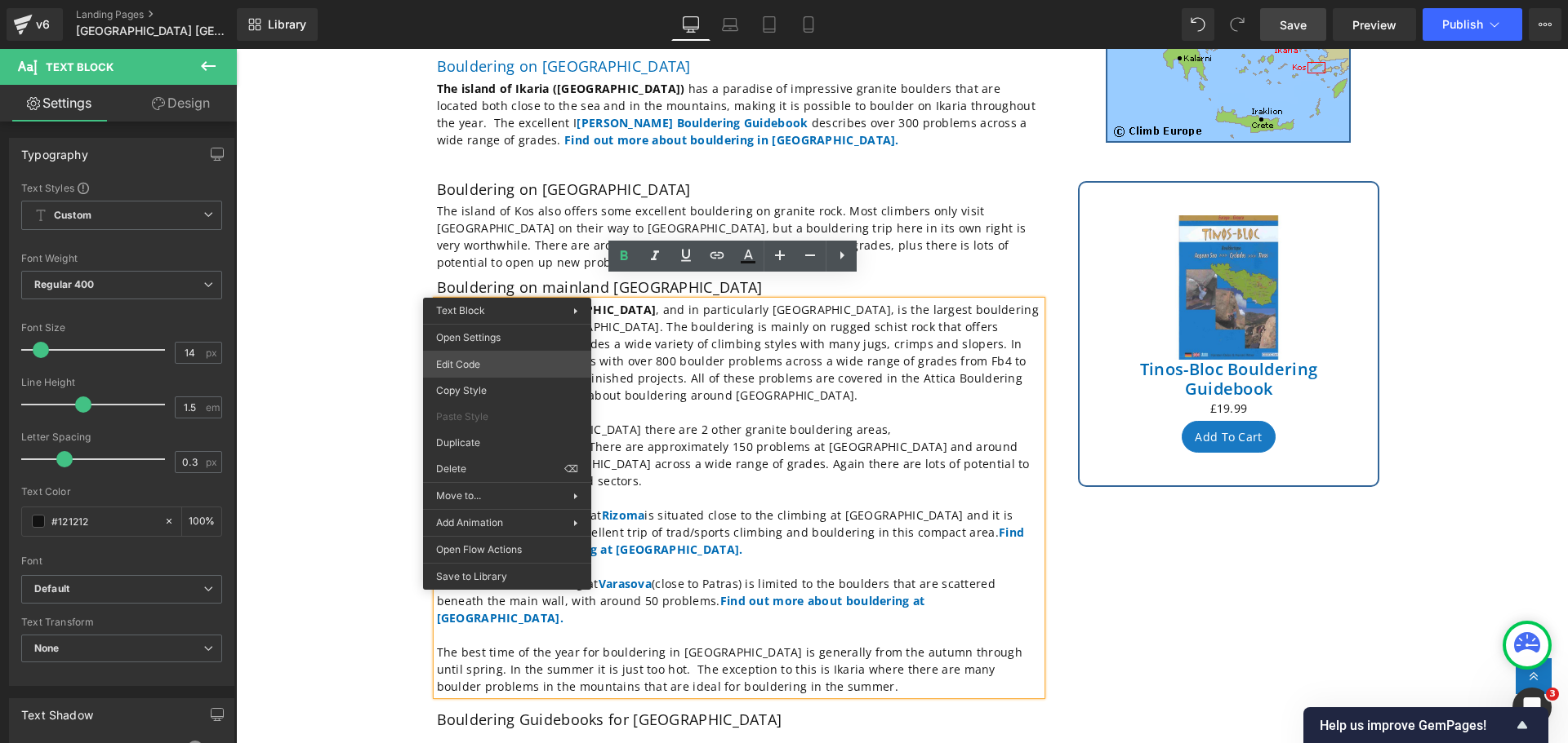
click at [478, 0] on div "Text Block You are previewing how the will restyle your page. You can not edit …" at bounding box center [784, 0] width 1568 height 0
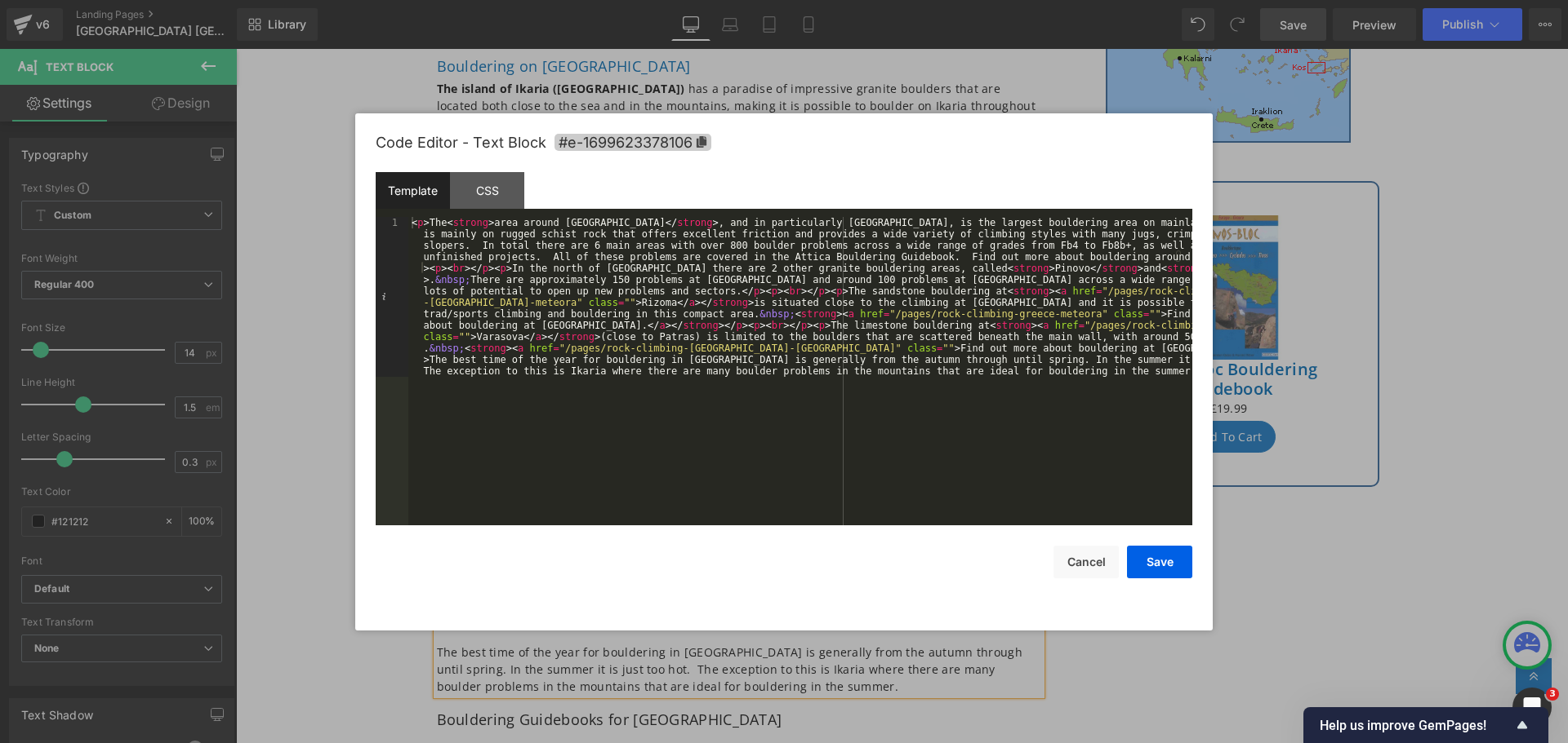
click at [699, 137] on icon at bounding box center [701, 142] width 11 height 11
click at [1092, 566] on button "Cancel" at bounding box center [1085, 562] width 65 height 32
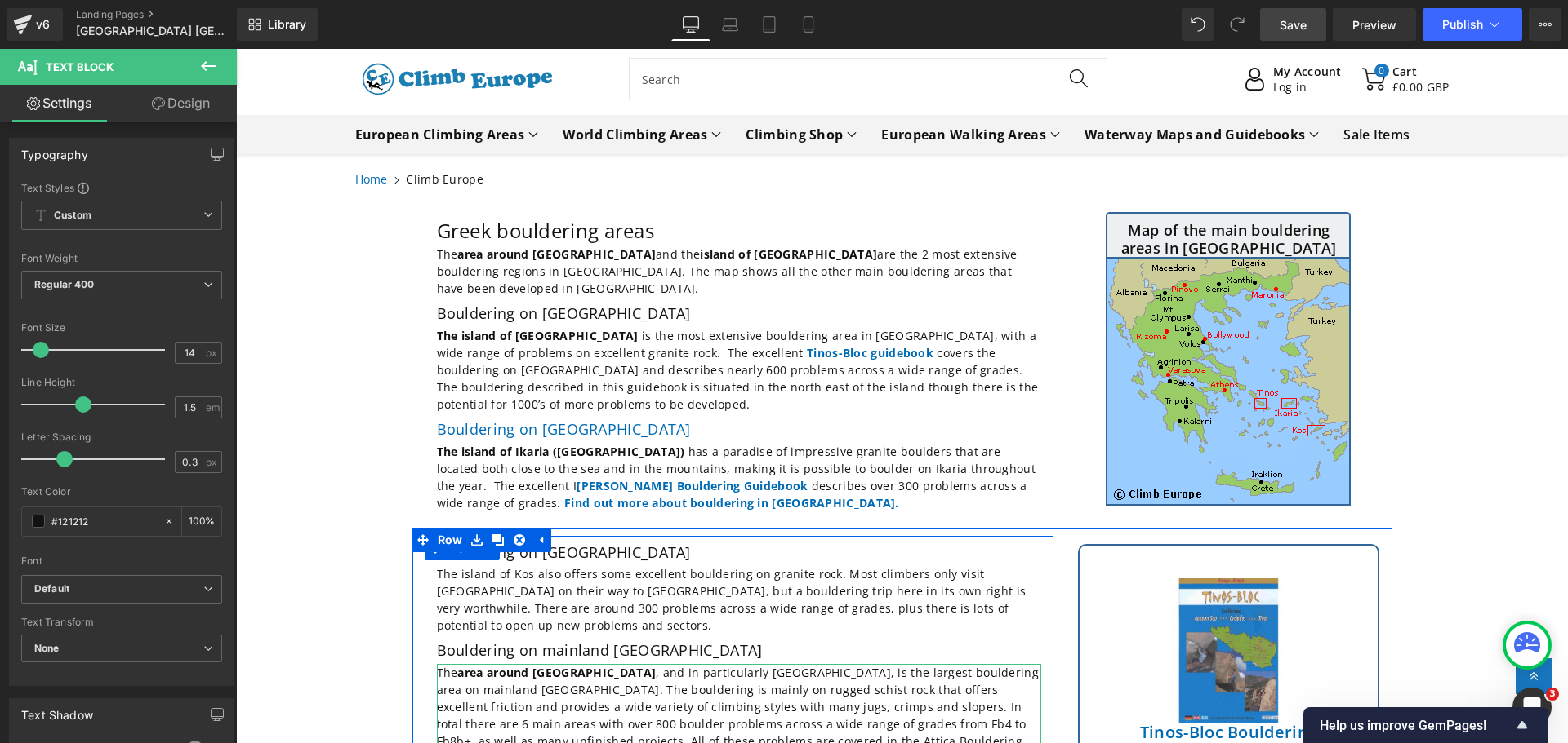
scroll to position [0, 0]
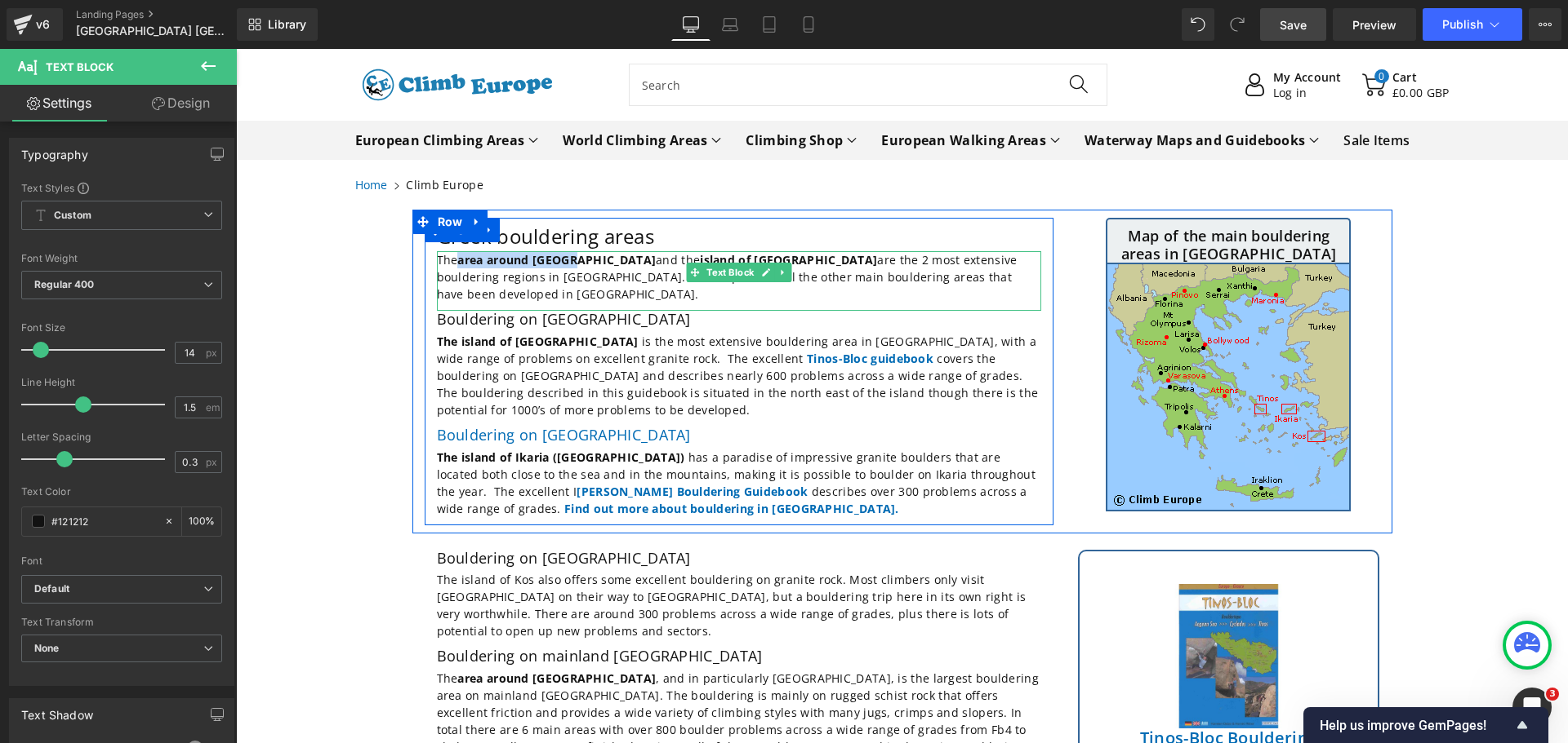
drag, startPoint x: 571, startPoint y: 264, endPoint x: 456, endPoint y: 261, distance: 115.0
click at [457, 261] on strong "area around [GEOGRAPHIC_DATA]" at bounding box center [556, 260] width 198 height 16
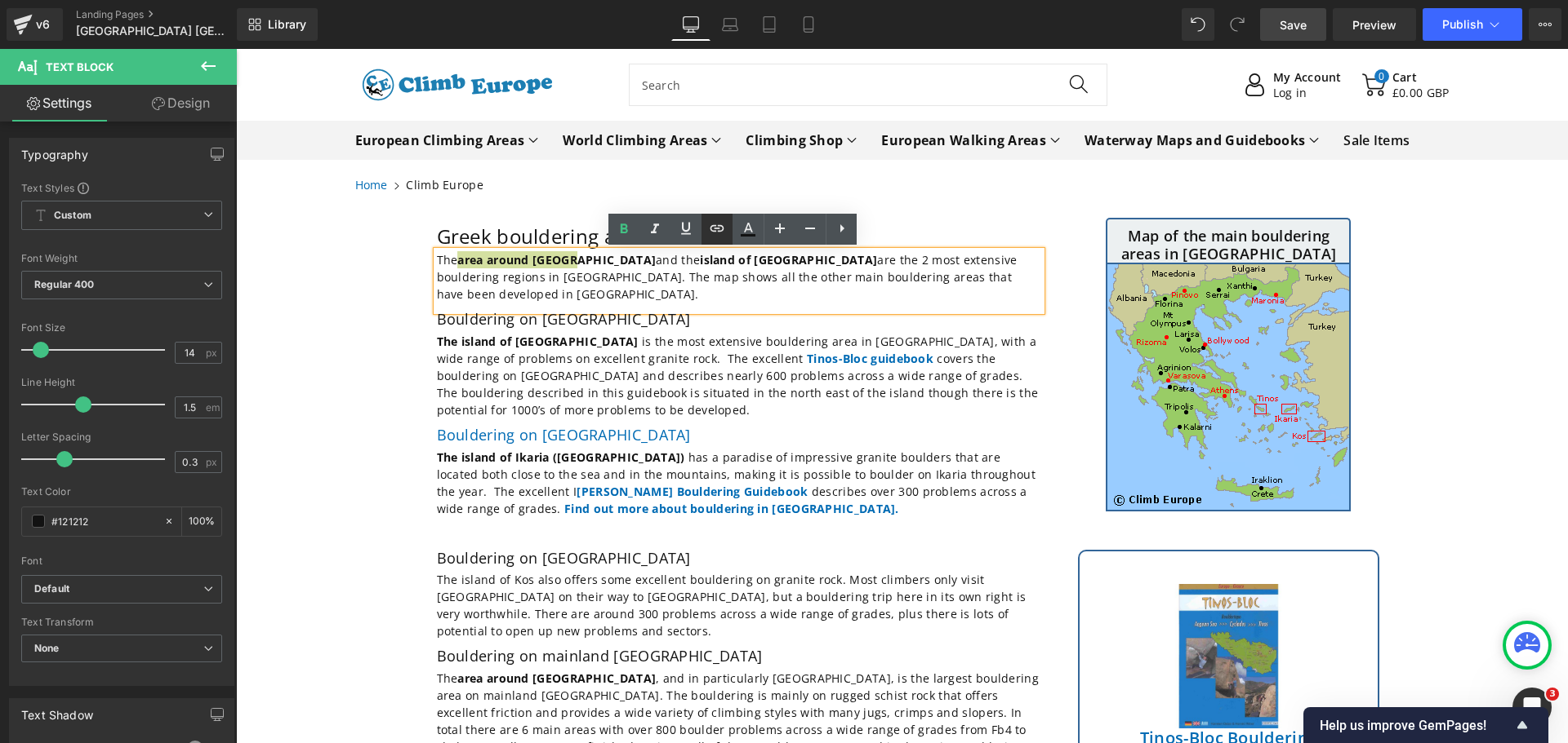
click at [711, 231] on icon at bounding box center [717, 228] width 14 height 6
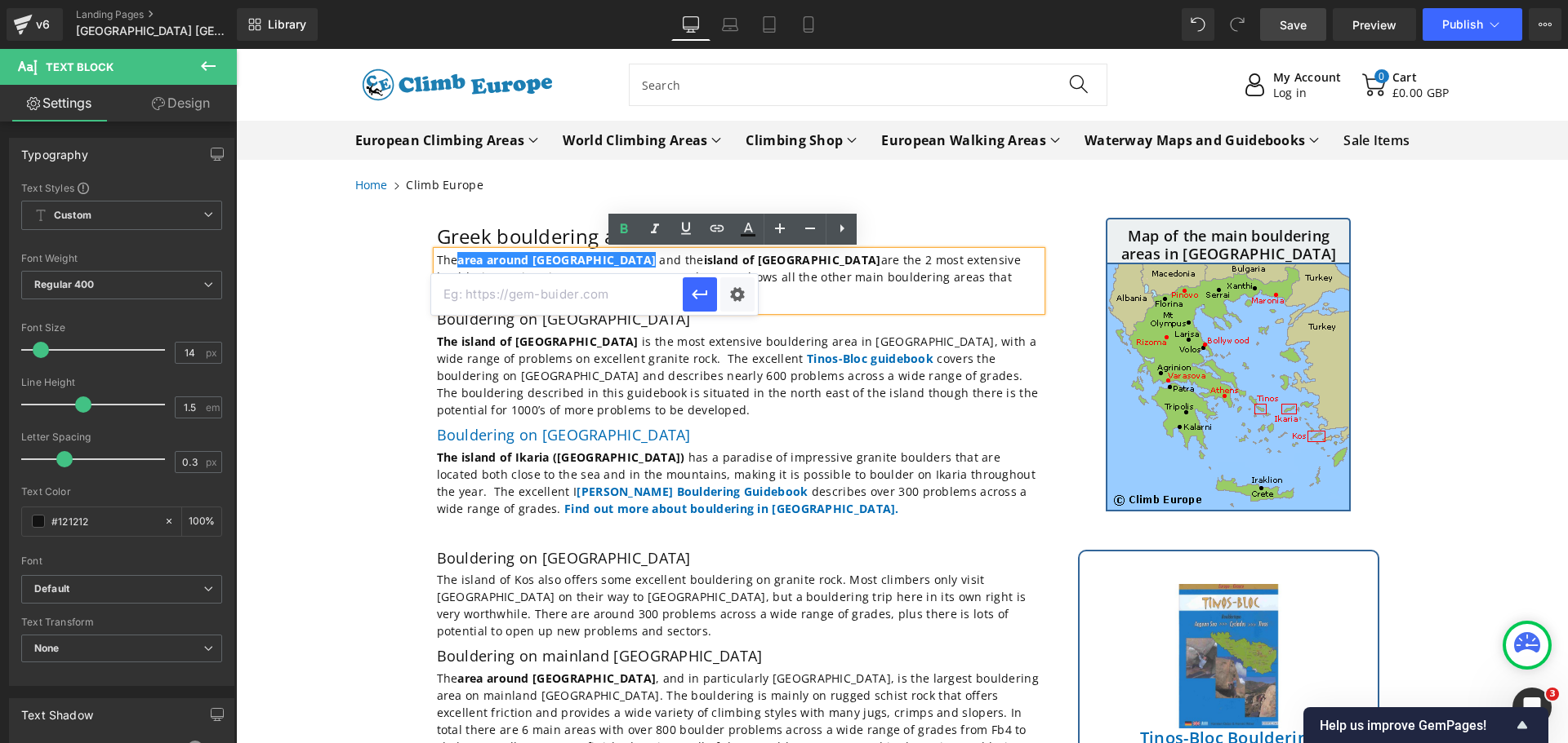
click at [485, 296] on input "text" at bounding box center [556, 295] width 252 height 41
paste input "#e-1699623378106"
type input "#e-1699623378106"
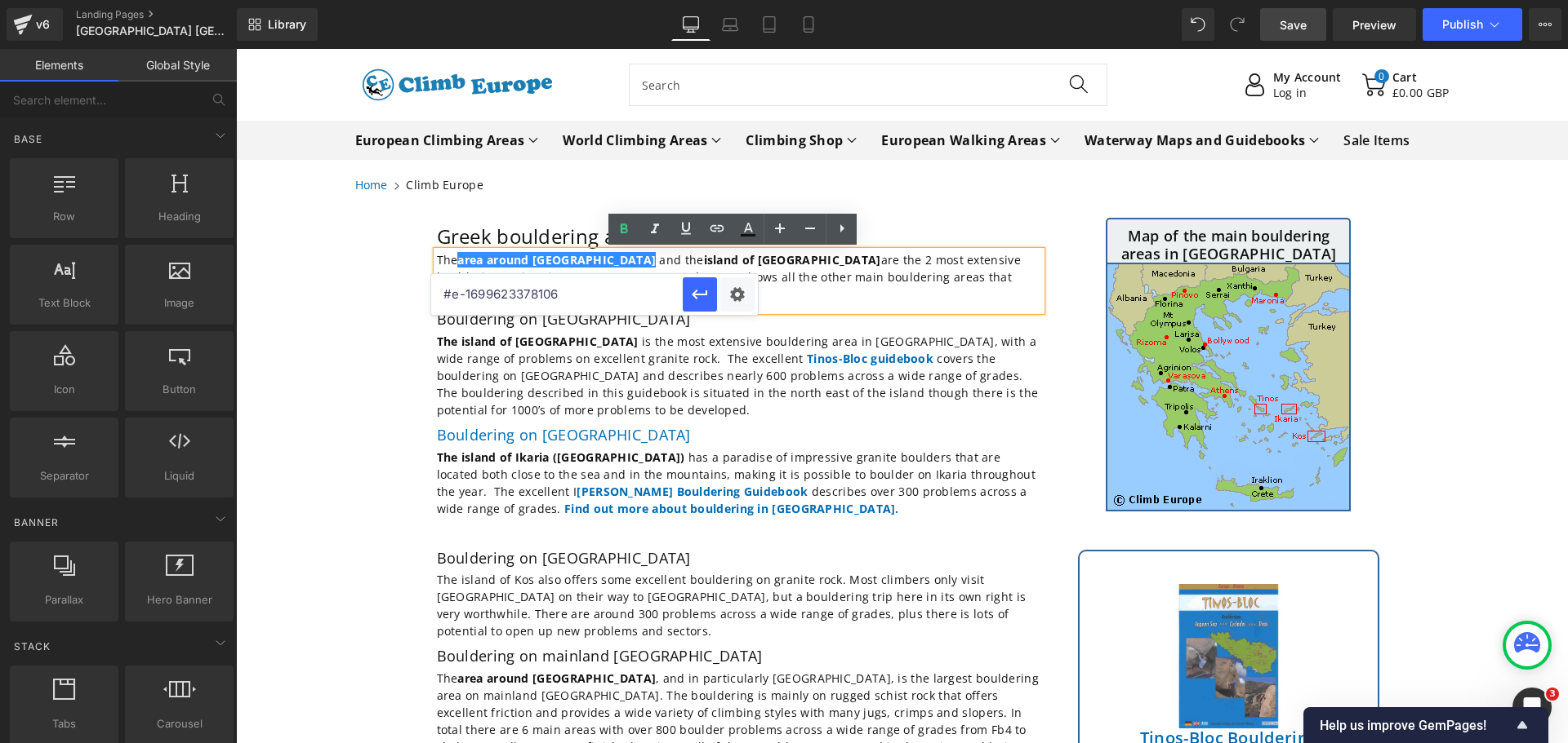
click at [1046, 183] on div "Home Climb Europe" at bounding box center [902, 184] width 1118 height 17
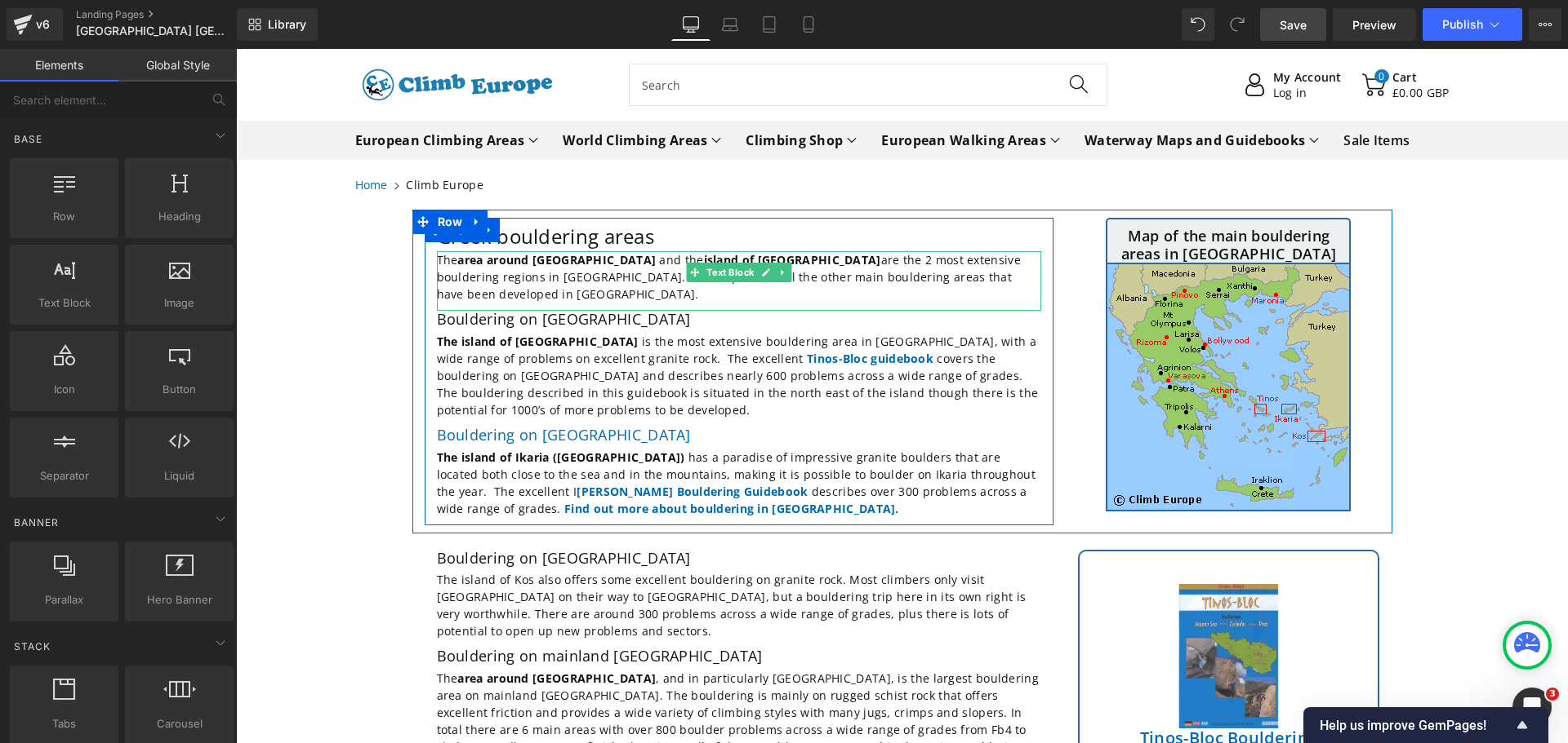
click at [568, 258] on strong "area around [GEOGRAPHIC_DATA]" at bounding box center [557, 260] width 202 height 16
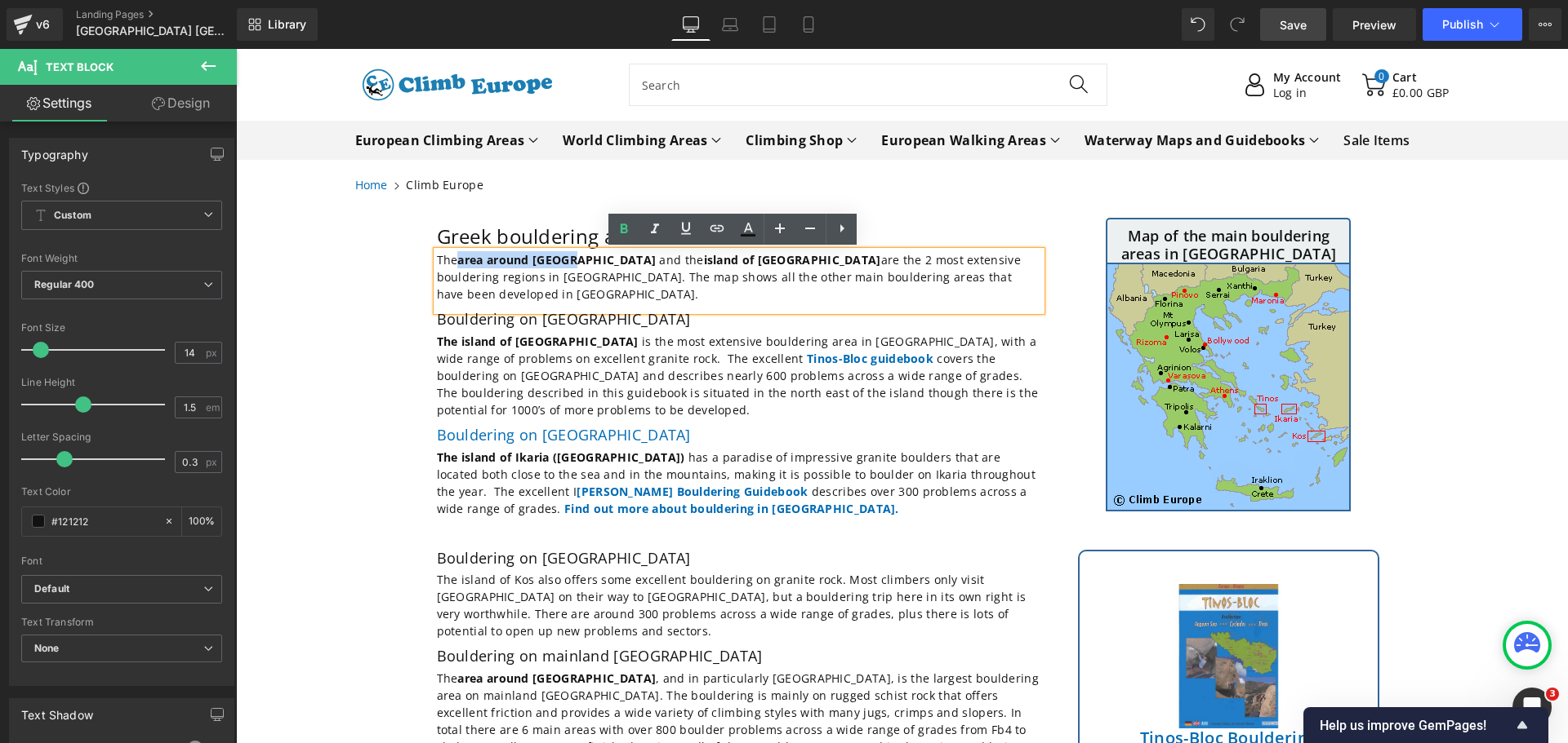
drag, startPoint x: 569, startPoint y: 262, endPoint x: 456, endPoint y: 260, distance: 113.0
click at [457, 260] on strong "area around [GEOGRAPHIC_DATA]" at bounding box center [557, 260] width 202 height 16
click at [713, 221] on icon at bounding box center [717, 228] width 19 height 19
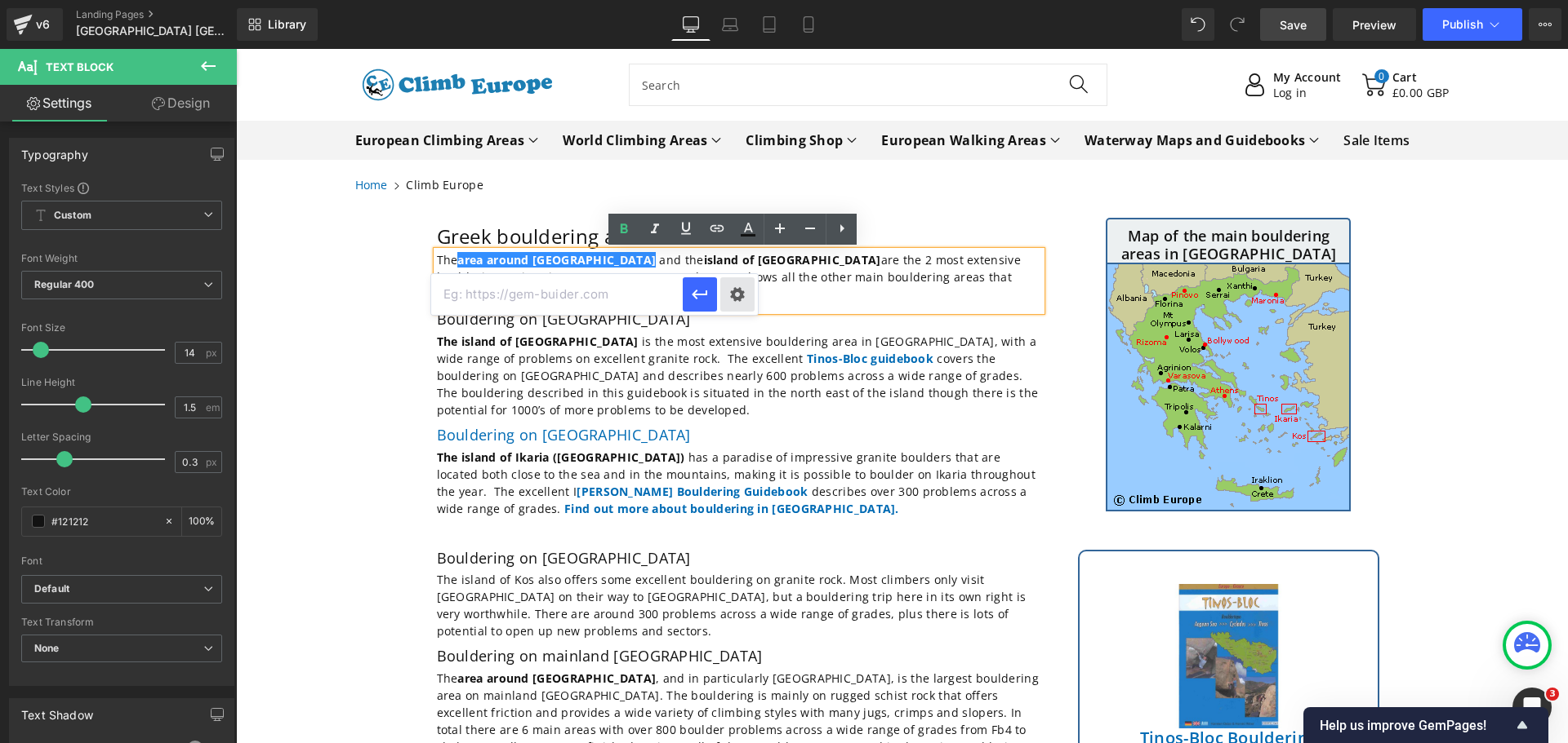
click at [731, 0] on div "Text Color Highlight Color #333333 Edit or remove link: Edit - Unlink - Cancel …" at bounding box center [784, 0] width 1568 height 0
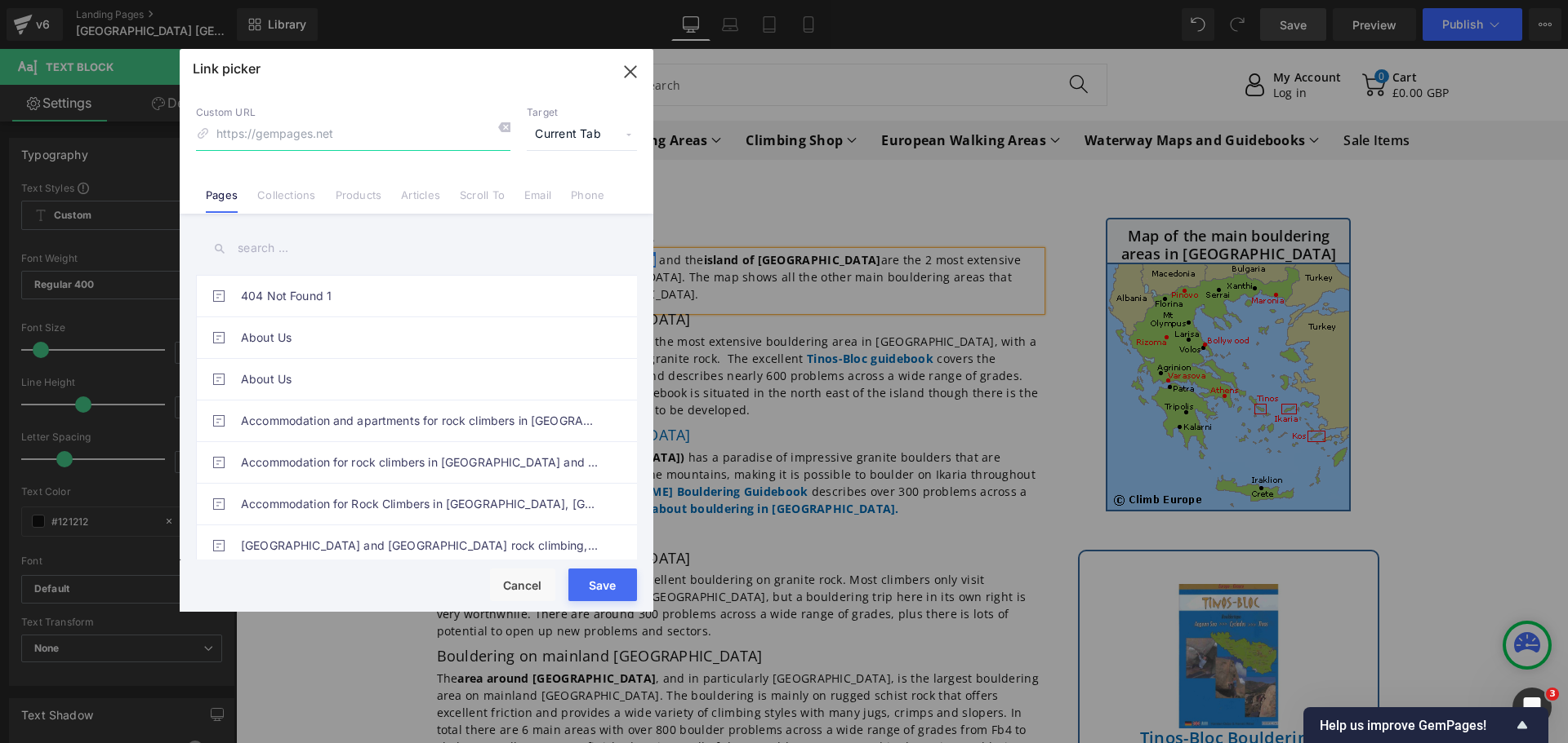
paste input "#e-1699623378106"
type input "#e-1699623378106"
click at [614, 594] on button "Save" at bounding box center [603, 585] width 68 height 32
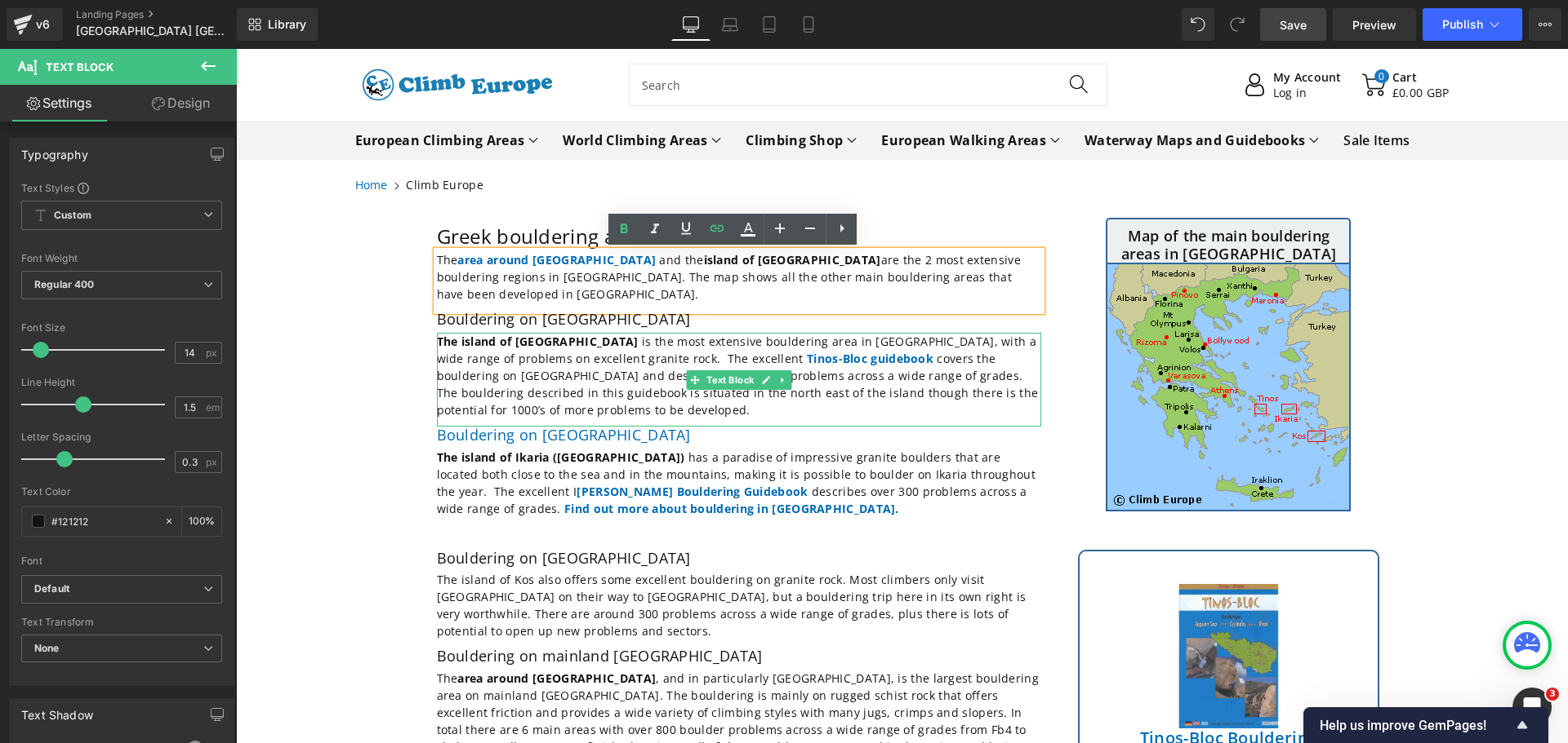
click at [517, 334] on span "The island of [GEOGRAPHIC_DATA]" at bounding box center [537, 342] width 202 height 16
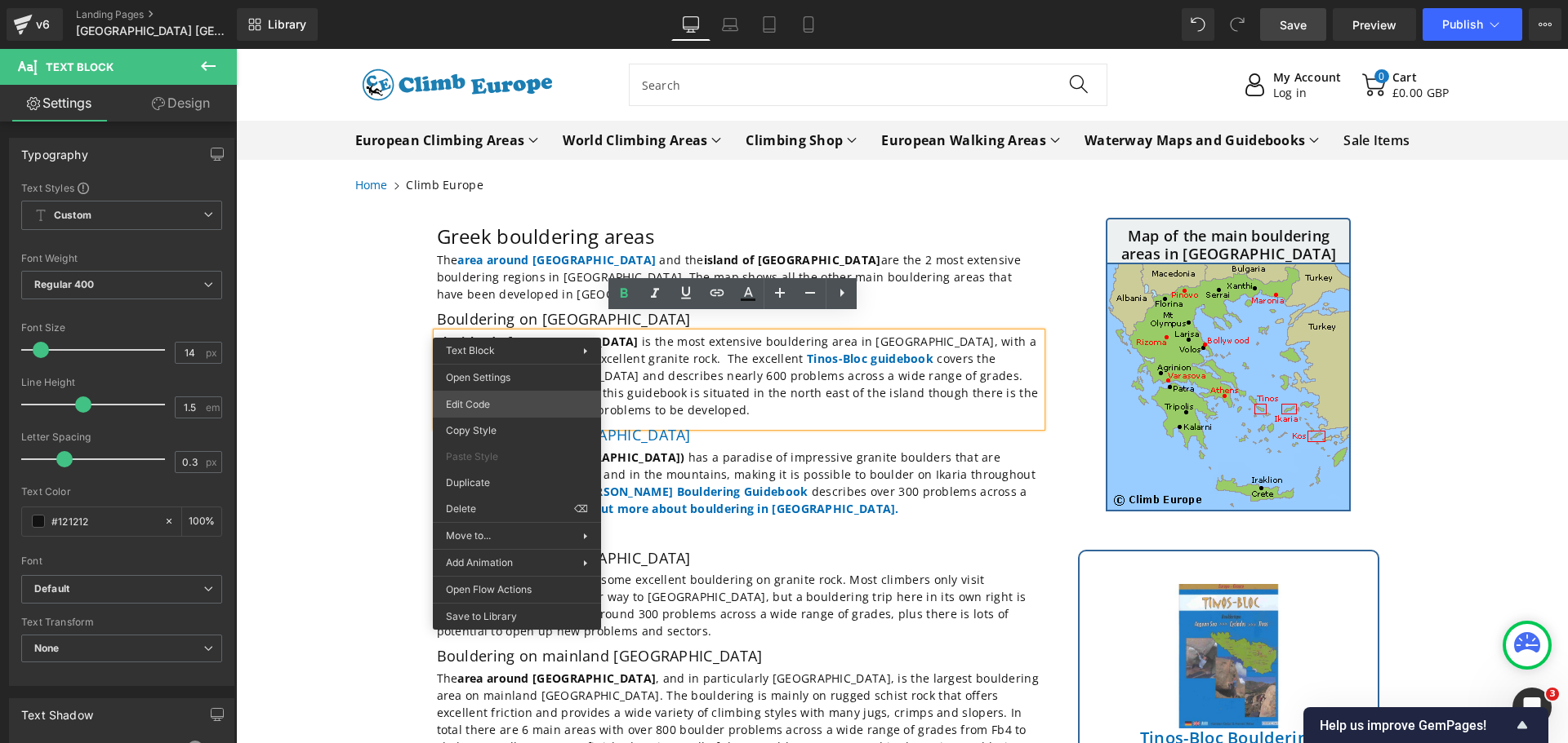
click at [473, 0] on div "Text Block You are previewing how the will restyle your page. You can not edit …" at bounding box center [784, 0] width 1568 height 0
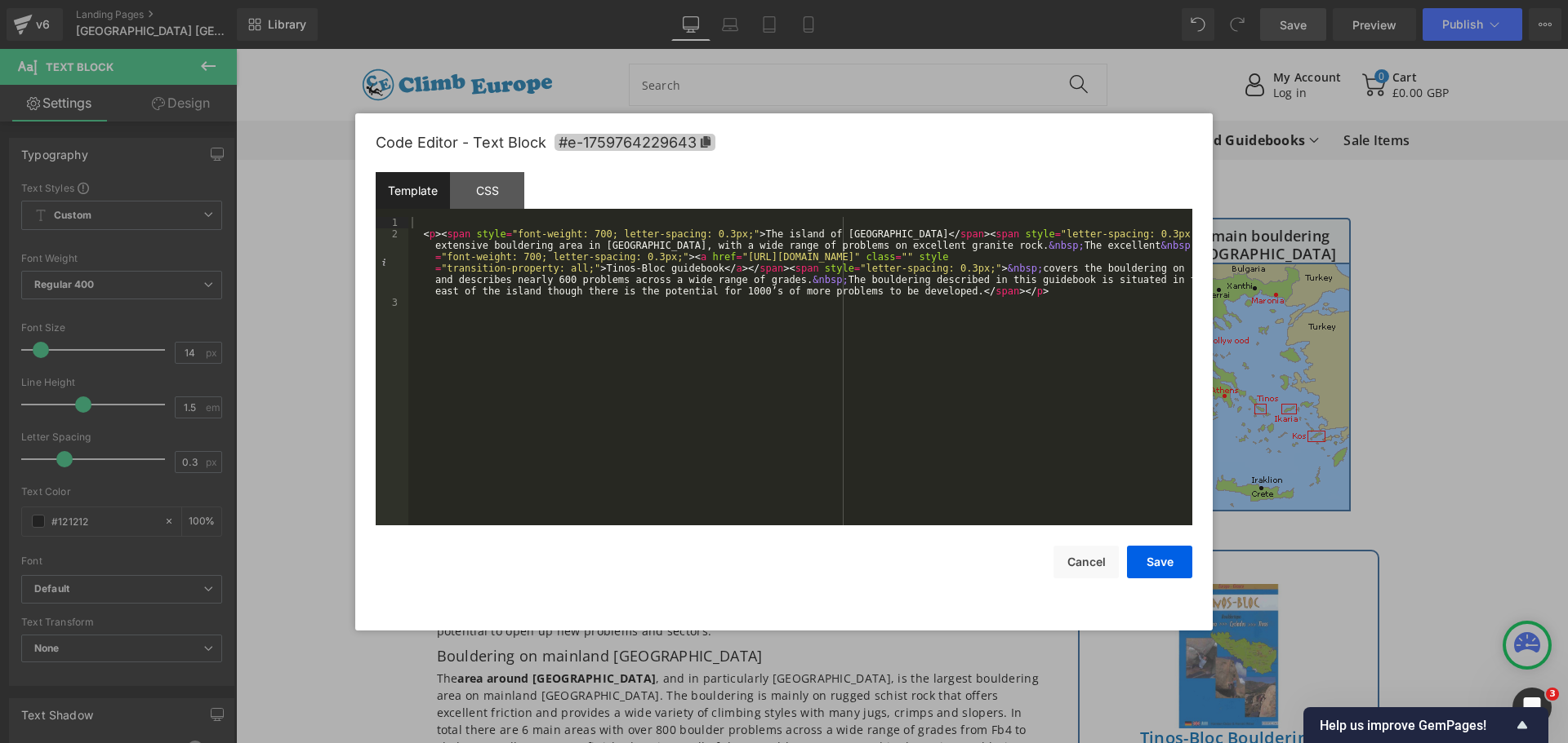
click at [706, 140] on icon at bounding box center [706, 142] width 10 height 11
click at [1086, 561] on button "Cancel" at bounding box center [1085, 562] width 65 height 32
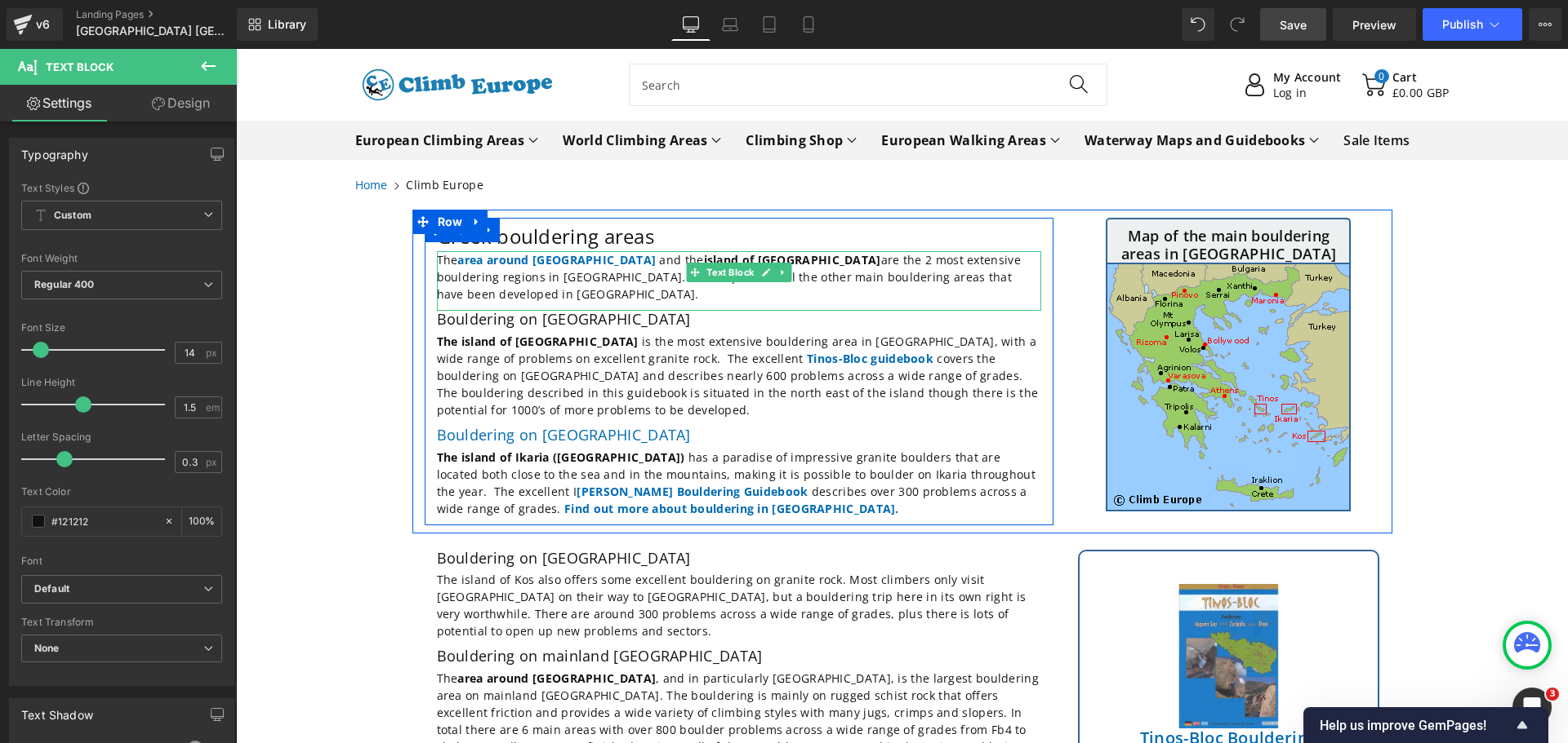
click at [704, 267] on strong "island of [GEOGRAPHIC_DATA]" at bounding box center [792, 260] width 177 height 16
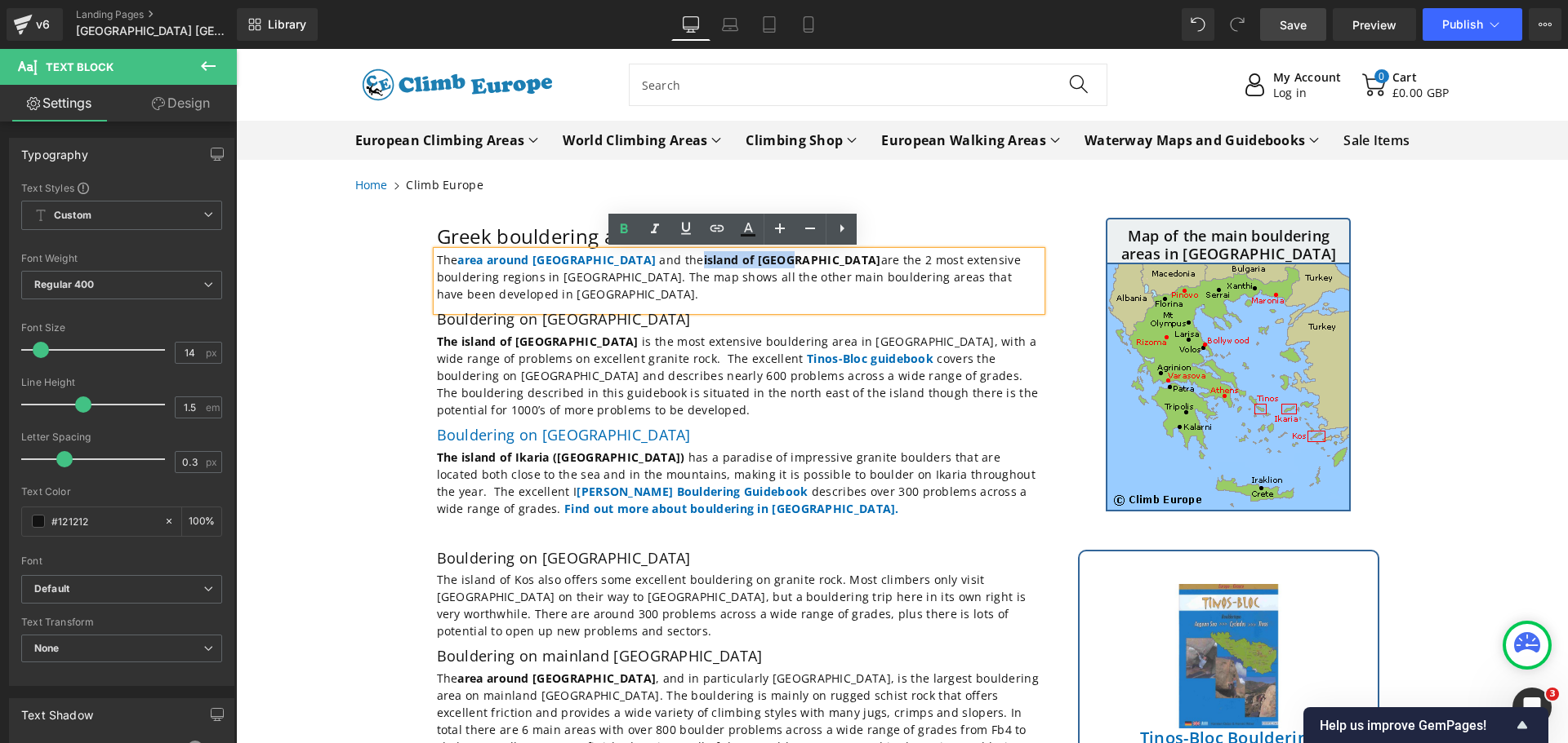
drag, startPoint x: 705, startPoint y: 261, endPoint x: 622, endPoint y: 261, distance: 83.0
click at [704, 261] on strong "island of [GEOGRAPHIC_DATA]" at bounding box center [792, 260] width 177 height 16
click at [720, 226] on icon at bounding box center [717, 228] width 19 height 19
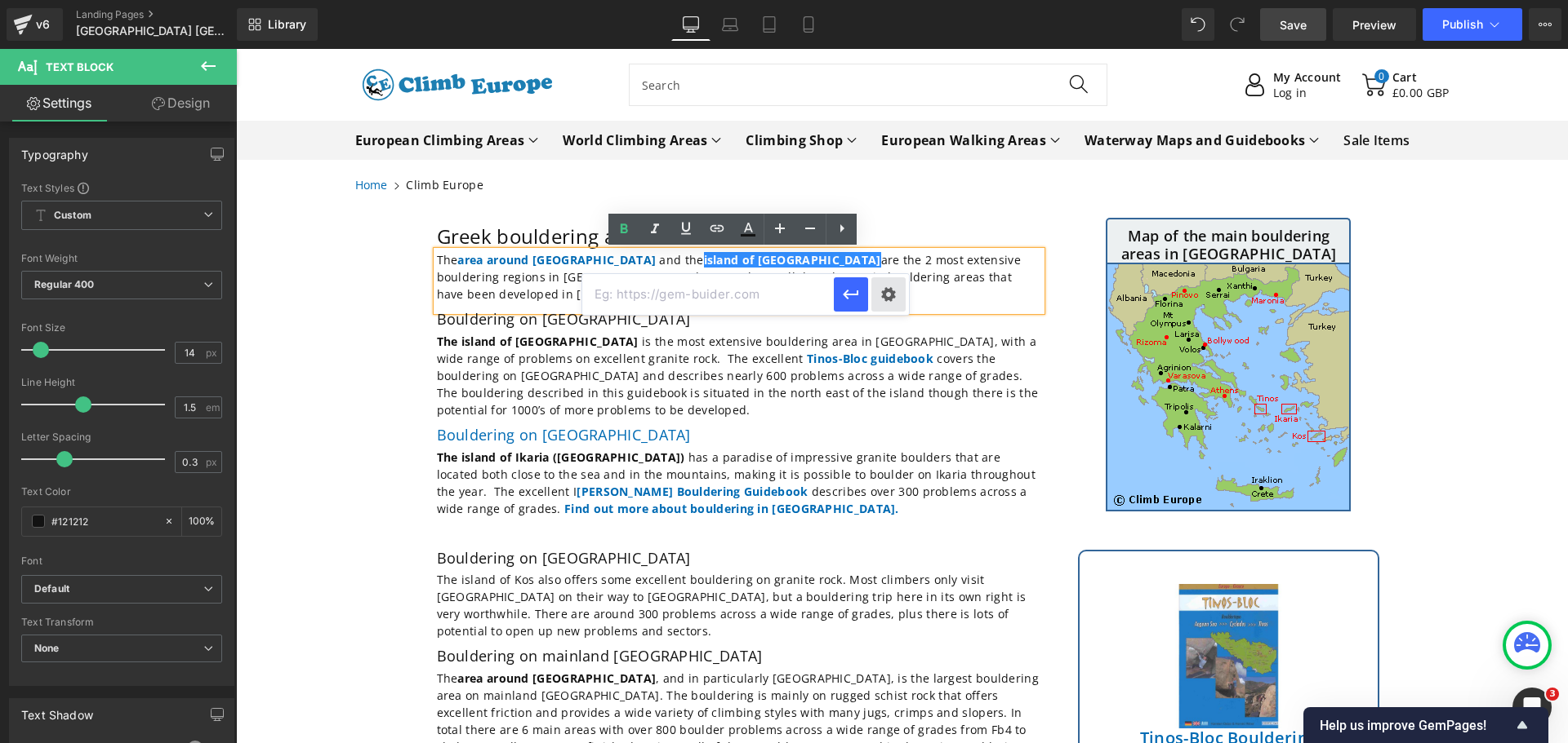
click at [885, 0] on div "Text Color Highlight Color #333333 Edit or remove link: Edit - Unlink - Cancel …" at bounding box center [784, 0] width 1568 height 0
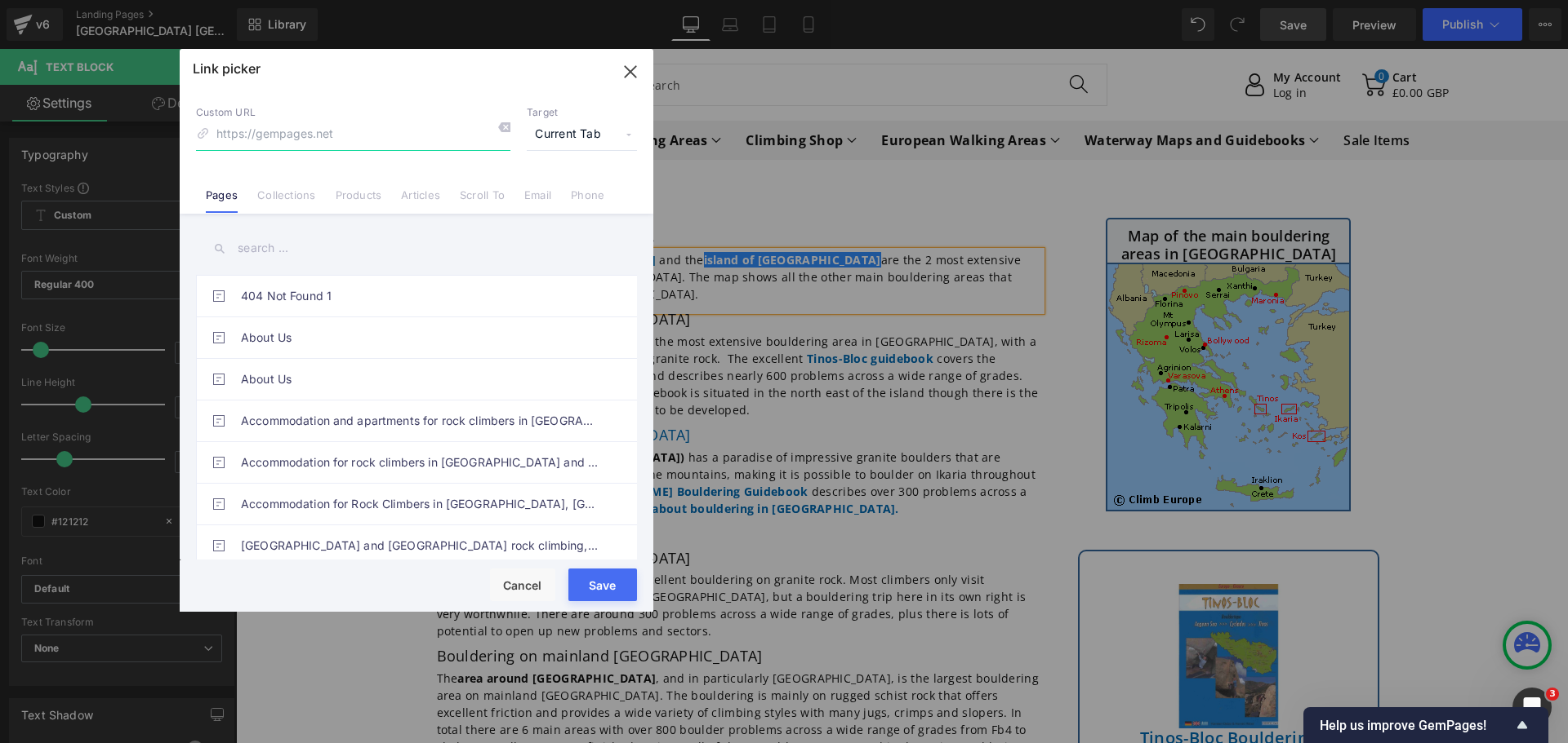
paste input "#e-1759764229643"
type input "#e-1759764229643"
click at [613, 585] on button "Save" at bounding box center [603, 585] width 68 height 32
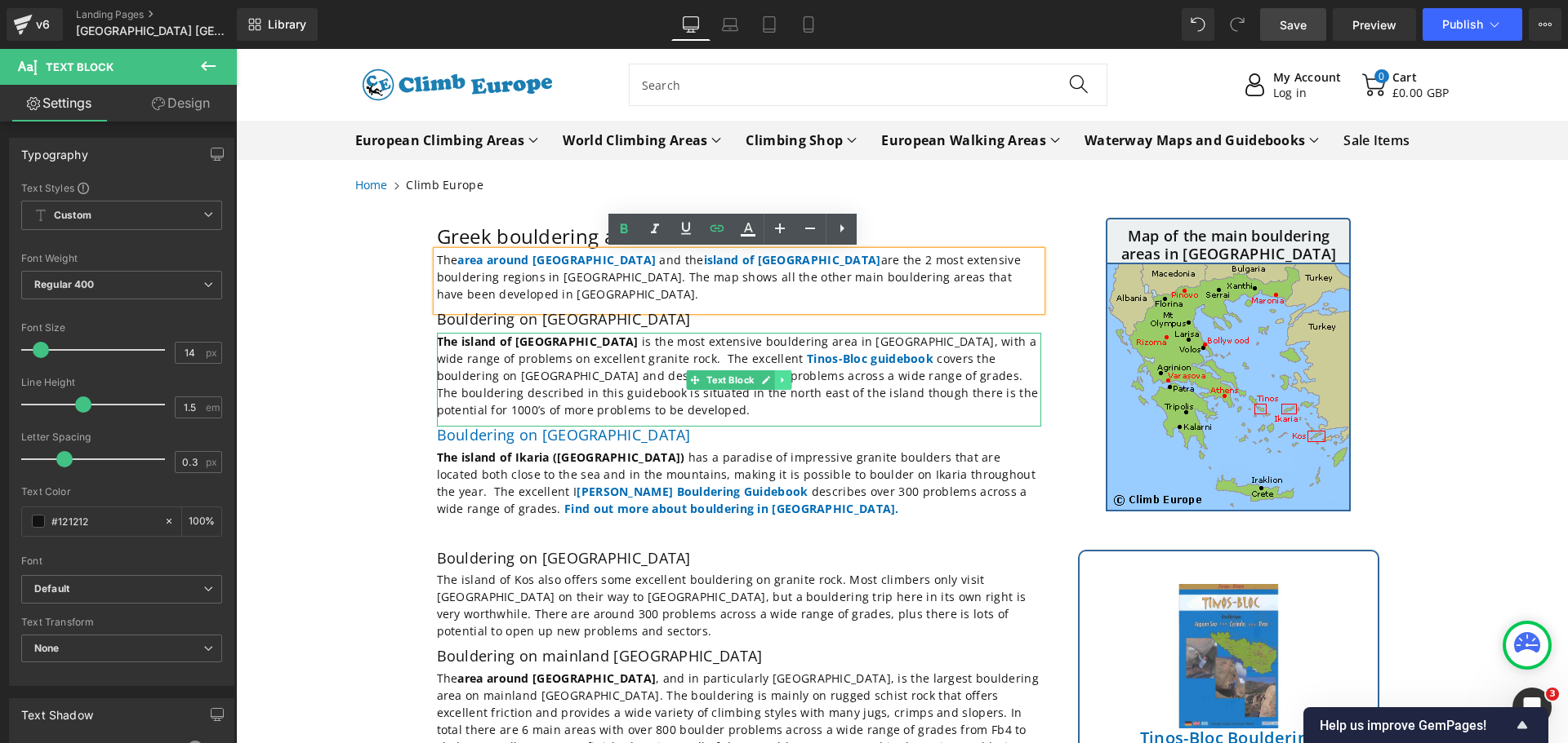
click at [774, 370] on link at bounding box center [782, 379] width 18 height 19
click at [913, 370] on span "covers the bouldering on [GEOGRAPHIC_DATA] and describes nearly 600 problems ac…" at bounding box center [737, 384] width 602 height 67
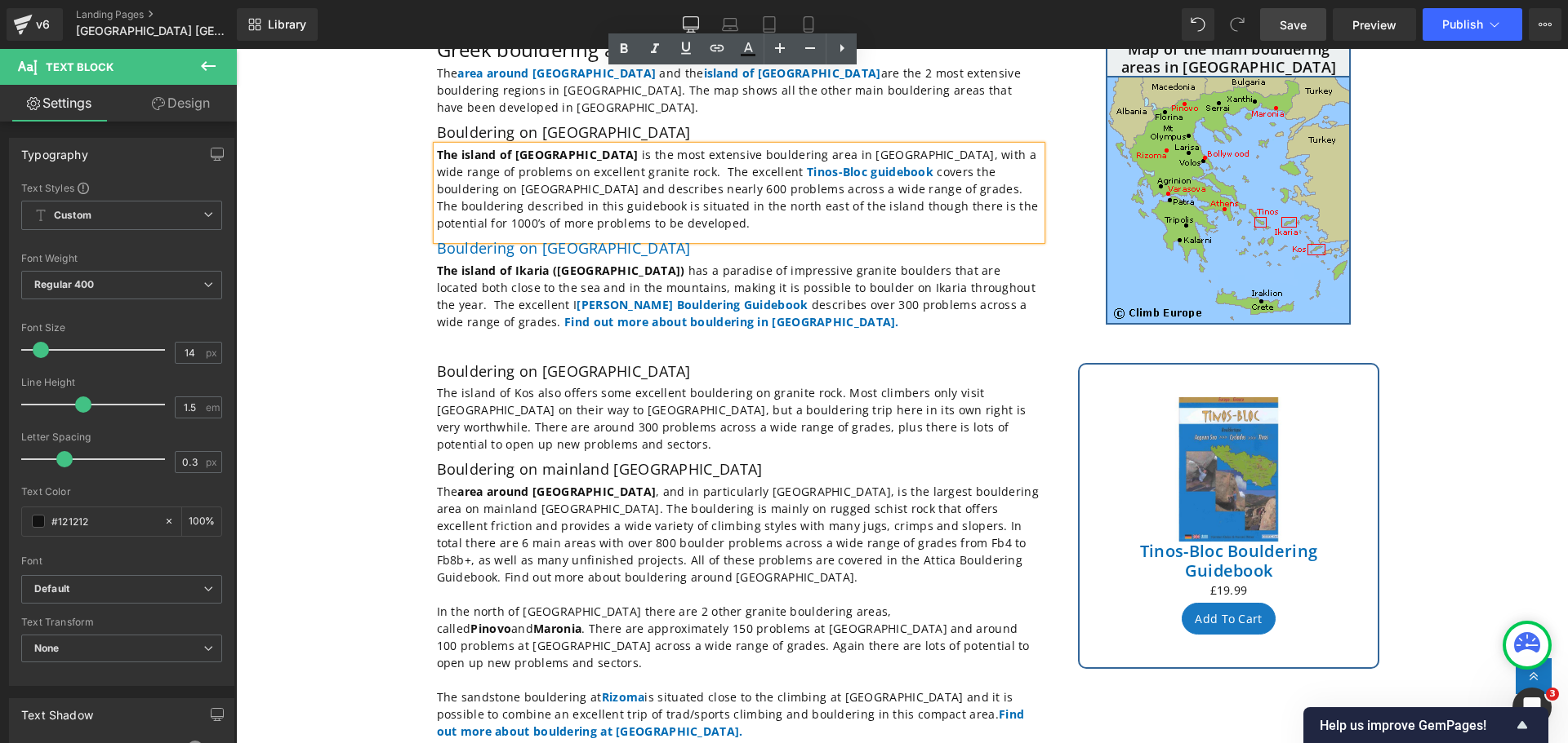
scroll to position [245, 0]
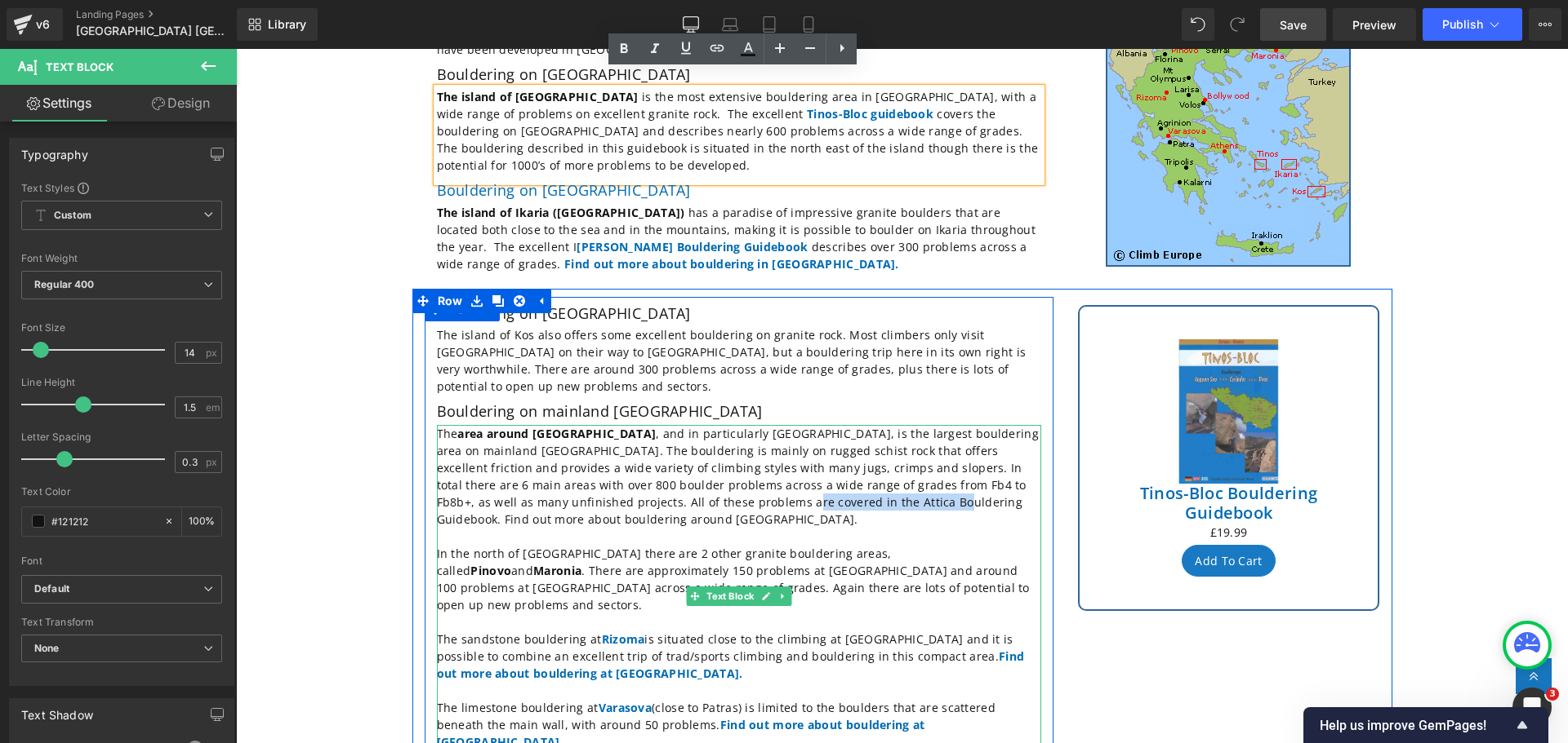
drag, startPoint x: 749, startPoint y: 480, endPoint x: 593, endPoint y: 475, distance: 156.1
click at [593, 475] on p "The area around [GEOGRAPHIC_DATA] , and in particularly [GEOGRAPHIC_DATA], is t…" at bounding box center [739, 477] width 604 height 103
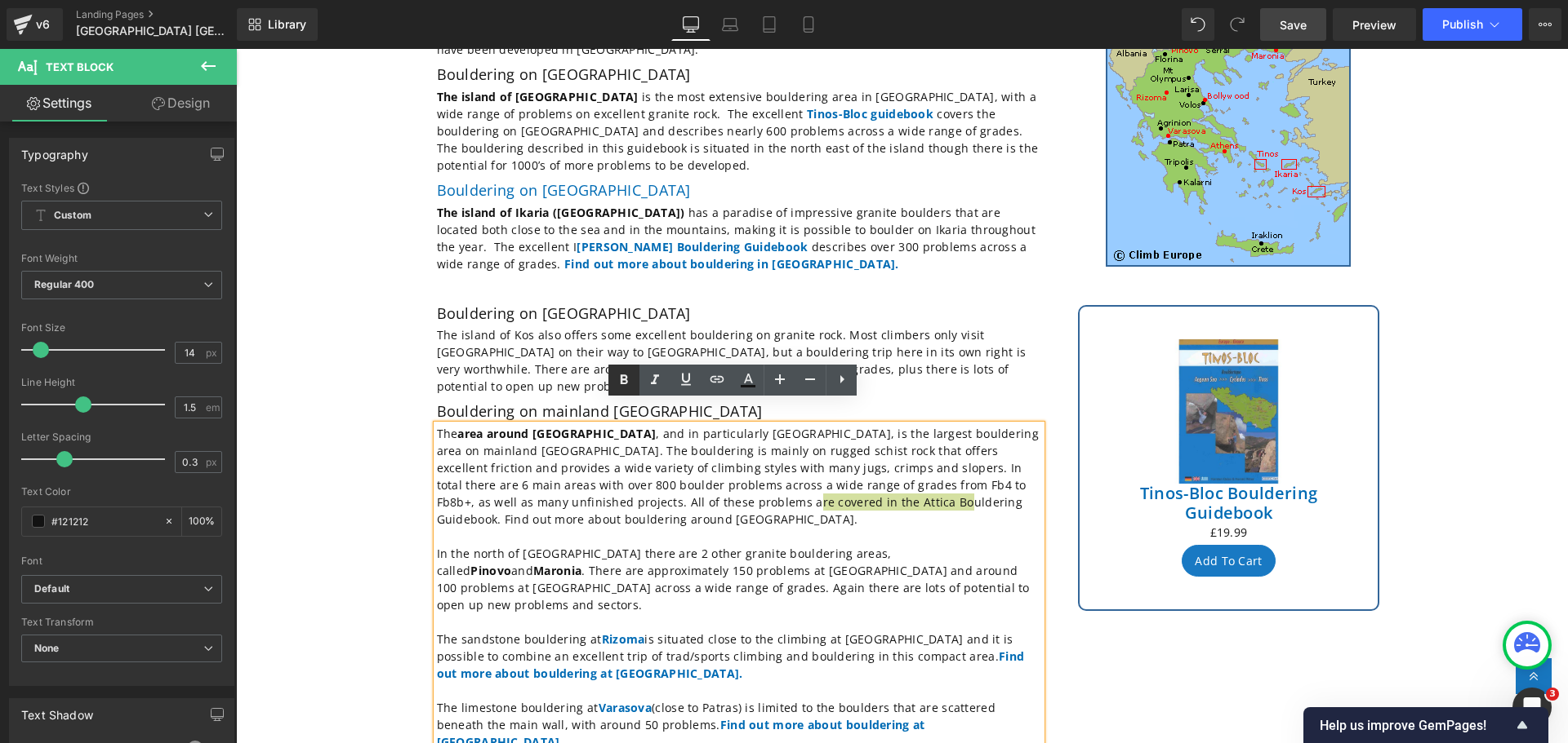
click at [621, 383] on icon at bounding box center [625, 380] width 7 height 10
click at [716, 380] on icon at bounding box center [717, 379] width 14 height 6
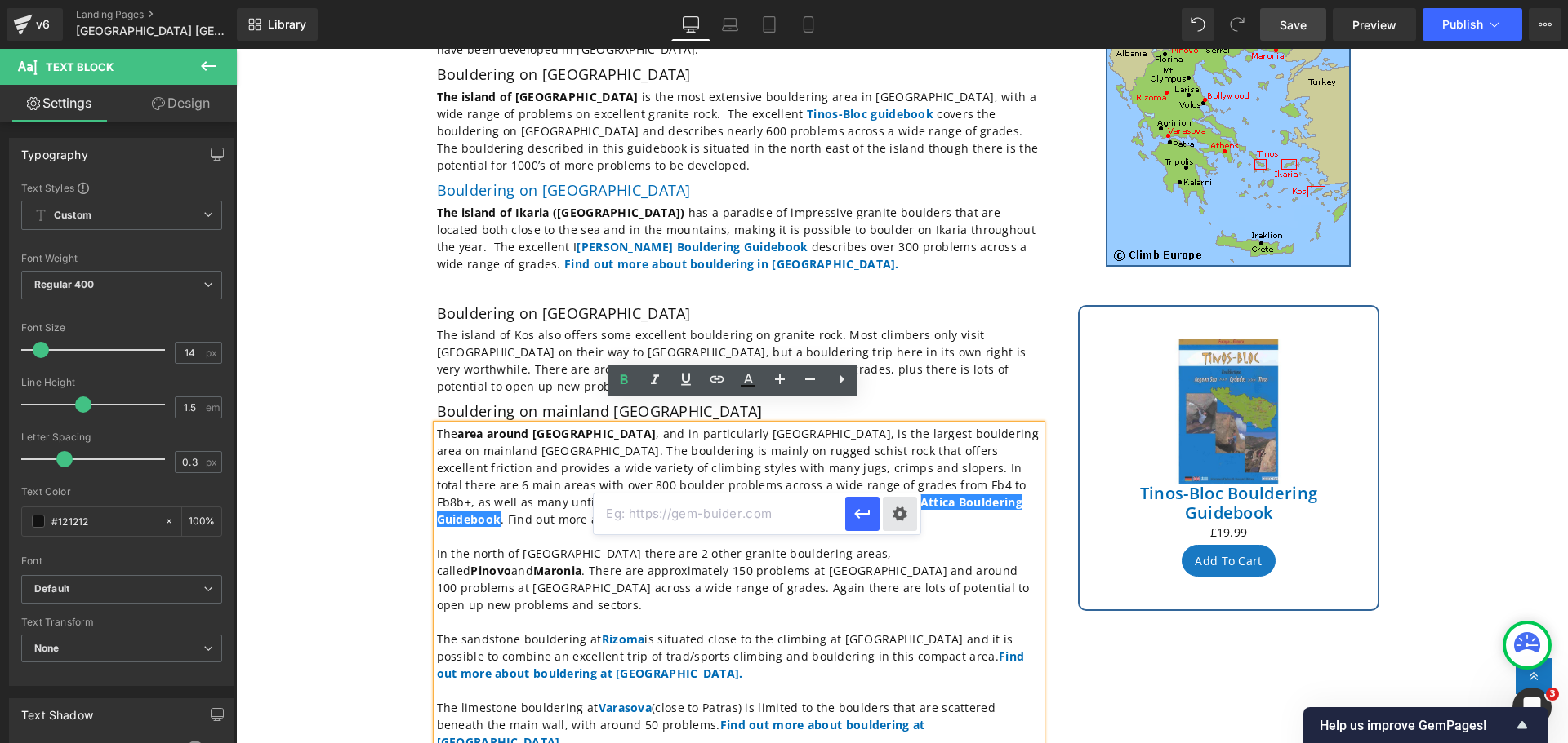
click at [895, 0] on div "Text Color Highlight Color #333333 Edit or remove link: Edit - Unlink - Cancel …" at bounding box center [784, 0] width 1568 height 0
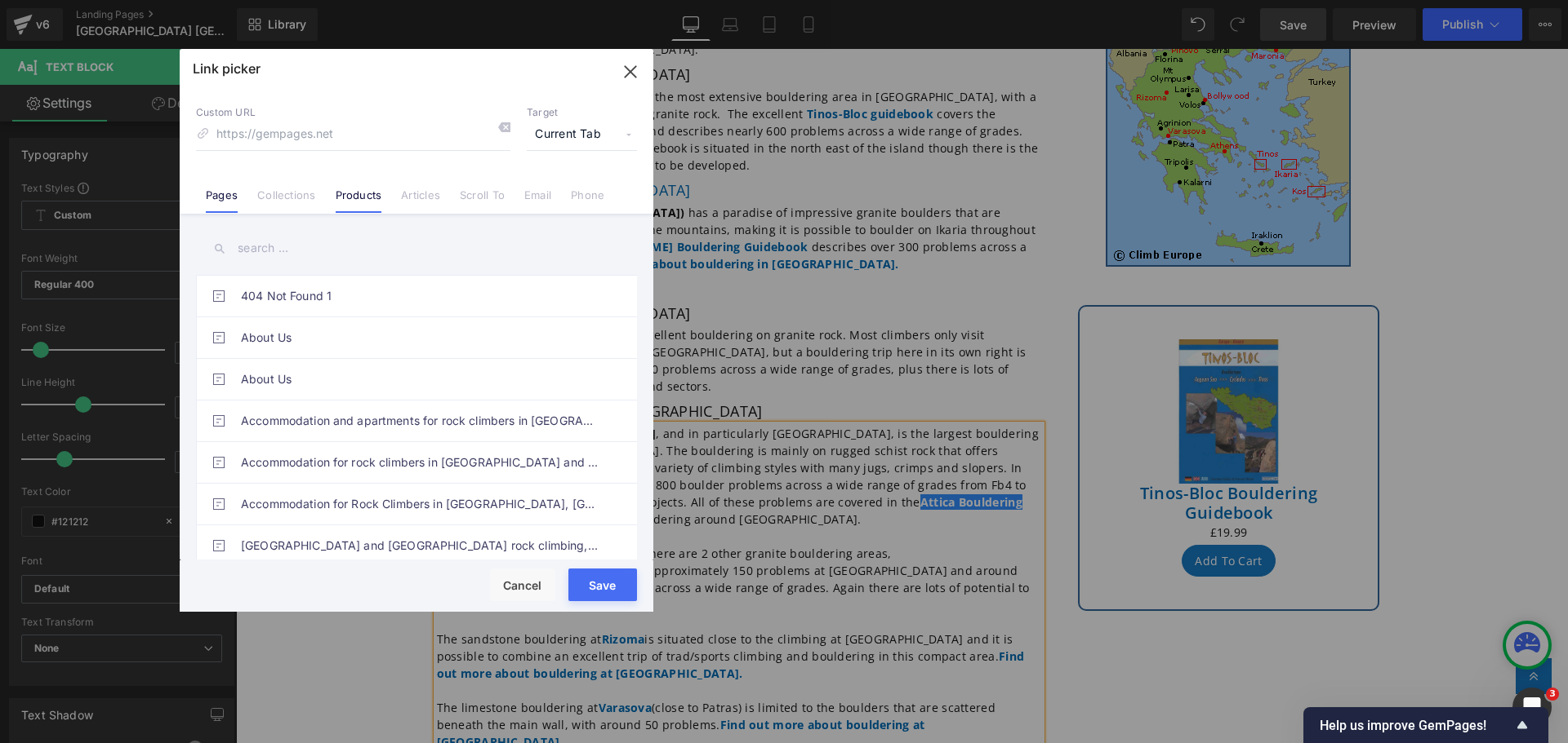
click at [365, 195] on link "Products" at bounding box center [358, 201] width 47 height 25
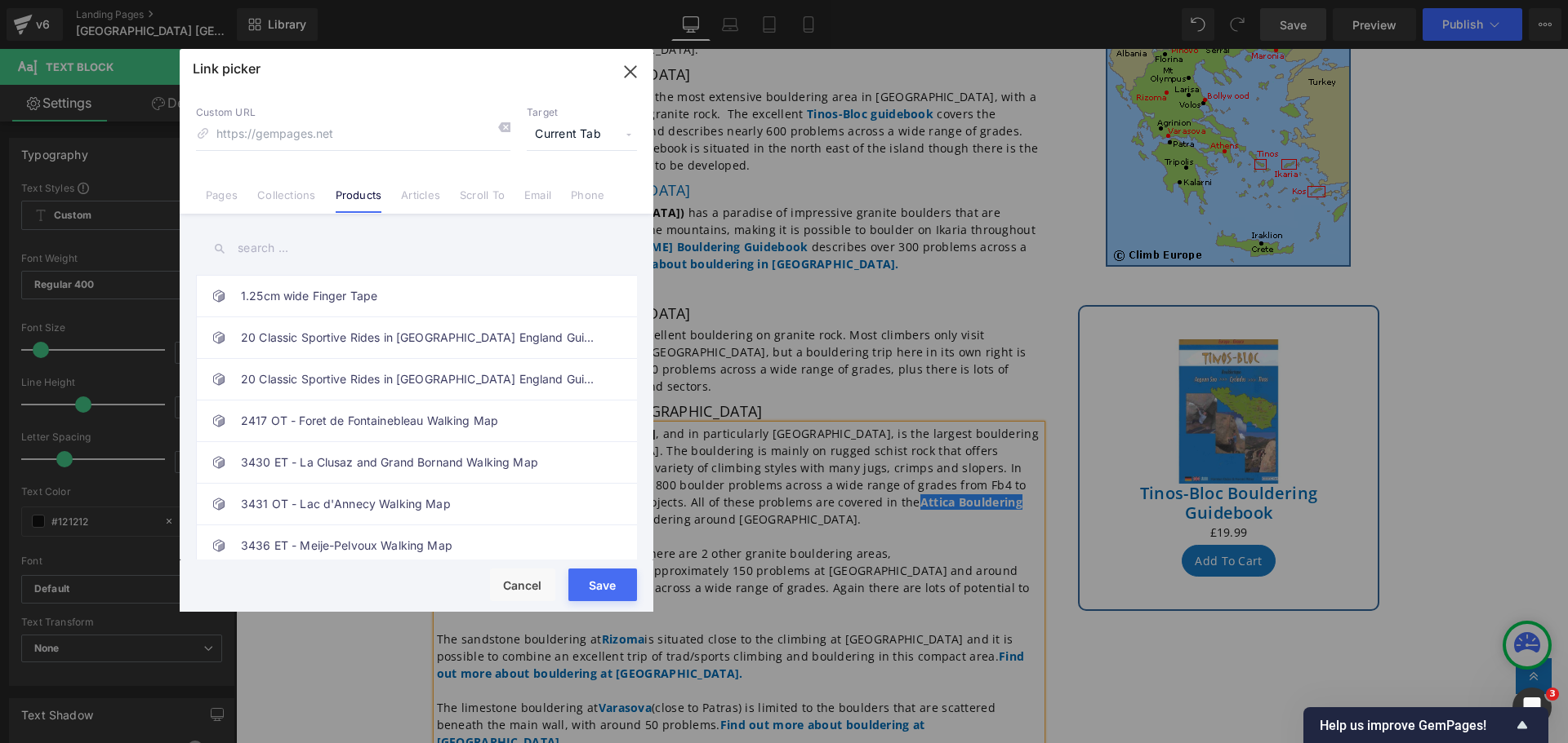
click at [287, 249] on input "text" at bounding box center [416, 249] width 441 height 37
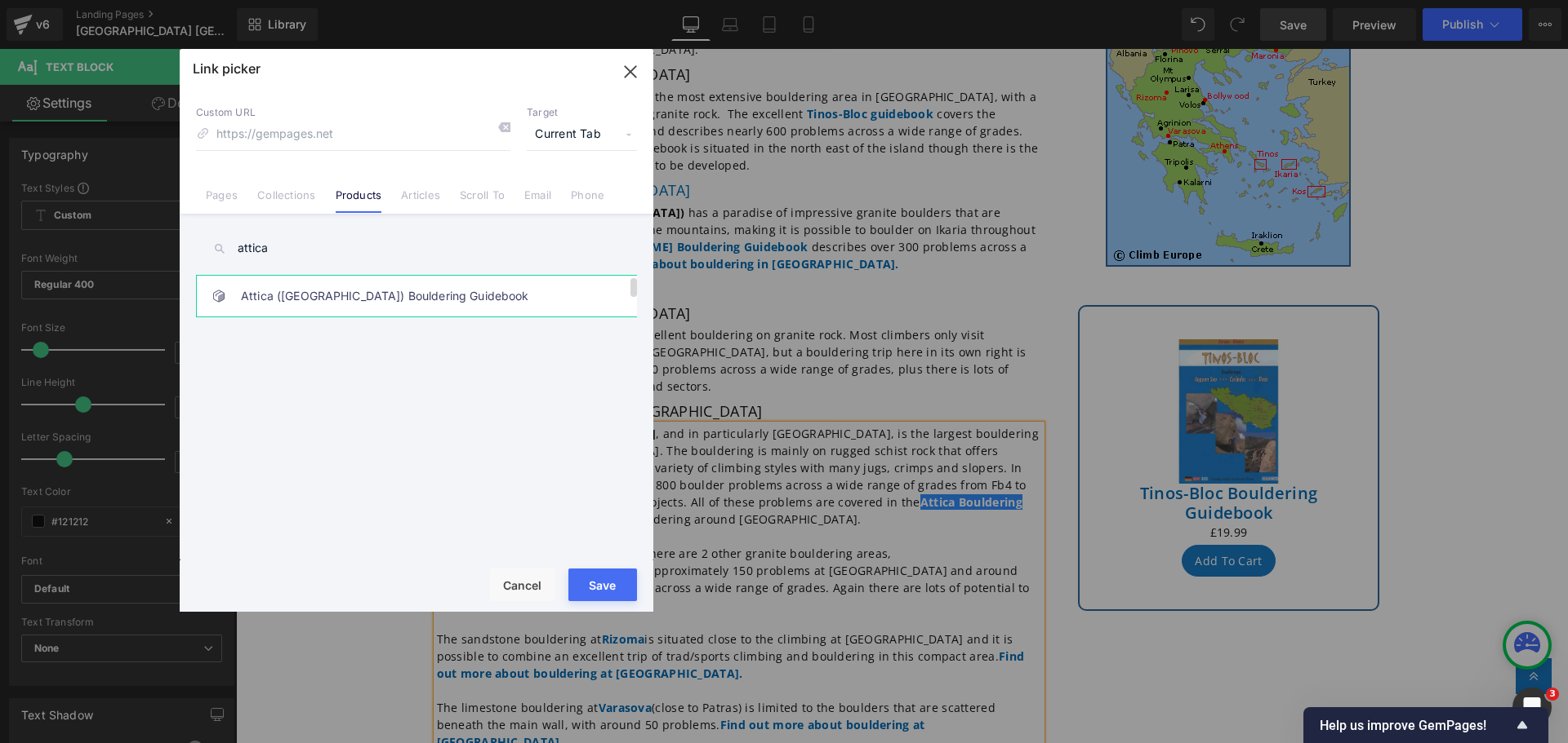
type input "attica"
click at [372, 295] on link "Attica ([GEOGRAPHIC_DATA]) Bouldering Guidebook" at bounding box center [420, 296] width 359 height 41
type input "/products/[GEOGRAPHIC_DATA]-bouldering-guidebook-topo"
click at [609, 581] on button "Save" at bounding box center [603, 585] width 68 height 32
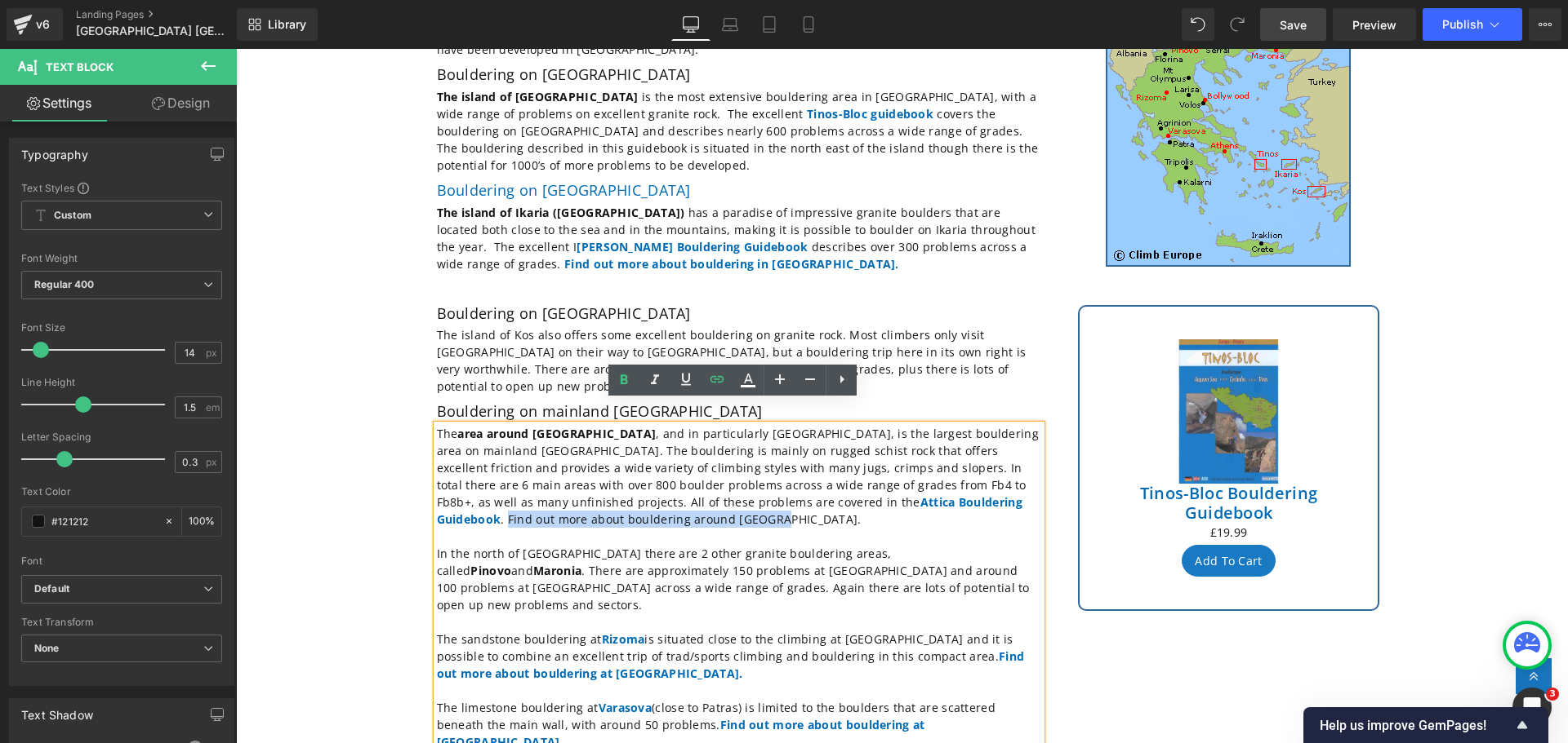
drag, startPoint x: 1033, startPoint y: 481, endPoint x: 768, endPoint y: 478, distance: 265.0
click at [768, 478] on p "The area around [GEOGRAPHIC_DATA] , and in particularly [GEOGRAPHIC_DATA], is t…" at bounding box center [739, 477] width 604 height 103
click at [623, 385] on icon at bounding box center [624, 379] width 19 height 19
click at [712, 384] on icon at bounding box center [717, 379] width 19 height 19
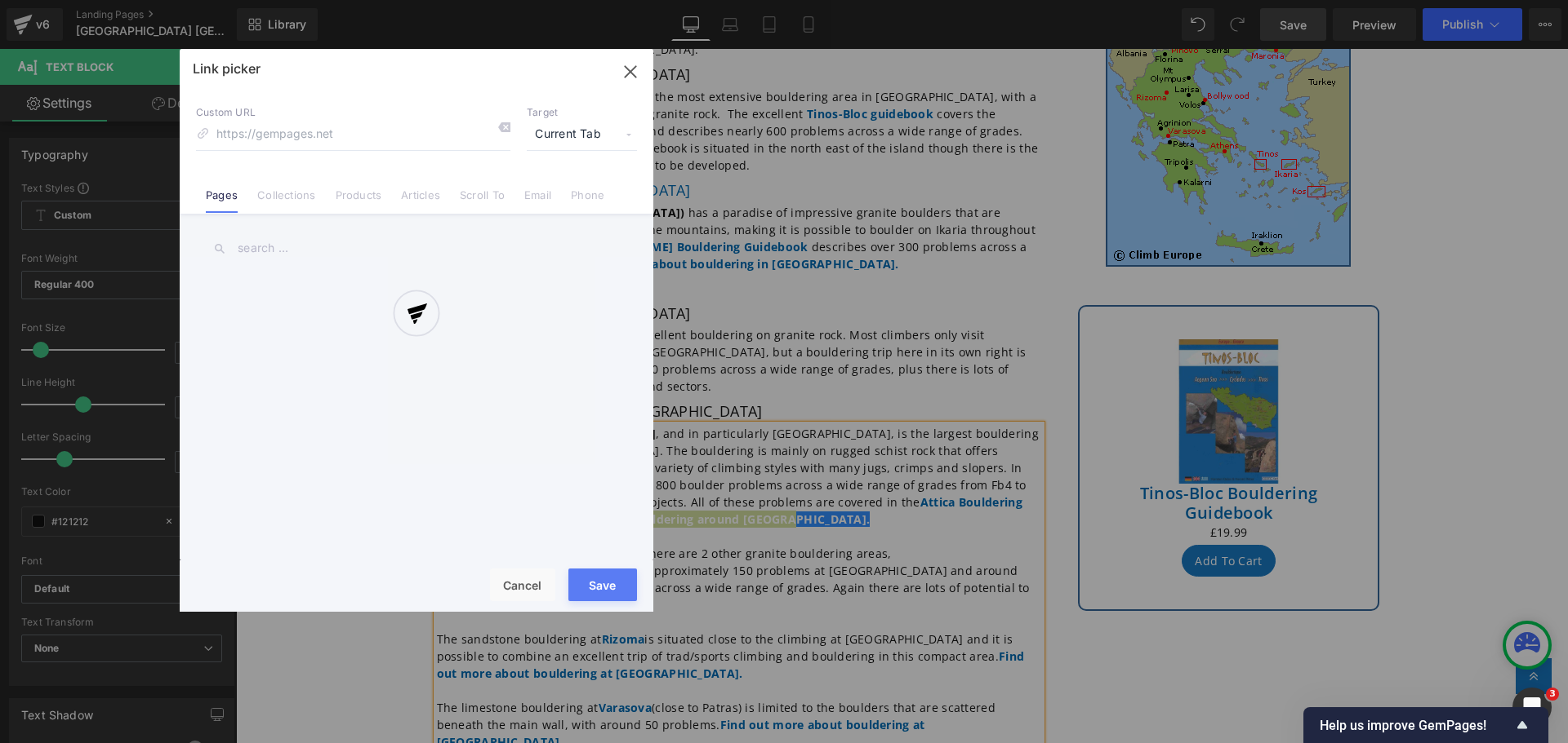
click at [938, 0] on div "Text Color Highlight Color #333333 Edit or remove link: Edit - Unlink - Cancel …" at bounding box center [784, 0] width 1568 height 0
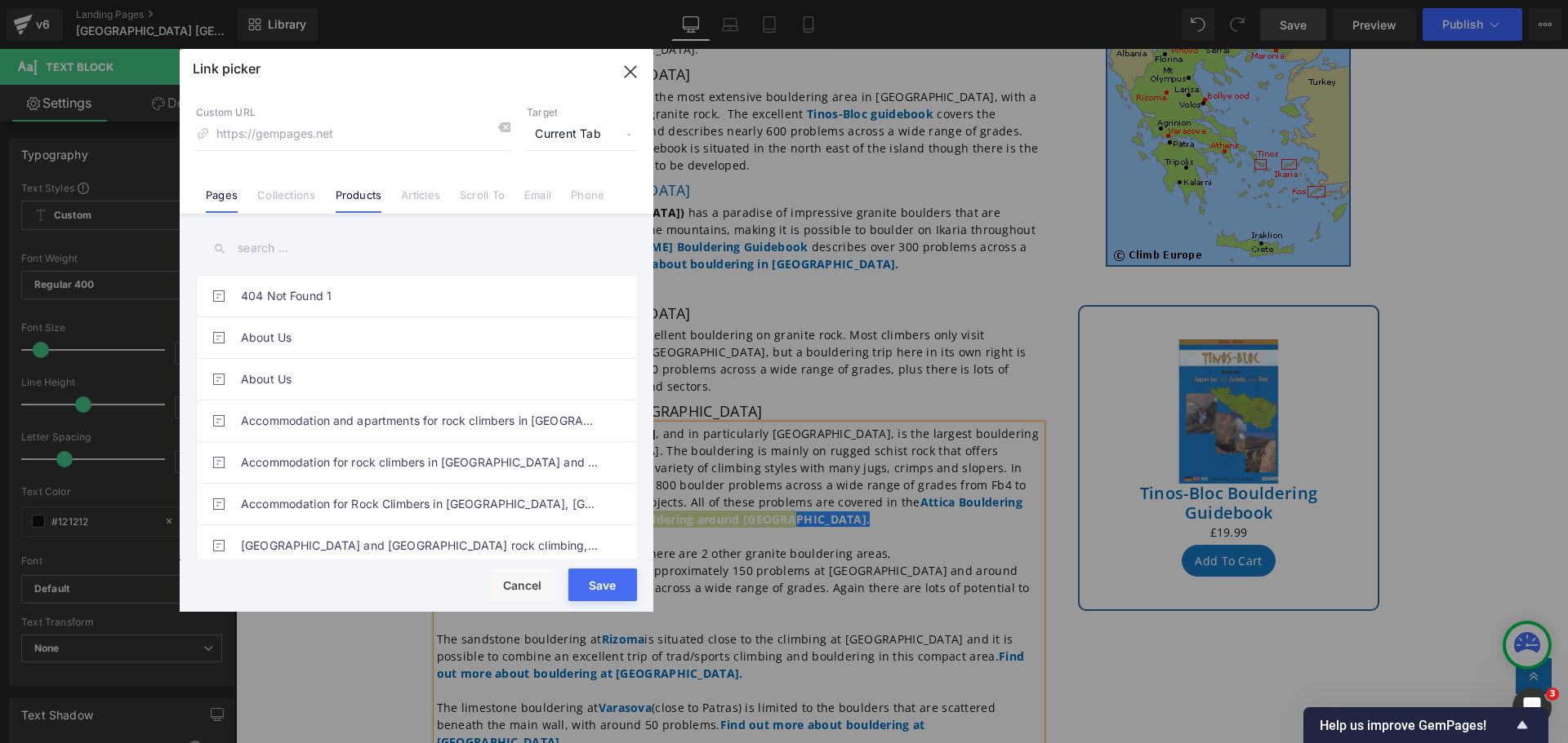
click at [346, 194] on link "Products" at bounding box center [358, 201] width 47 height 25
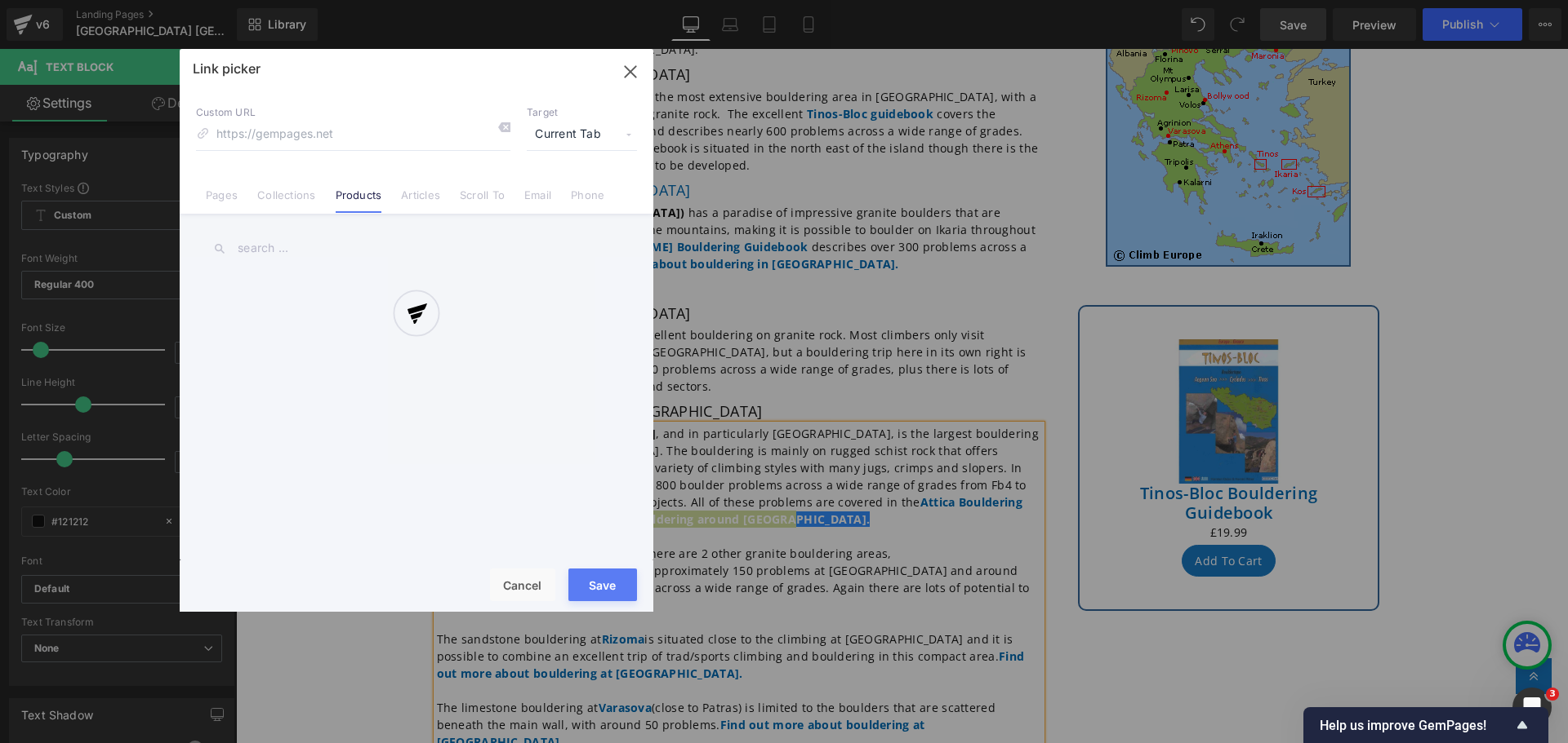
click at [218, 200] on div at bounding box center [416, 331] width 474 height 563
click at [218, 199] on div at bounding box center [416, 331] width 474 height 563
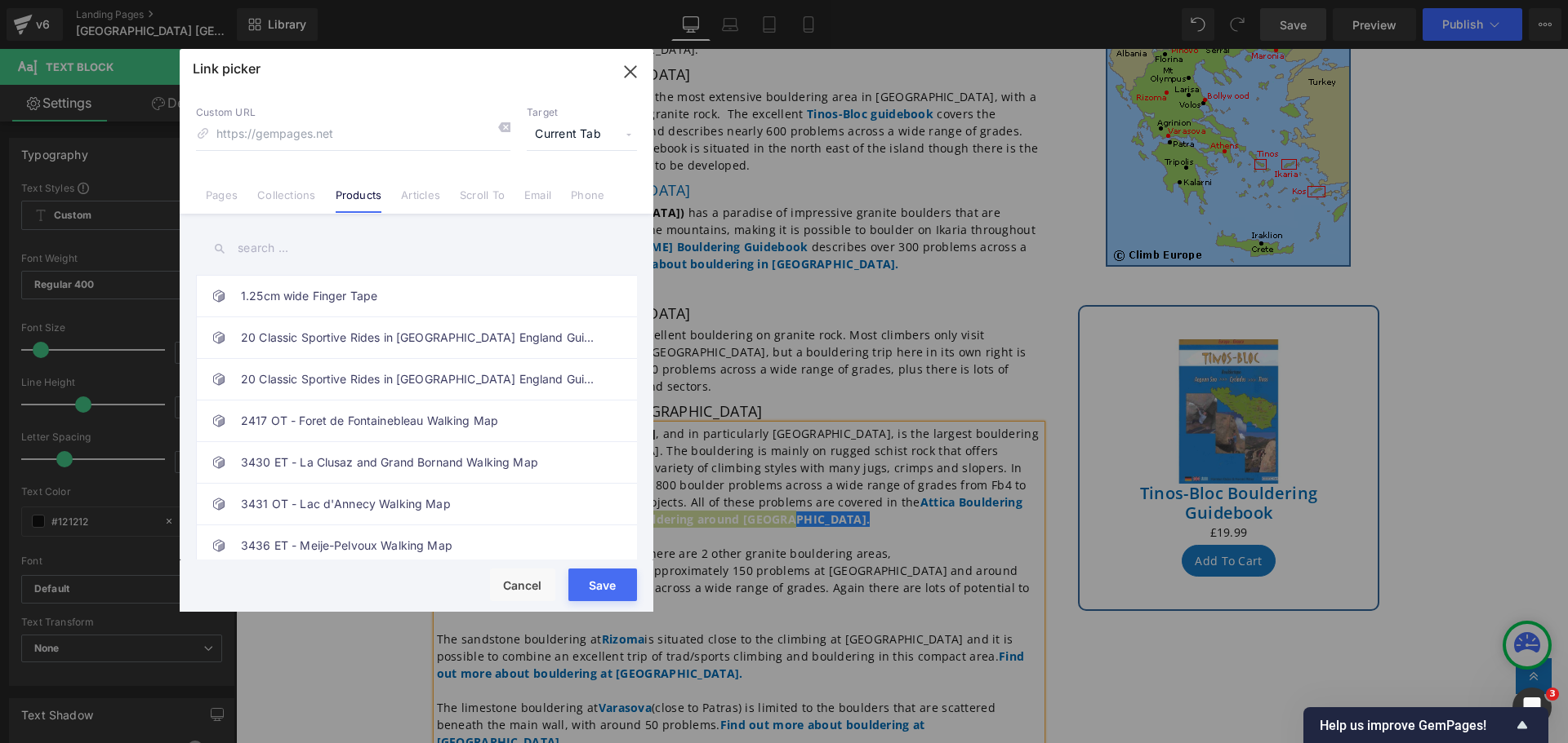
click at [327, 250] on input "text" at bounding box center [416, 249] width 441 height 37
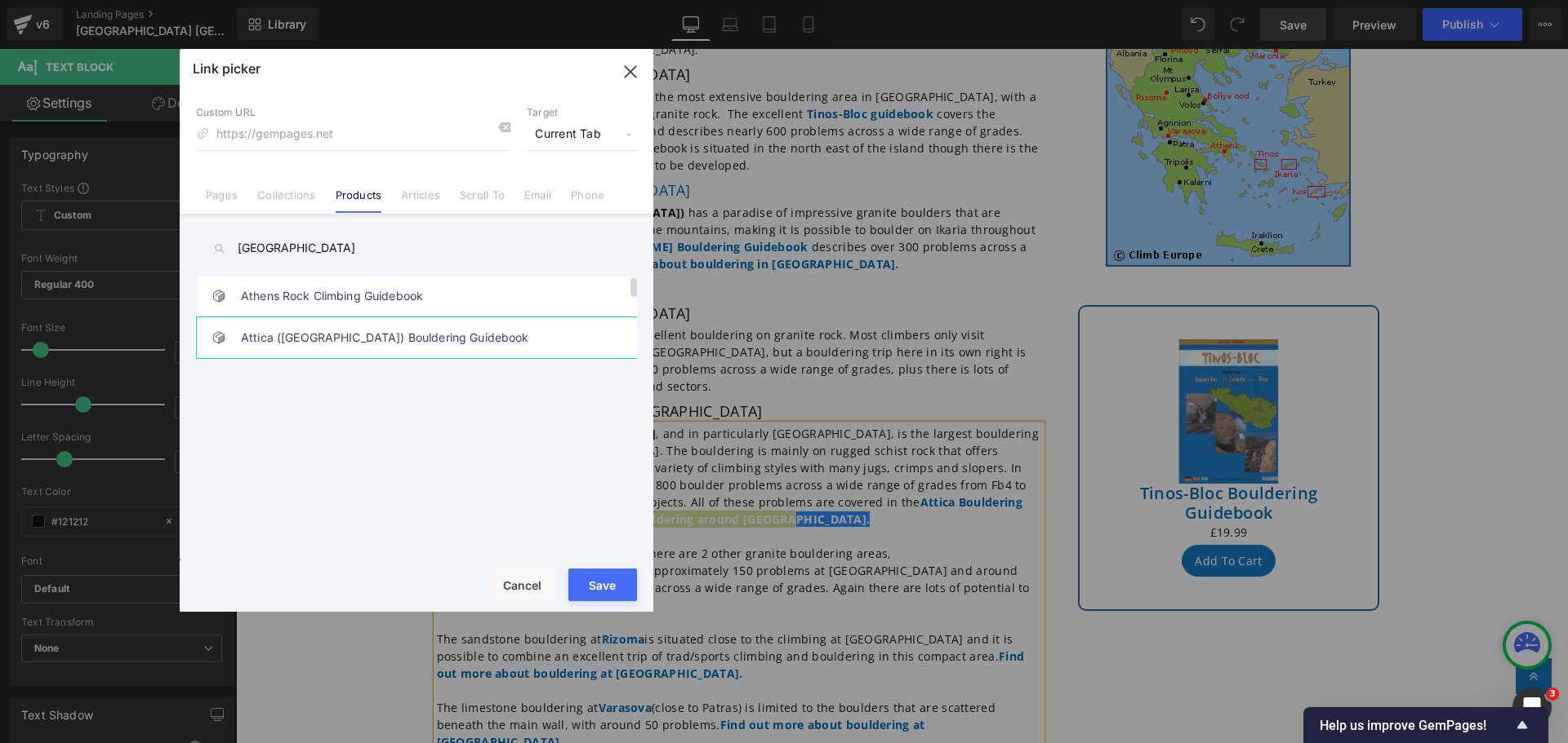
type input "[GEOGRAPHIC_DATA]"
click at [328, 337] on link "Attica ([GEOGRAPHIC_DATA]) Bouldering Guidebook" at bounding box center [420, 338] width 359 height 41
click at [218, 197] on link "Pages" at bounding box center [221, 201] width 32 height 25
click at [316, 288] on link "Athens Bouldering Information" at bounding box center [420, 296] width 359 height 41
type input "/pages/[GEOGRAPHIC_DATA]-bouldering"
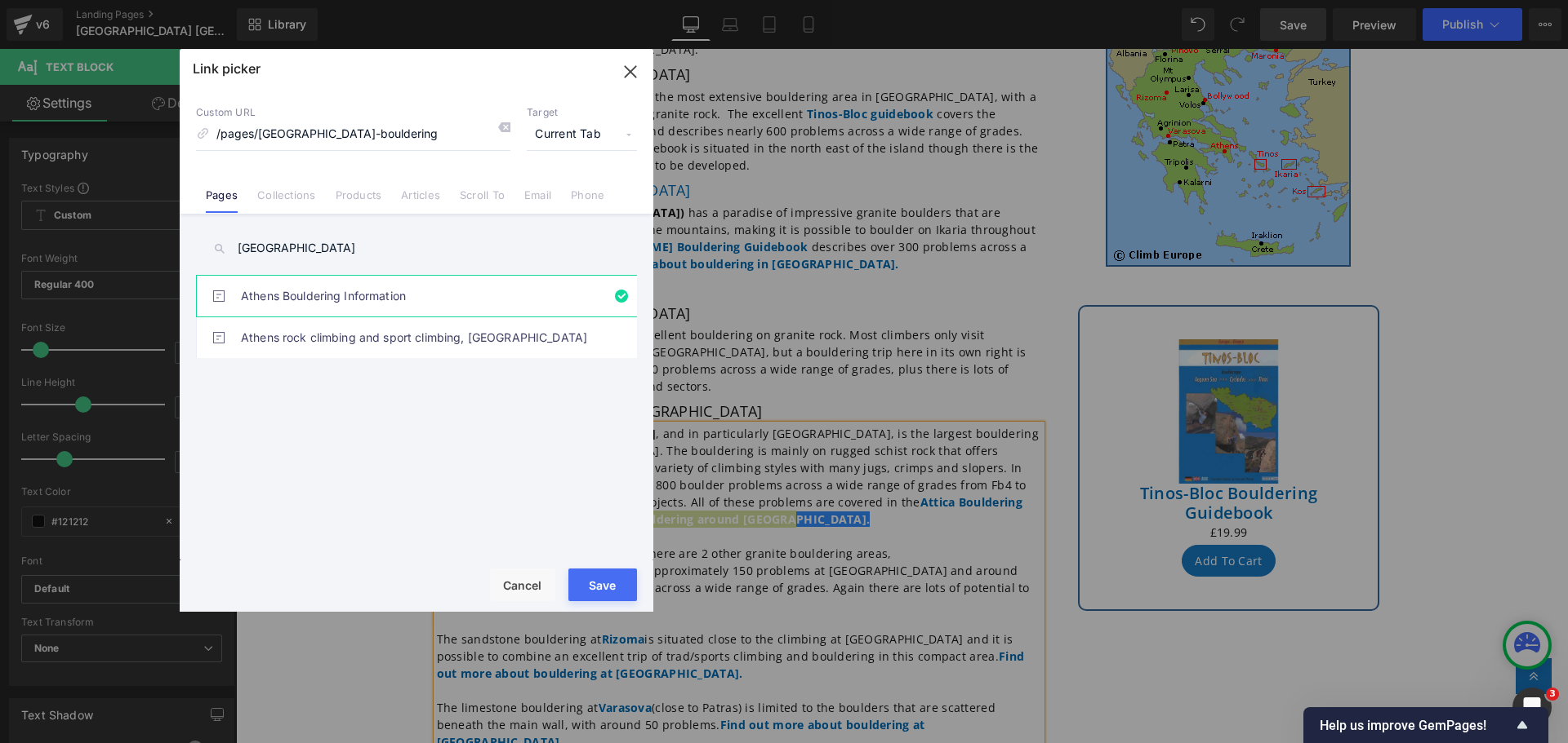
click at [599, 578] on button "Save" at bounding box center [603, 585] width 68 height 32
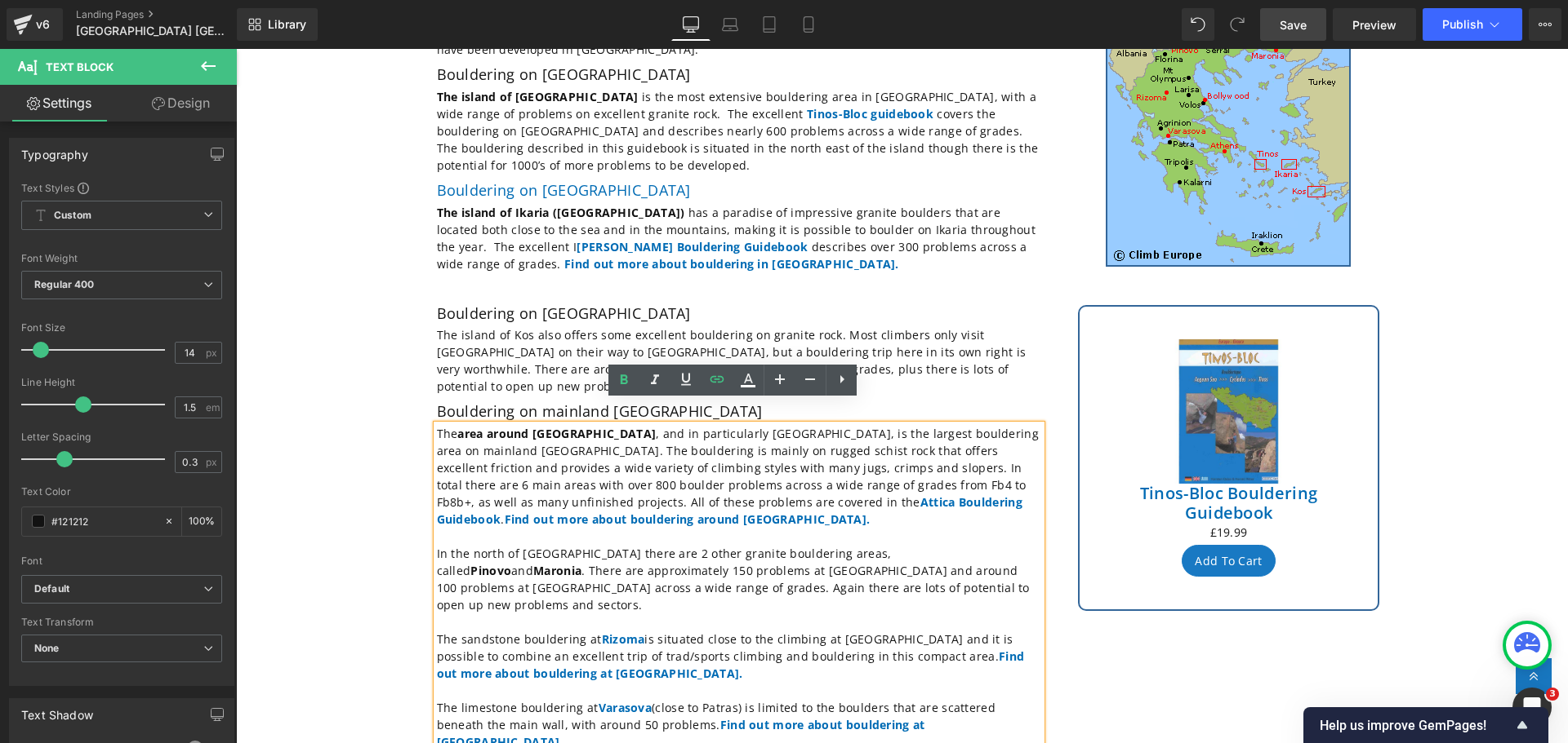
click at [574, 528] on p at bounding box center [739, 536] width 604 height 17
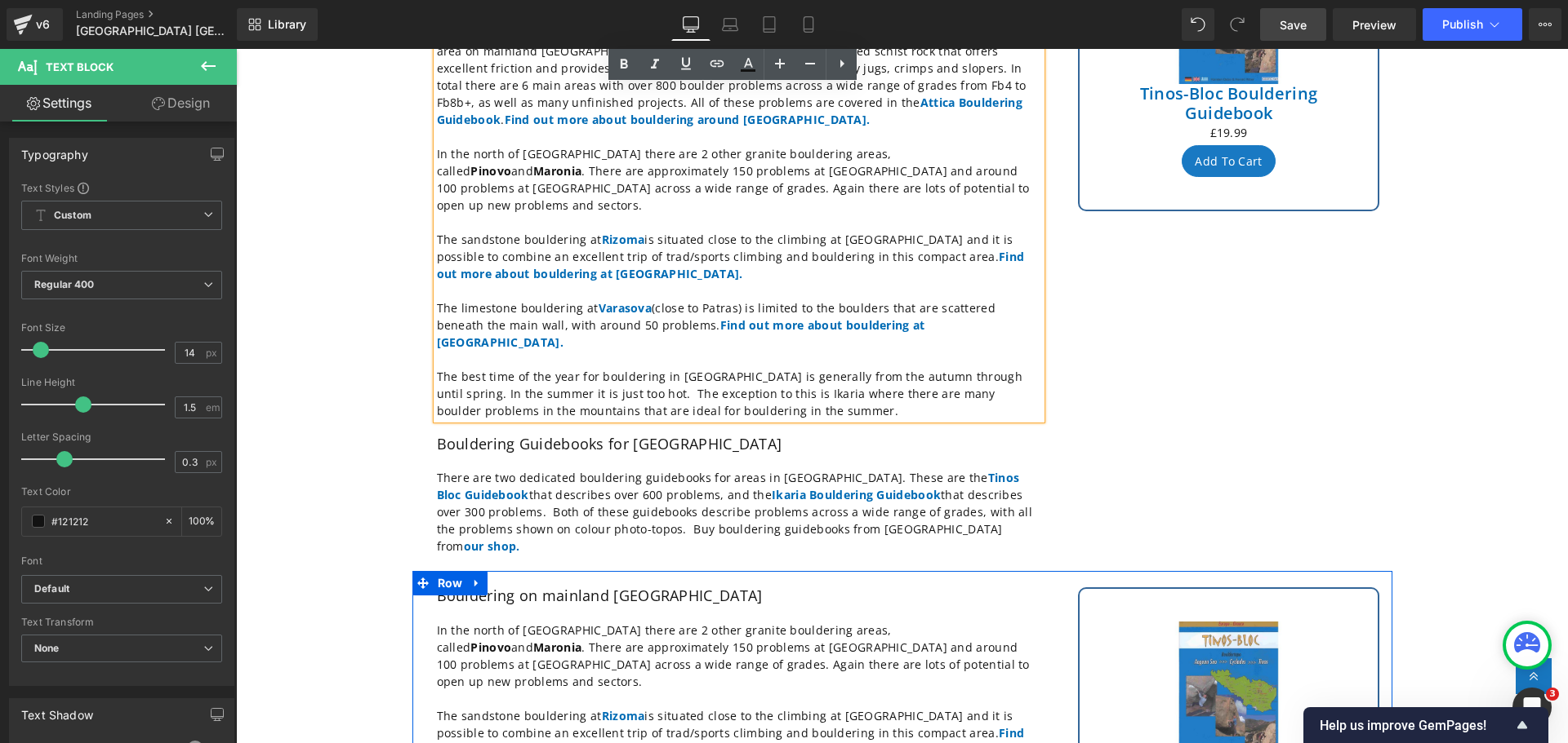
scroll to position [816, 0]
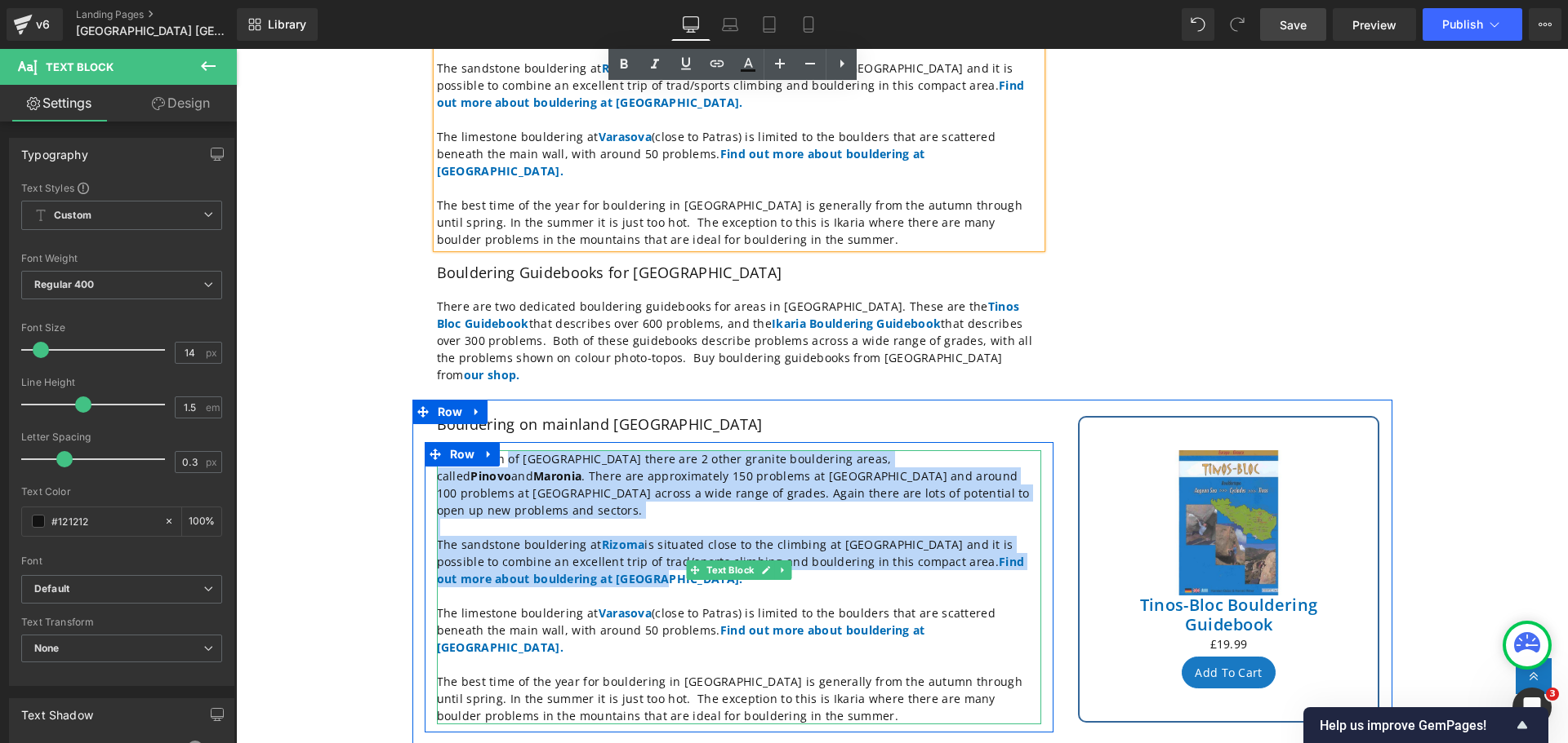
drag, startPoint x: 569, startPoint y: 492, endPoint x: 499, endPoint y: 384, distance: 128.7
click at [499, 450] on div "In the north of [GEOGRAPHIC_DATA] there are 2 other granite bouldering areas, c…" at bounding box center [739, 587] width 604 height 274
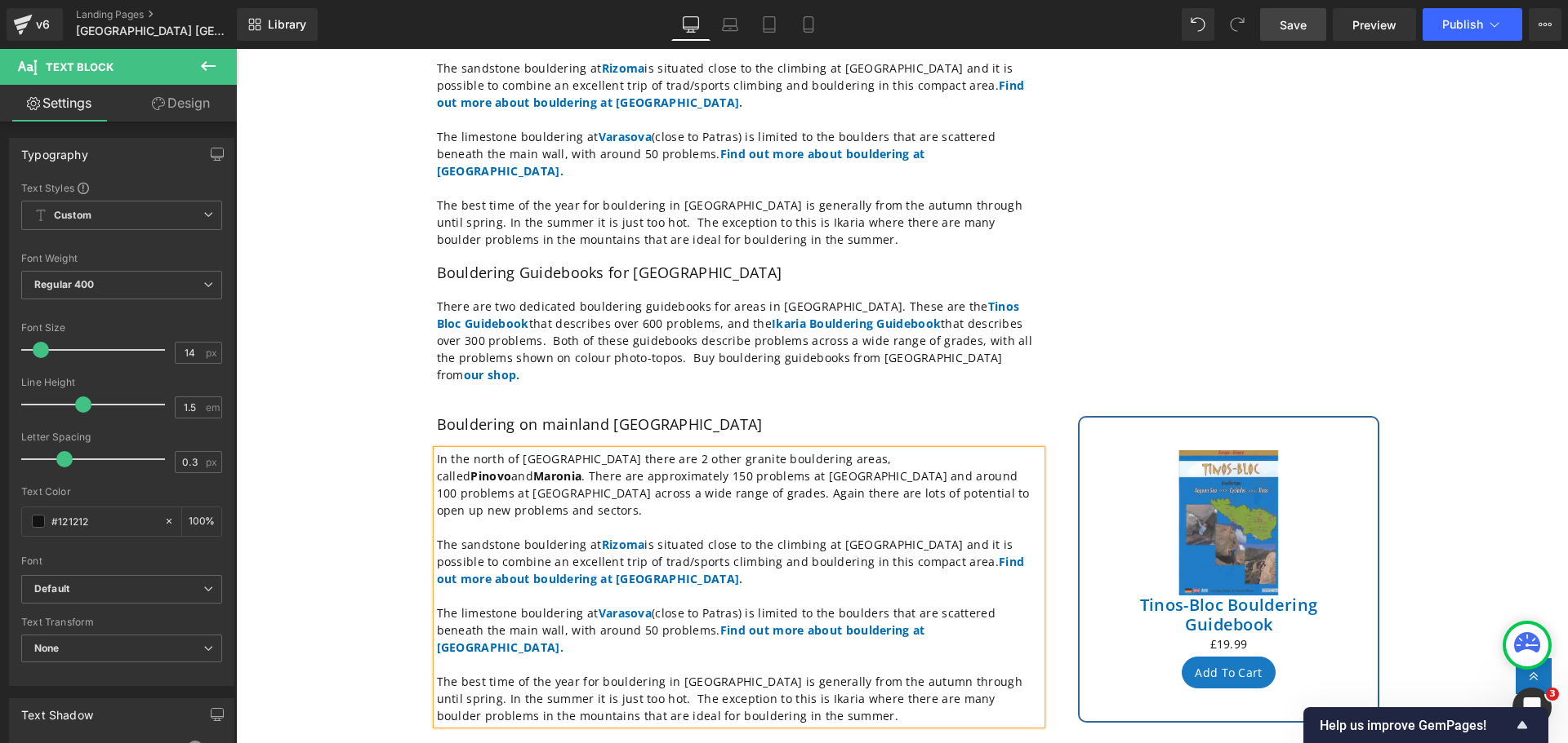
click at [565, 587] on p at bounding box center [739, 596] width 604 height 17
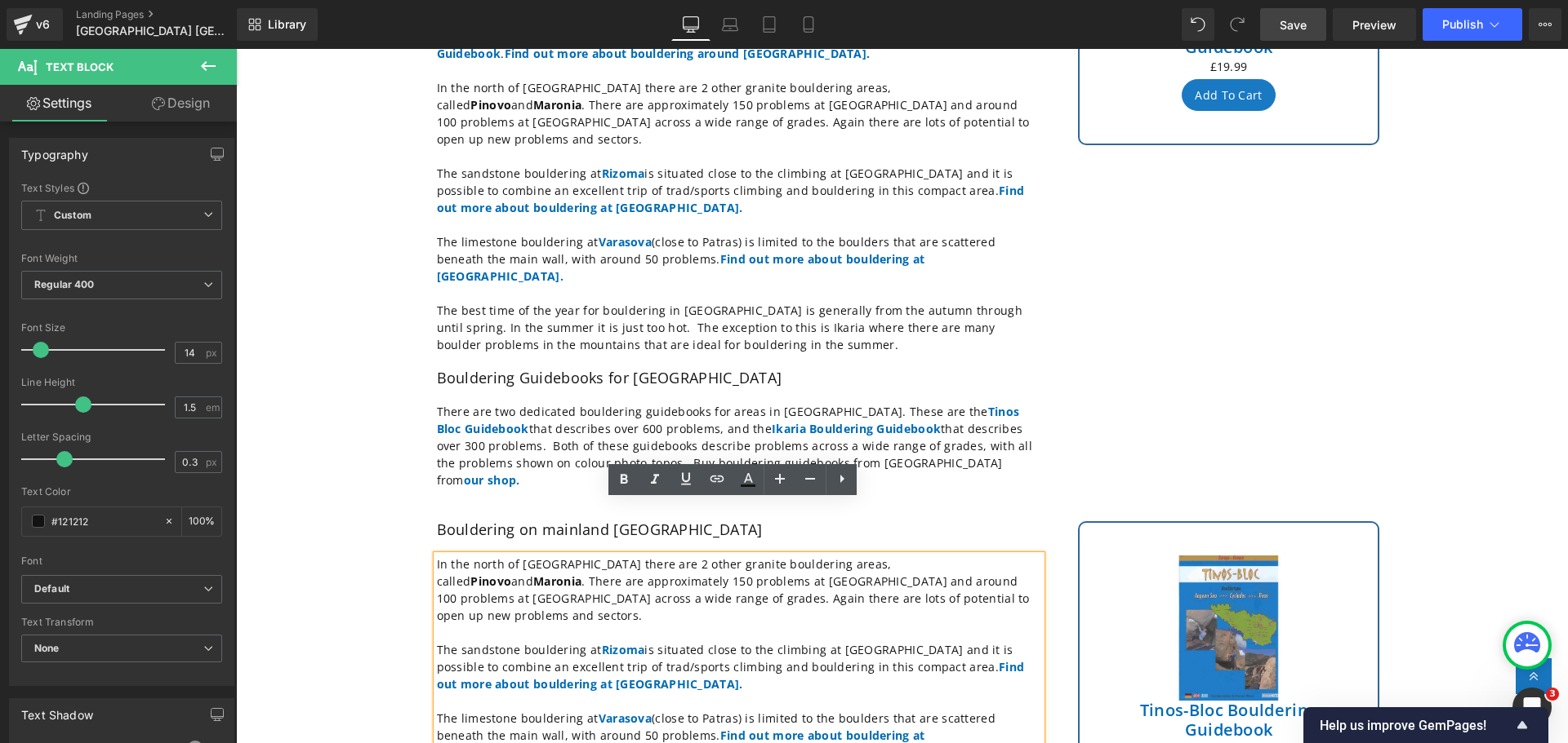
scroll to position [735, 0]
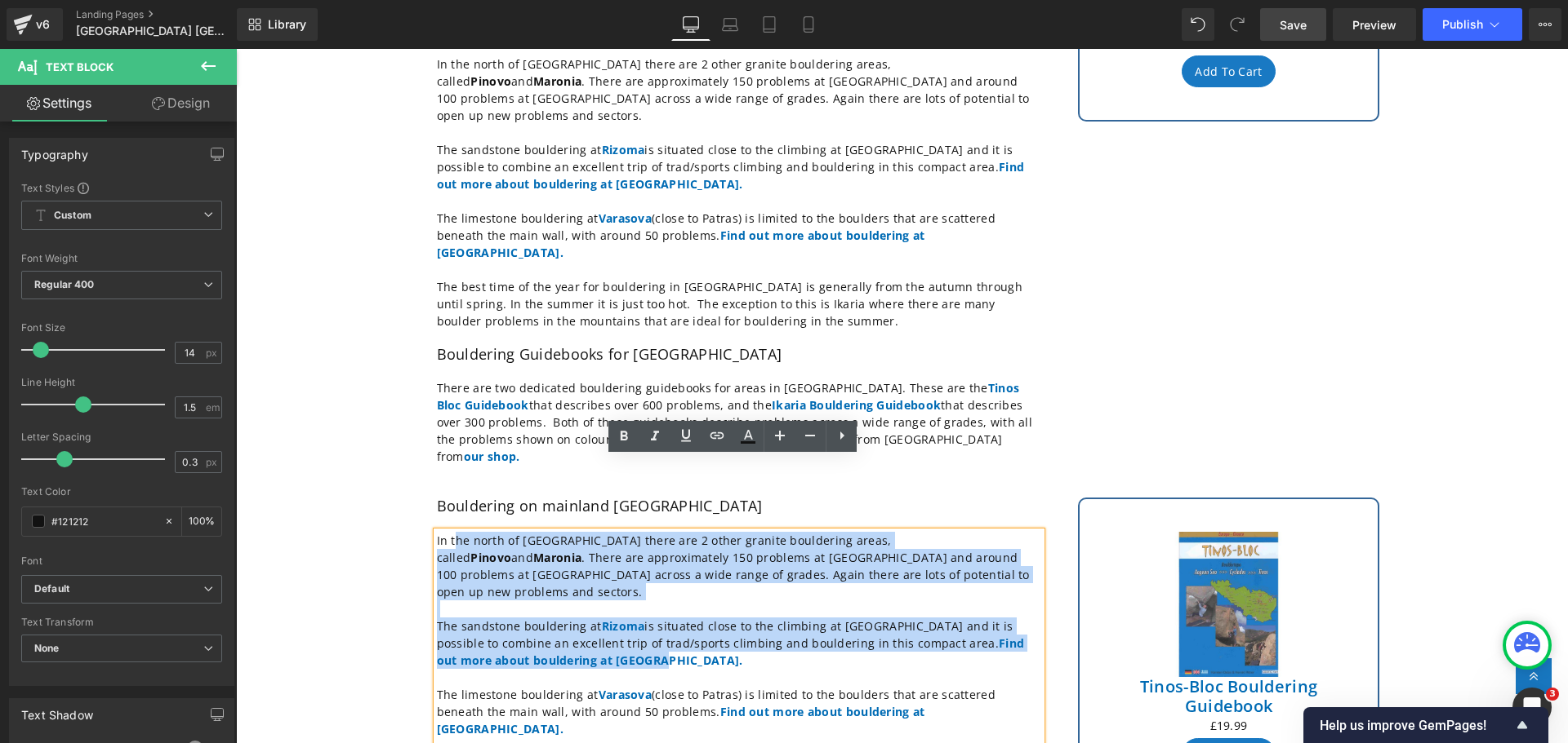
drag, startPoint x: 568, startPoint y: 571, endPoint x: 449, endPoint y: 470, distance: 156.1
click at [449, 532] on div "In the north of [GEOGRAPHIC_DATA] there are 2 other granite bouldering areas, c…" at bounding box center [739, 669] width 604 height 274
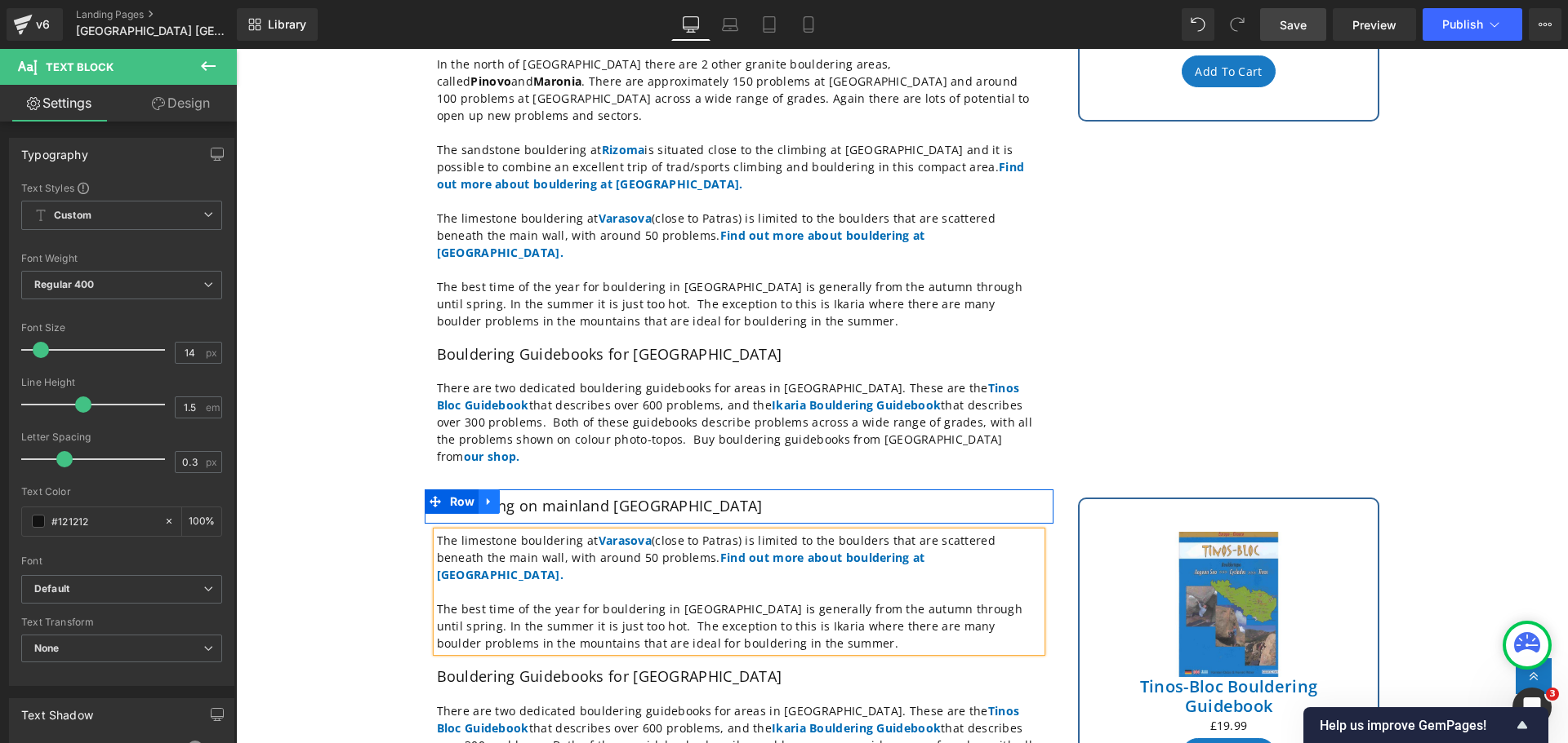
click at [486, 496] on icon at bounding box center [489, 502] width 11 height 12
click at [526, 496] on icon at bounding box center [532, 502] width 11 height 12
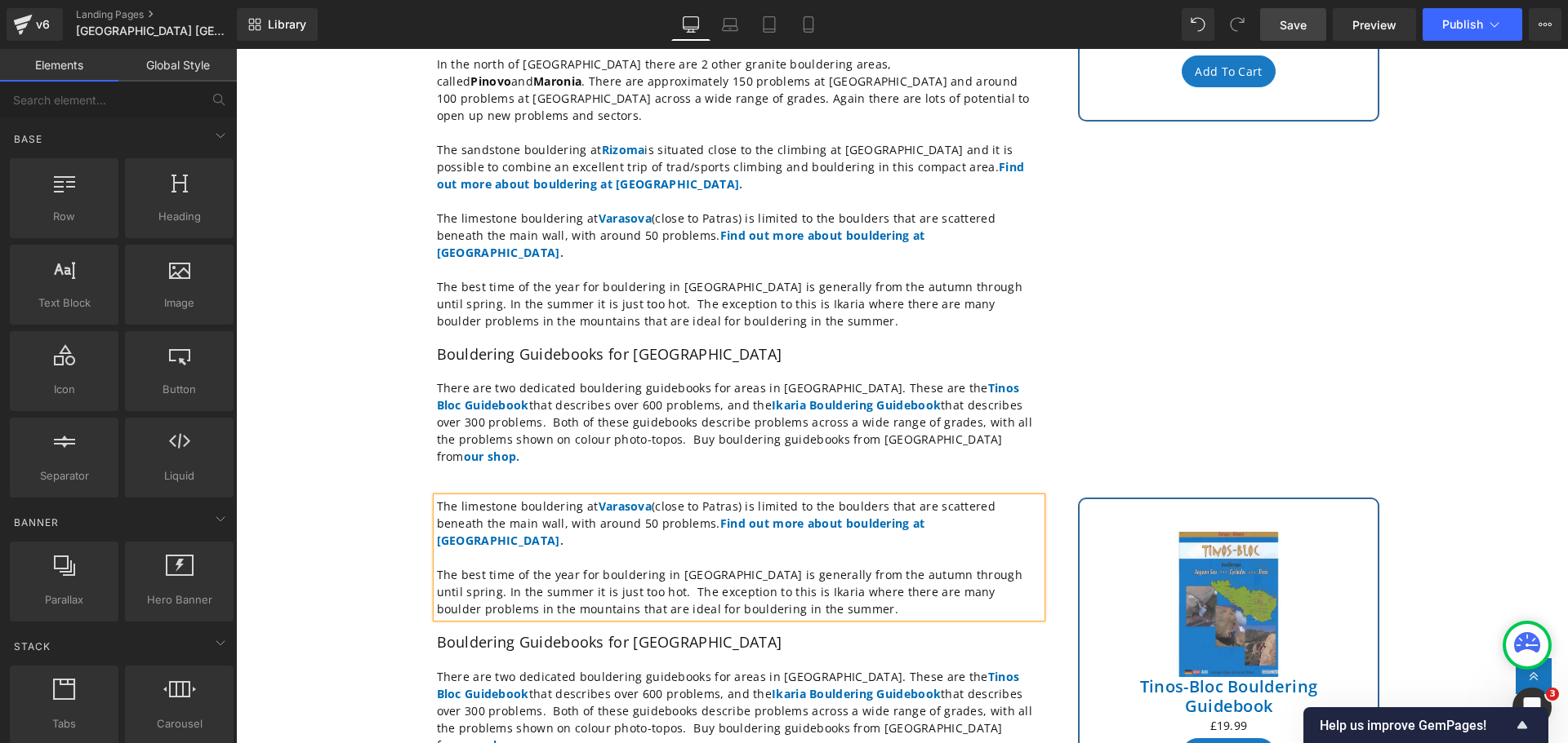
click at [555, 566] on p "The best time of the year for bouldering in [GEOGRAPHIC_DATA] is generally from…" at bounding box center [739, 592] width 604 height 52
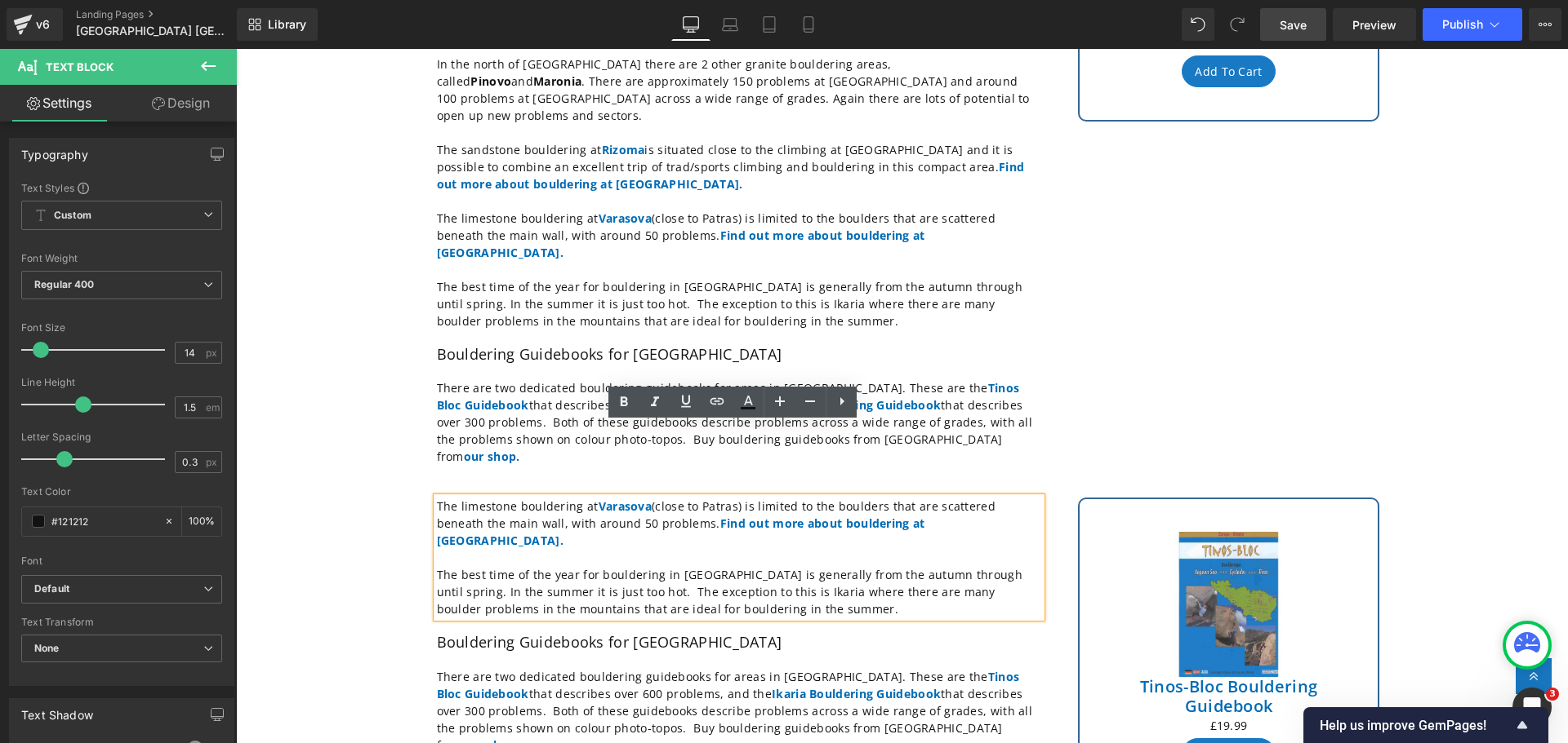
click at [342, 442] on div "Greek bouldering areas Heading The area around [GEOGRAPHIC_DATA] and the island…" at bounding box center [902, 305] width 1332 height 1659
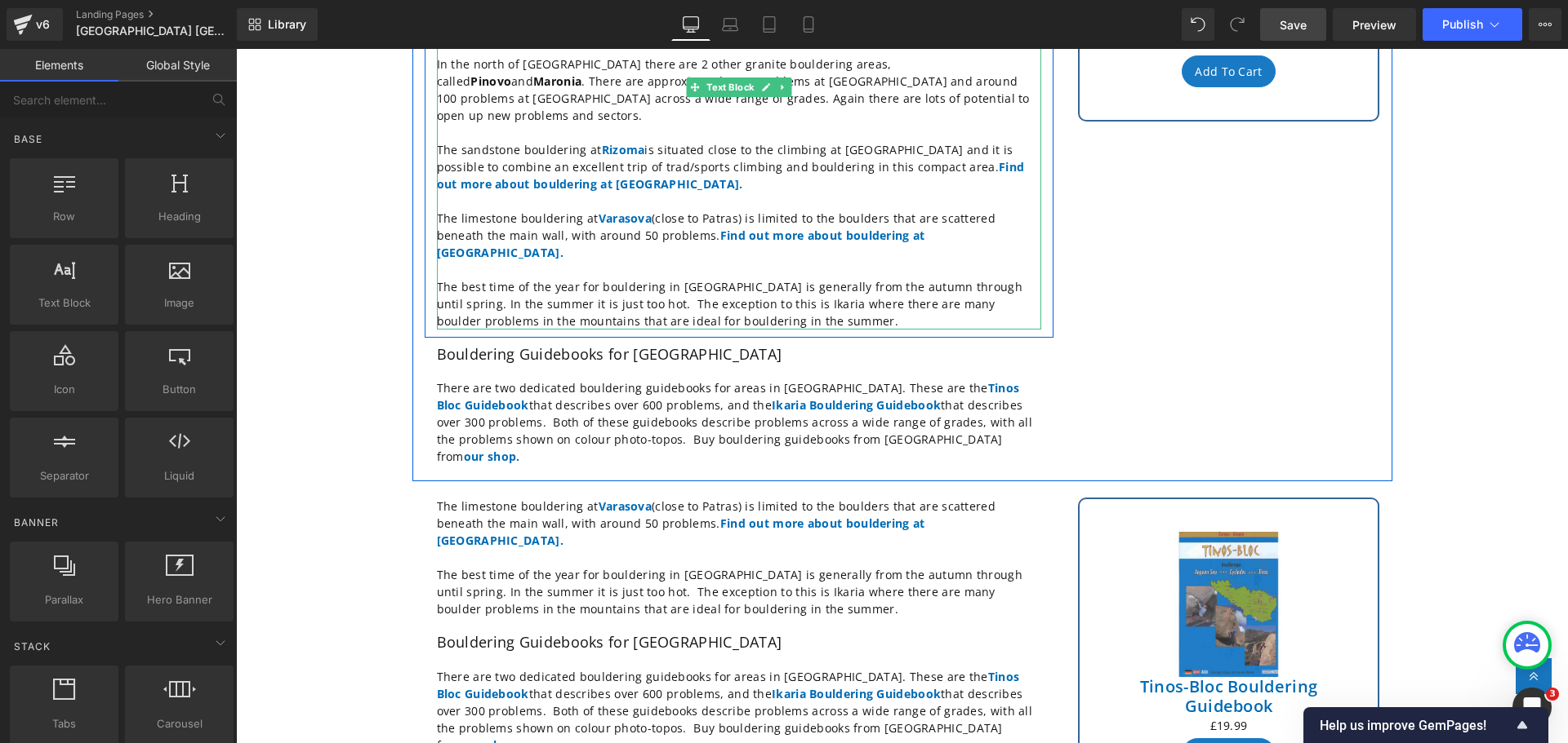
click at [747, 278] on p "The best time of the year for bouldering in [GEOGRAPHIC_DATA] is generally from…" at bounding box center [739, 304] width 604 height 52
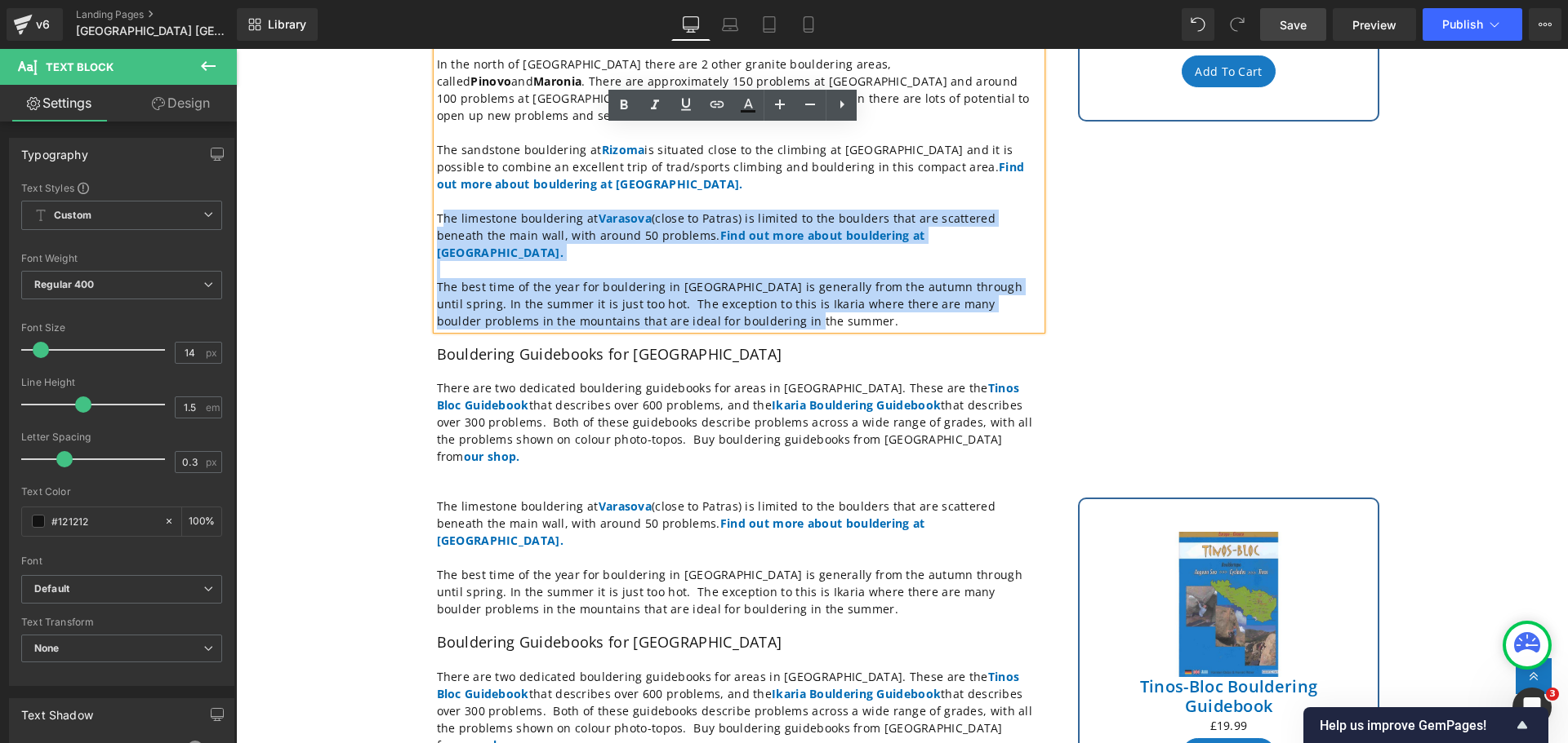
drag, startPoint x: 760, startPoint y: 270, endPoint x: 435, endPoint y: 176, distance: 338.3
click at [437, 176] on div "The area around [GEOGRAPHIC_DATA] , and in particularly [GEOGRAPHIC_DATA], is t…" at bounding box center [739, 133] width 604 height 394
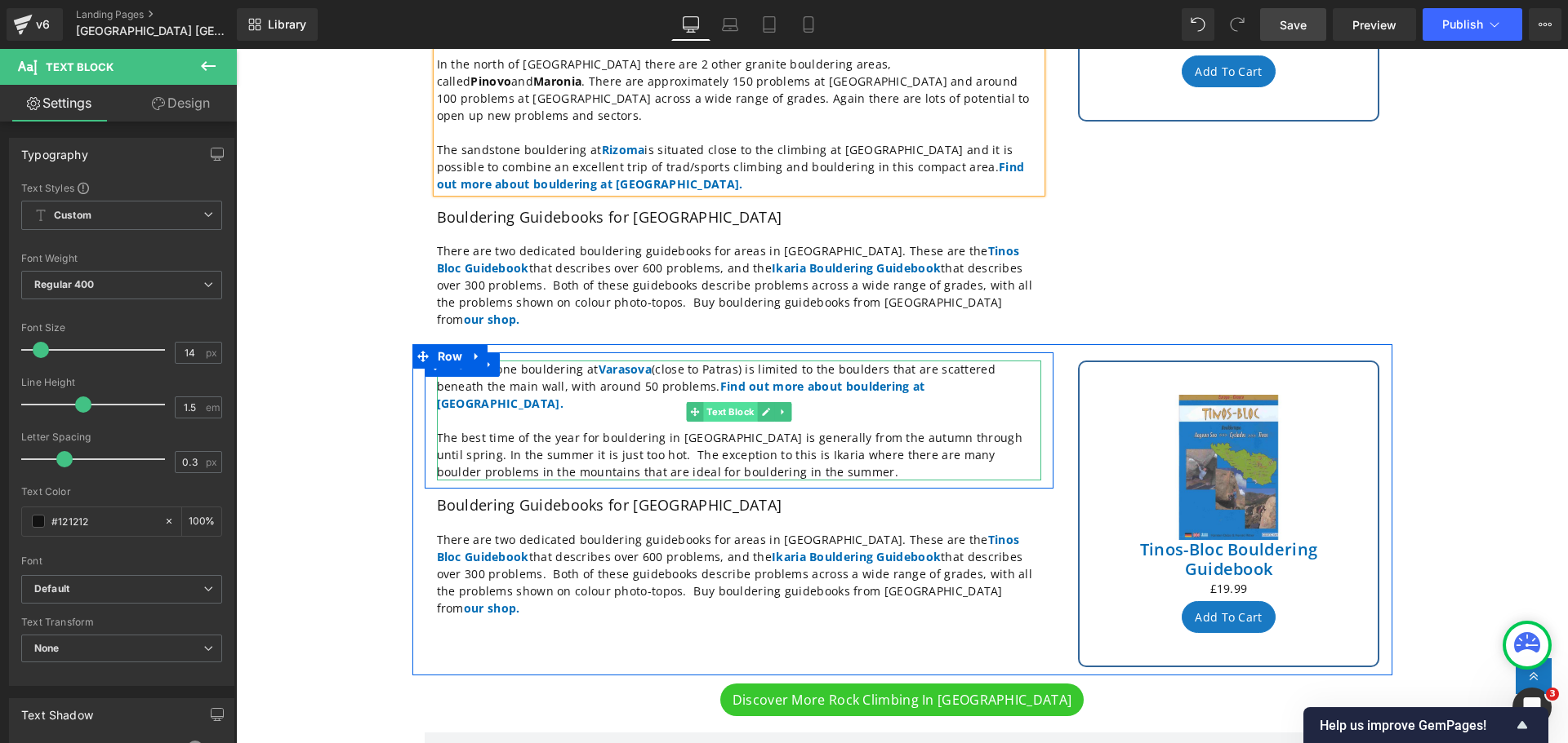
click at [721, 402] on span "Text Block" at bounding box center [730, 412] width 54 height 19
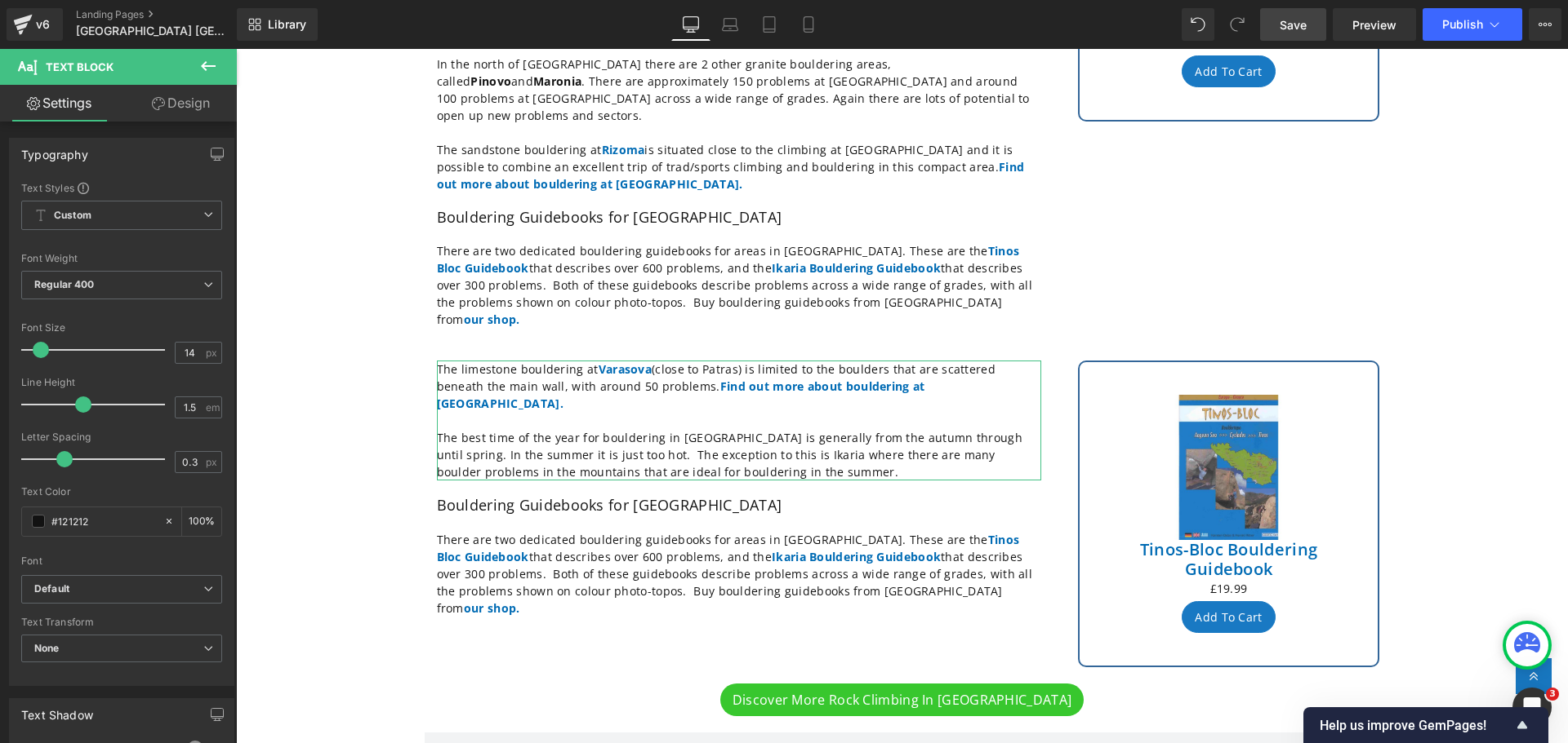
click at [177, 107] on link "Design" at bounding box center [181, 103] width 119 height 37
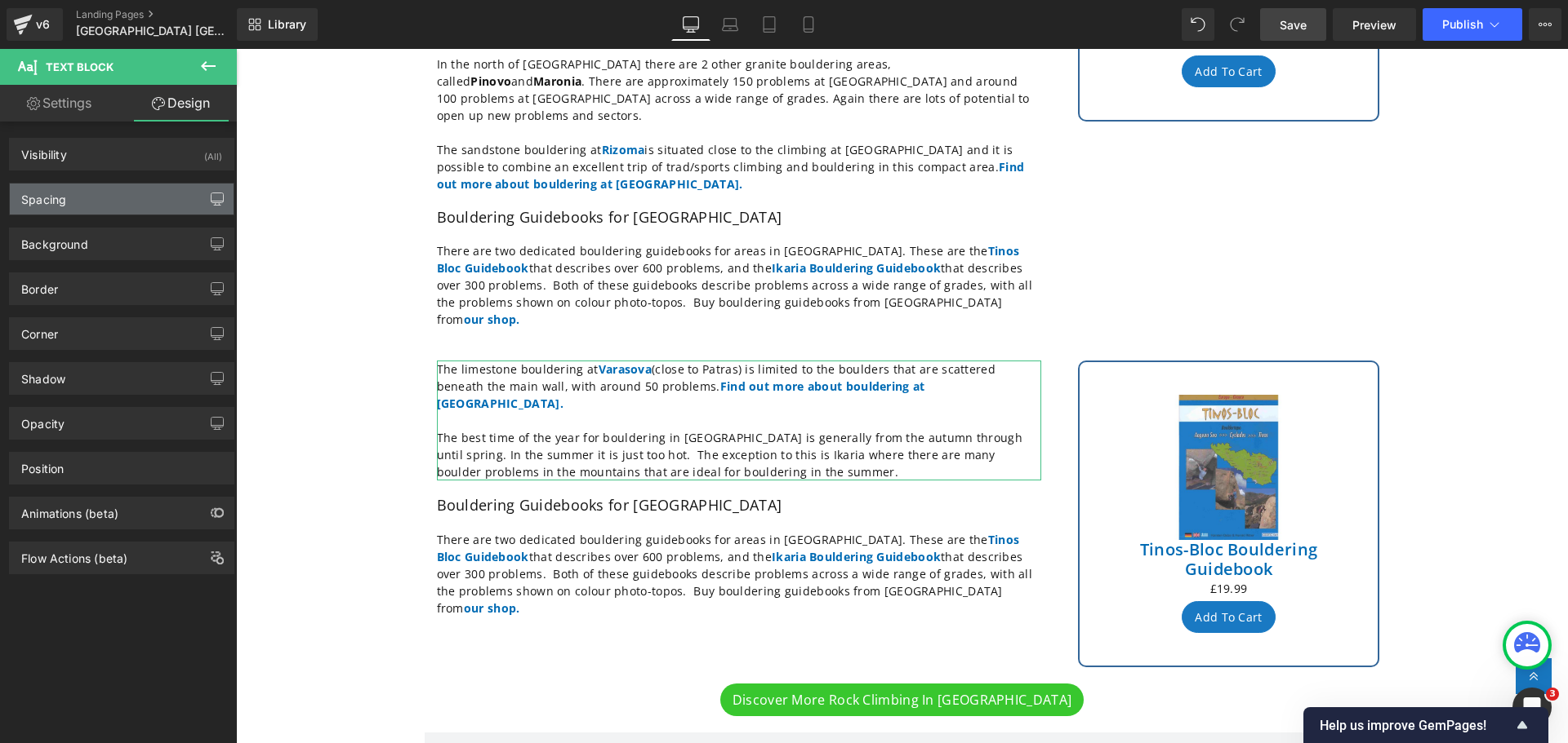
click at [211, 198] on icon "button" at bounding box center [217, 199] width 13 height 13
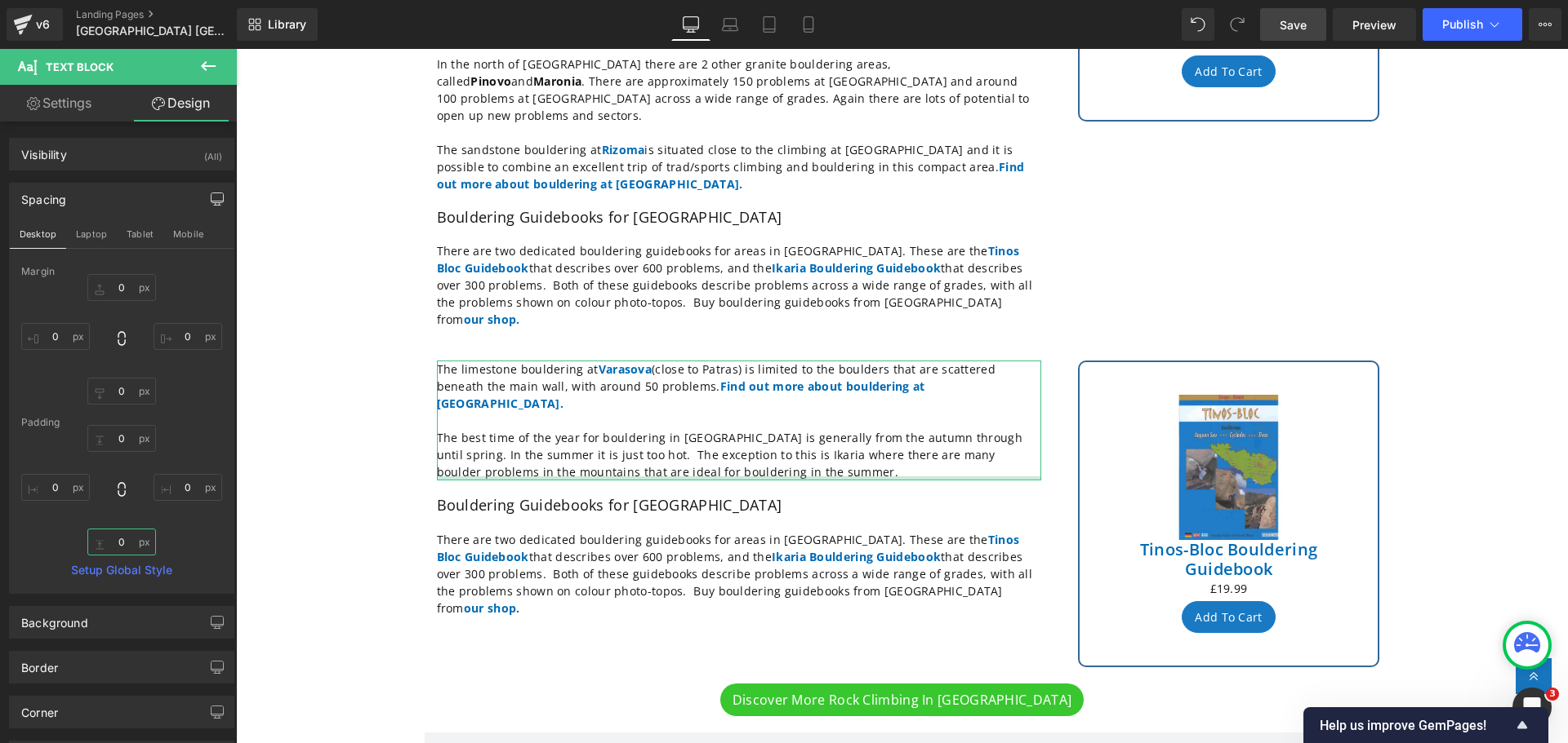
click at [116, 549] on input "0" at bounding box center [122, 541] width 68 height 27
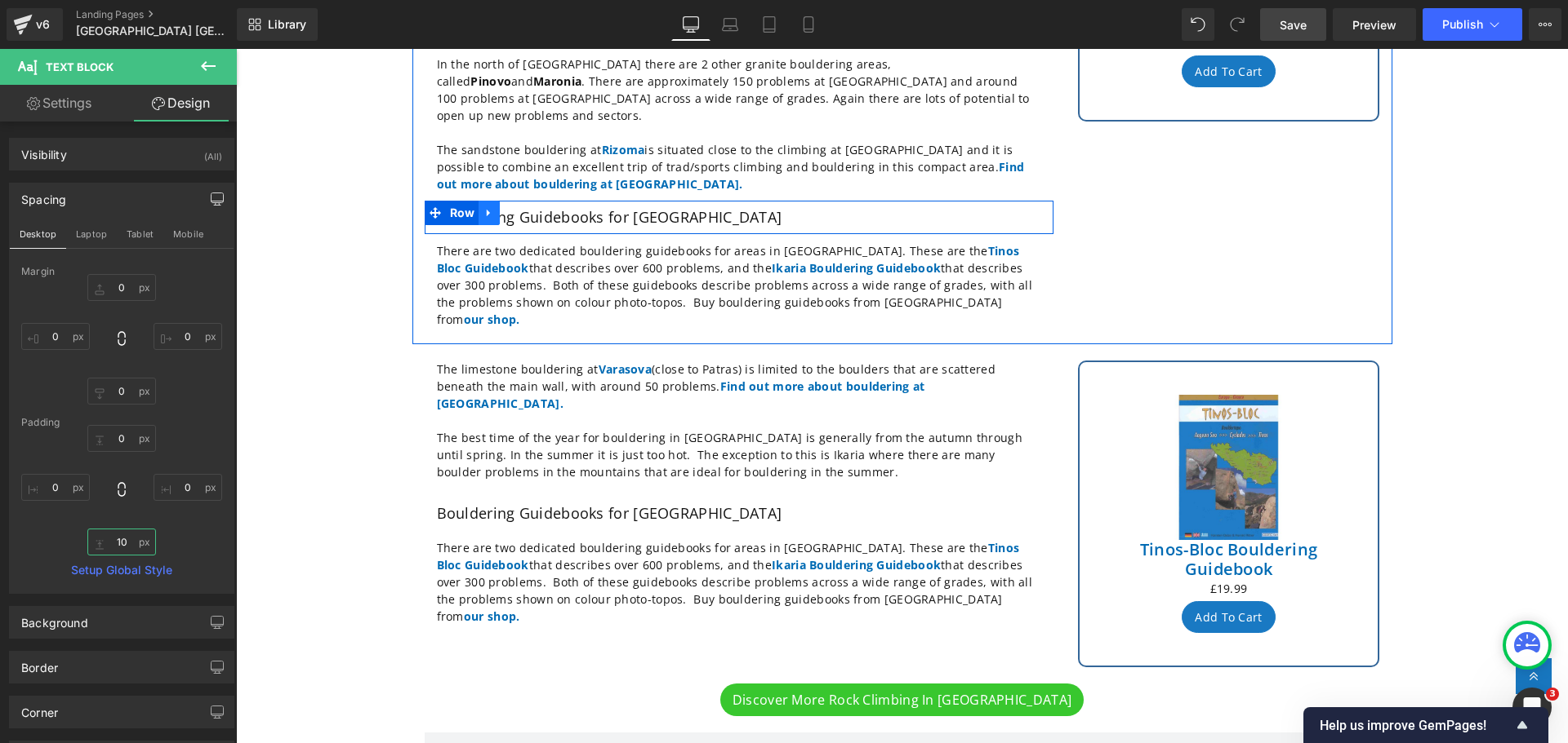
type input "10"
click at [486, 209] on icon at bounding box center [488, 213] width 4 height 7
click at [526, 207] on icon at bounding box center [532, 213] width 11 height 11
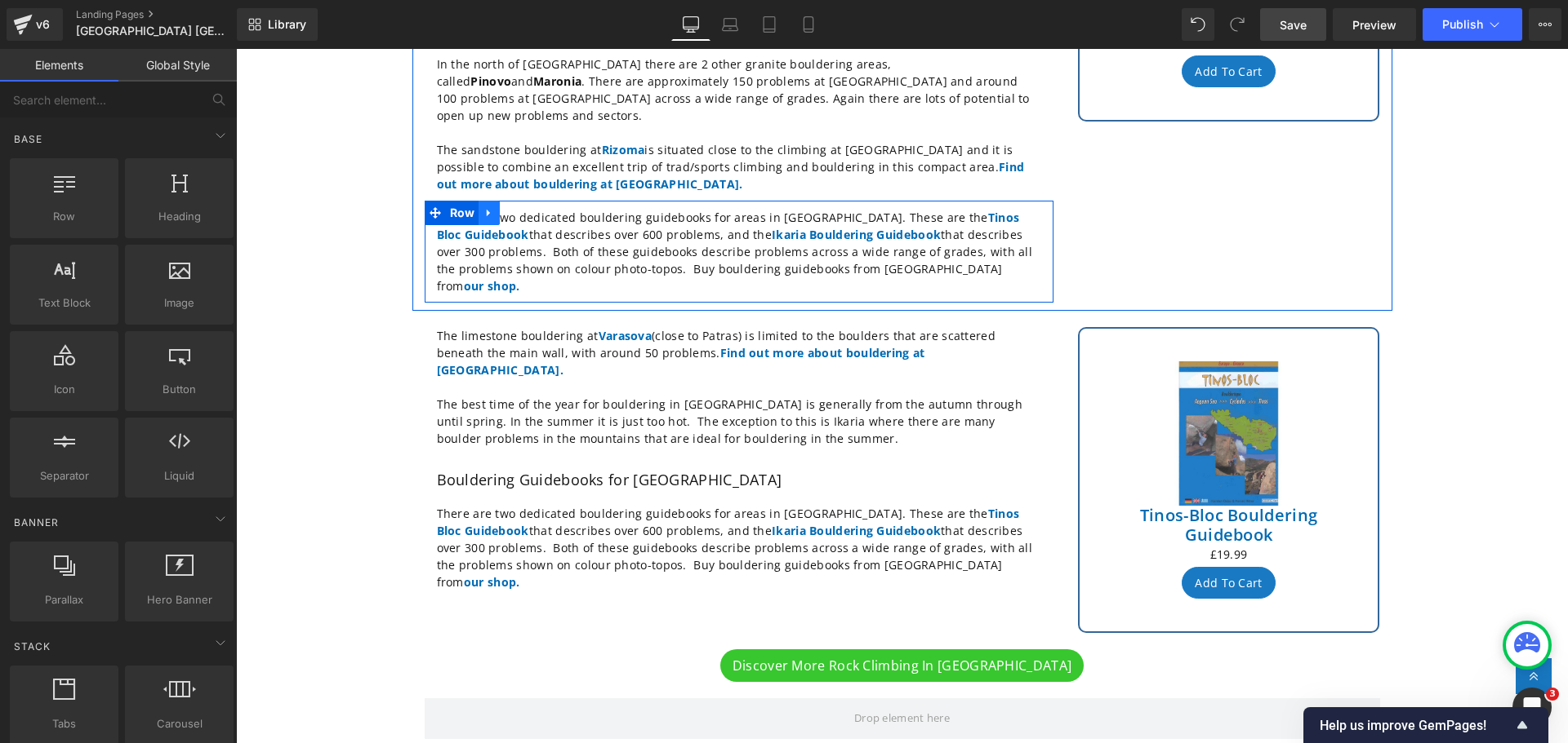
click at [486, 209] on icon at bounding box center [488, 213] width 4 height 7
click at [526, 207] on icon at bounding box center [532, 213] width 11 height 11
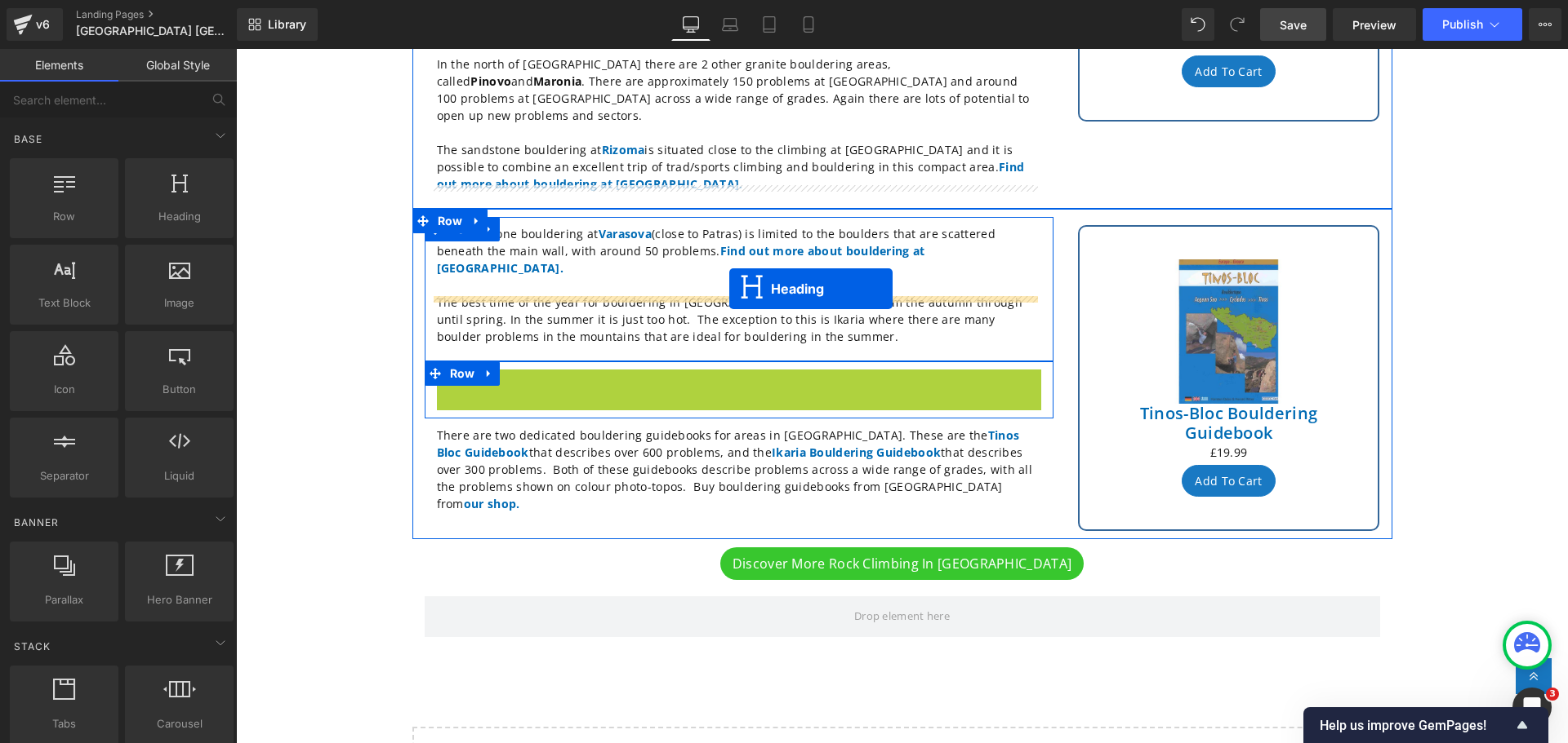
drag, startPoint x: 727, startPoint y: 320, endPoint x: 730, endPoint y: 289, distance: 31.1
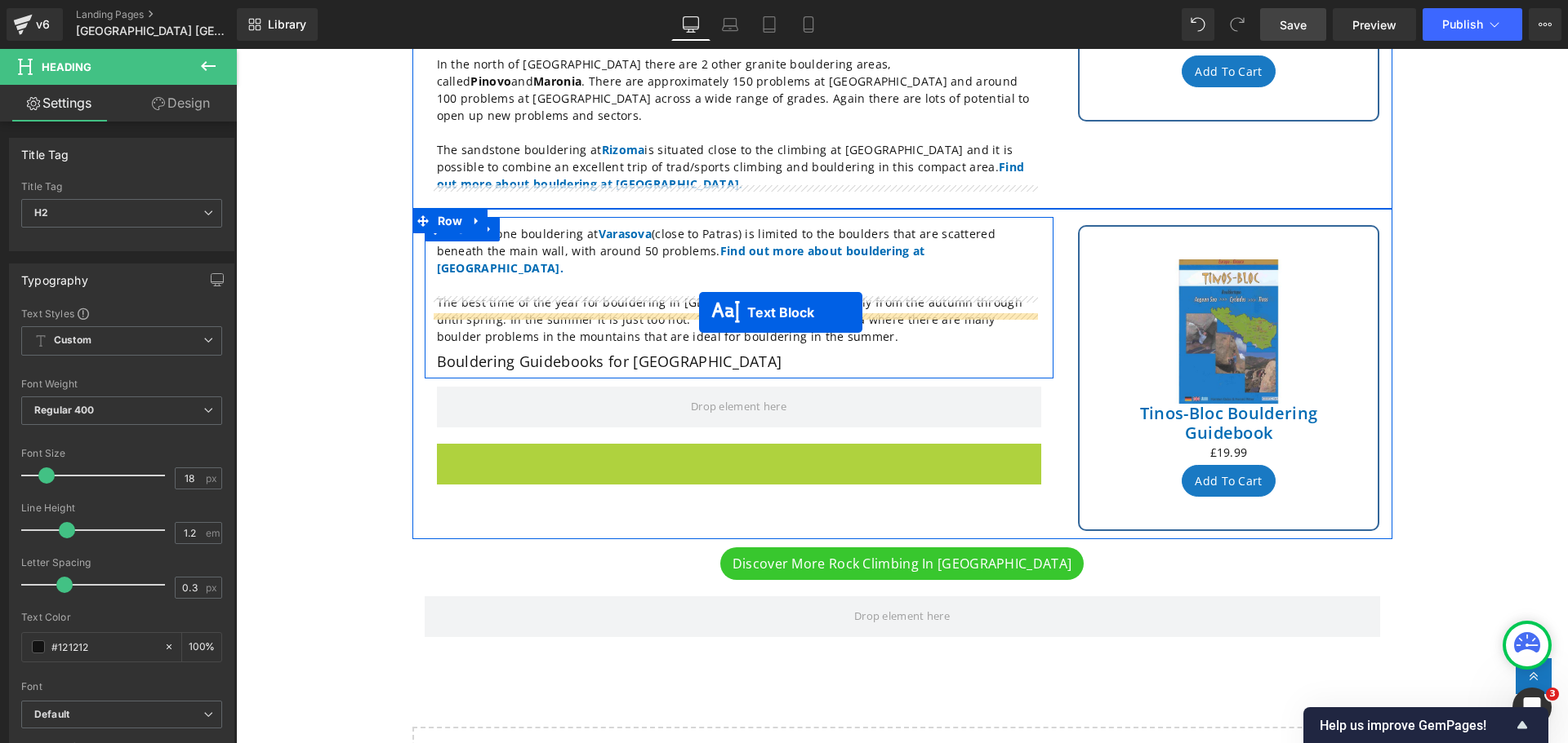
drag, startPoint x: 723, startPoint y: 421, endPoint x: 699, endPoint y: 312, distance: 111.6
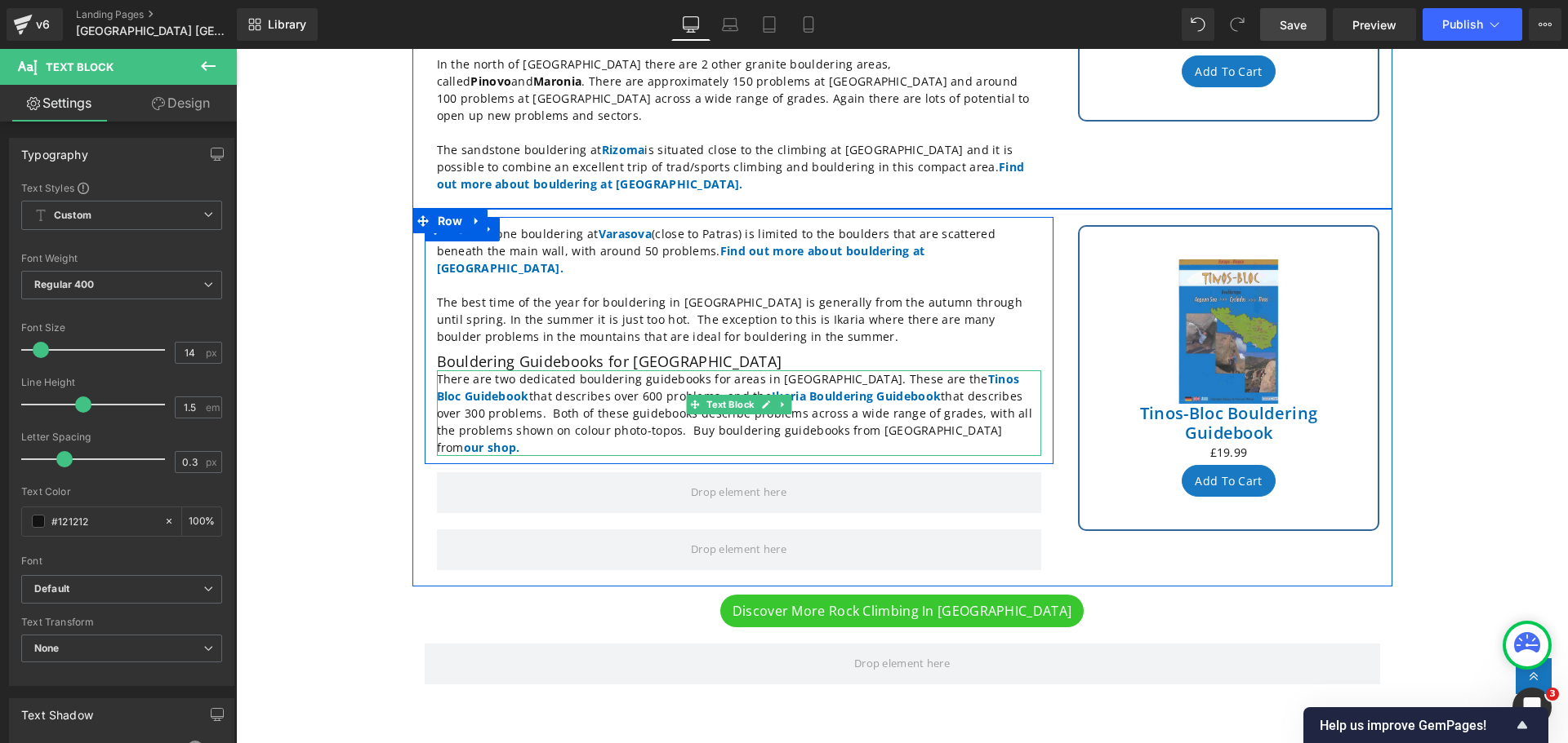
click at [614, 354] on h2 "Bouldering Guidebooks for [GEOGRAPHIC_DATA]" at bounding box center [739, 363] width 604 height 18
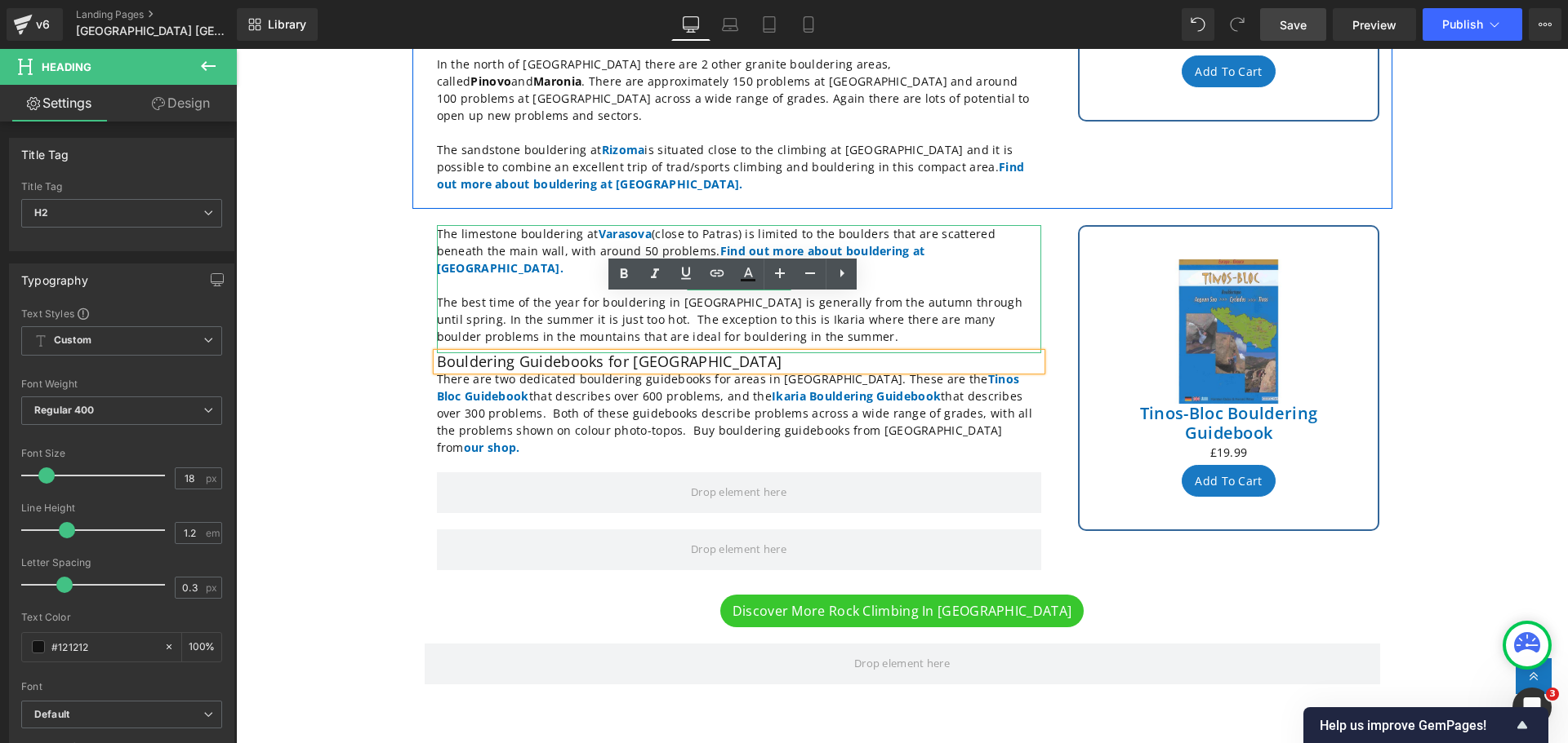
click at [948, 294] on p "The best time of the year for bouldering in [GEOGRAPHIC_DATA] is generally from…" at bounding box center [739, 319] width 604 height 52
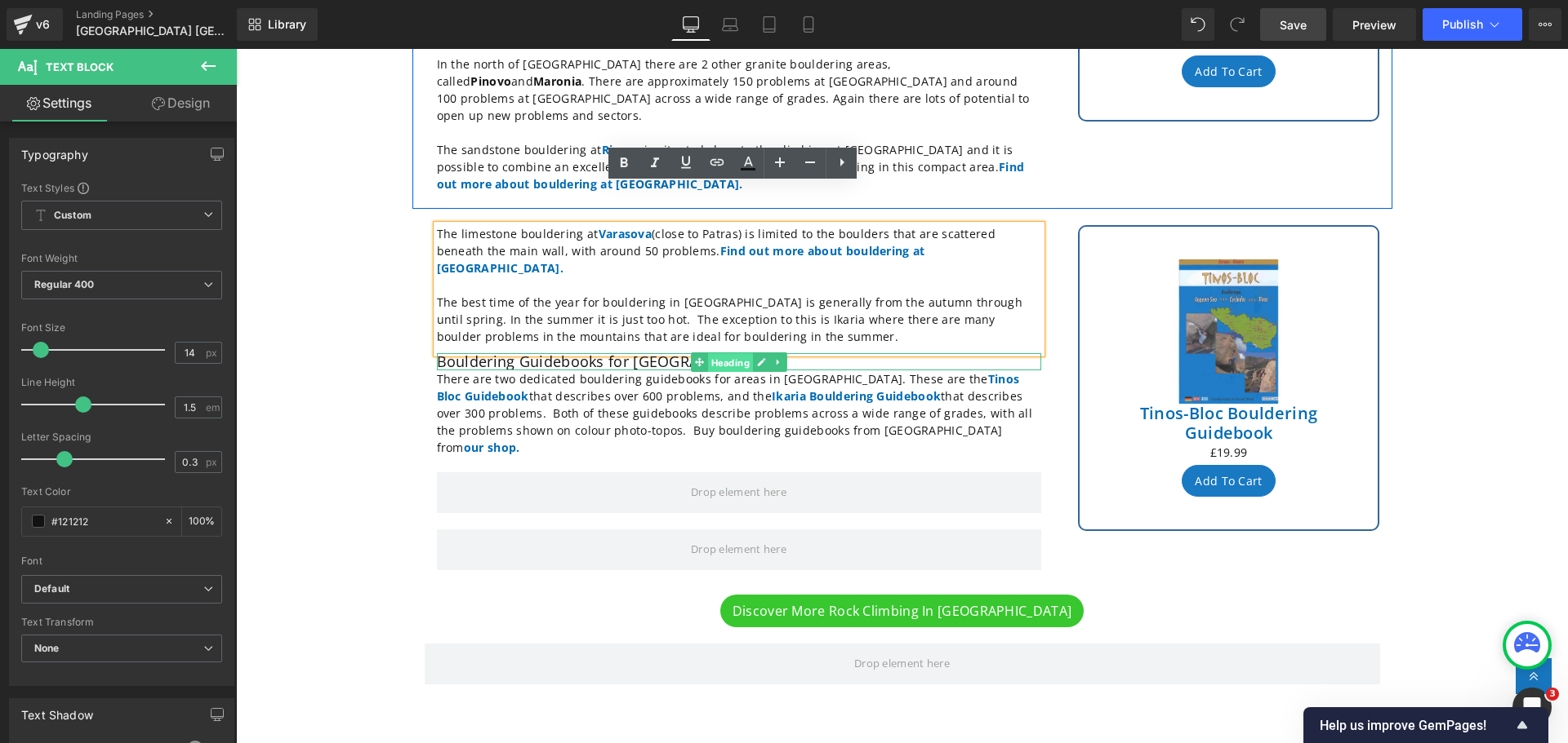
click at [731, 353] on span "Heading" at bounding box center [730, 362] width 45 height 19
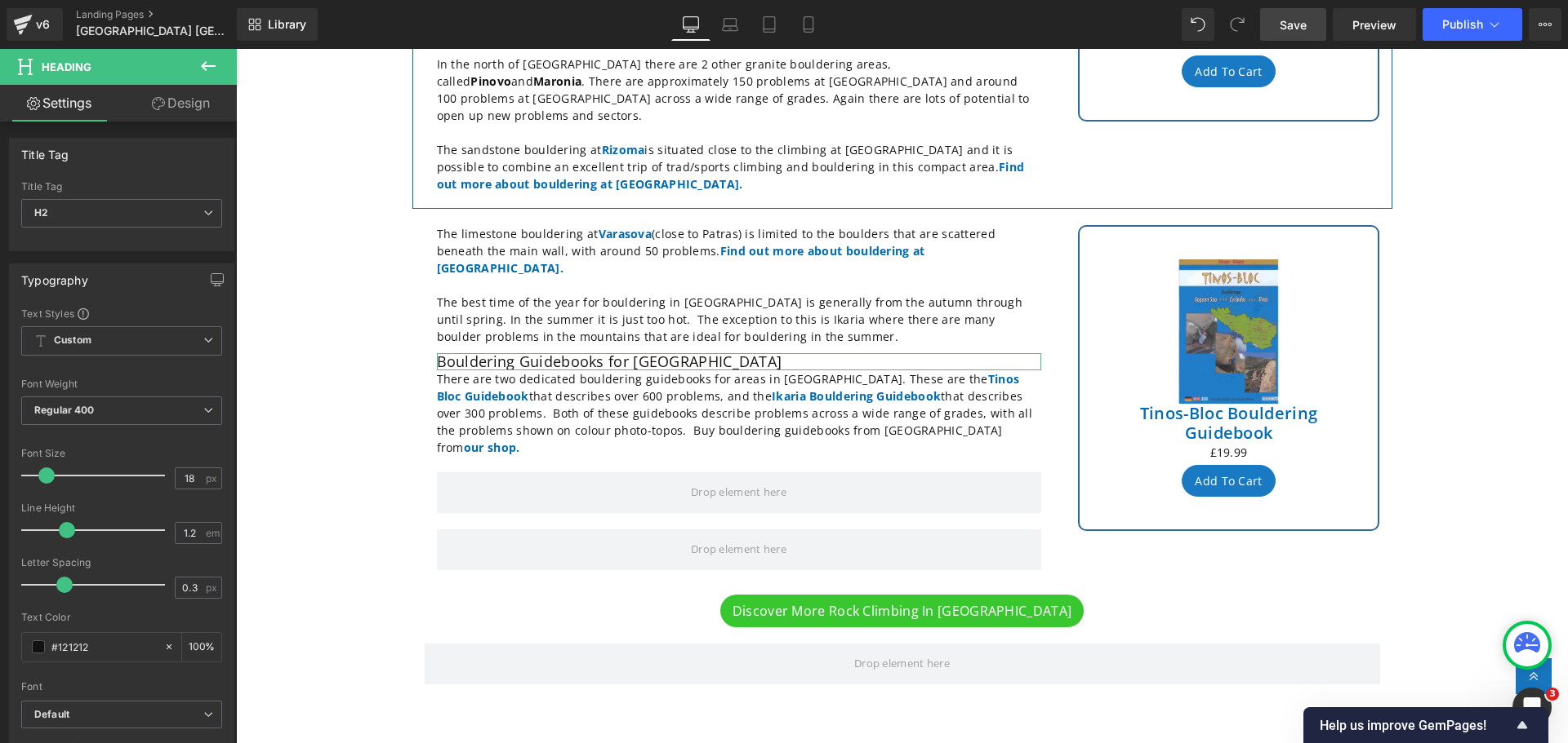
click at [197, 105] on link "Design" at bounding box center [181, 103] width 119 height 37
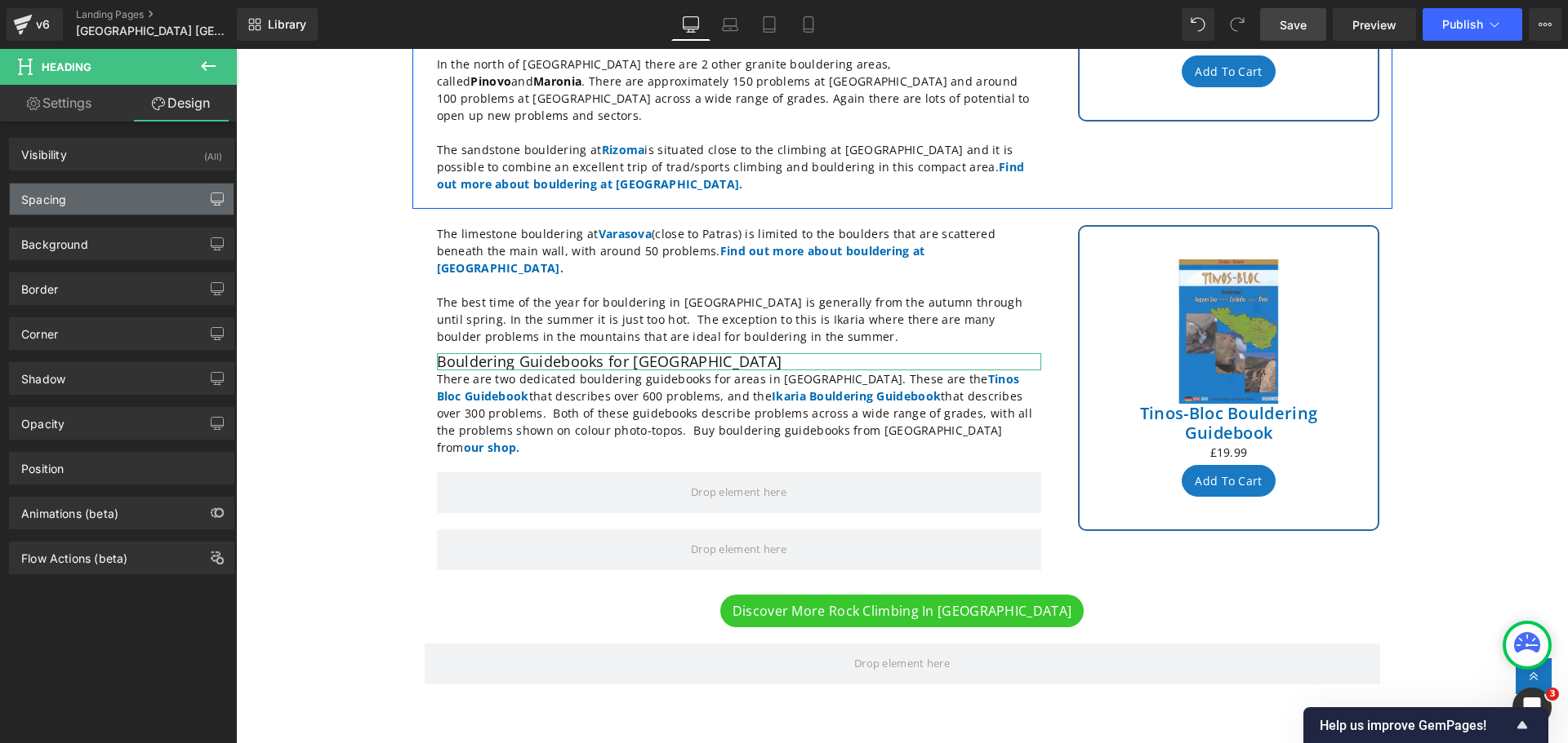
click at [211, 198] on icon "button" at bounding box center [217, 199] width 13 height 13
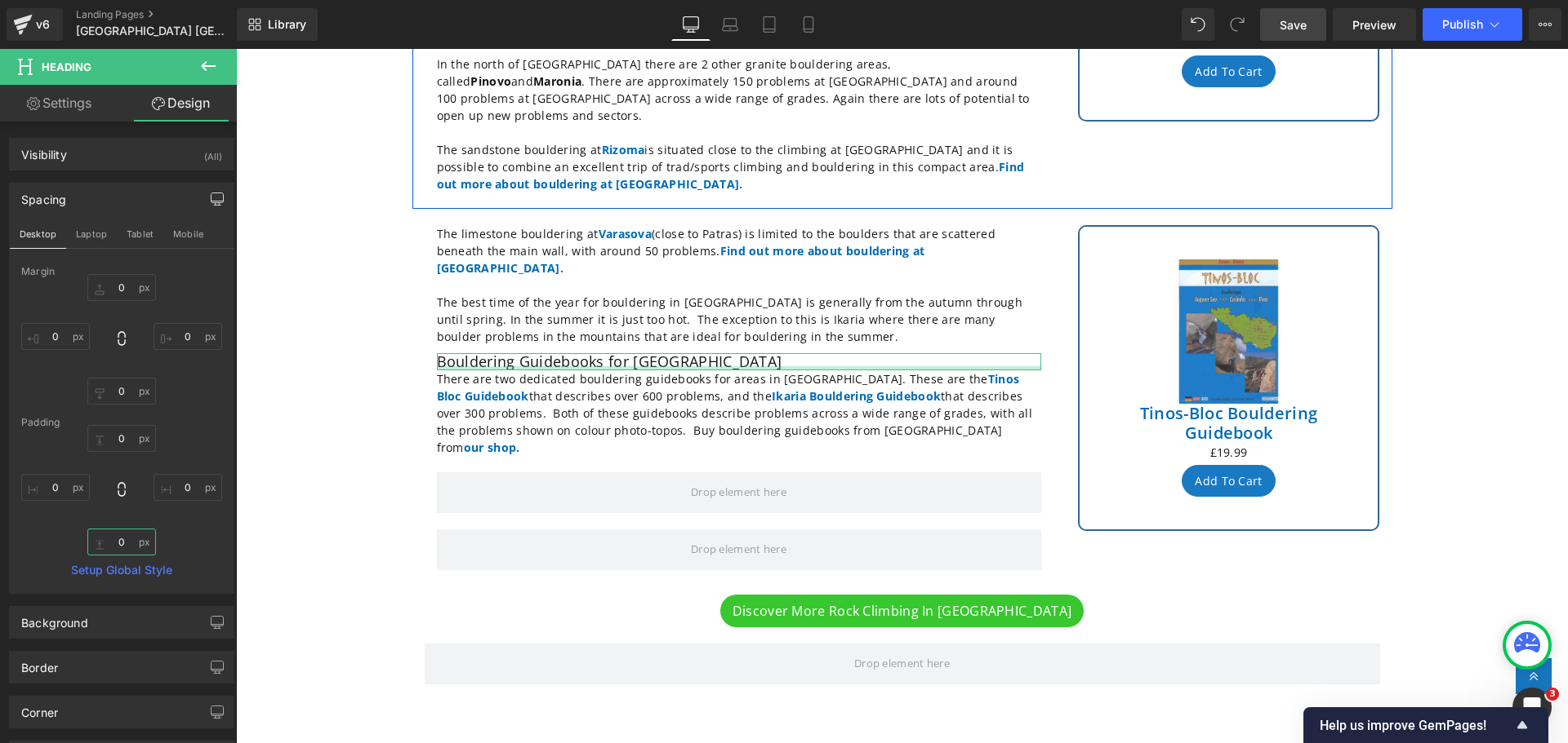
click at [123, 543] on input "0" at bounding box center [122, 541] width 68 height 27
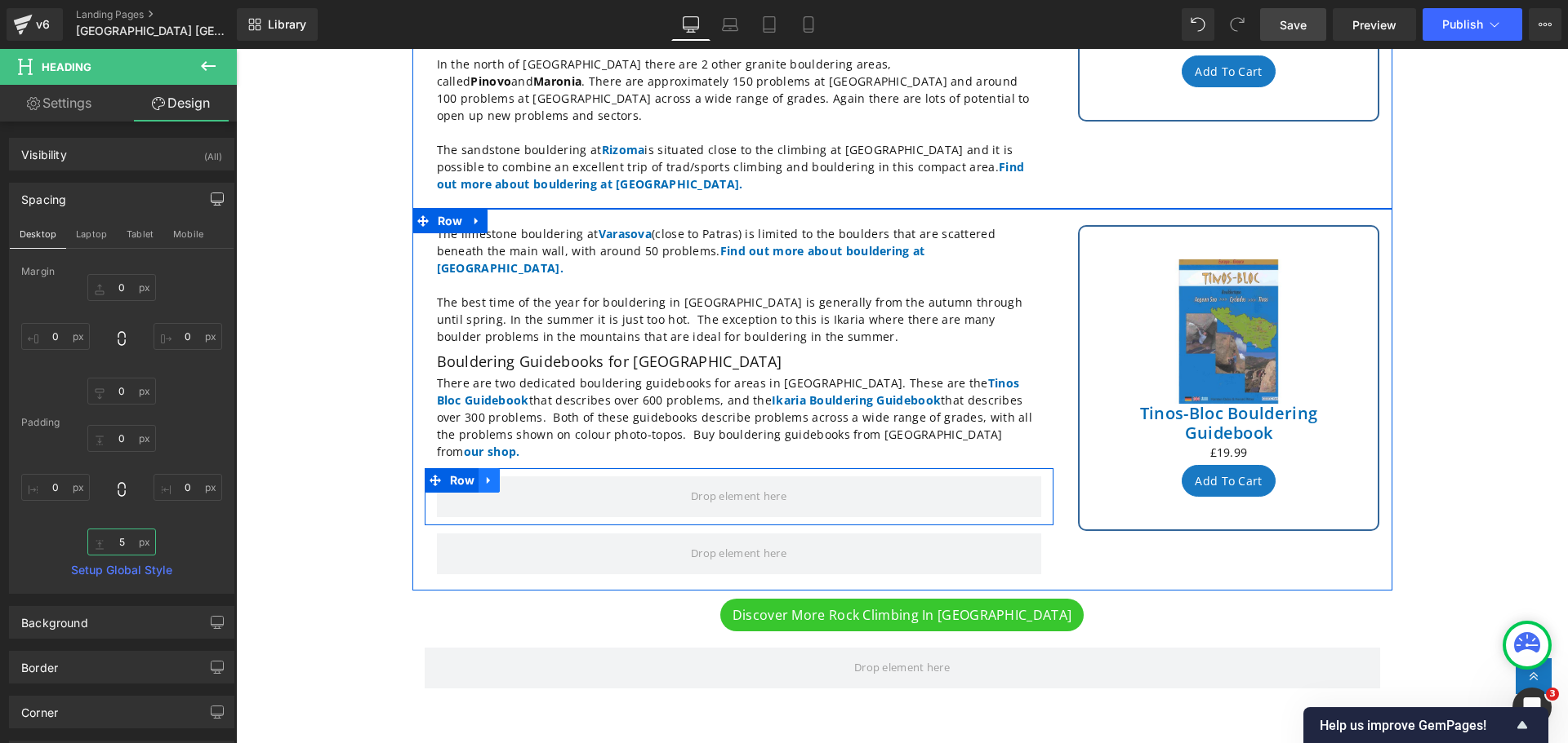
type input "5"
click at [486, 478] on icon at bounding box center [488, 482] width 4 height 7
click at [526, 475] on icon at bounding box center [532, 481] width 11 height 11
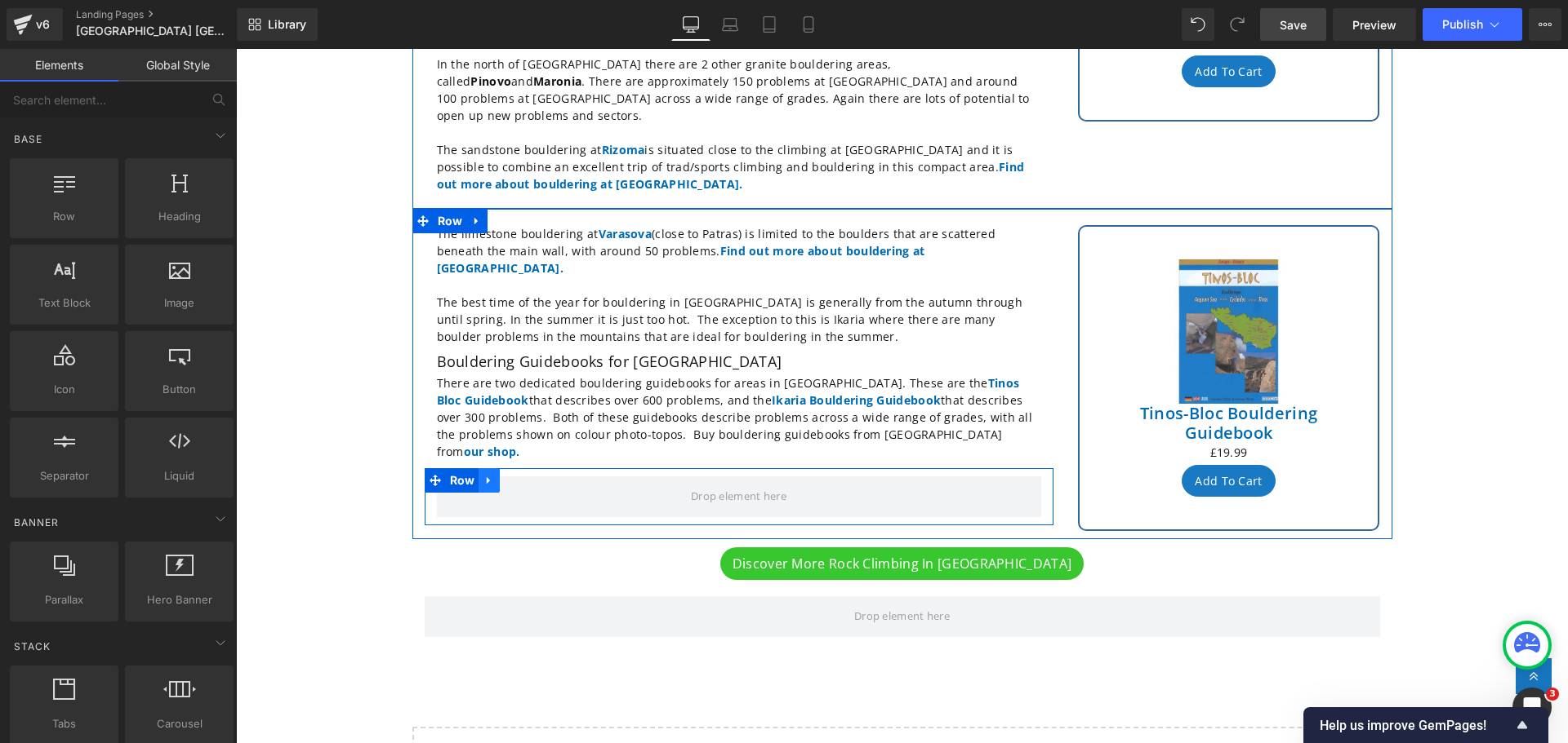
click at [486, 478] on icon at bounding box center [488, 482] width 4 height 7
click at [526, 475] on icon at bounding box center [532, 481] width 11 height 11
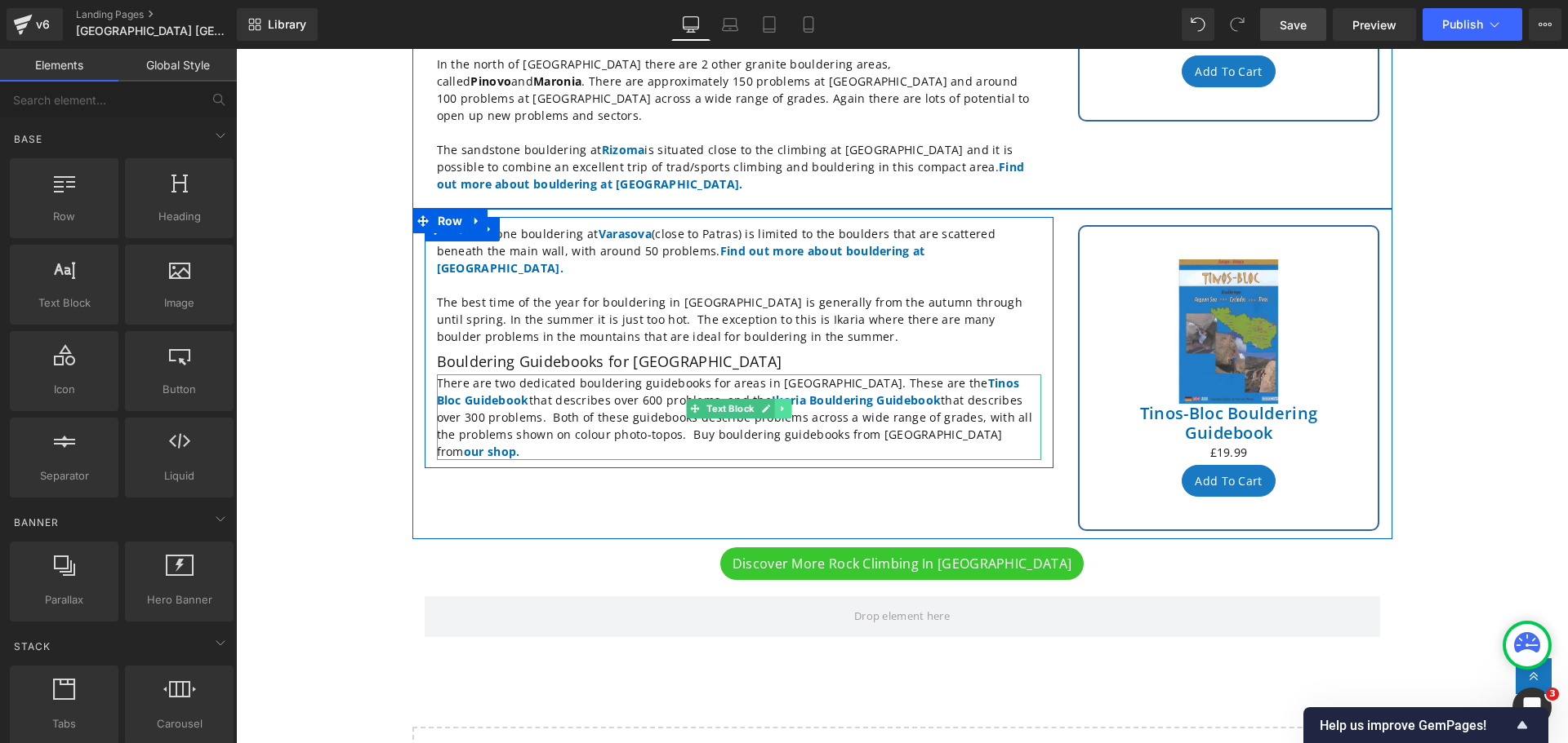
click at [779, 404] on icon at bounding box center [783, 409] width 9 height 10
click at [770, 405] on icon at bounding box center [775, 410] width 9 height 9
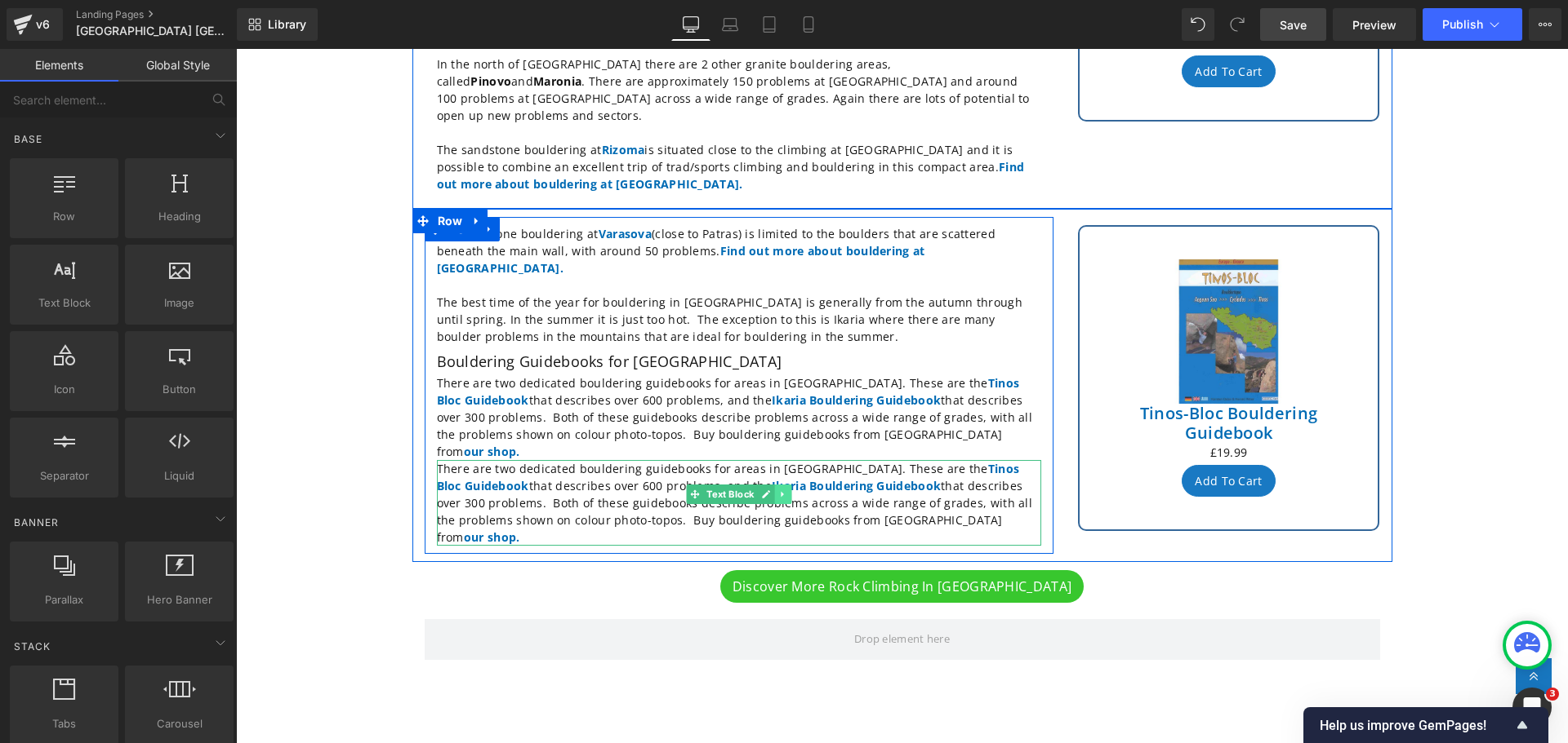
click at [778, 490] on icon at bounding box center [783, 494] width 9 height 10
click at [770, 491] on icon at bounding box center [775, 495] width 9 height 9
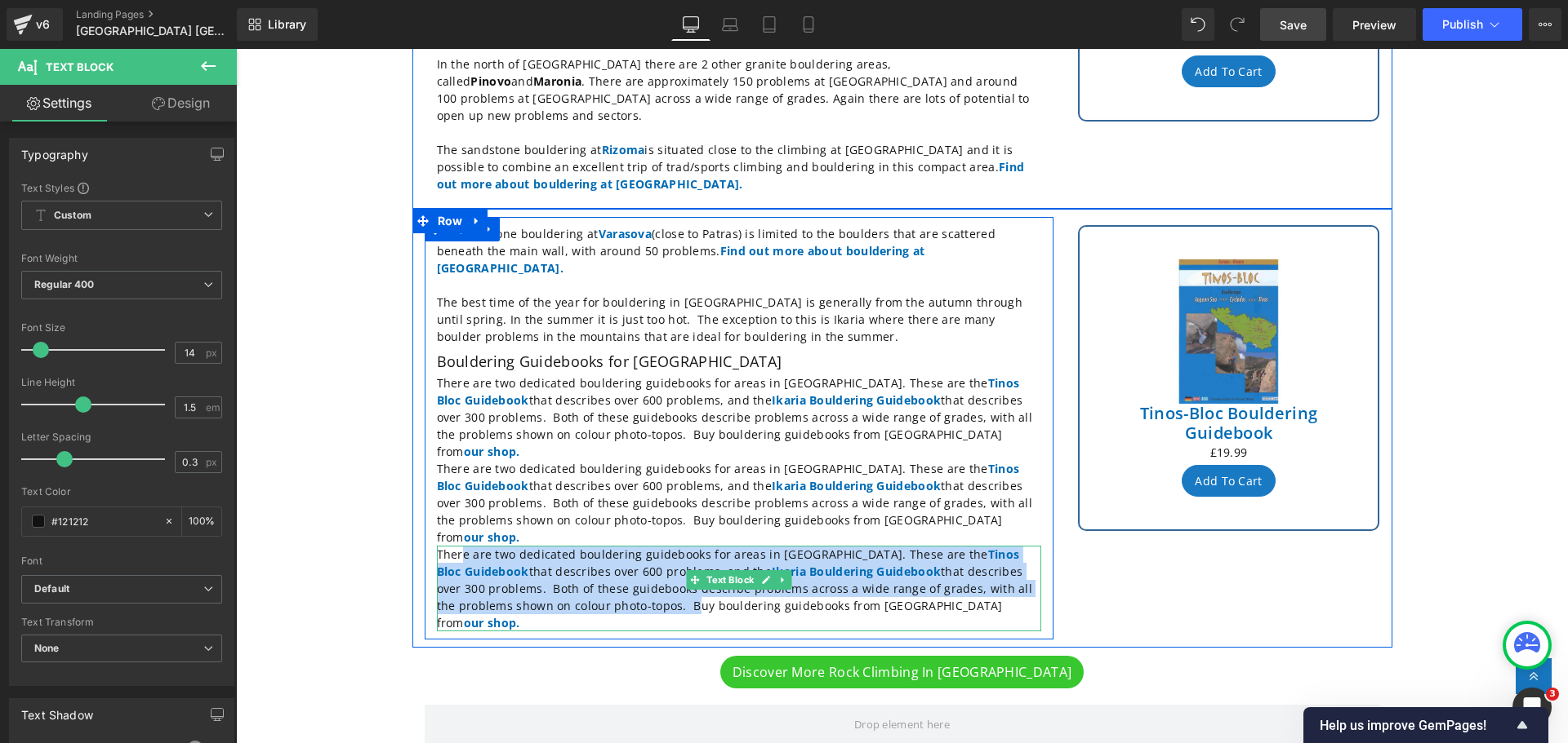
drag, startPoint x: 547, startPoint y: 515, endPoint x: 456, endPoint y: 465, distance: 103.8
click at [456, 546] on p "There are two dedicated bouldering guidebooks for areas in [GEOGRAPHIC_DATA]. T…" at bounding box center [739, 588] width 604 height 86
click at [543, 546] on p "There are two dedicated bouldering guidebooks for areas in [GEOGRAPHIC_DATA]. T…" at bounding box center [739, 588] width 604 height 86
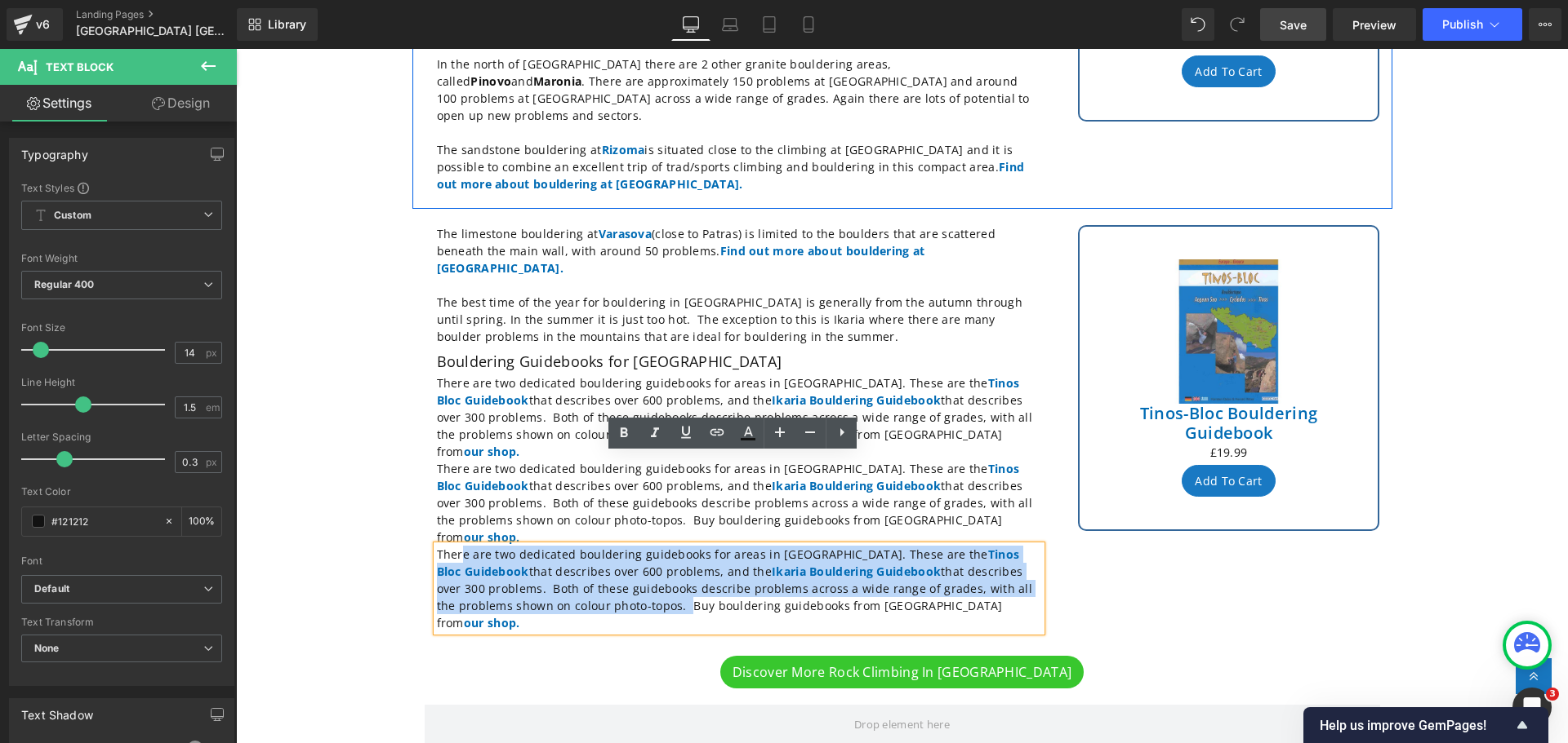
drag, startPoint x: 544, startPoint y: 517, endPoint x: 455, endPoint y: 468, distance: 101.6
click at [455, 546] on p "There are two dedicated bouldering guidebooks for areas in [GEOGRAPHIC_DATA]. T…" at bounding box center [739, 588] width 604 height 86
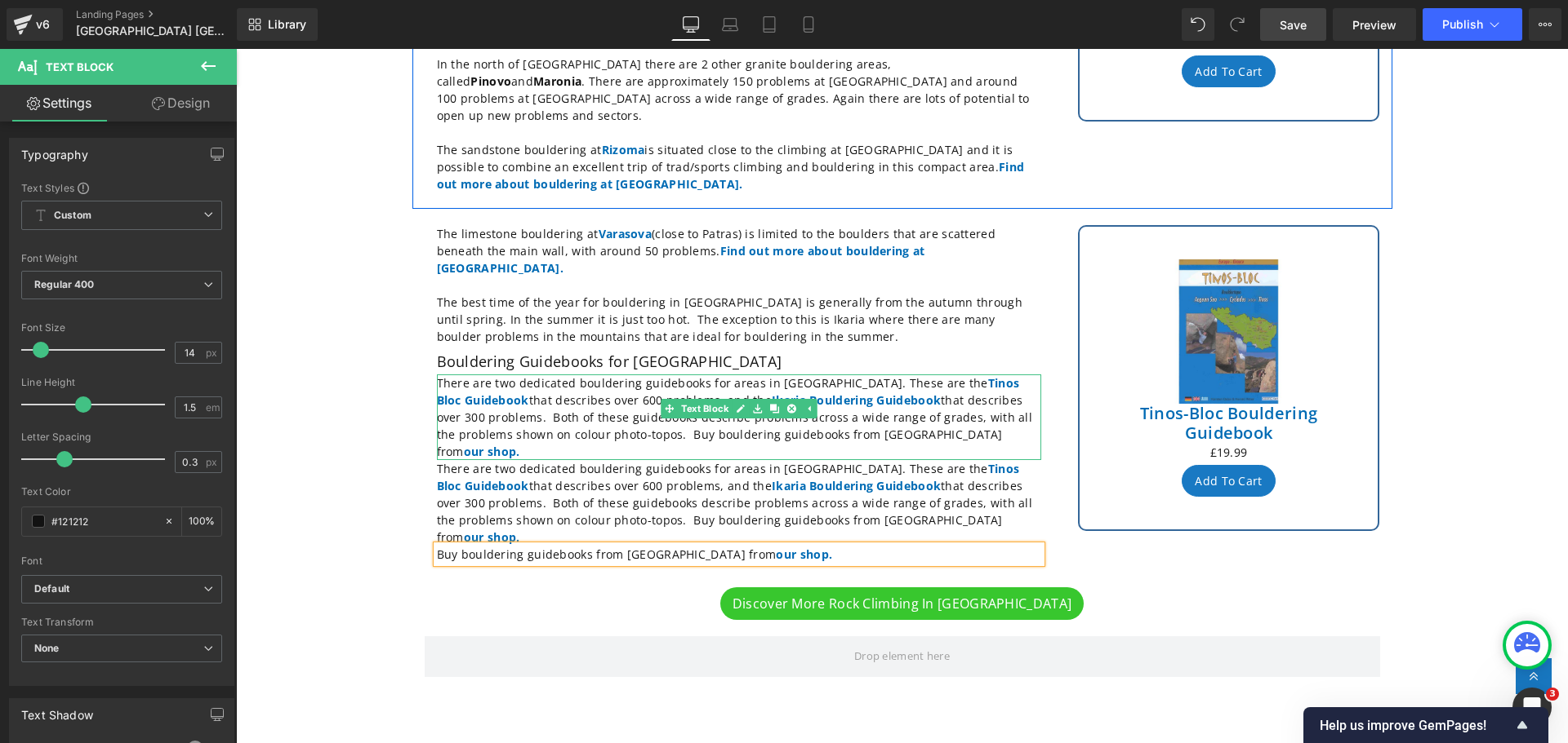
click at [873, 376] on p "There are two dedicated bouldering guidebooks for areas in [GEOGRAPHIC_DATA]. T…" at bounding box center [739, 417] width 604 height 86
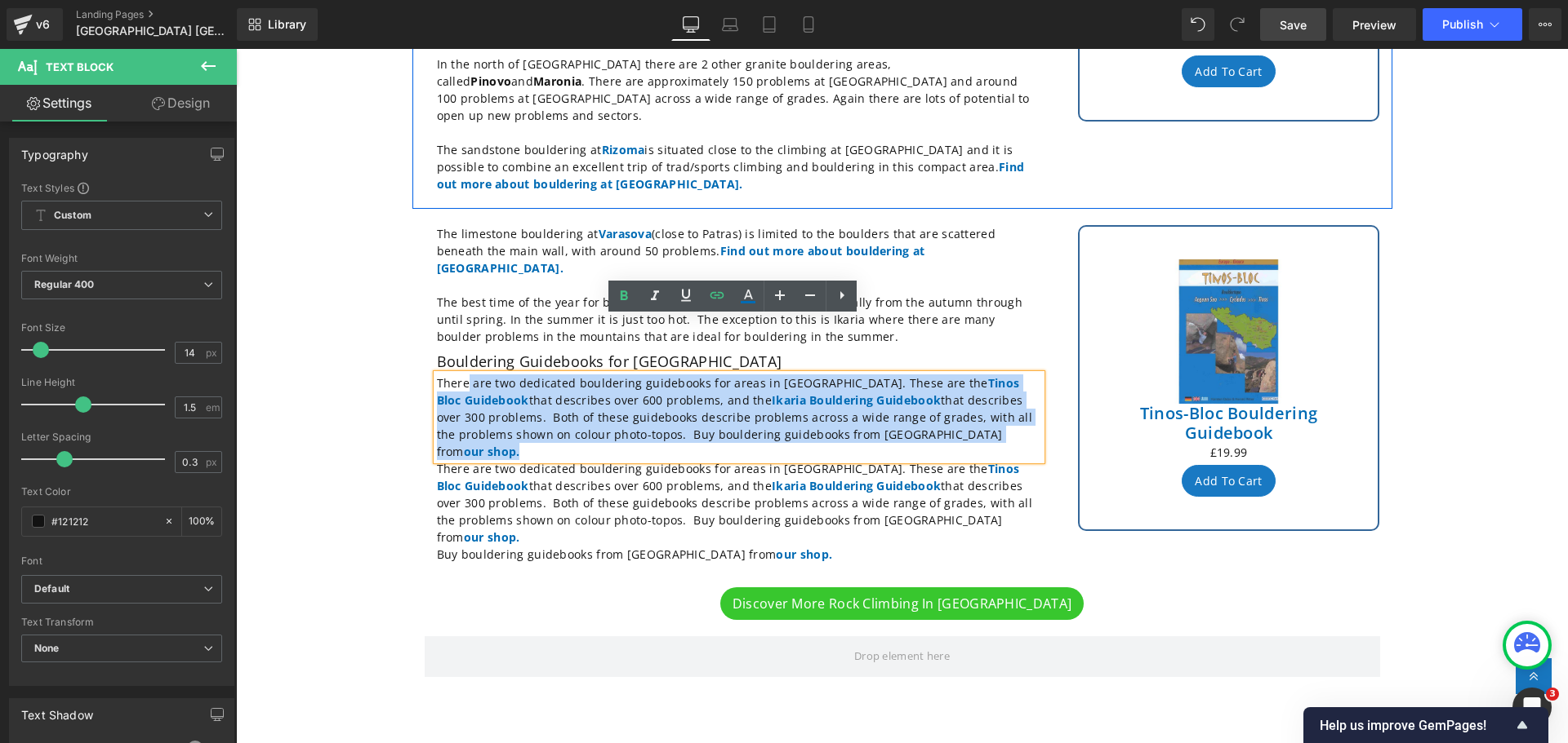
drag, startPoint x: 873, startPoint y: 376, endPoint x: 461, endPoint y: 332, distance: 414.3
click at [461, 375] on p "There are two dedicated bouldering guidebooks for areas in [GEOGRAPHIC_DATA]. T…" at bounding box center [739, 417] width 604 height 86
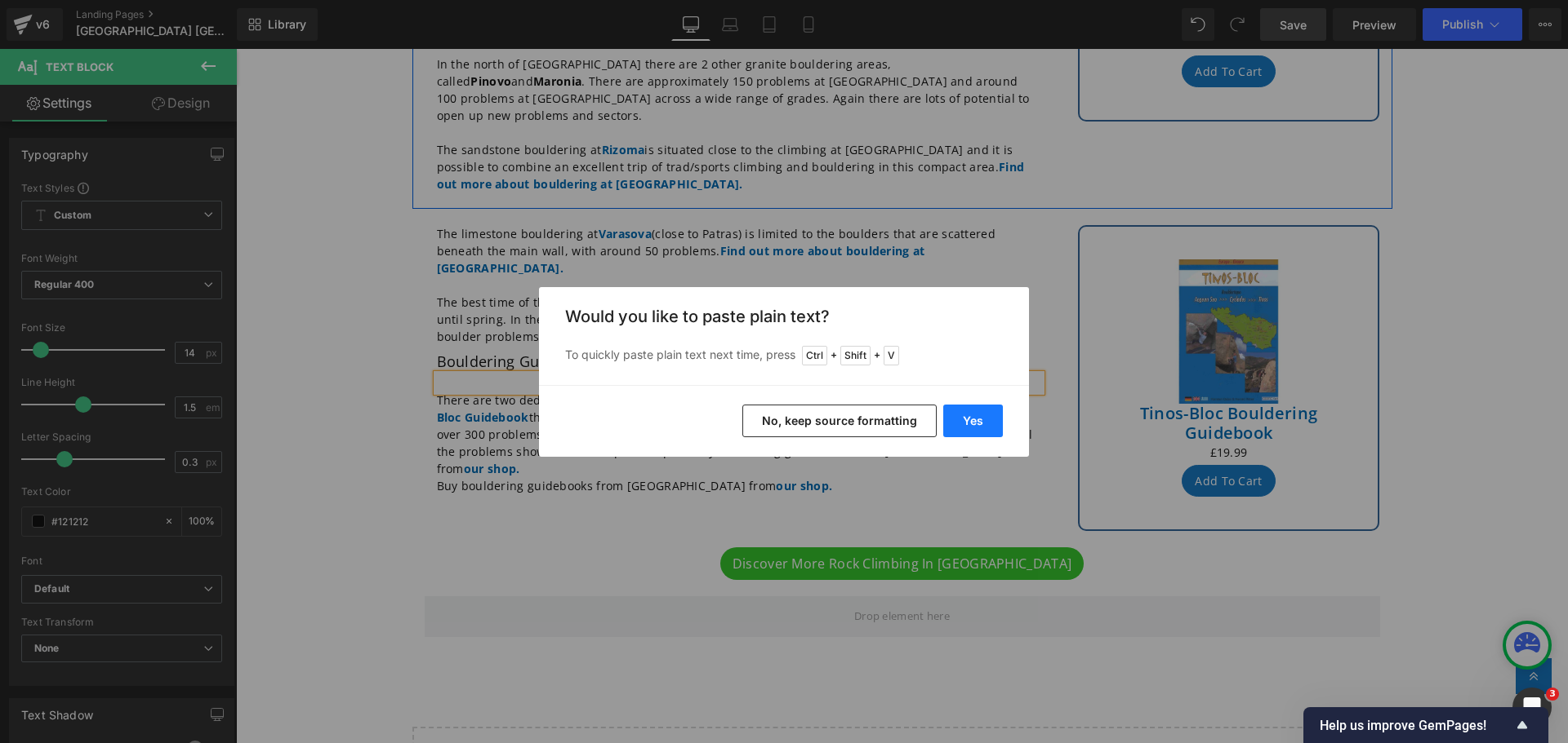
drag, startPoint x: 956, startPoint y: 415, endPoint x: 721, endPoint y: 366, distance: 240.1
click at [957, 415] on button "Yes" at bounding box center [973, 421] width 60 height 32
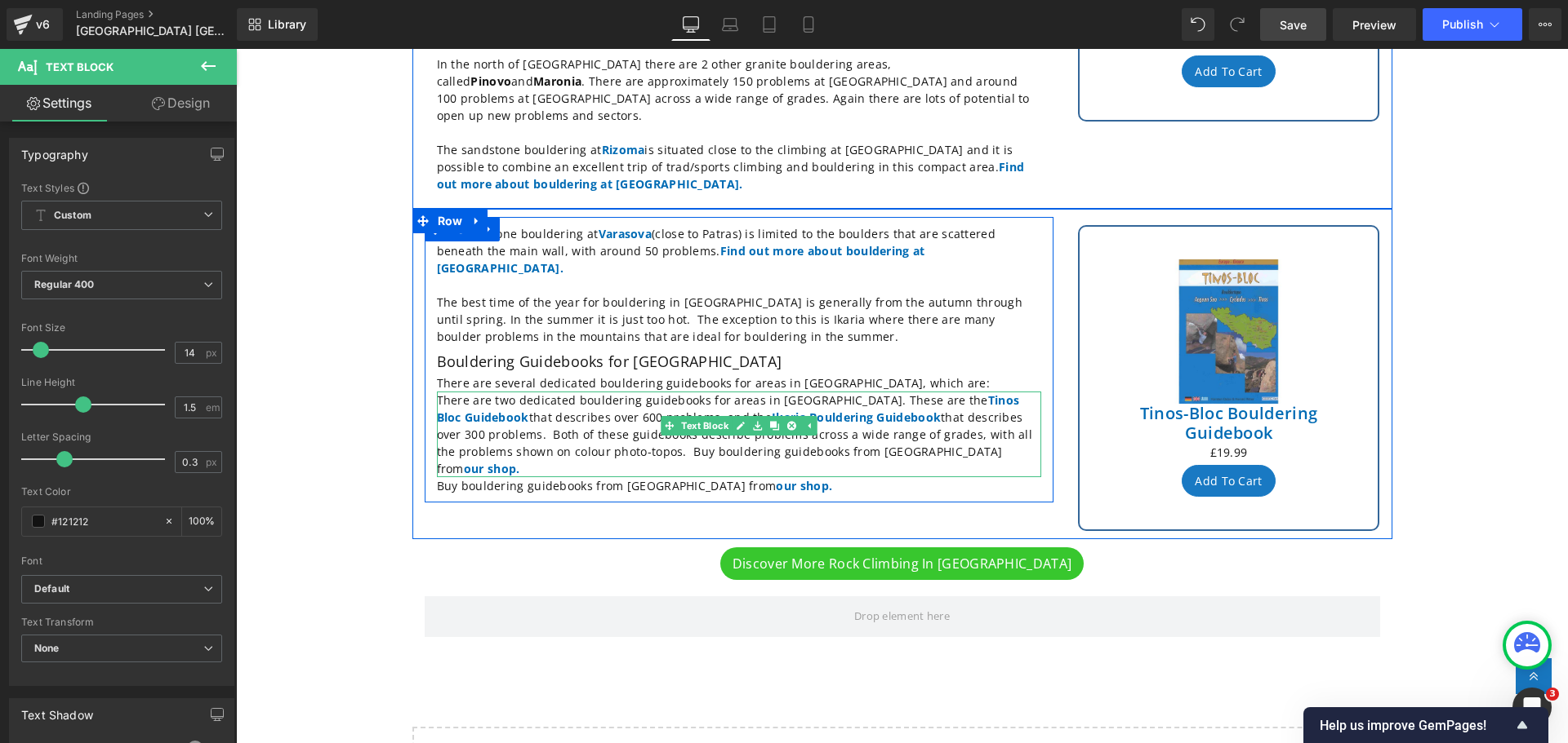
click at [872, 391] on p "There are two dedicated bouldering guidebooks for areas in [GEOGRAPHIC_DATA]. T…" at bounding box center [739, 434] width 604 height 86
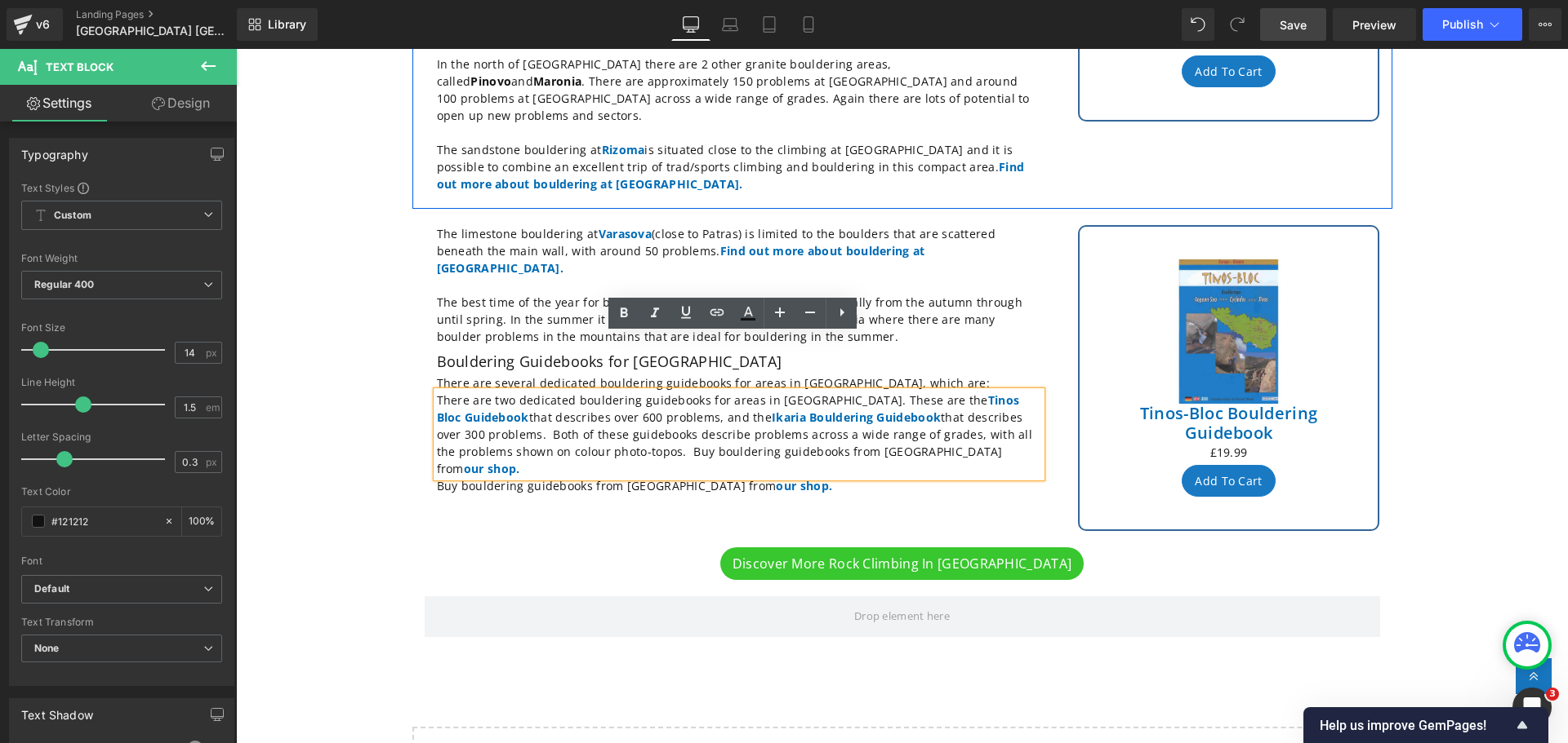
click at [873, 391] on p "There are two dedicated bouldering guidebooks for areas in [GEOGRAPHIC_DATA]. T…" at bounding box center [739, 434] width 604 height 86
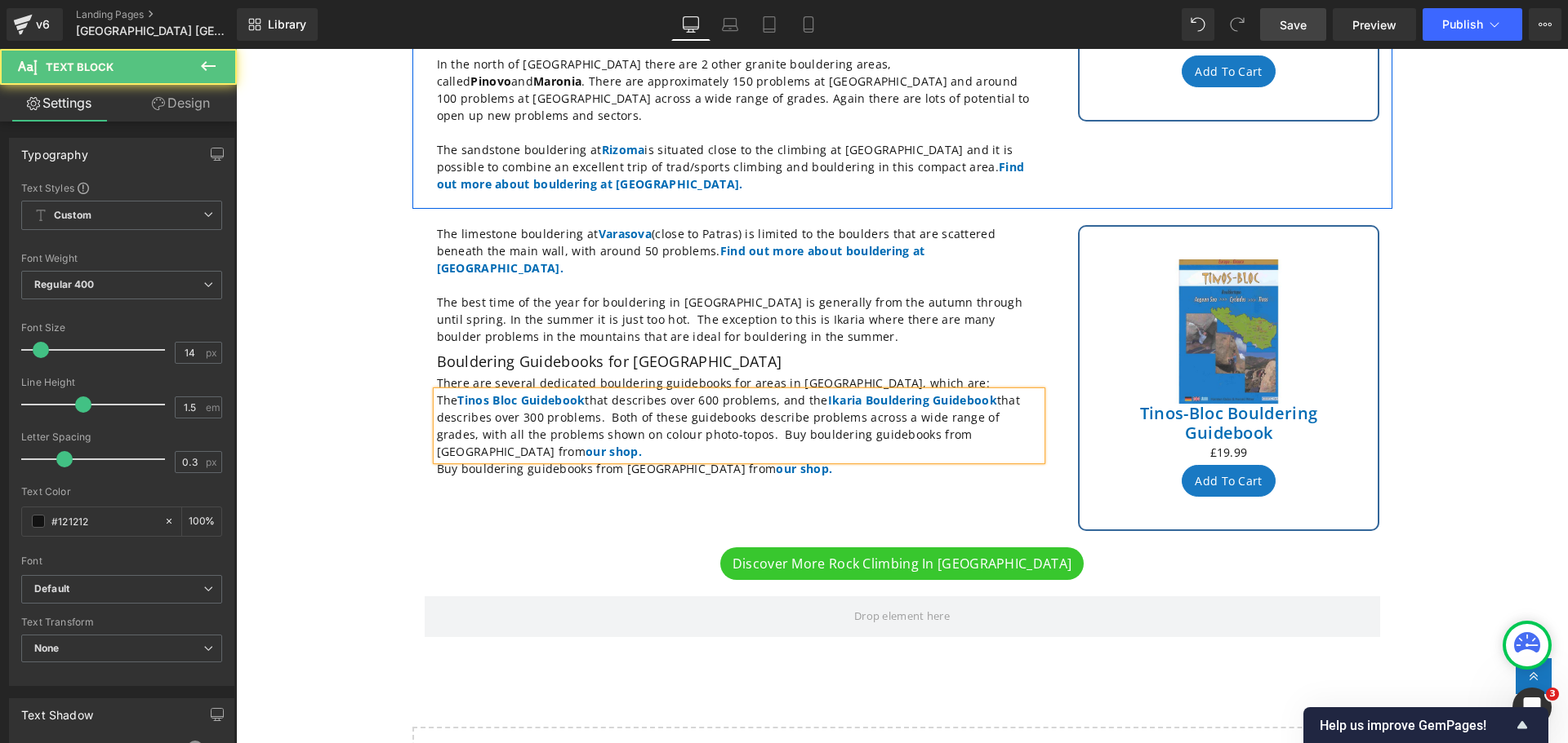
click at [482, 395] on p "The Tinos Bloc Guidebook that describes over 600 problems, and the Ikaria Bould…" at bounding box center [739, 425] width 604 height 68
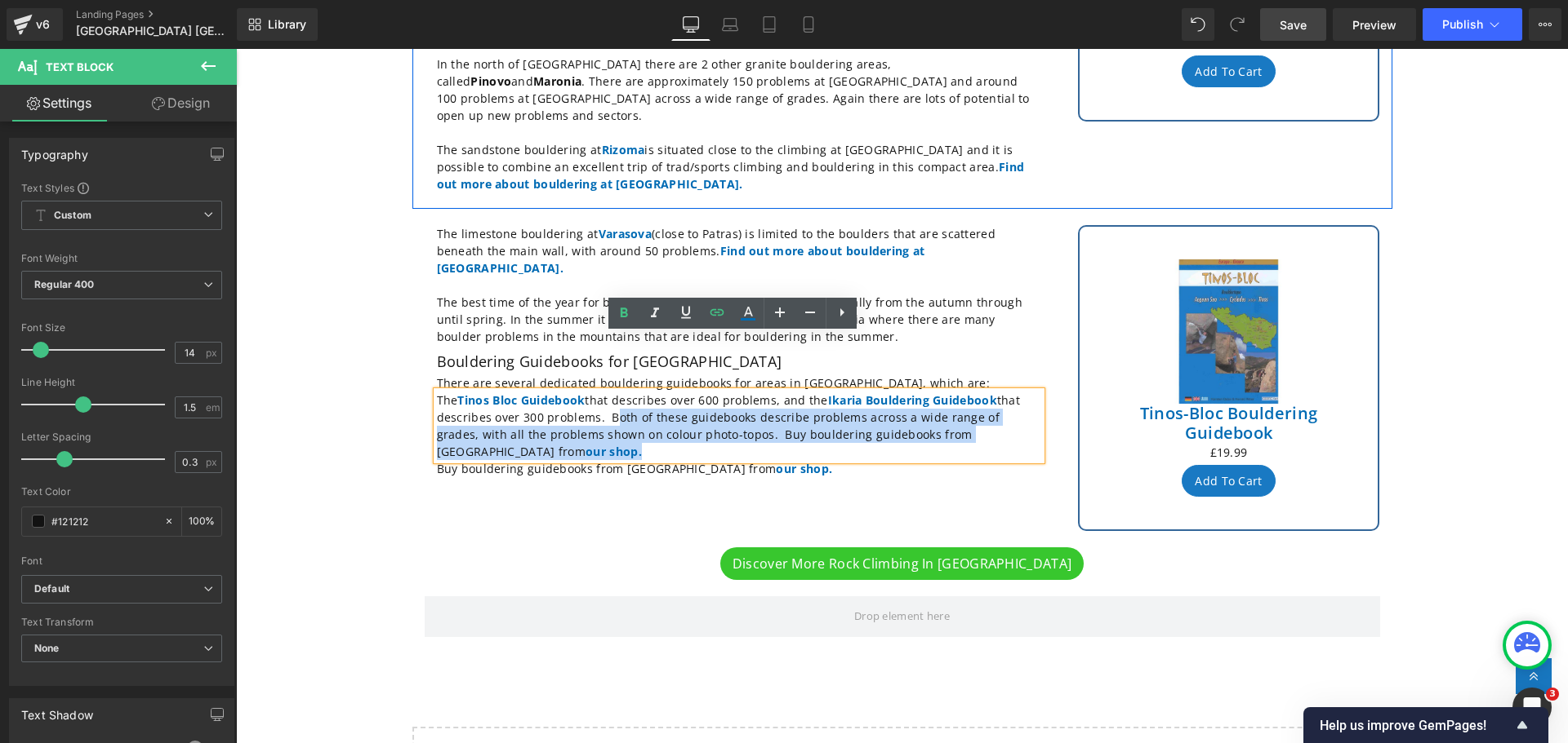
drag, startPoint x: 482, startPoint y: 395, endPoint x: 603, endPoint y: 361, distance: 125.7
click at [603, 391] on p "The Tinos Bloc Guidebook that describes over 600 problems, and the Ikaria Bould…" at bounding box center [739, 425] width 604 height 68
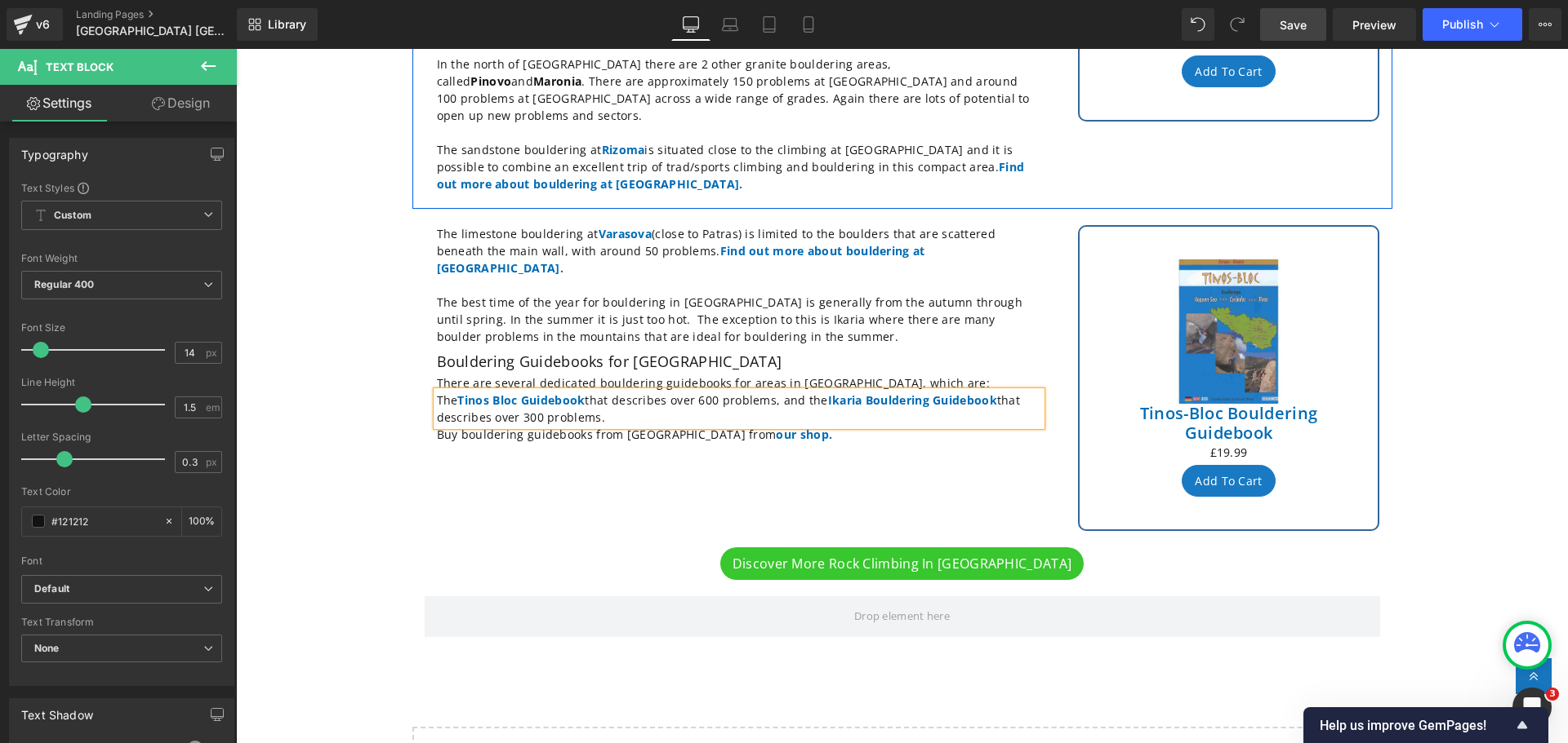
click at [616, 391] on p "The Tinos Bloc Guidebook that describes over 600 problems, and the Ikaria Bould…" at bounding box center [739, 408] width 604 height 34
click at [848, 312] on icon at bounding box center [841, 312] width 19 height 19
click at [845, 304] on icon at bounding box center [840, 312] width 19 height 19
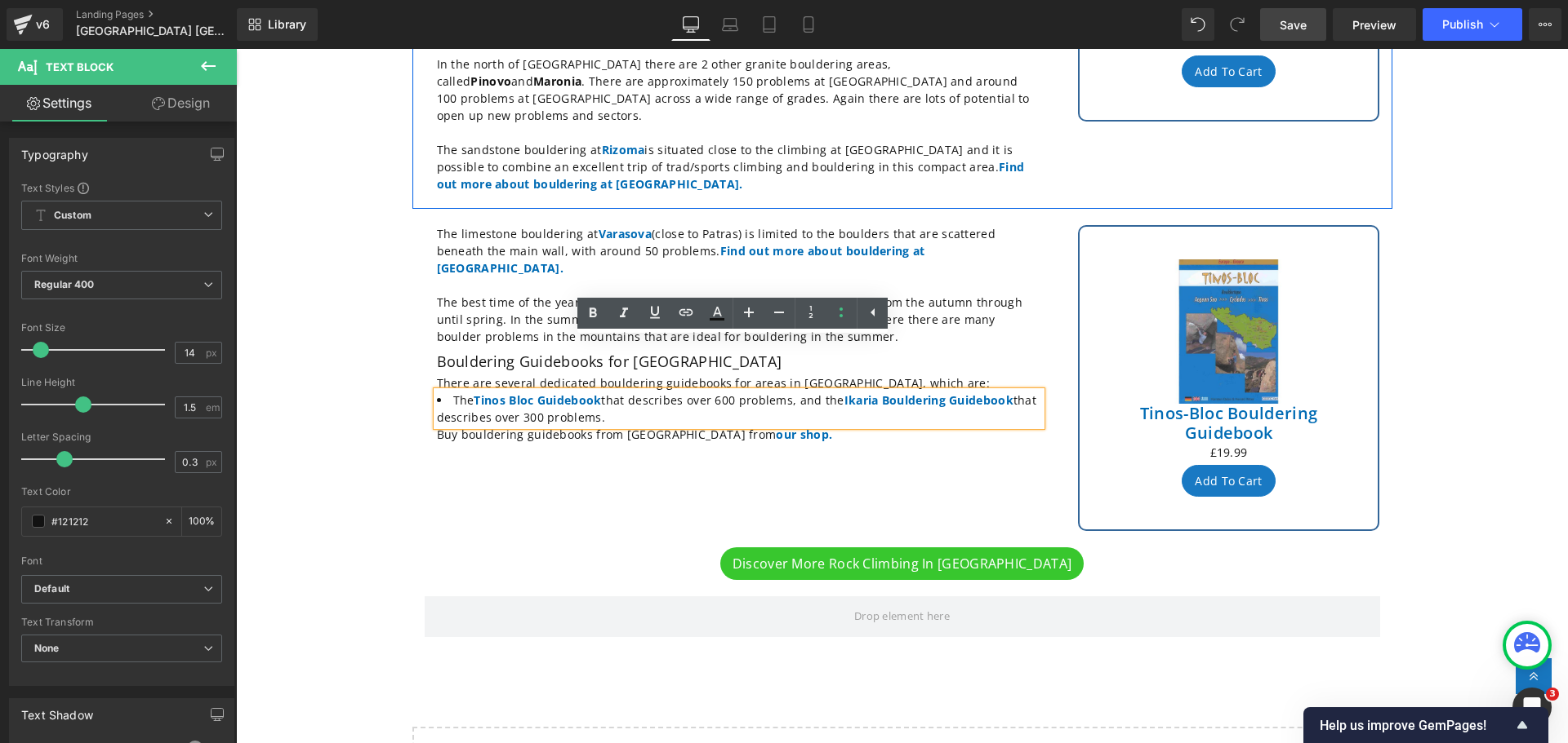
click at [787, 391] on li "The Tinos Bloc Guidebook that describes over 600 problems, and the Ikaria Bould…" at bounding box center [739, 408] width 604 height 34
click at [821, 391] on li "The Tinos Bloc Guidebook that describes over 600 problems, and the Ikaria Bould…" at bounding box center [739, 408] width 604 height 34
click at [823, 391] on li "The Tinos Bloc Guidebook that describes over 600 problems, and the Ikaria Bould…" at bounding box center [739, 408] width 604 height 34
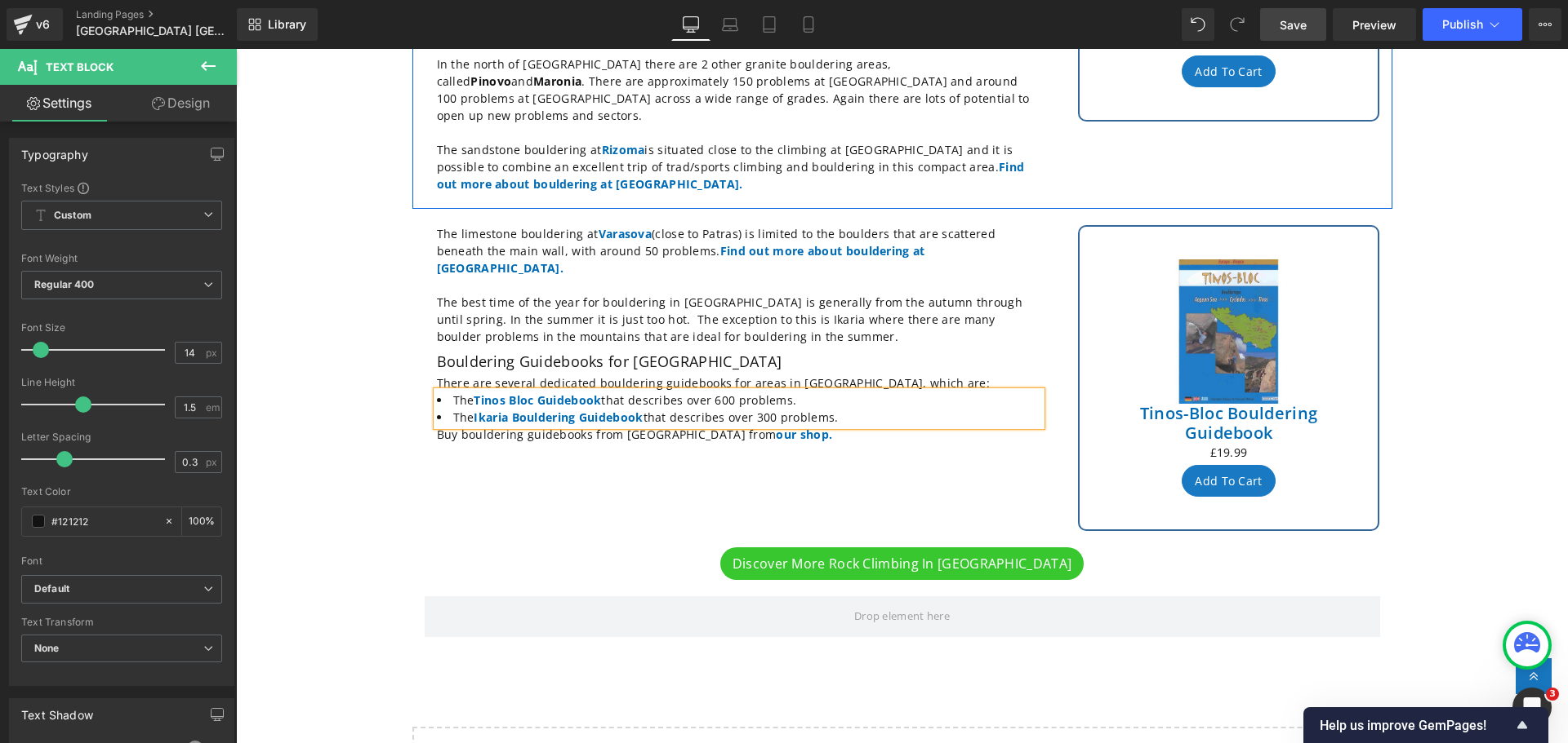
click at [843, 409] on li "The Ikaria Bouldering Guidebook that describes over 300 problems." at bounding box center [739, 417] width 604 height 17
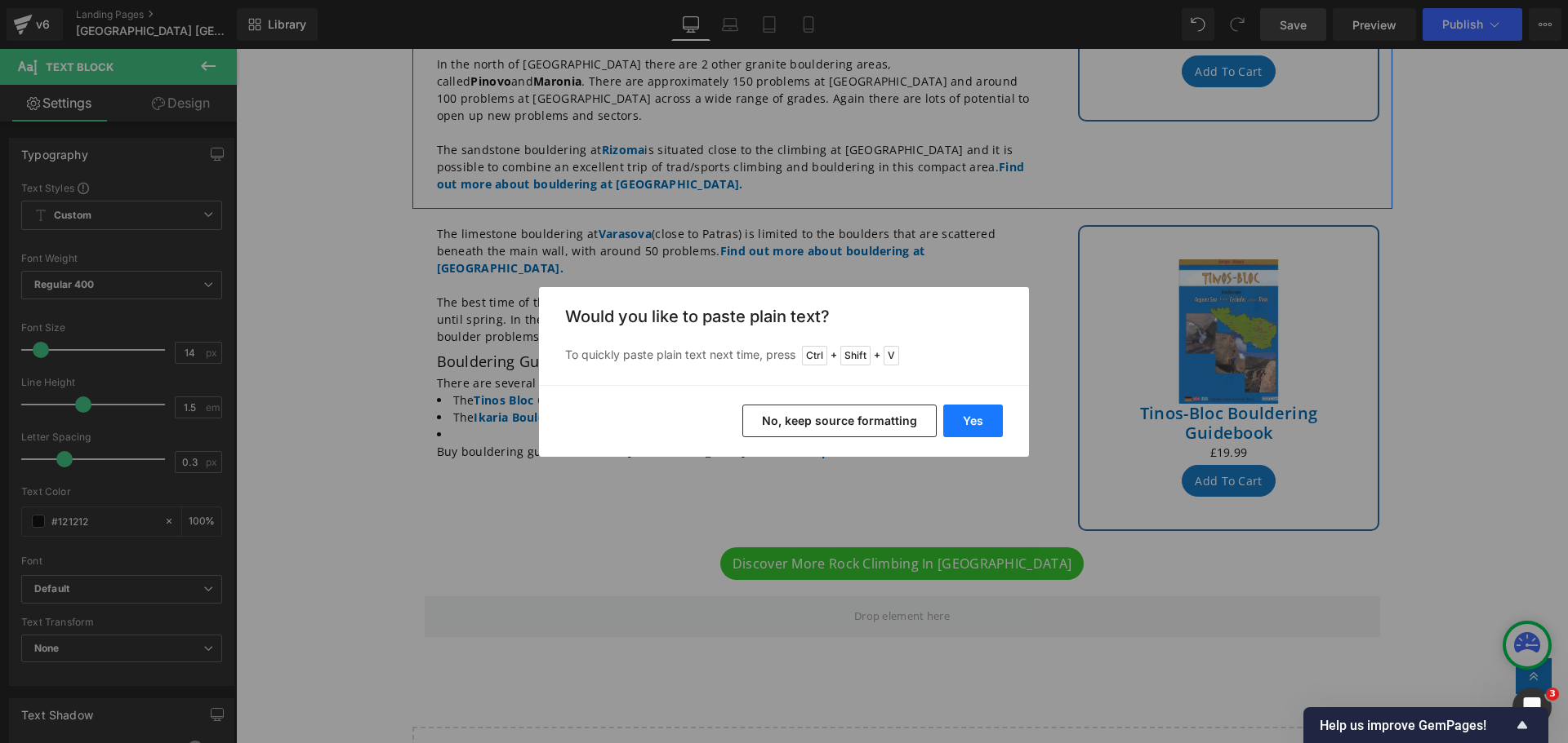
click at [995, 418] on button "Yes" at bounding box center [973, 421] width 60 height 32
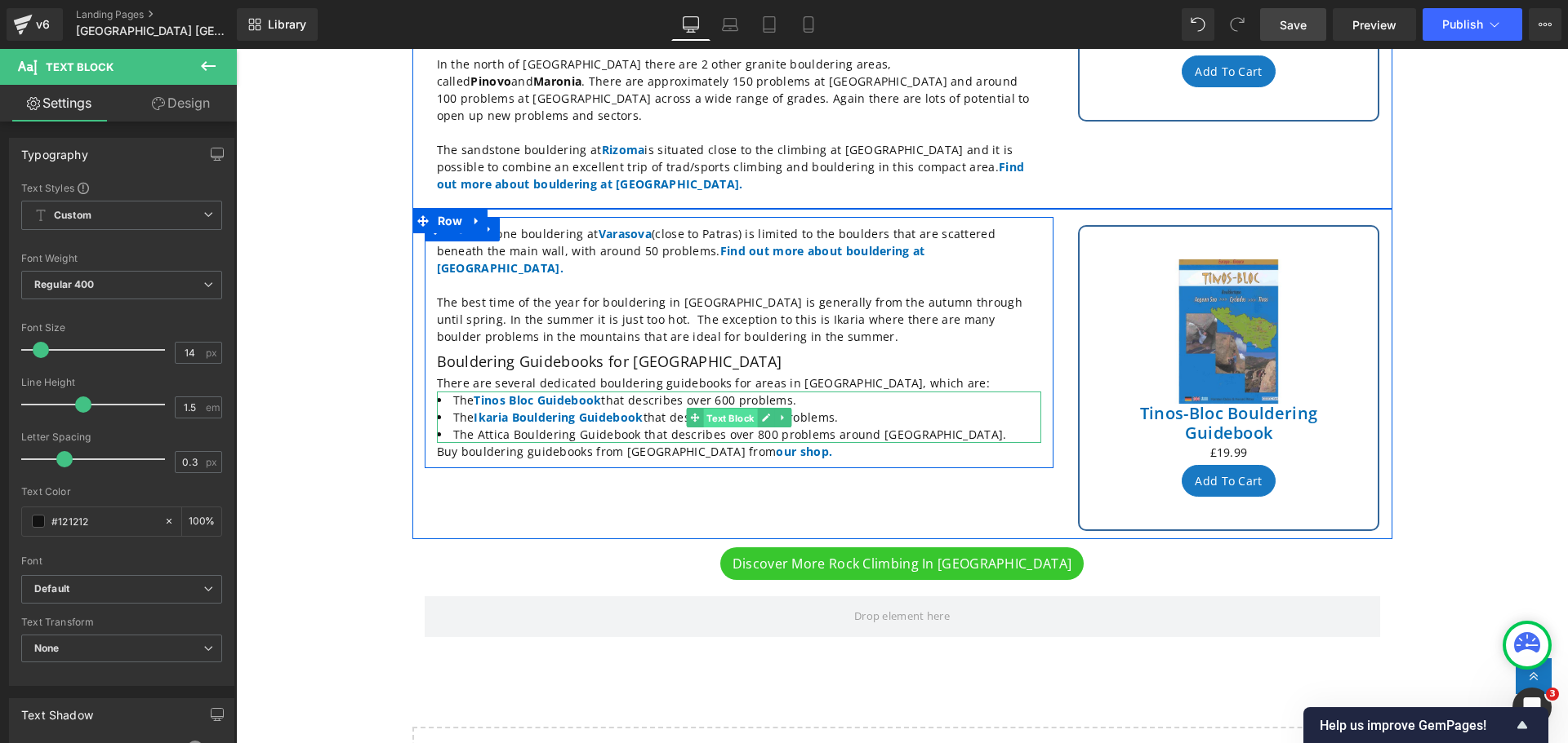
click at [703, 409] on span "Text Block" at bounding box center [730, 418] width 54 height 19
click at [722, 409] on span "Text Block" at bounding box center [730, 418] width 54 height 19
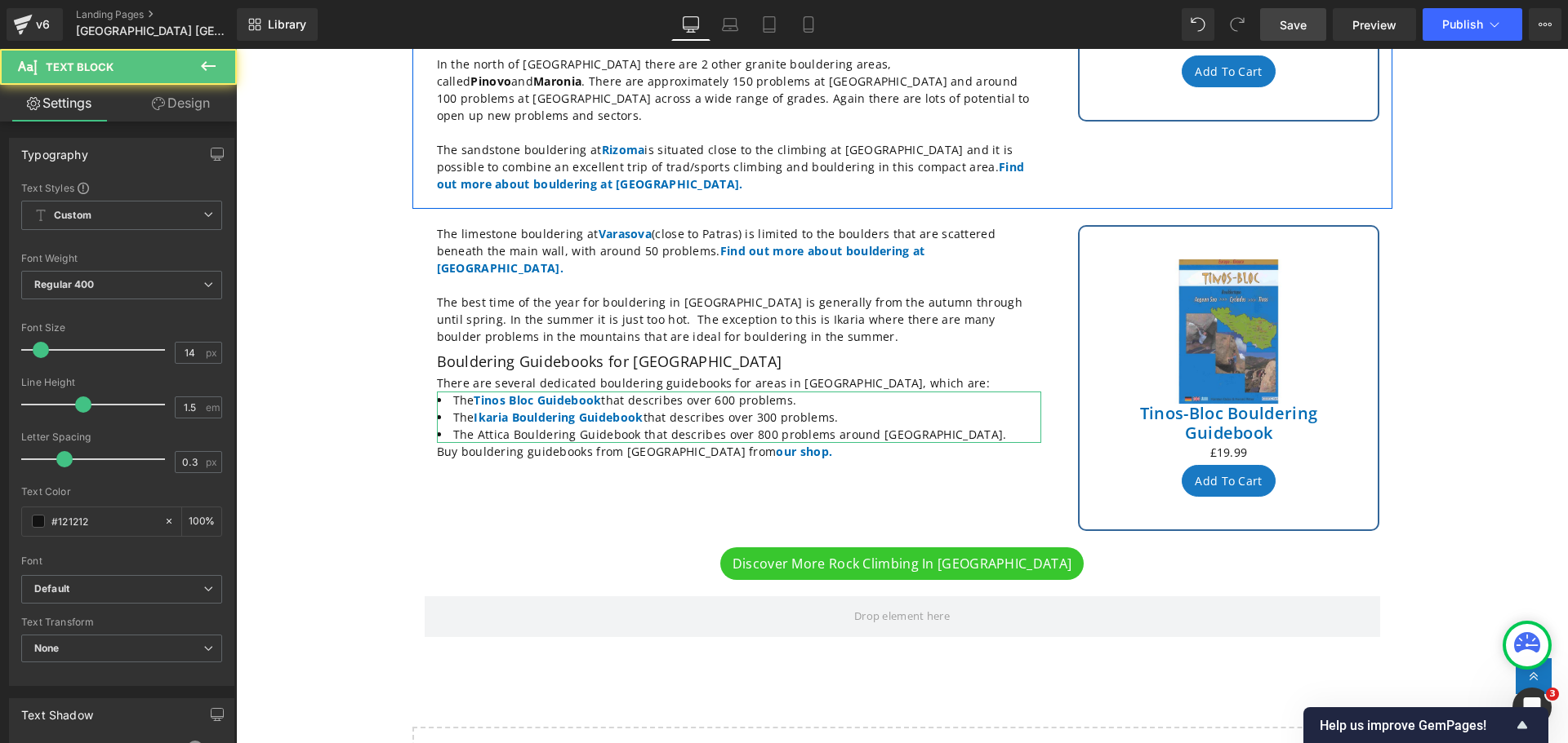
click at [183, 103] on link "Design" at bounding box center [181, 103] width 119 height 37
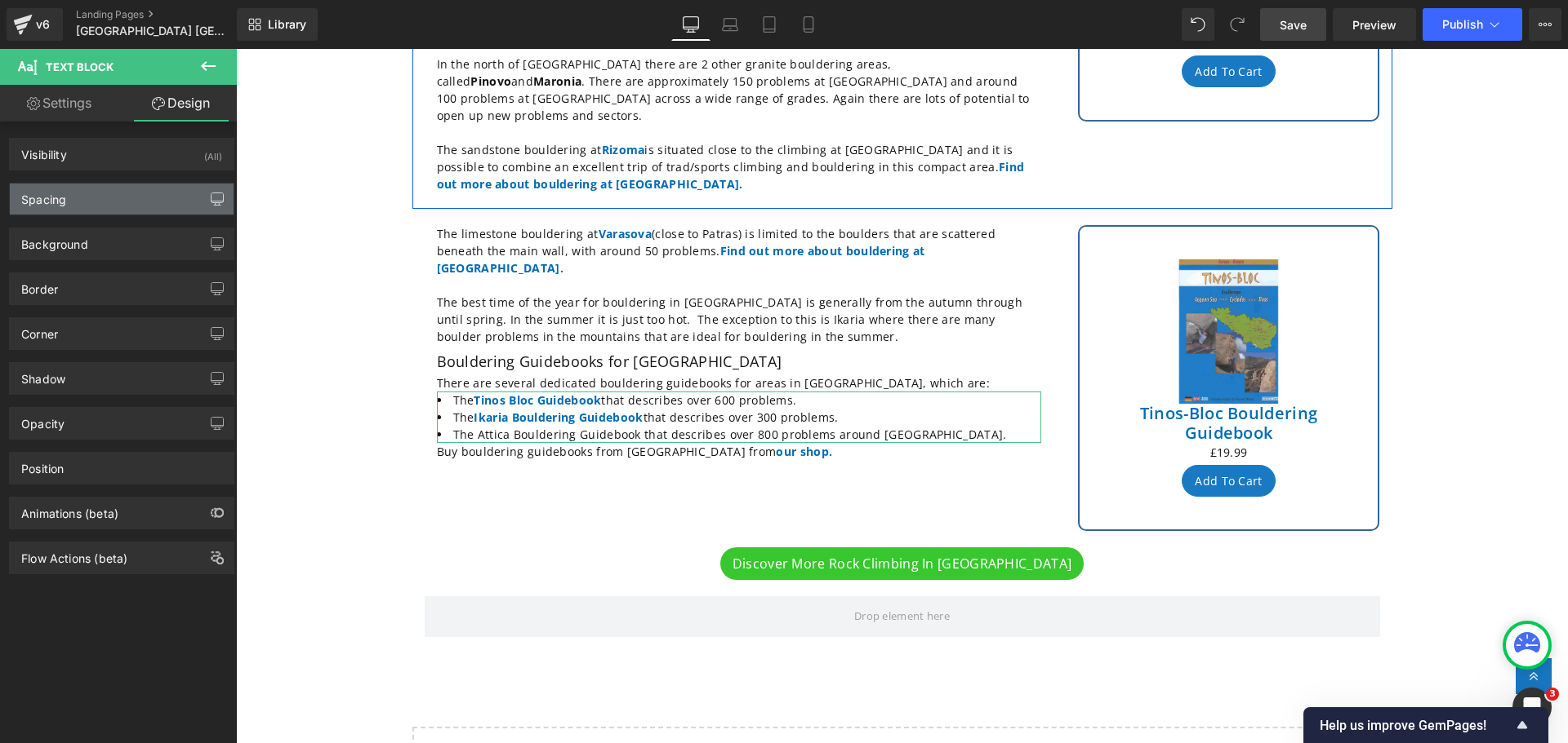
click at [211, 198] on icon "button" at bounding box center [217, 199] width 13 height 13
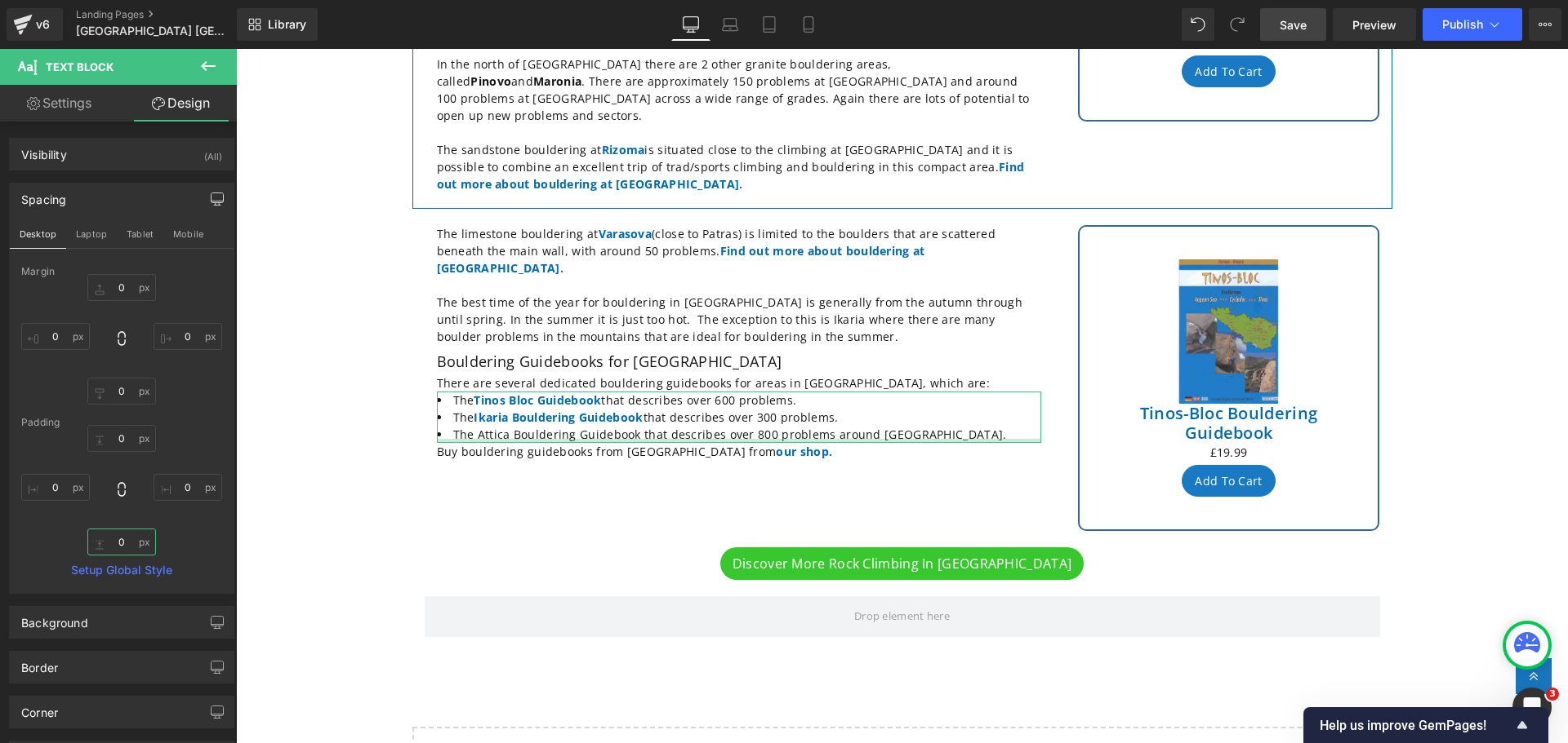
click at [133, 546] on input "0" at bounding box center [122, 541] width 68 height 27
type input "10"
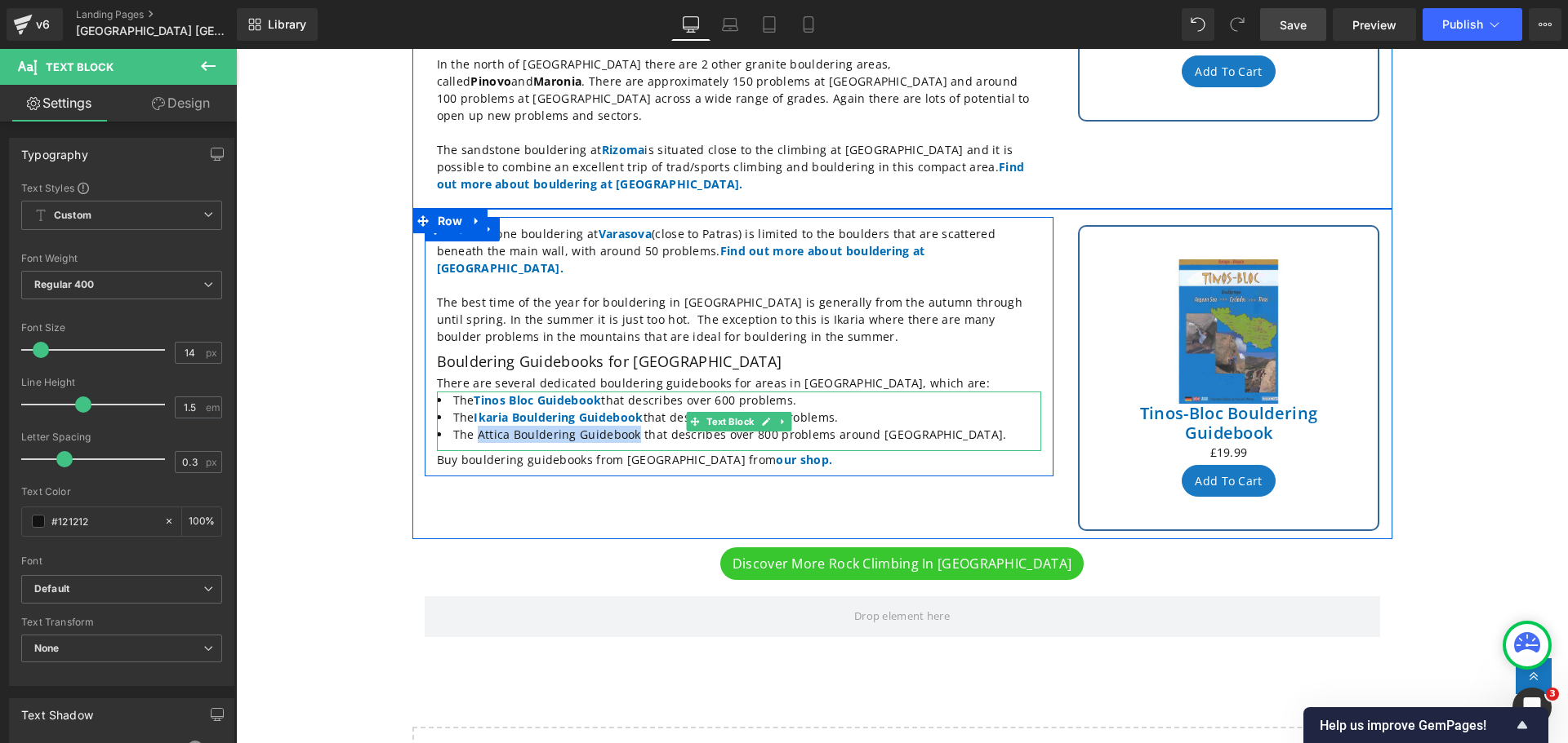
drag, startPoint x: 629, startPoint y: 380, endPoint x: 472, endPoint y: 382, distance: 157.0
click at [472, 426] on li "The Attica Bouldering Guidebook that describes over 800 problems around [GEOGRA…" at bounding box center [739, 435] width 604 height 17
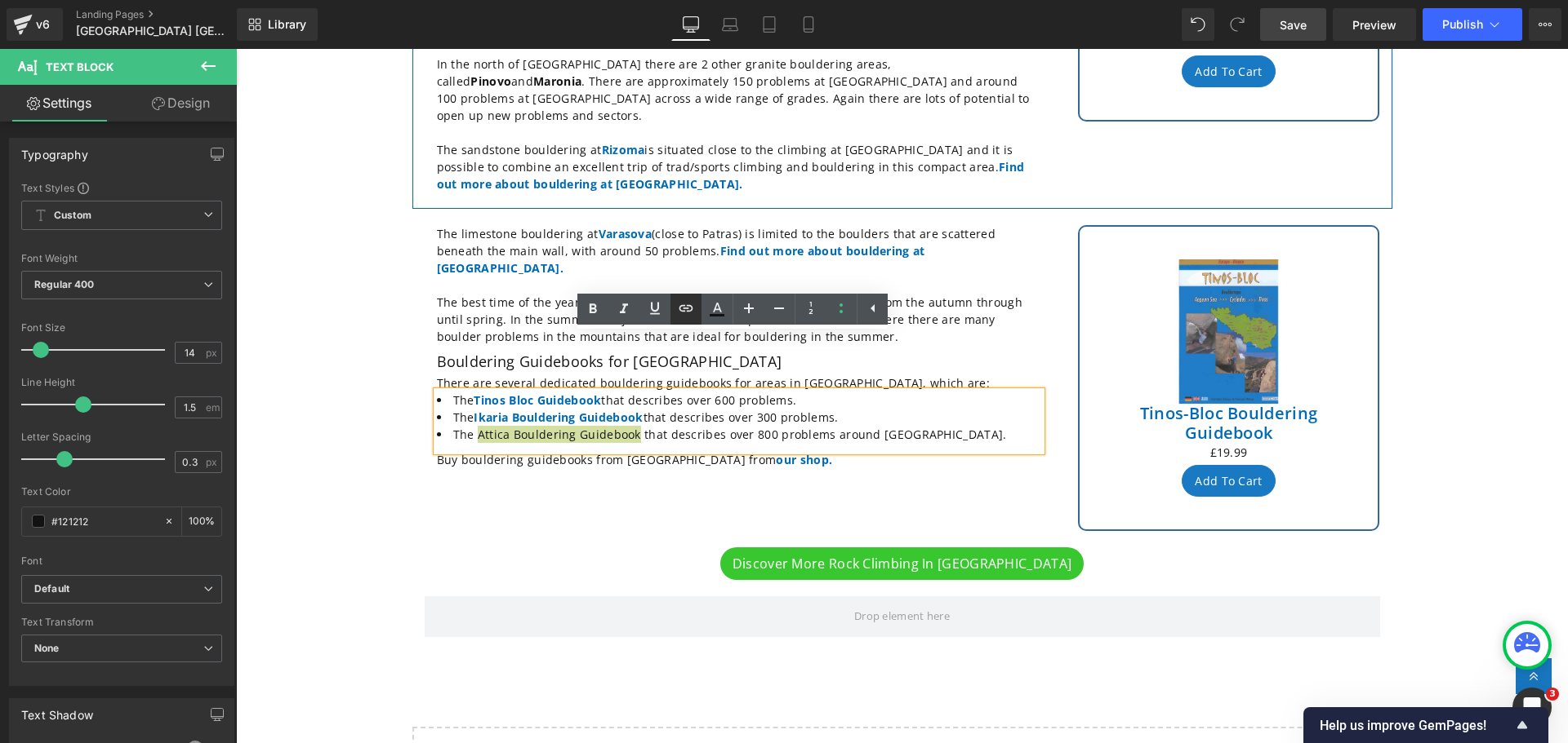
click at [685, 306] on icon at bounding box center [685, 308] width 14 height 6
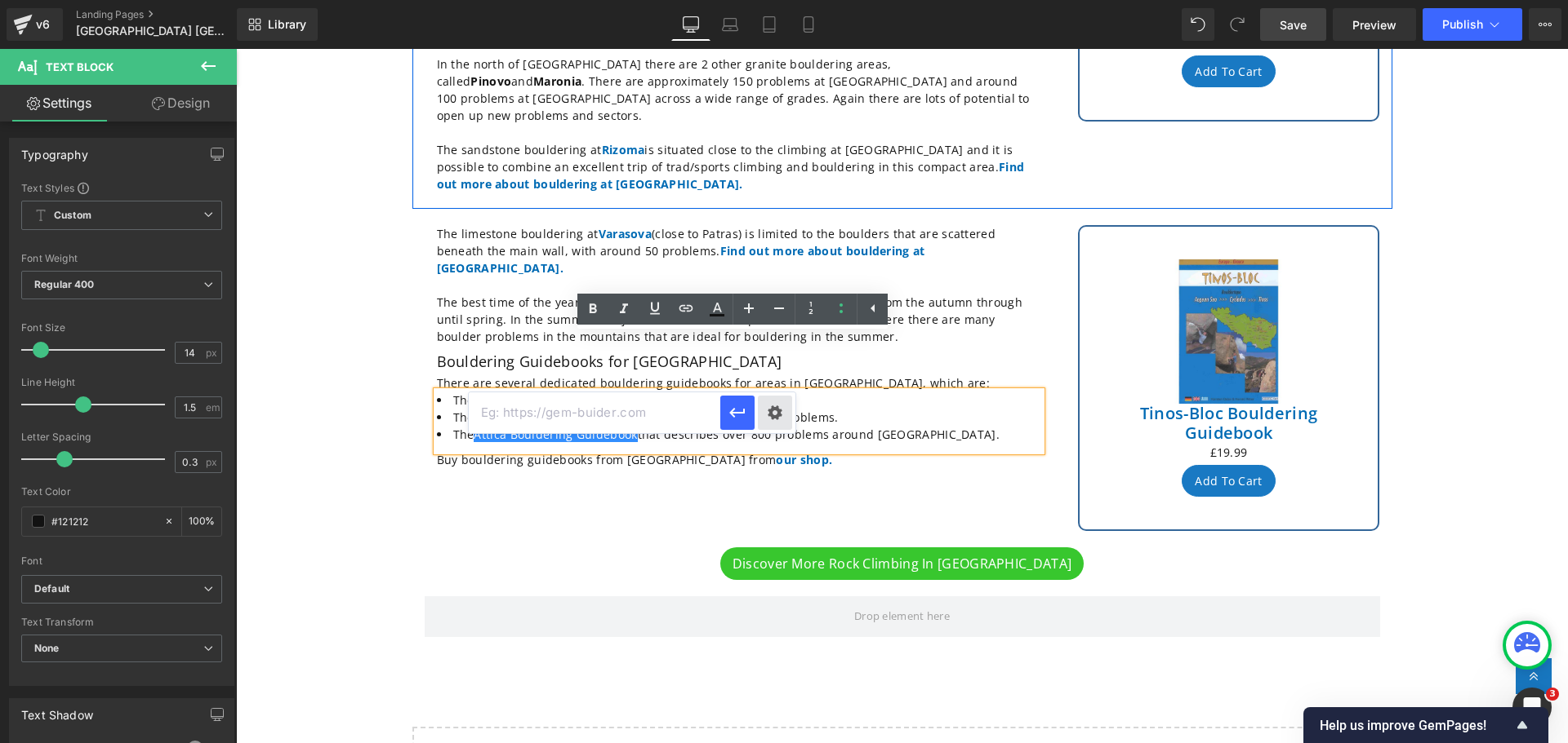
click at [772, 0] on div "Text Color Highlight Color #333333 Edit or remove link: Edit - Unlink - Cancel …" at bounding box center [784, 0] width 1568 height 0
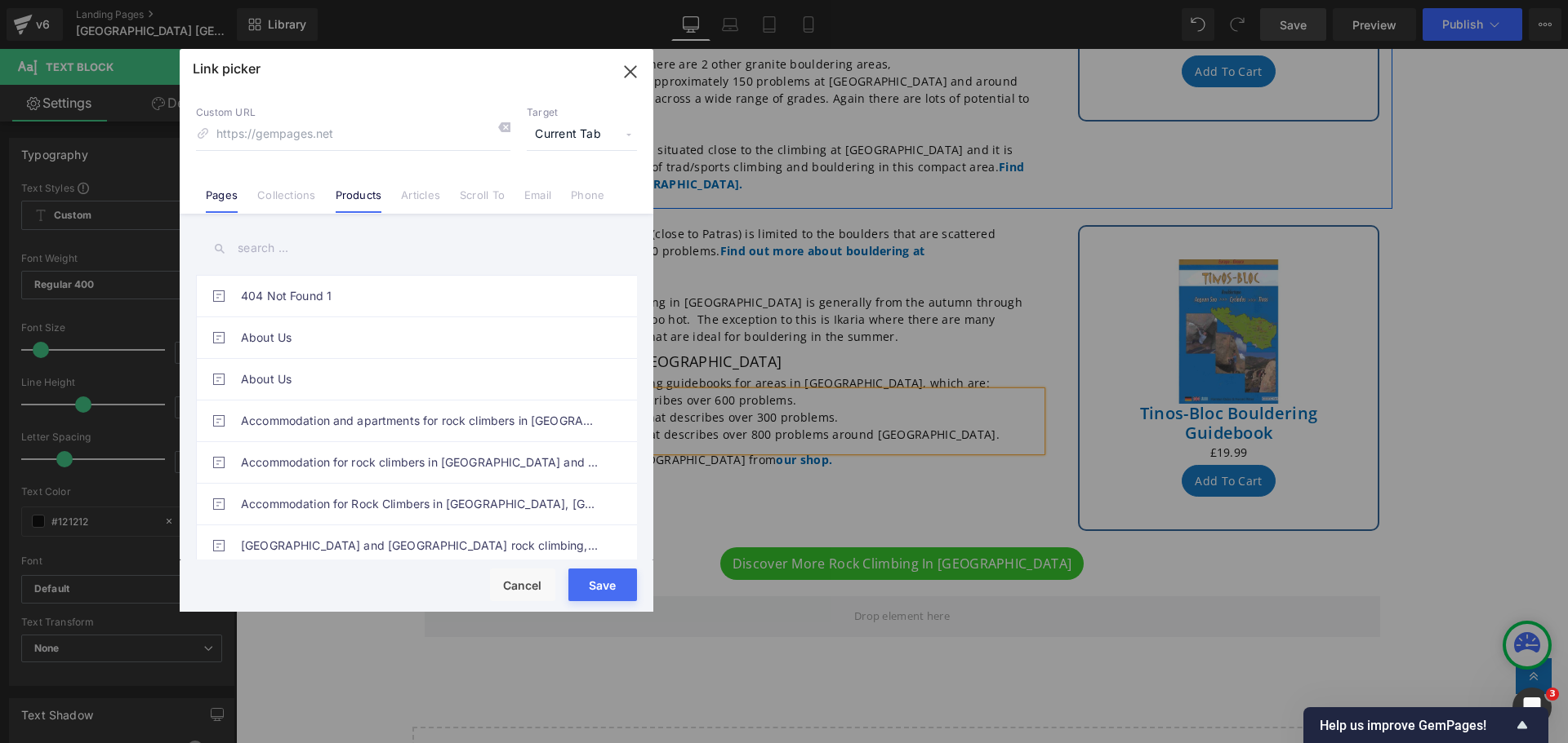
click at [358, 198] on link "Products" at bounding box center [358, 201] width 47 height 25
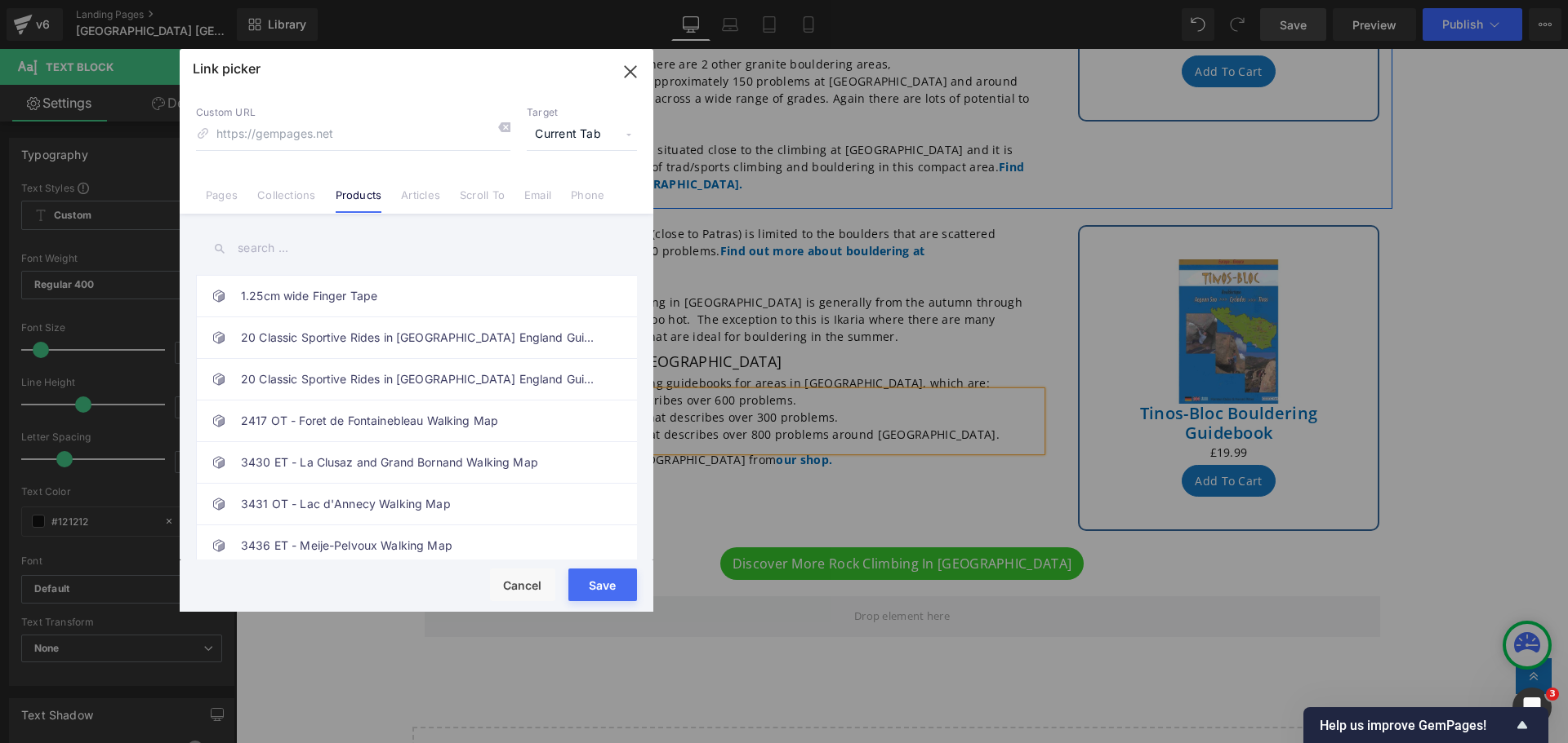
click at [299, 246] on input "text" at bounding box center [416, 249] width 441 height 37
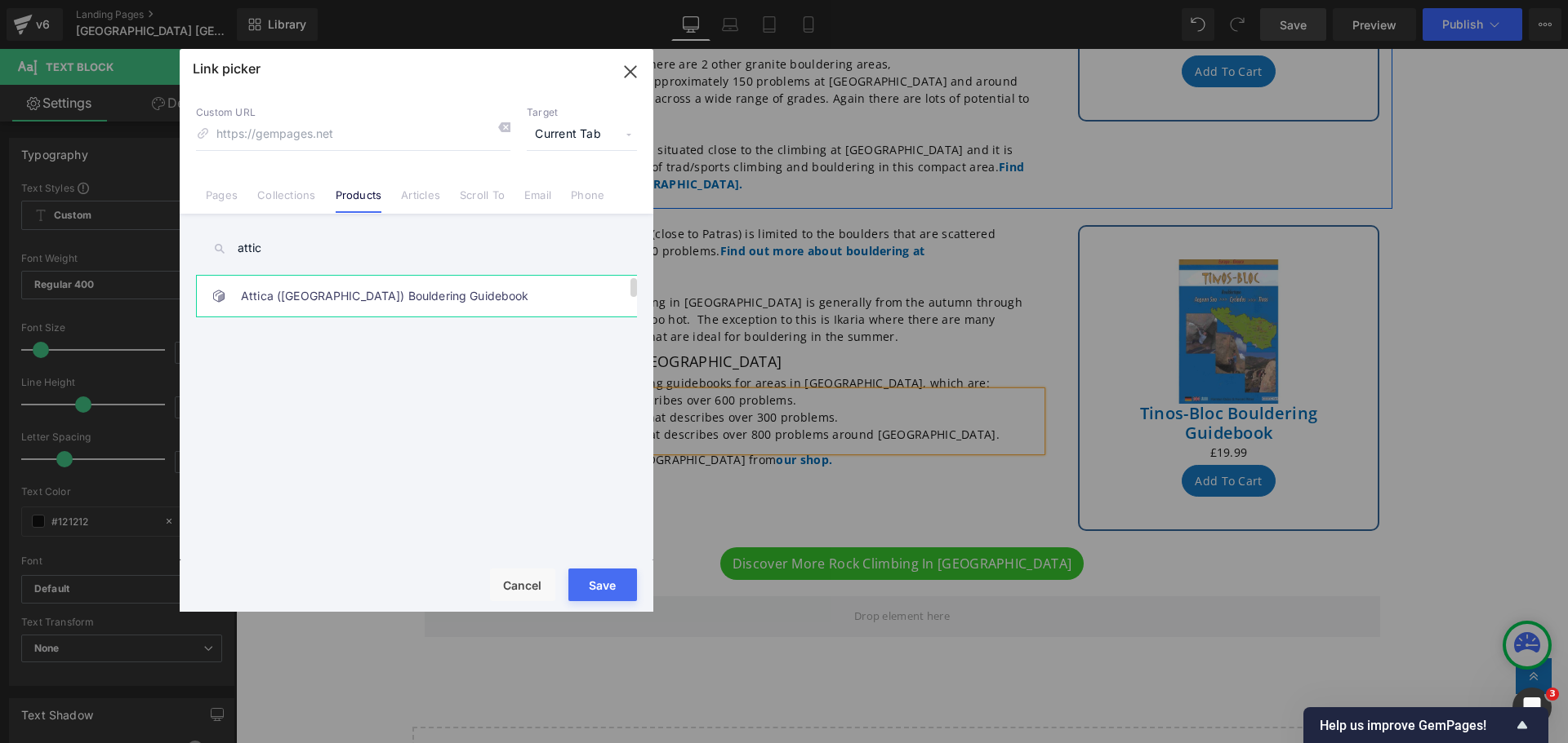
type input "attic"
click at [344, 291] on link "Attica ([GEOGRAPHIC_DATA]) Bouldering Guidebook" at bounding box center [420, 296] width 359 height 41
type input "/products/[GEOGRAPHIC_DATA]-bouldering-guidebook-topo"
click at [612, 593] on button "Save" at bounding box center [603, 585] width 68 height 32
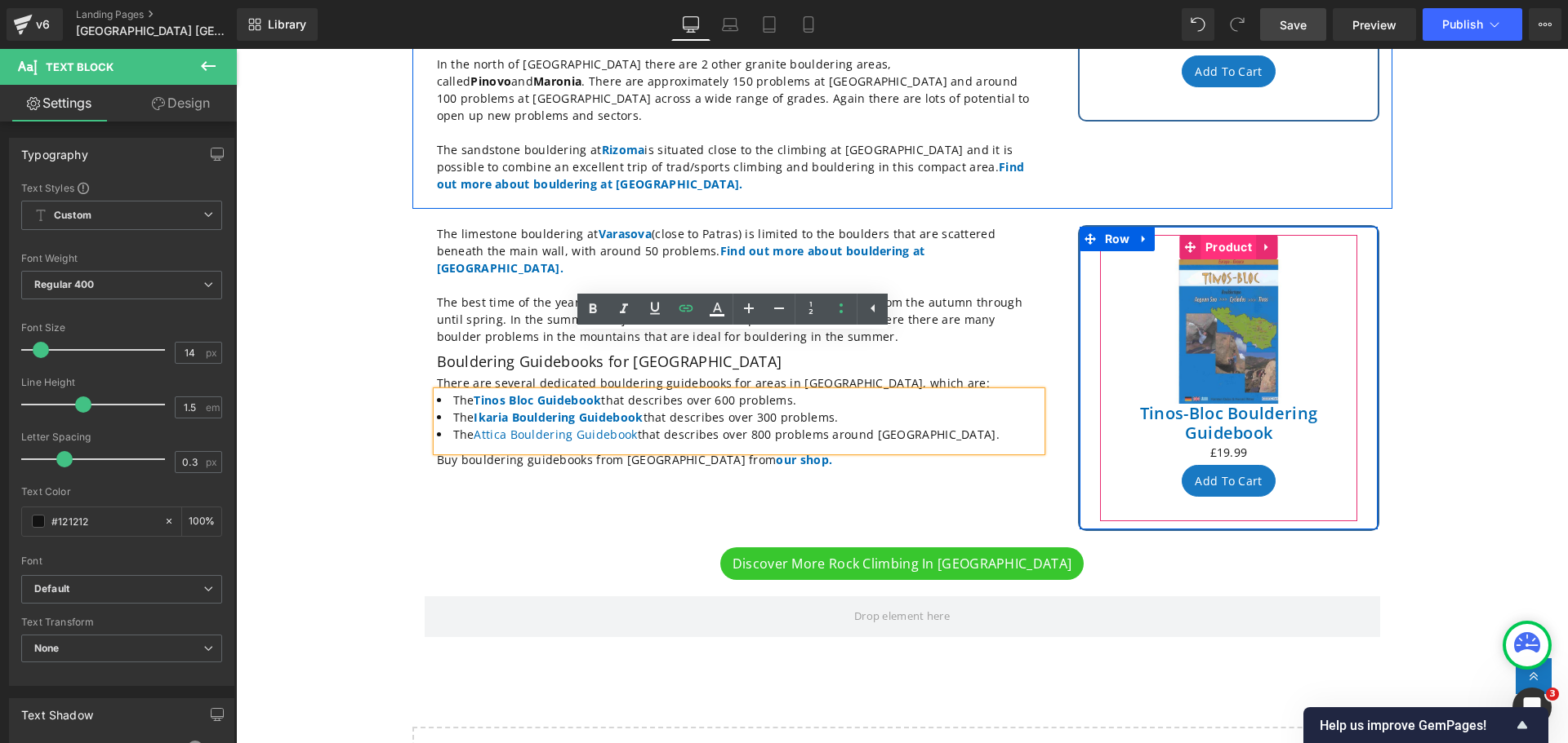
click at [1221, 235] on span "Product" at bounding box center [1228, 247] width 54 height 25
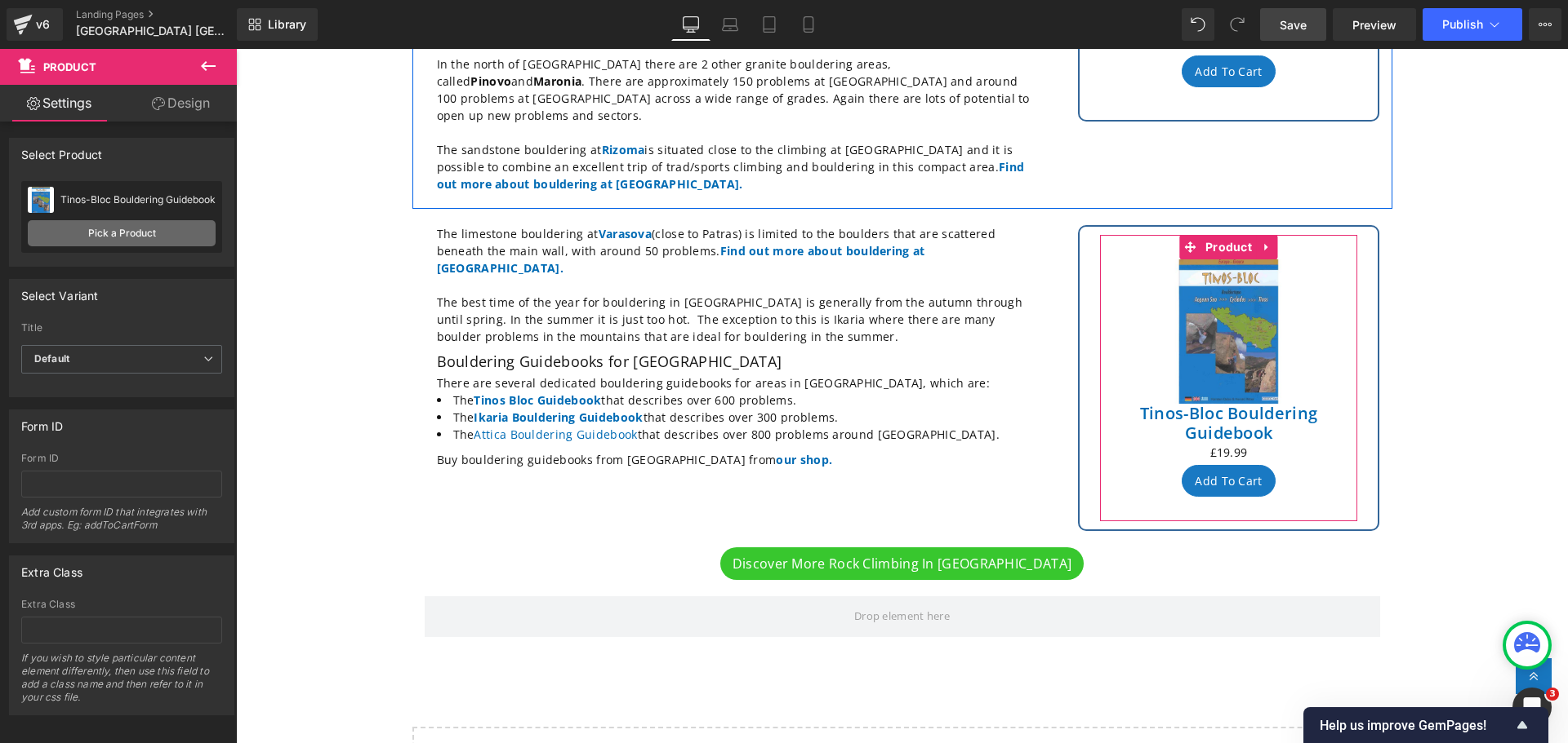
click at [130, 228] on link "Pick a Product" at bounding box center [122, 233] width 188 height 26
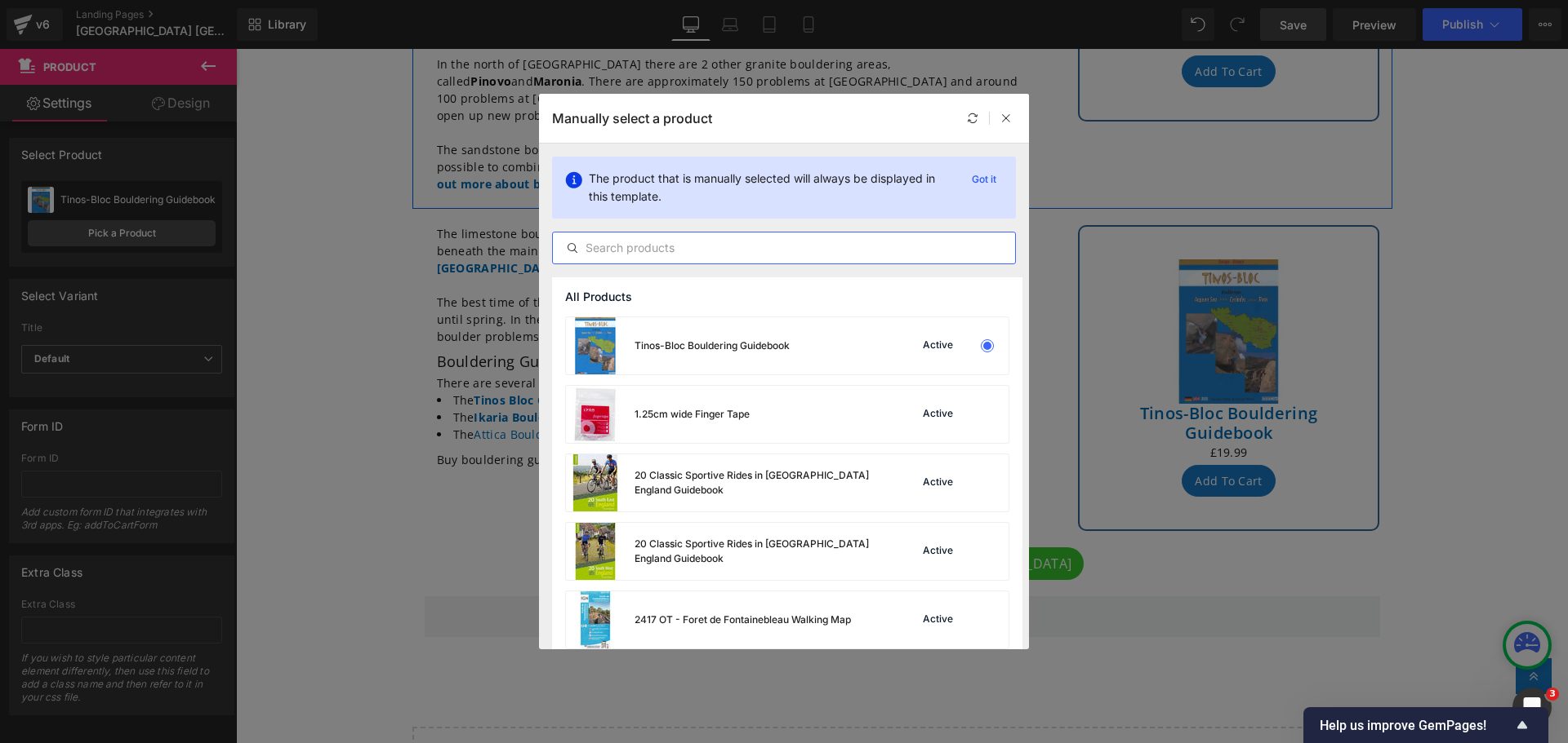
click at [680, 242] on input "text" at bounding box center [784, 248] width 462 height 19
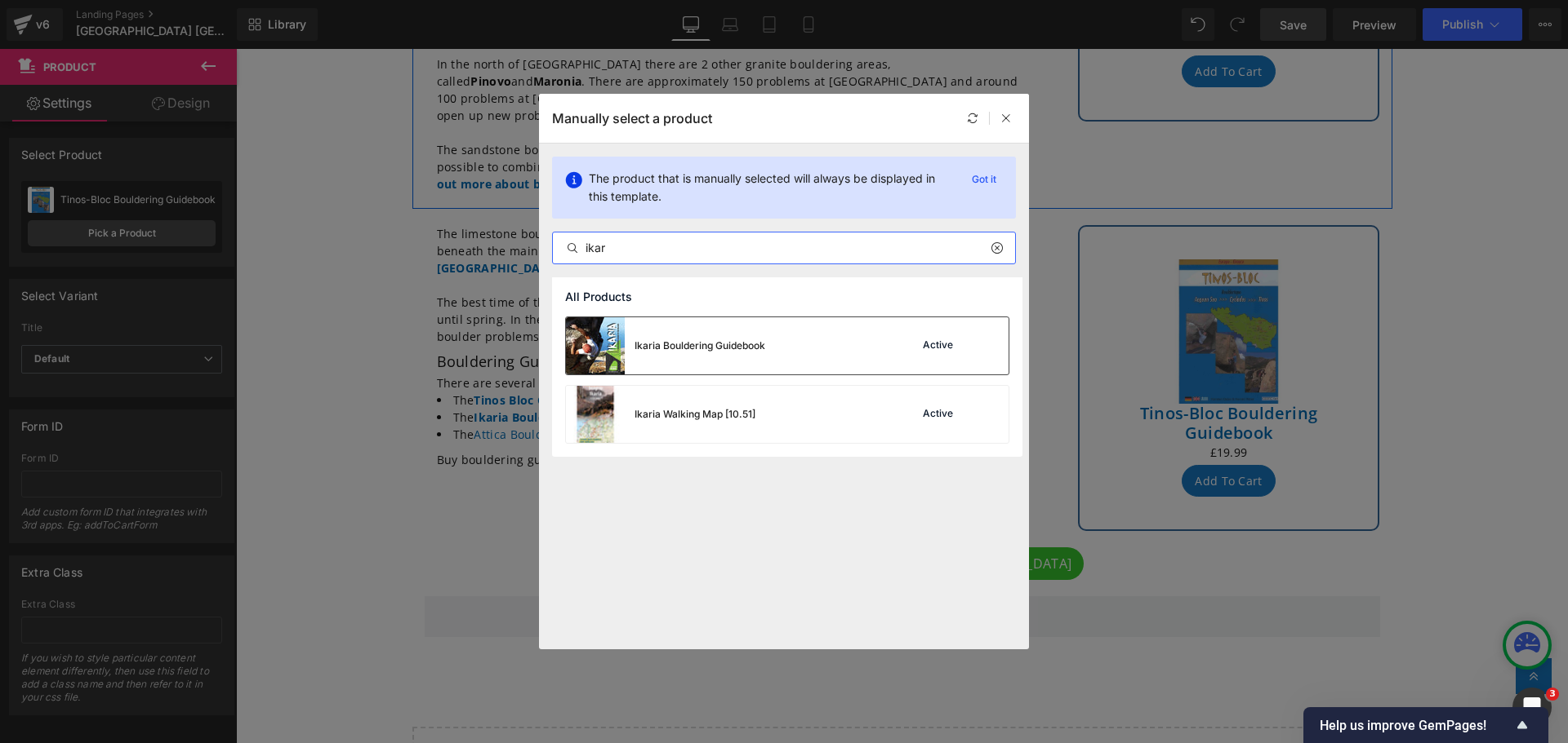
type input "ikar"
click at [579, 341] on img at bounding box center [595, 346] width 59 height 57
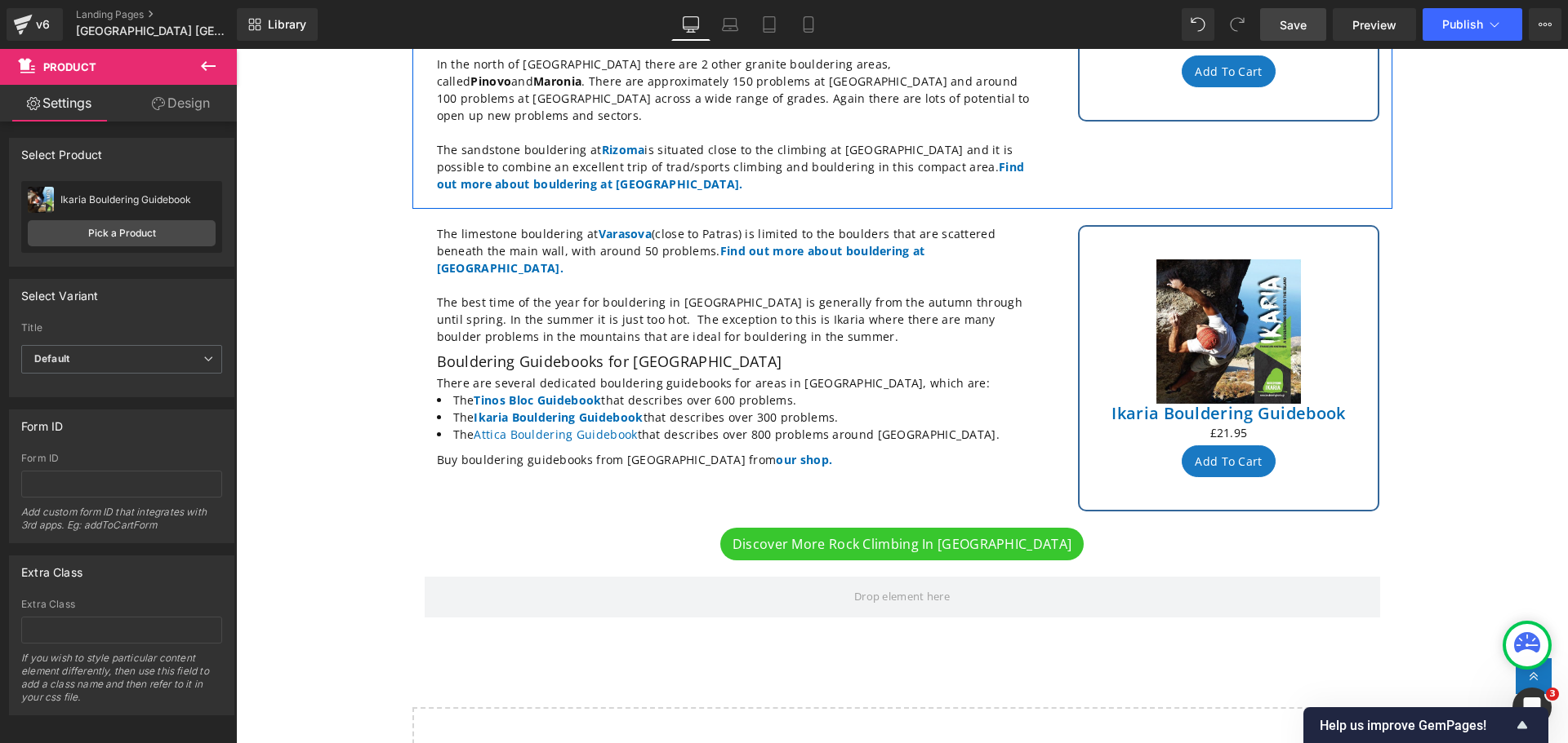
drag, startPoint x: 333, startPoint y: 427, endPoint x: 337, endPoint y: 407, distance: 20.4
click at [333, 426] on div "Greek bouldering areas Heading The area around [GEOGRAPHIC_DATA] and the island…" at bounding box center [902, 158] width 1332 height 1366
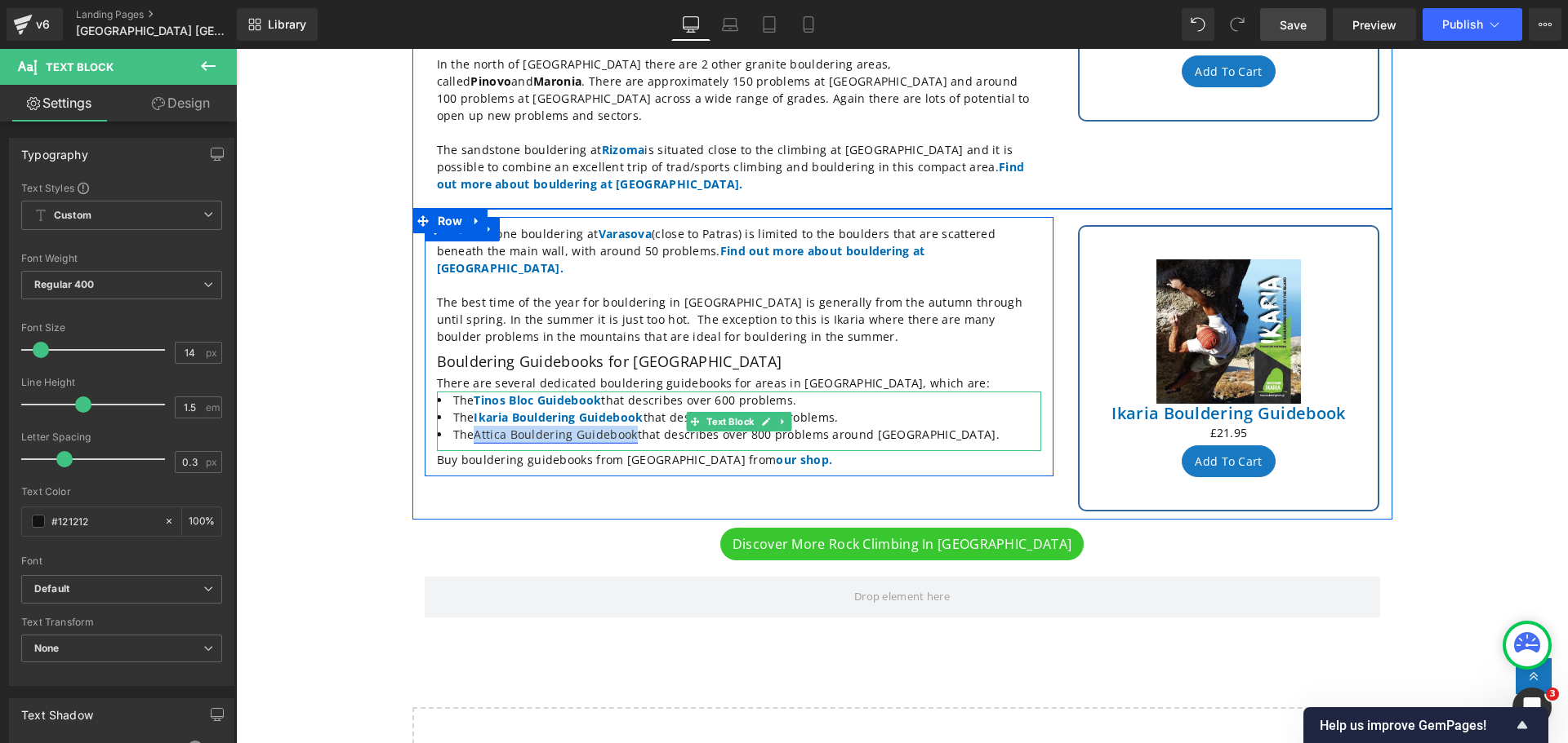
drag, startPoint x: 629, startPoint y: 380, endPoint x: 473, endPoint y: 376, distance: 156.1
click at [473, 426] on li "The Attica Bouldering Guidebook that describes over 800 problems around [GEOGRA…" at bounding box center [739, 435] width 604 height 17
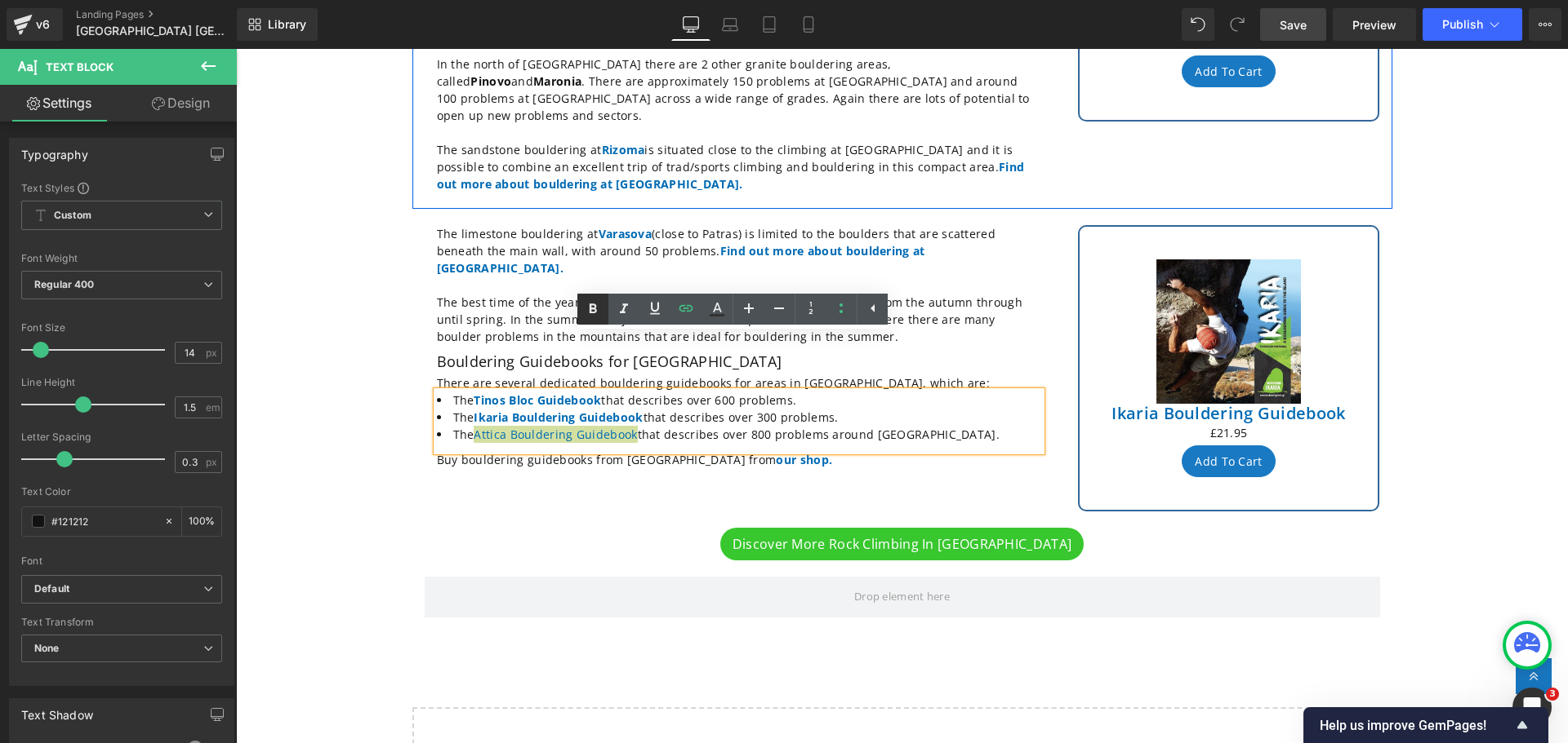
click at [588, 302] on icon at bounding box center [592, 308] width 19 height 19
click at [236, 49] on div at bounding box center [236, 49] width 0 height 0
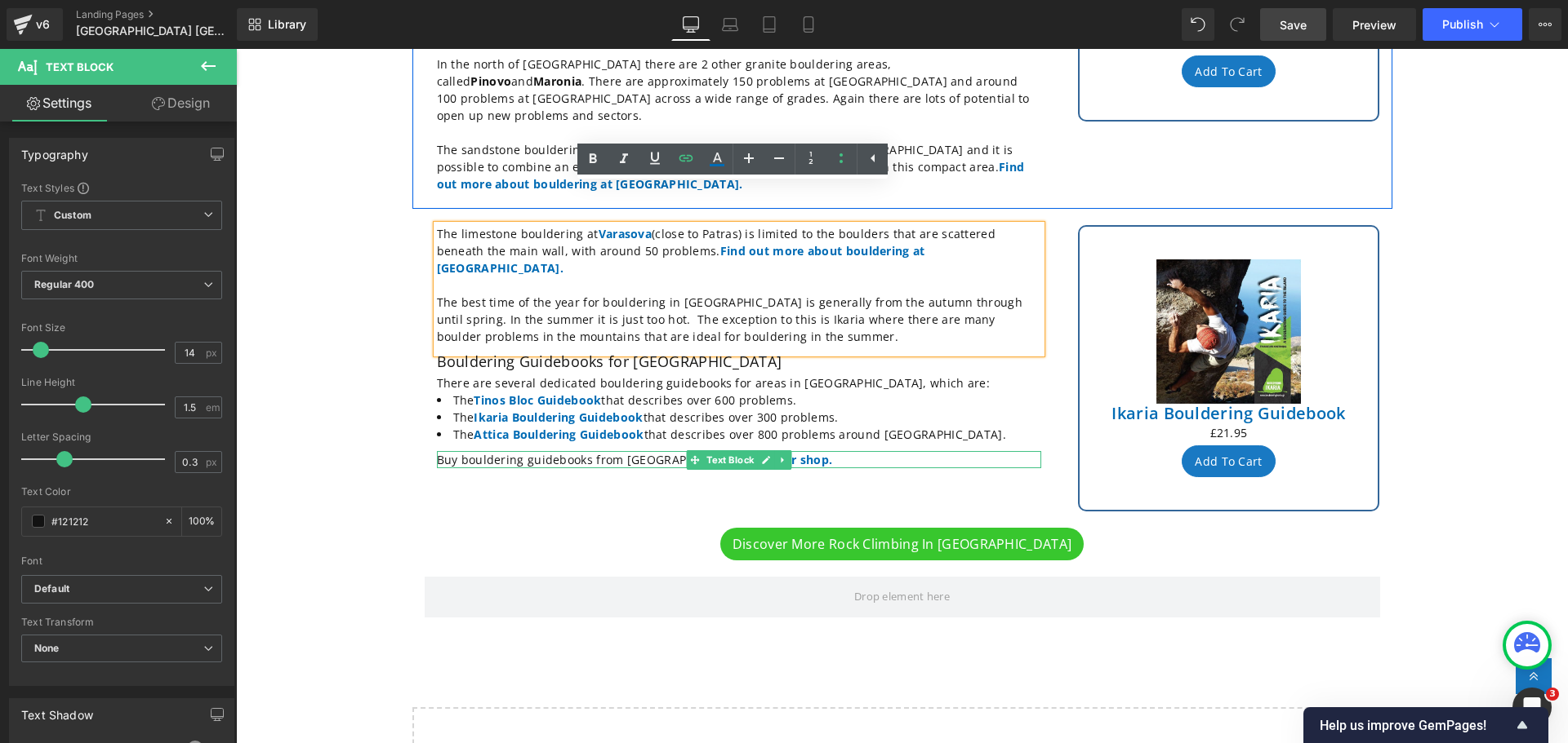
click at [608, 451] on p "Buy bouldering guidebooks from [GEOGRAPHIC_DATA] from our shop." at bounding box center [739, 459] width 604 height 17
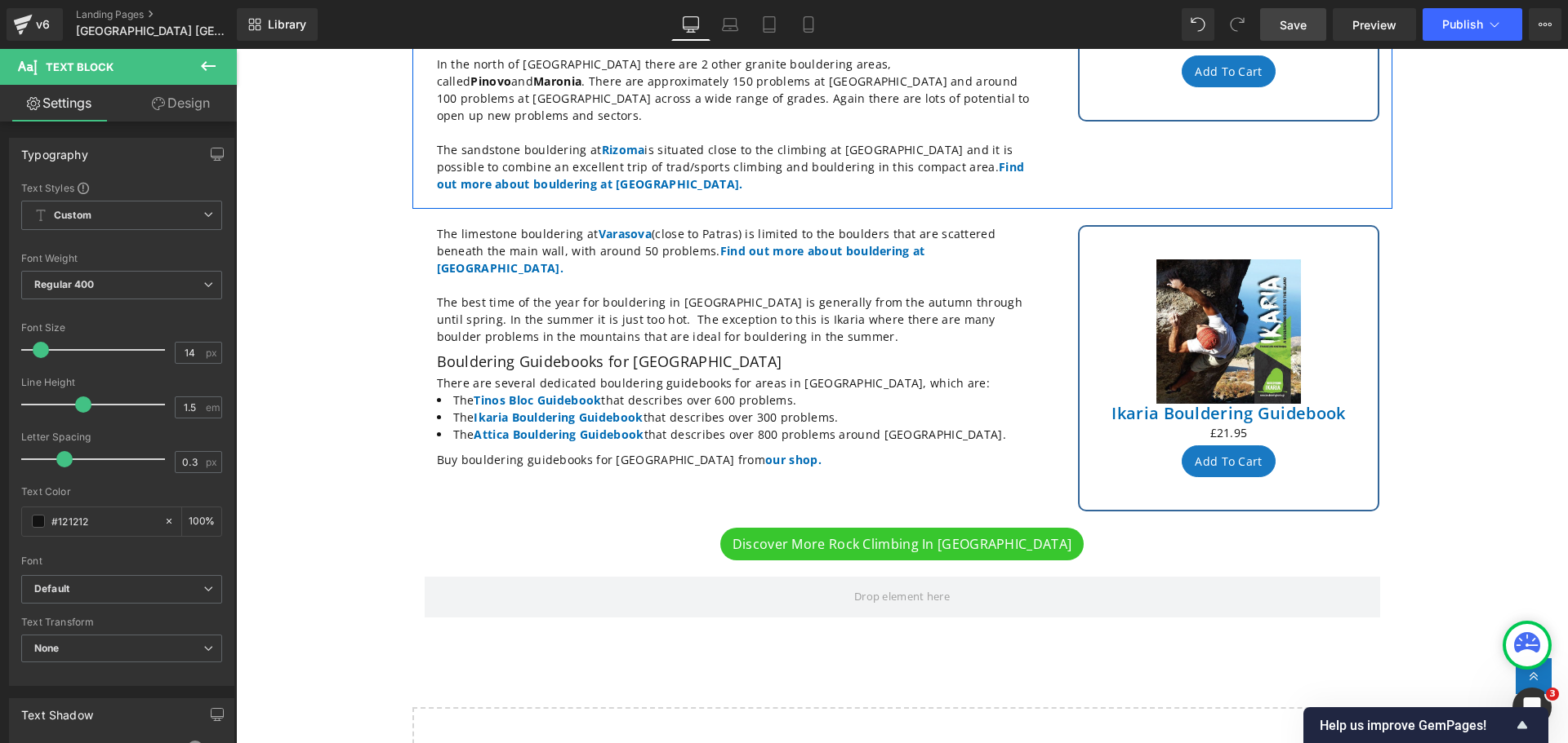
click at [268, 168] on div "Greek bouldering areas Heading The area around [GEOGRAPHIC_DATA] and the island…" at bounding box center [902, 158] width 1332 height 1366
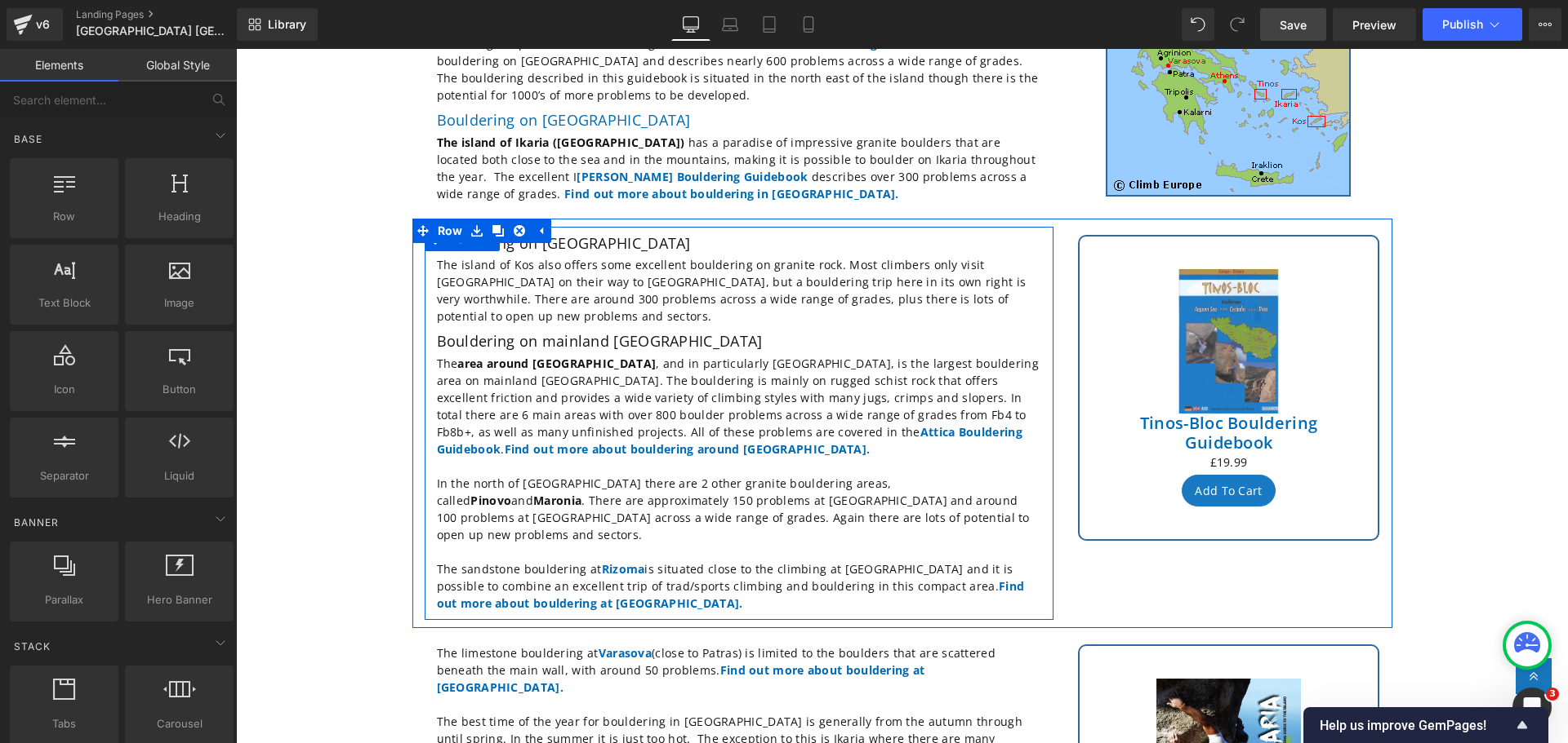
scroll to position [327, 0]
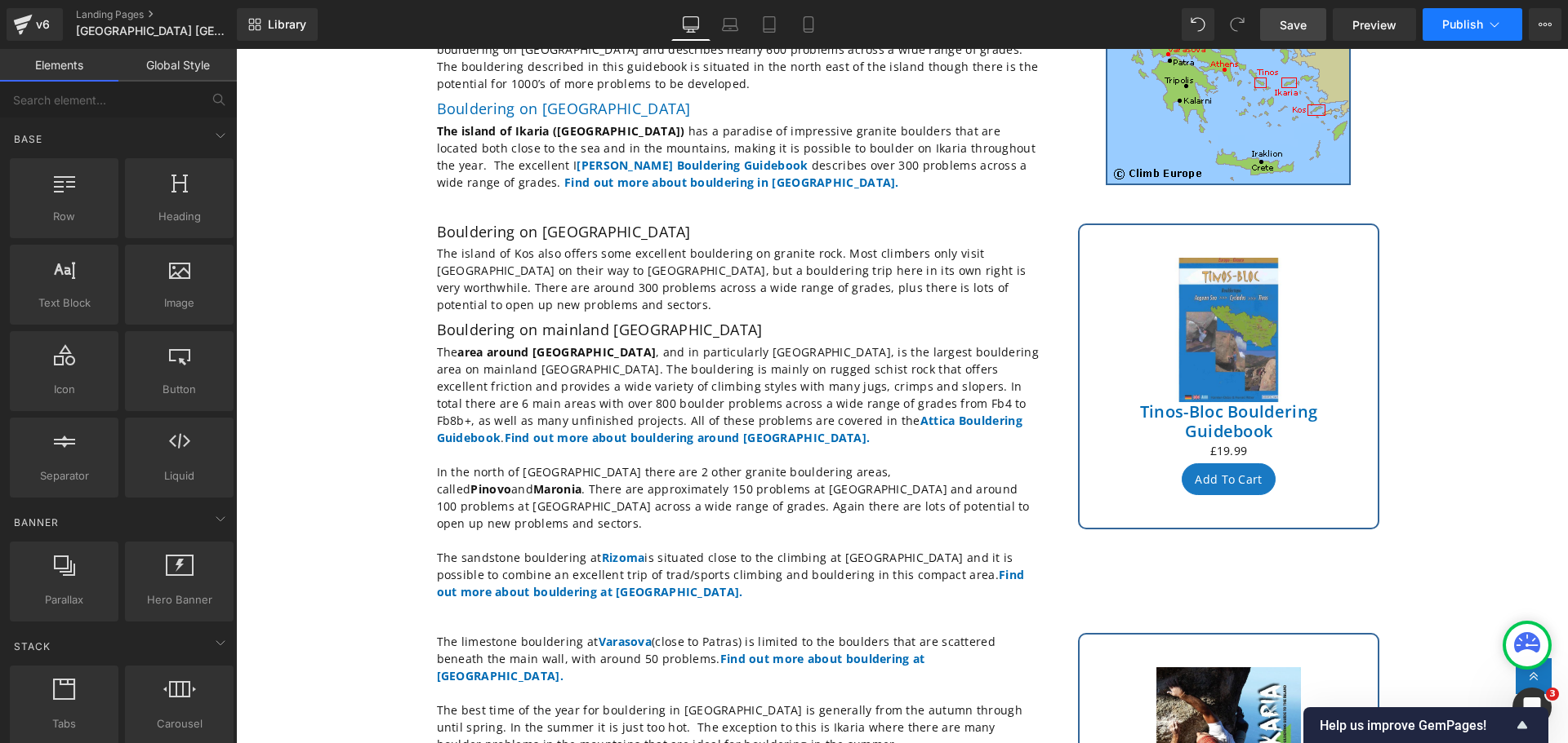
click at [1492, 27] on icon at bounding box center [1494, 25] width 17 height 17
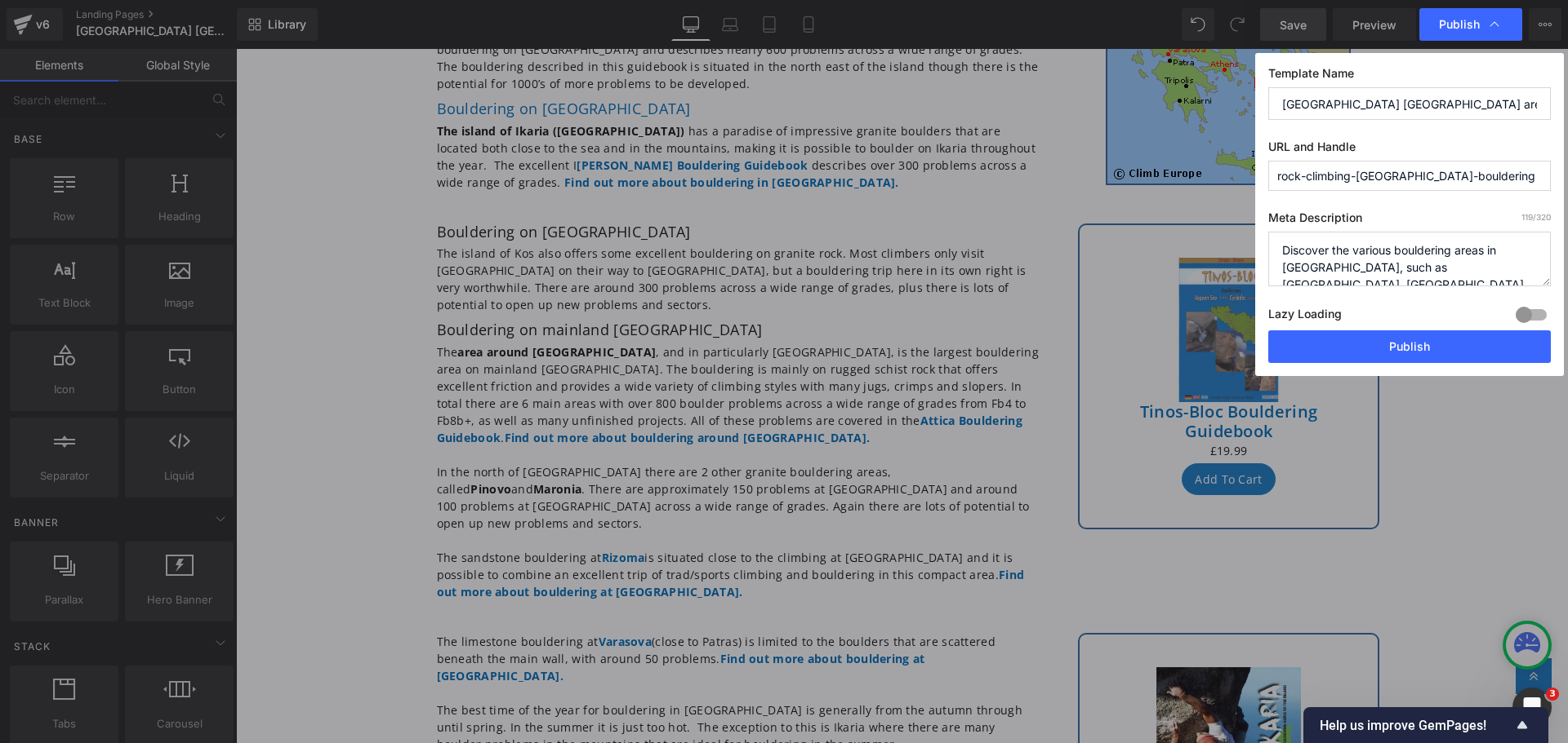
scroll to position [17, 0]
drag, startPoint x: 1282, startPoint y: 248, endPoint x: 1526, endPoint y: 292, distance: 247.9
click at [1526, 292] on div "Meta Description 119 /320 Discover the various bouldering areas in [GEOGRAPHIC_…" at bounding box center [1410, 271] width 283 height 120
type textarea "Discover the various bouldering areas in [GEOGRAPHIC_DATA], such as [GEOGRAPHIC…"
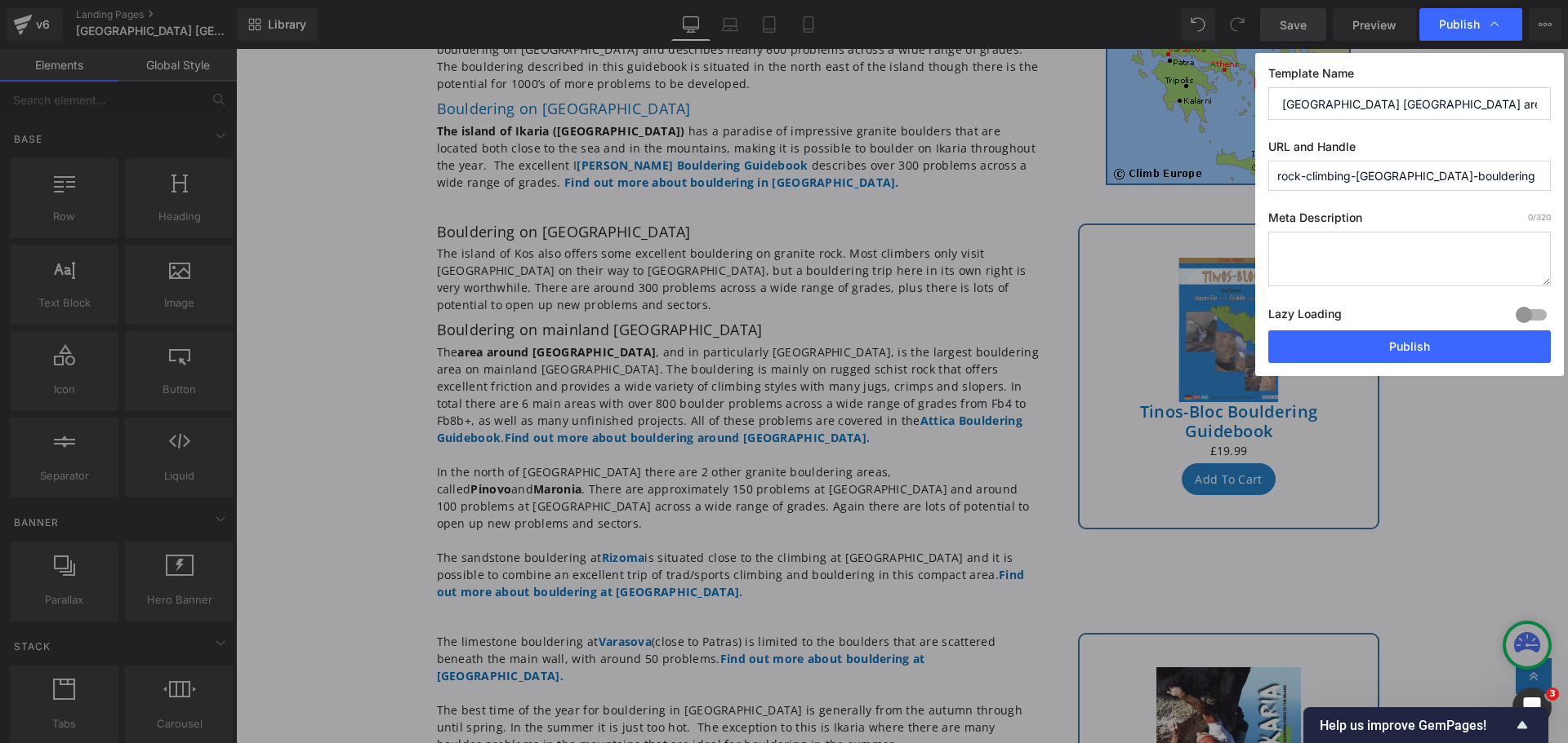
paste textarea "Discover the best bouldering areas in [GEOGRAPHIC_DATA], including the area aro…"
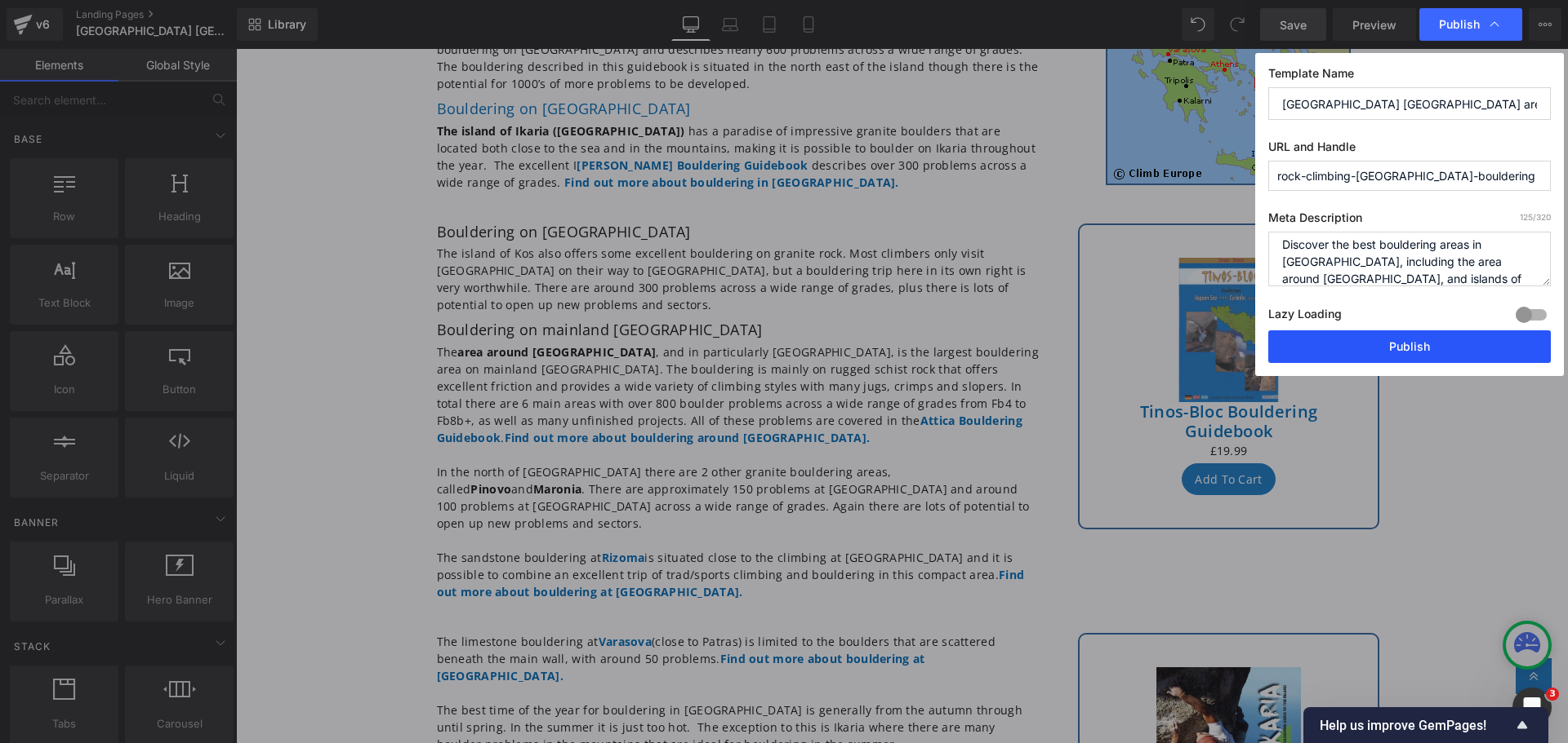
type textarea "Discover the best bouldering areas in [GEOGRAPHIC_DATA], including the area aro…"
click at [1445, 346] on button "Publish" at bounding box center [1410, 346] width 283 height 32
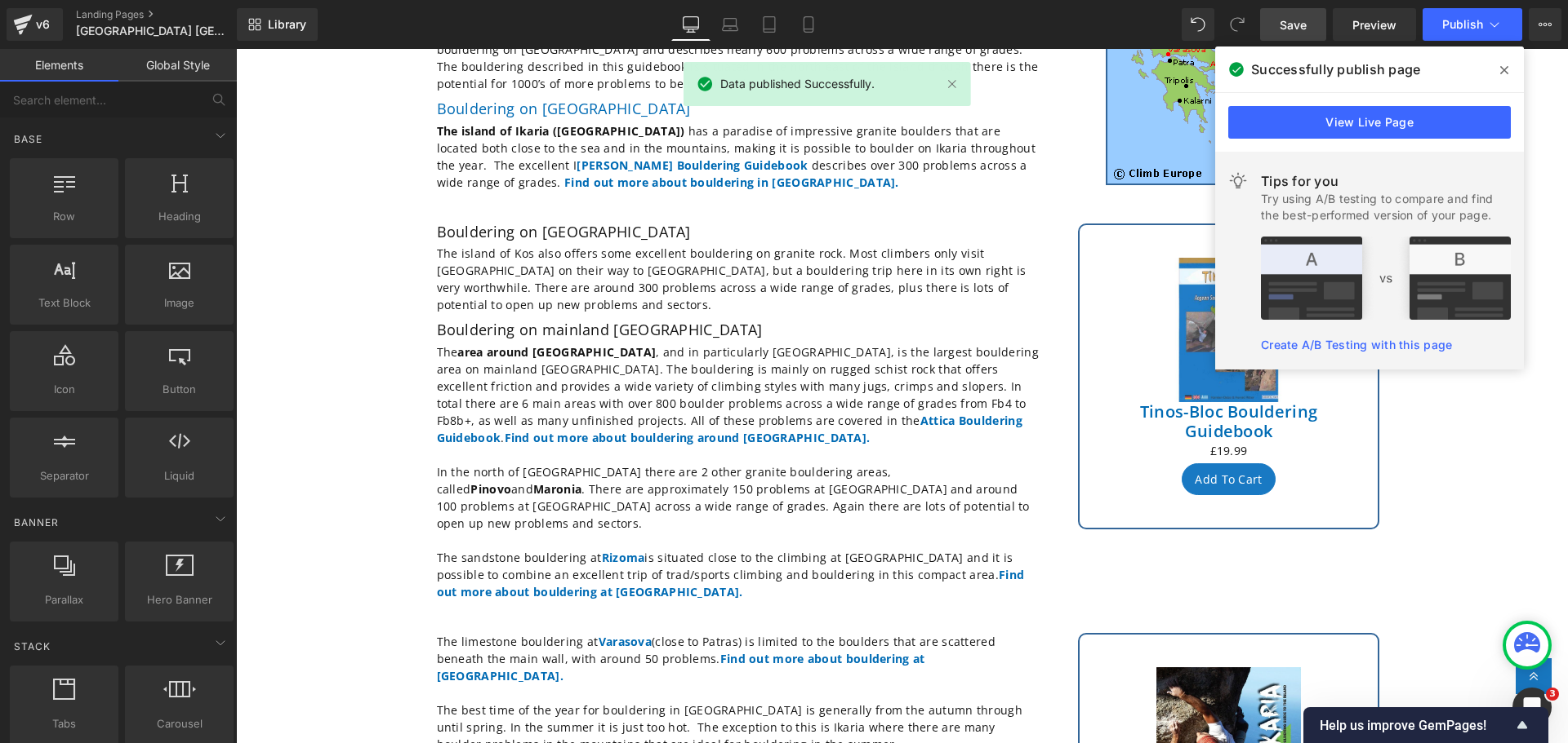
click at [1501, 69] on icon at bounding box center [1504, 70] width 8 height 13
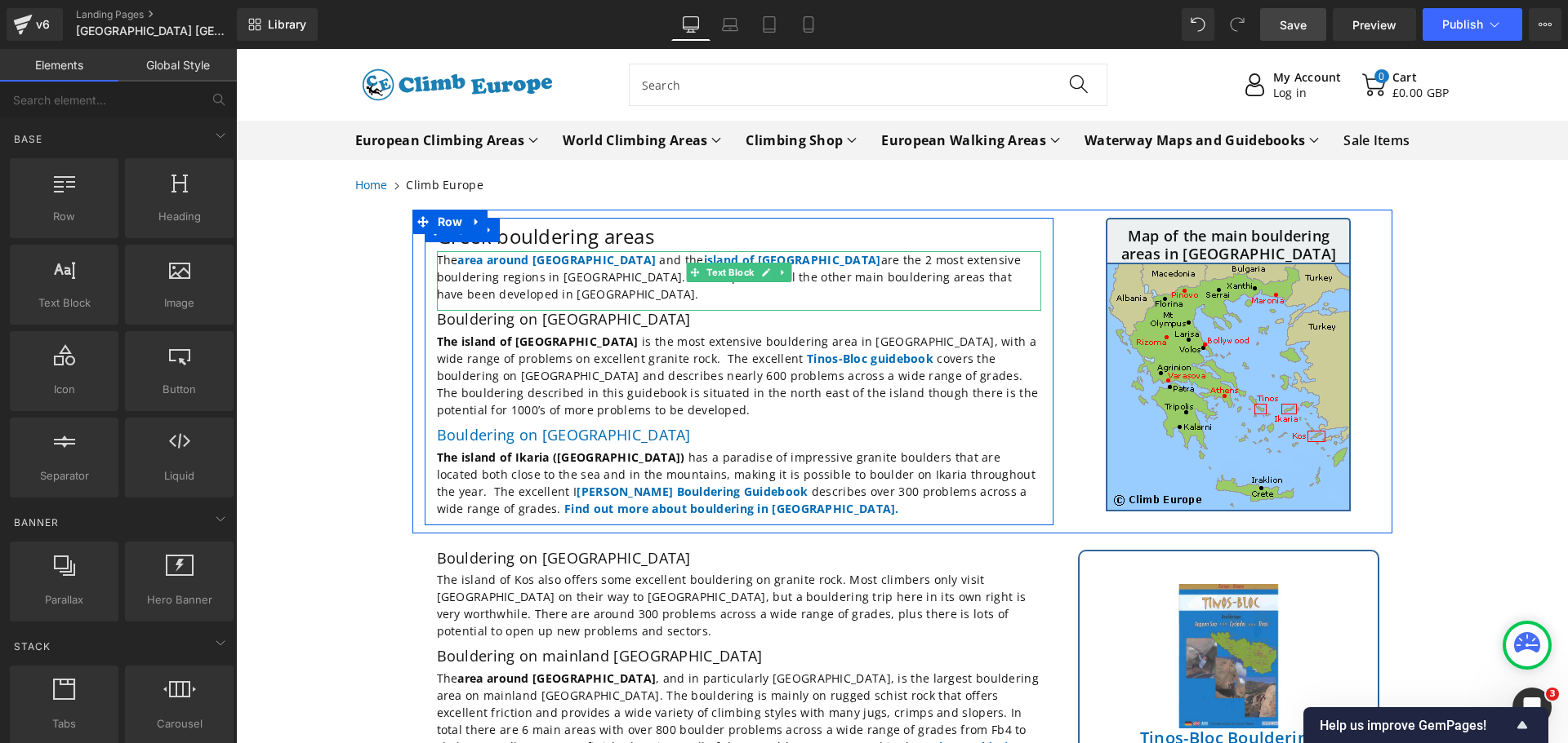
click at [578, 261] on p "The area around [GEOGRAPHIC_DATA] and the island of [GEOGRAPHIC_DATA] are the 2…" at bounding box center [739, 277] width 604 height 52
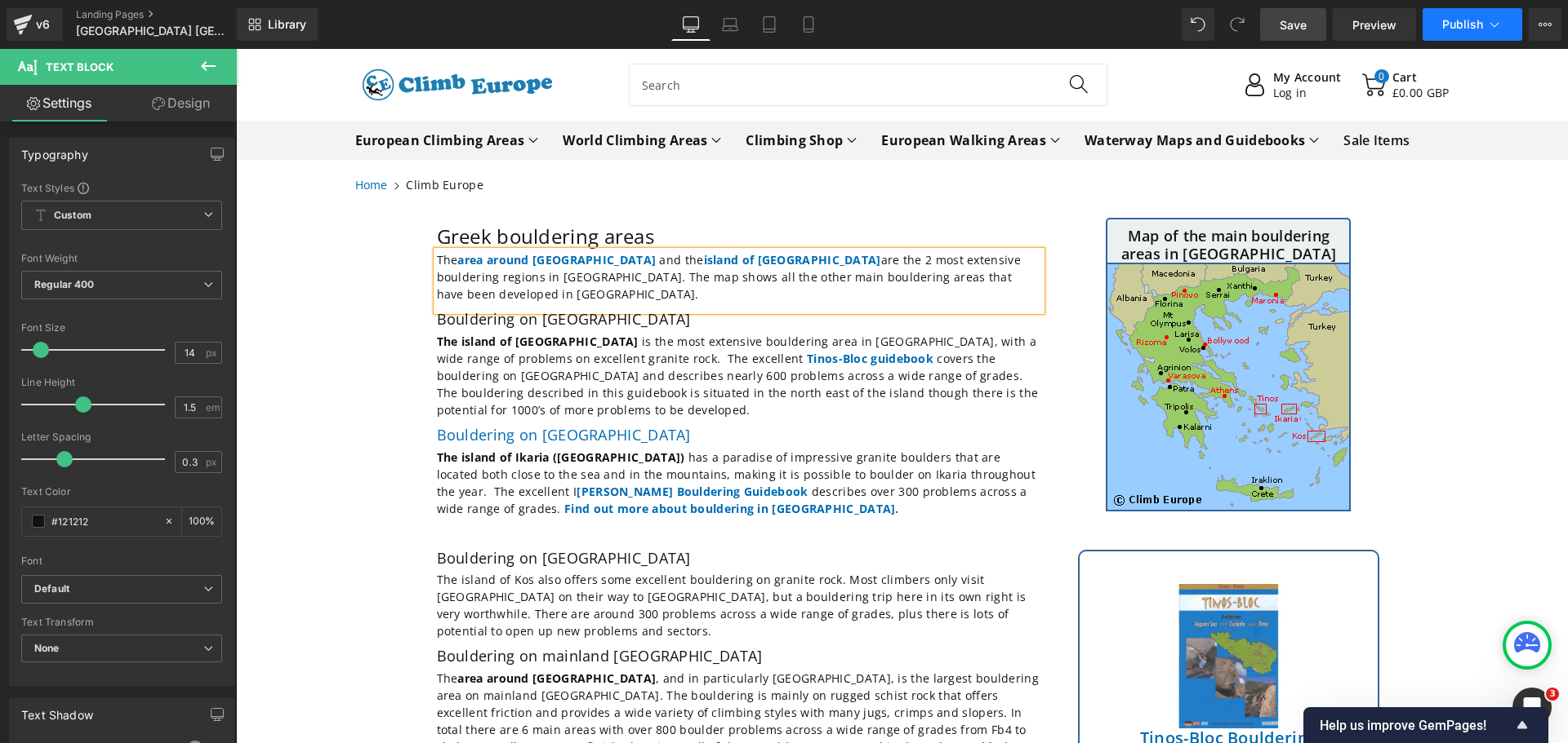
click at [1488, 29] on icon at bounding box center [1494, 25] width 17 height 17
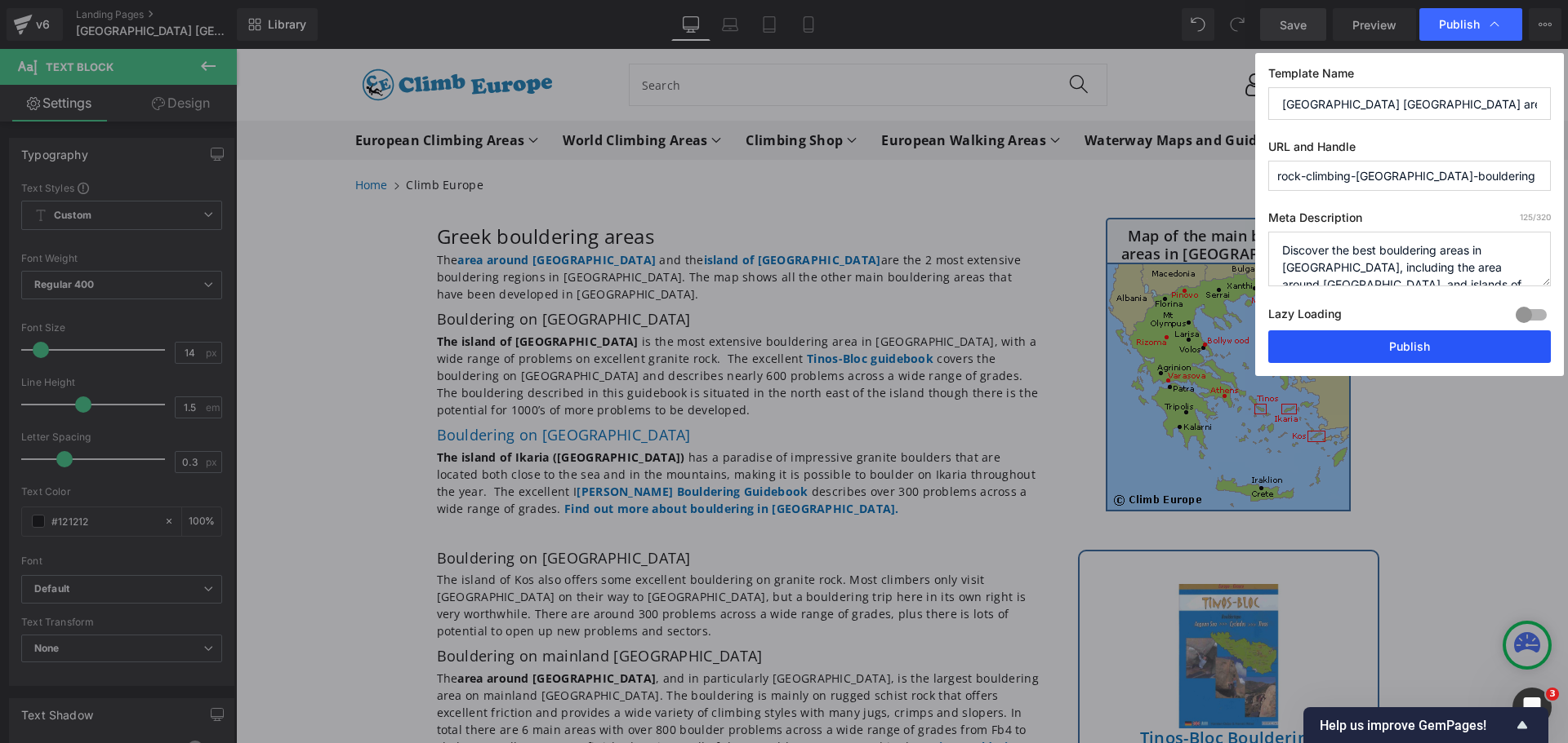
click at [1445, 348] on button "Publish" at bounding box center [1410, 346] width 283 height 32
